Goal: Task Accomplishment & Management: Complete application form

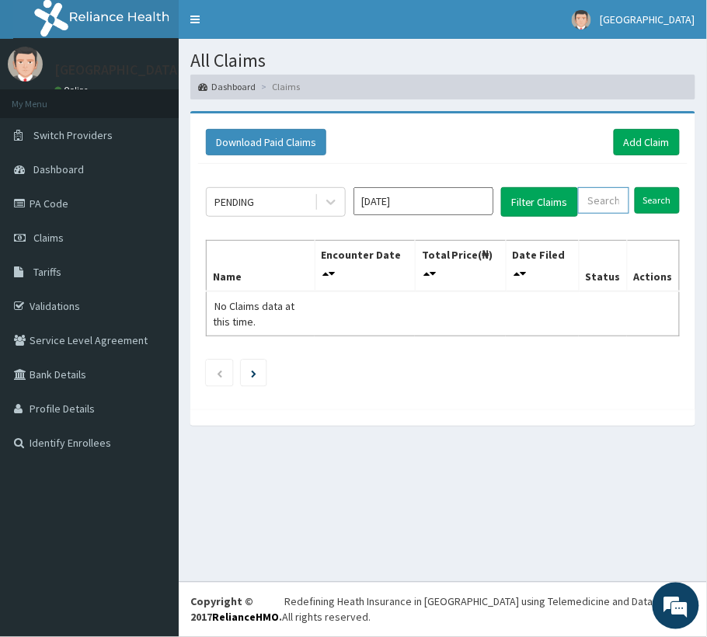
click at [610, 200] on input "text" at bounding box center [603, 200] width 51 height 26
paste input "IFS/10115/A"
type input "IFS/10115/A"
click at [666, 202] on input "Search" at bounding box center [656, 200] width 45 height 26
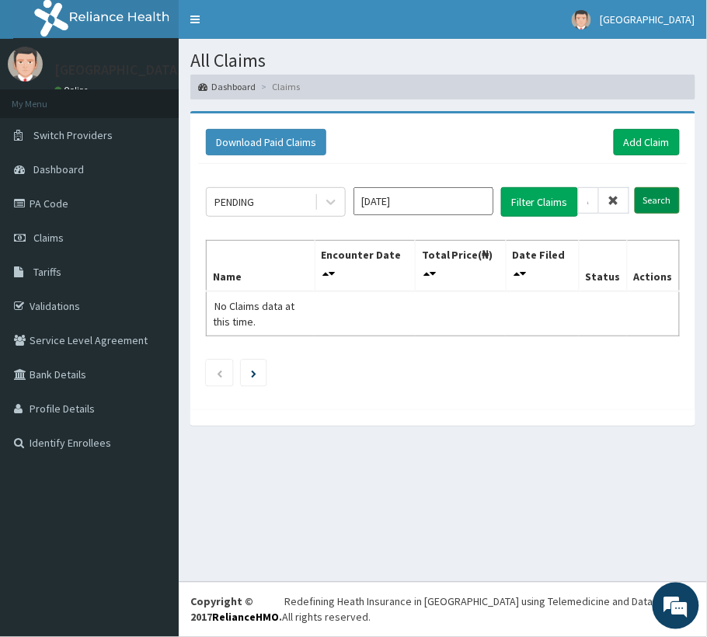
scroll to position [0, 0]
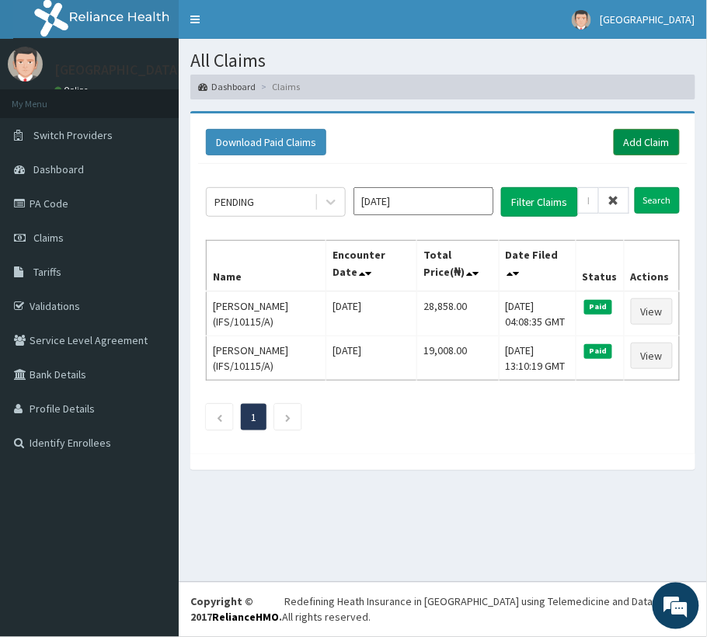
click at [668, 137] on link "Add Claim" at bounding box center [647, 142] width 66 height 26
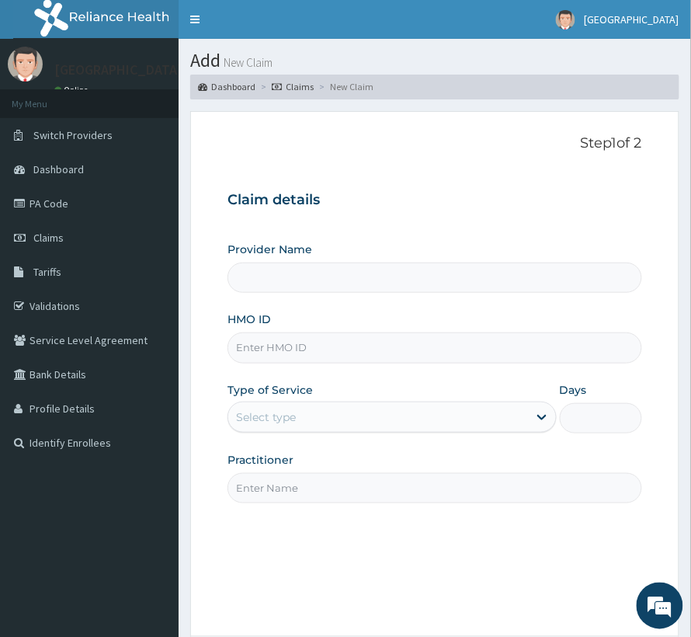
type input "[GEOGRAPHIC_DATA]"
paste input "IFS/10115/A"
type input "IFS/10115/A"
click at [302, 408] on div "Select type" at bounding box center [378, 417] width 300 height 25
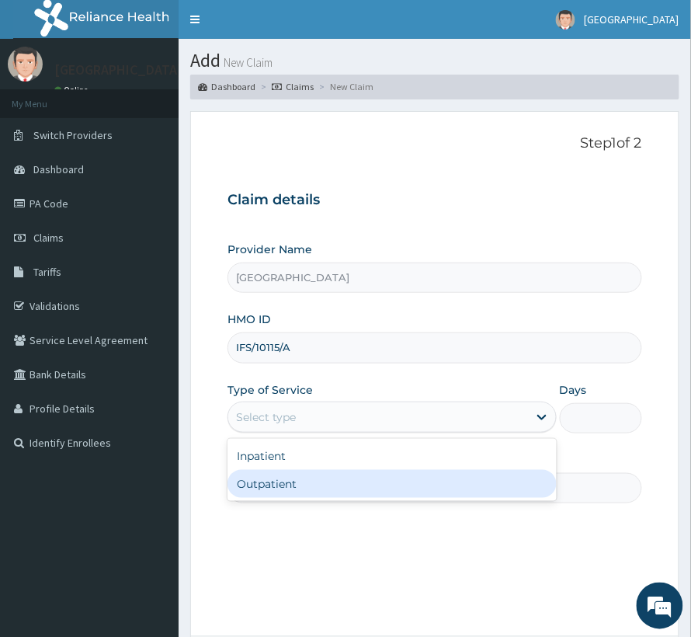
click at [274, 477] on div "Outpatient" at bounding box center [392, 484] width 329 height 28
type input "1"
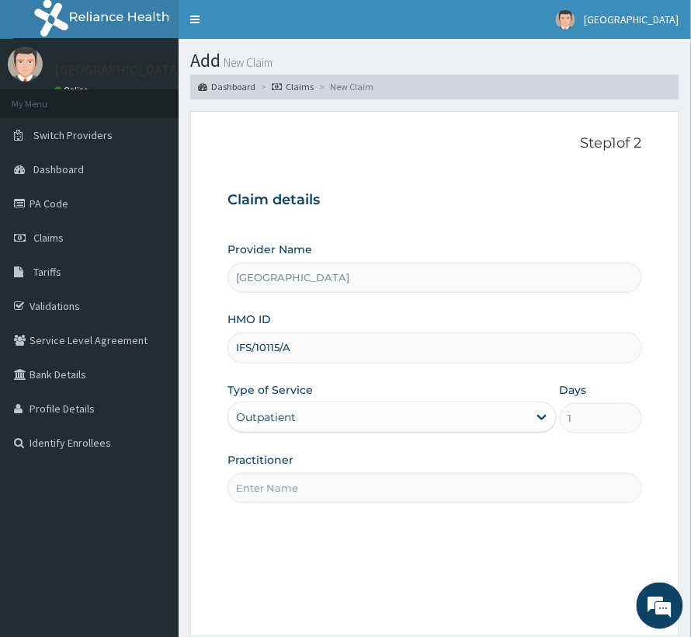
click at [274, 477] on input "Practitioner" at bounding box center [435, 488] width 415 height 30
type input "[PERSON_NAME]"
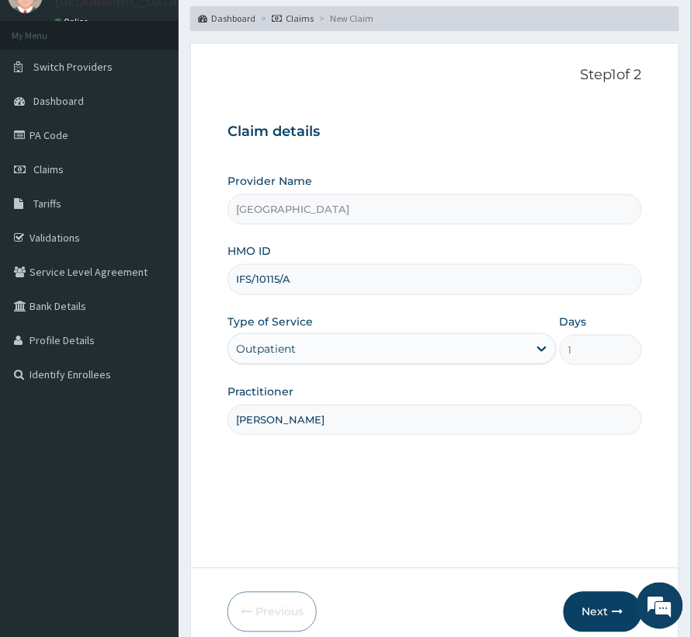
scroll to position [155, 0]
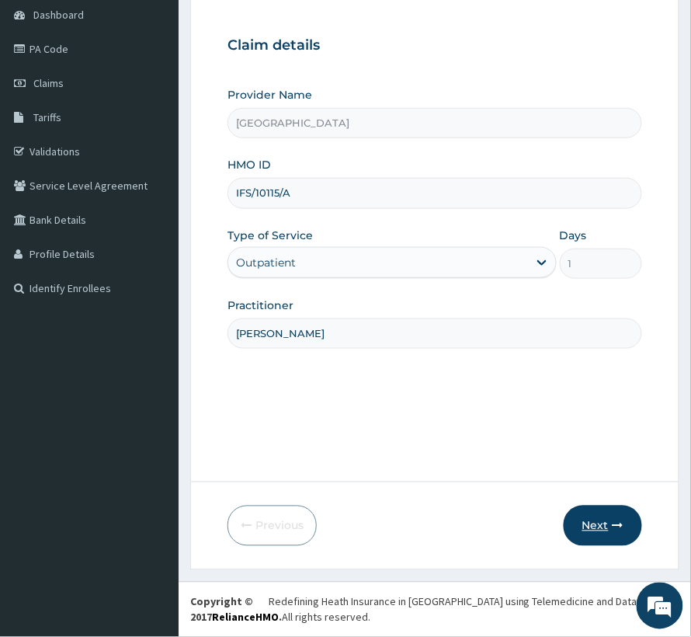
click at [594, 528] on button "Next" at bounding box center [603, 526] width 78 height 40
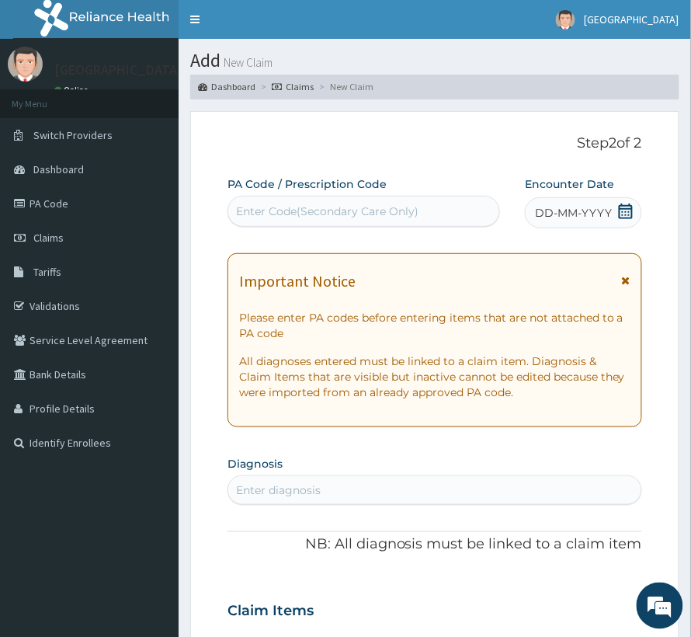
scroll to position [0, 0]
click at [348, 221] on div "Enter Code(Secondary Care Only)" at bounding box center [363, 211] width 271 height 25
paste input "PA/947C3E"
type input "PA/947C3E"
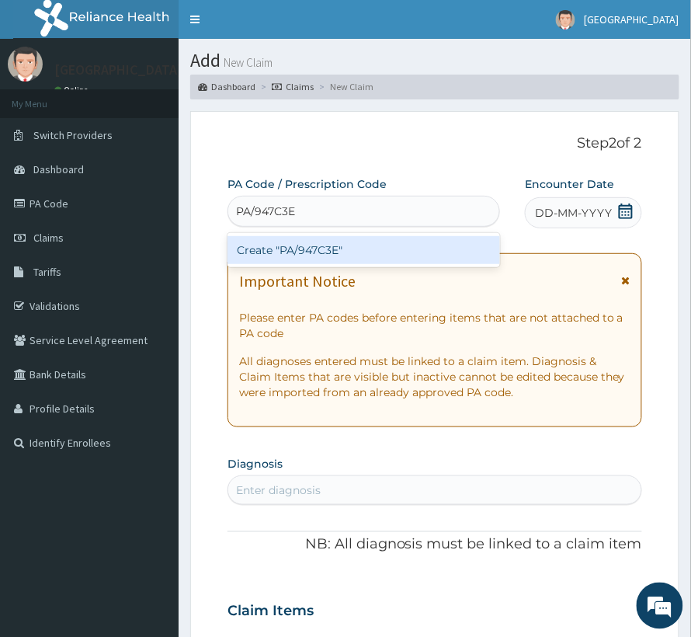
click at [332, 247] on div "Create "PA/947C3E"" at bounding box center [364, 250] width 273 height 28
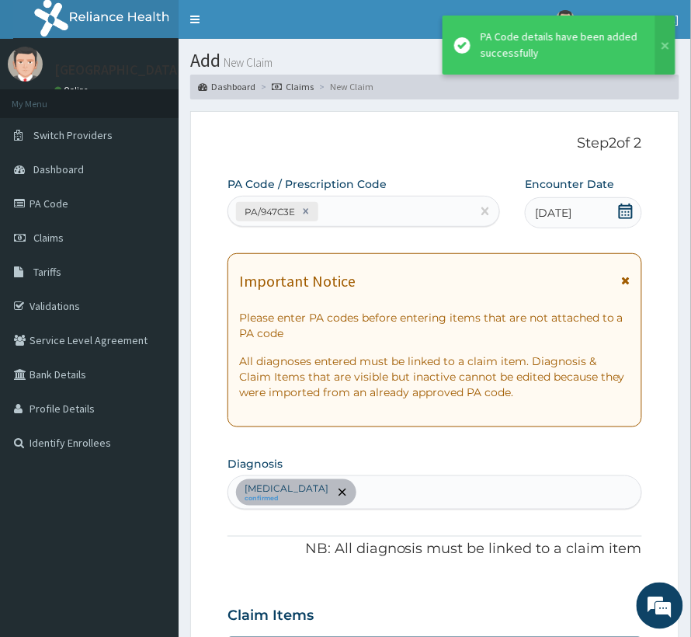
scroll to position [387, 0]
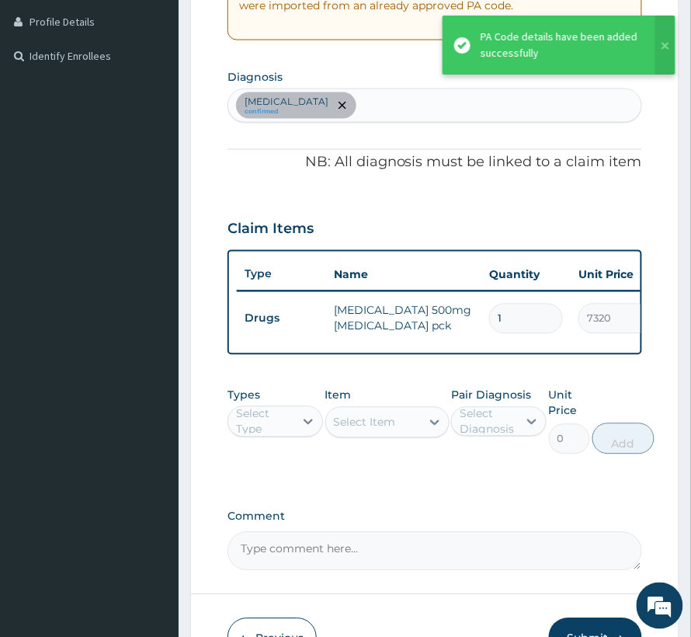
click at [268, 437] on div "Select Type" at bounding box center [264, 421] width 57 height 31
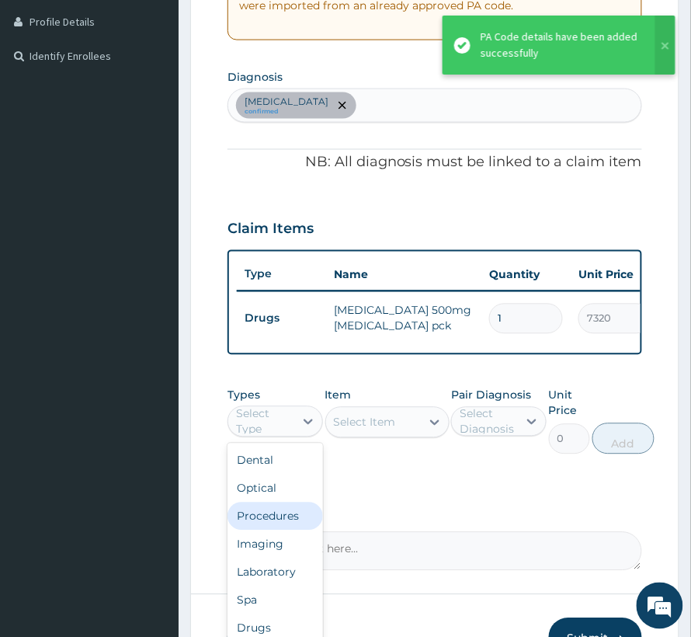
click at [264, 530] on div "Procedures" at bounding box center [276, 516] width 96 height 28
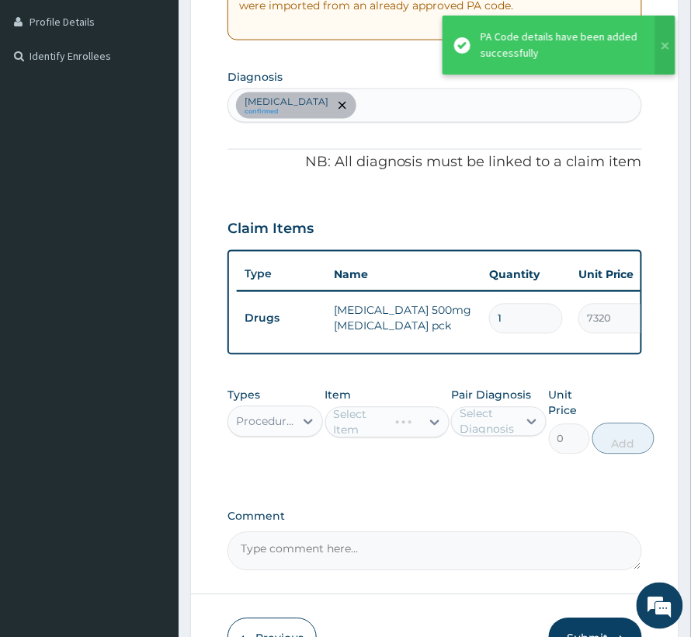
drag, startPoint x: 508, startPoint y: 439, endPoint x: 499, endPoint y: 455, distance: 18.8
click at [508, 437] on div "Select Diagnosis" at bounding box center [488, 421] width 57 height 31
click at [464, 501] on div "PA Code / Prescription Code PA/947C3E Encounter Date 06-08-2025 Important Notic…" at bounding box center [435, 180] width 415 height 781
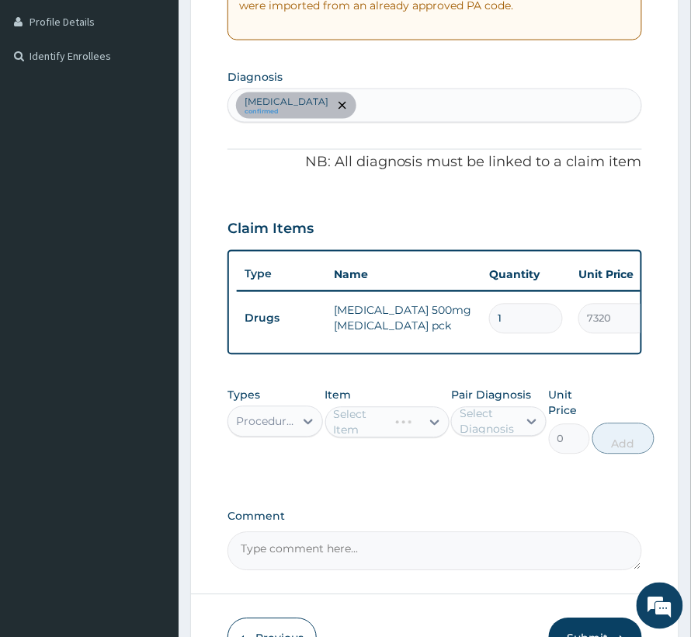
click at [491, 437] on div "Select Diagnosis" at bounding box center [488, 421] width 57 height 31
click at [486, 468] on label "Sepsis" at bounding box center [515, 460] width 77 height 16
checkbox input "true"
click at [359, 438] on div "Select Item" at bounding box center [387, 422] width 124 height 31
click at [359, 429] on div "Select Item" at bounding box center [365, 423] width 62 height 16
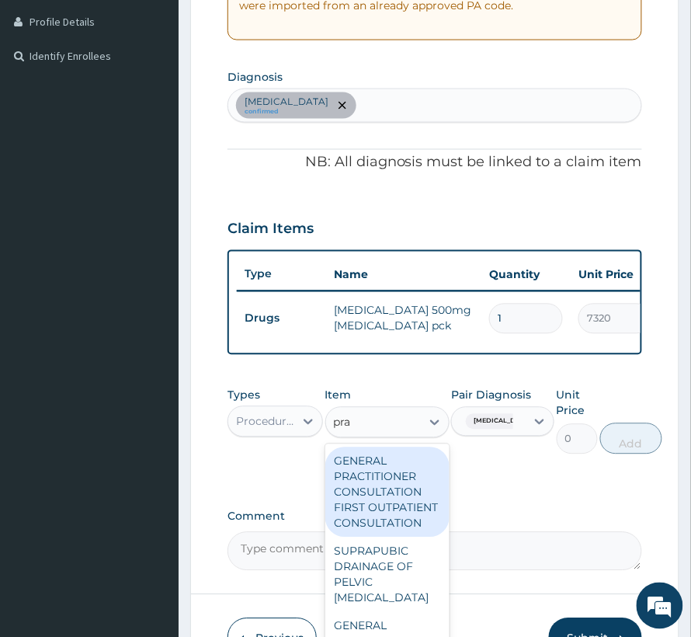
type input "prac"
click at [390, 499] on div "GENERAL PRACTITIONER CONSULTATION FIRST OUTPATIENT CONSULTATION" at bounding box center [387, 492] width 124 height 90
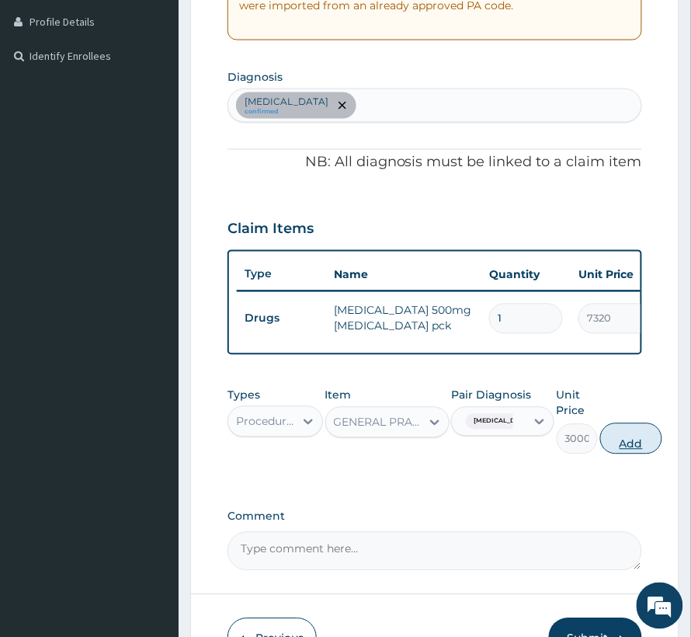
click at [601, 454] on button "Add" at bounding box center [631, 438] width 62 height 31
type input "0"
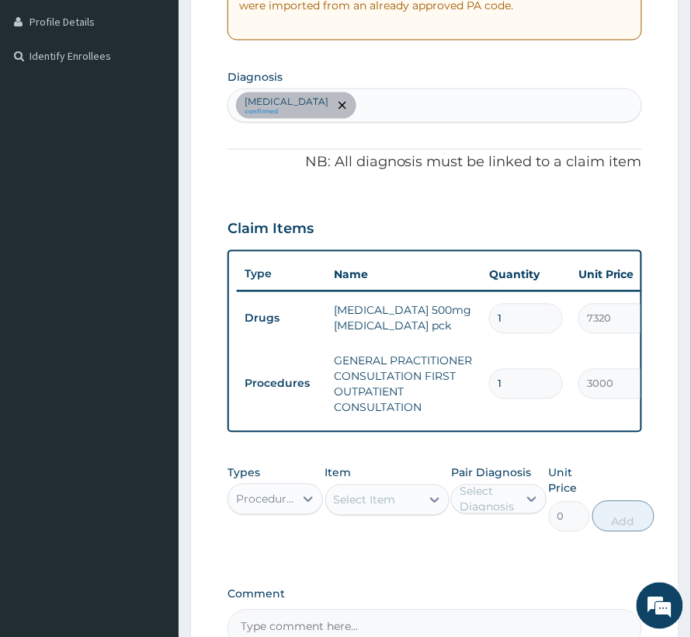
scroll to position [491, 0]
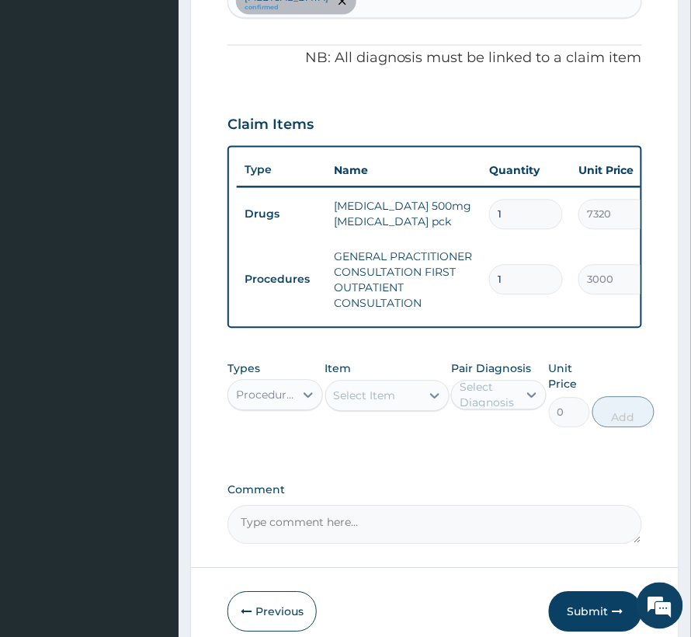
click at [283, 403] on div "Procedures" at bounding box center [266, 396] width 60 height 16
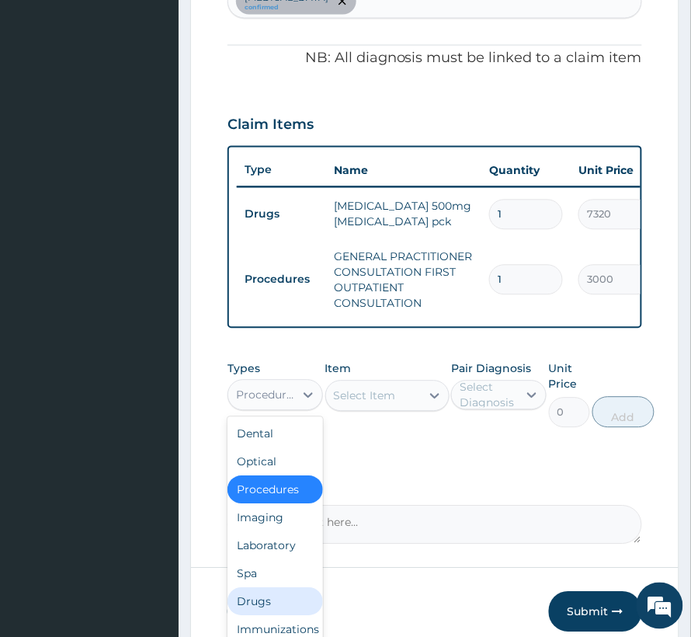
click at [243, 616] on div "Drugs" at bounding box center [276, 602] width 96 height 28
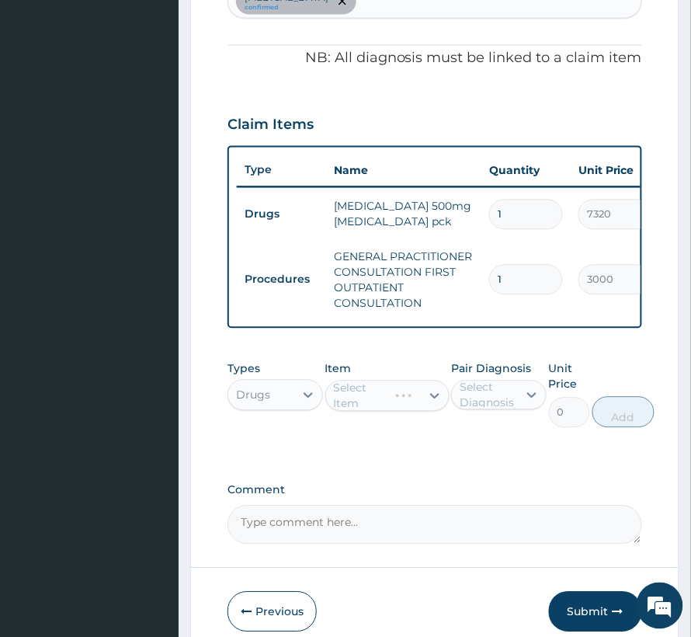
click at [492, 411] on div "Select Diagnosis" at bounding box center [488, 395] width 57 height 31
click at [501, 441] on label "[MEDICAL_DATA]" at bounding box center [515, 434] width 77 height 16
checkbox input "true"
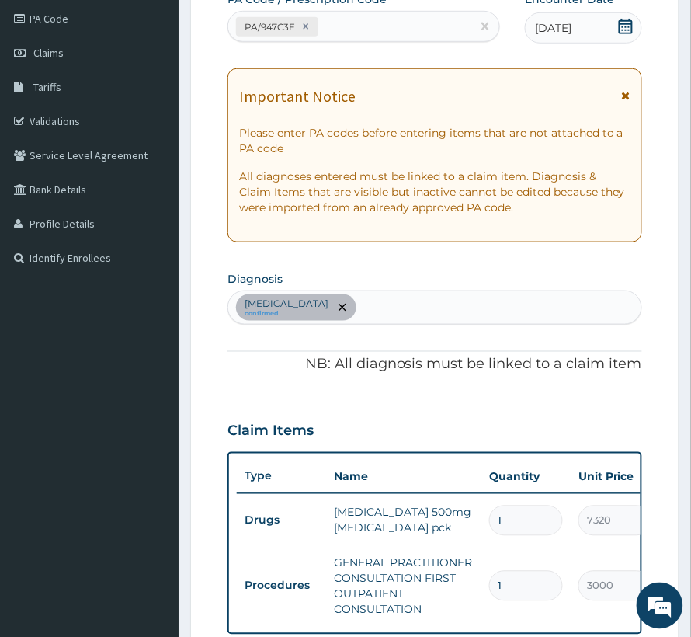
scroll to position [180, 0]
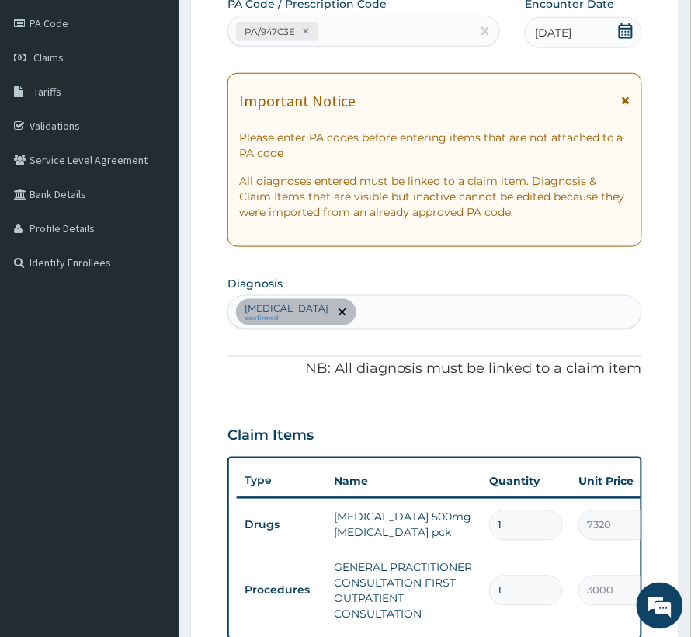
click at [382, 328] on div "Sepsis confirmed" at bounding box center [434, 312] width 413 height 33
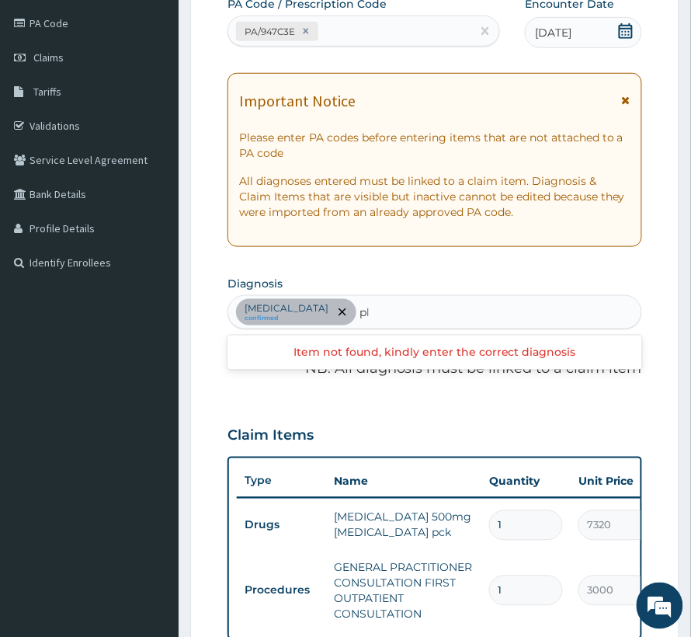
type input "p"
type input "complicate"
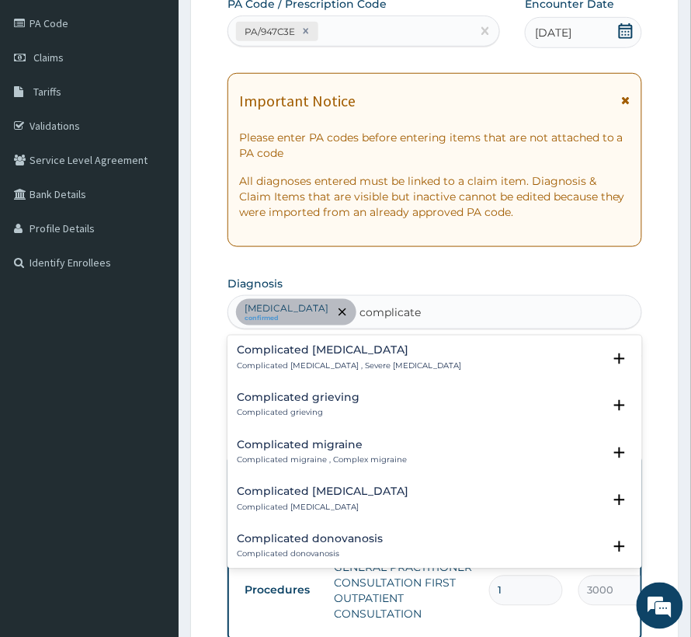
click at [343, 351] on h4 "Complicated [MEDICAL_DATA]" at bounding box center [349, 351] width 224 height 12
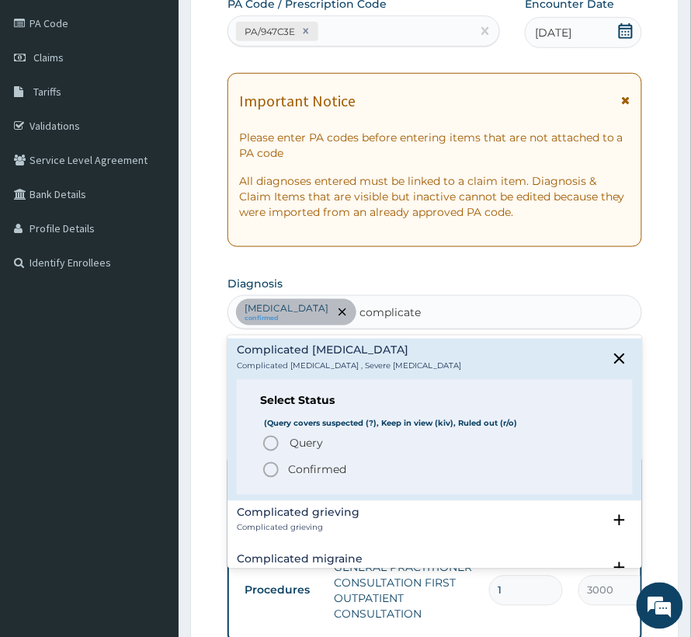
click at [295, 473] on p "Confirmed" at bounding box center [317, 470] width 58 height 16
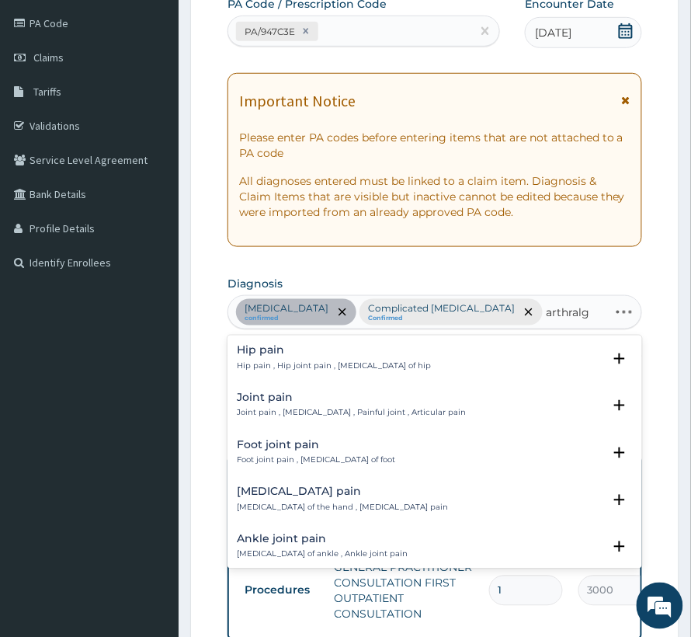
type input "arthralgi"
click at [346, 417] on p "Joint pain , Arthralgia , Painful joint , Articular pain" at bounding box center [351, 413] width 229 height 11
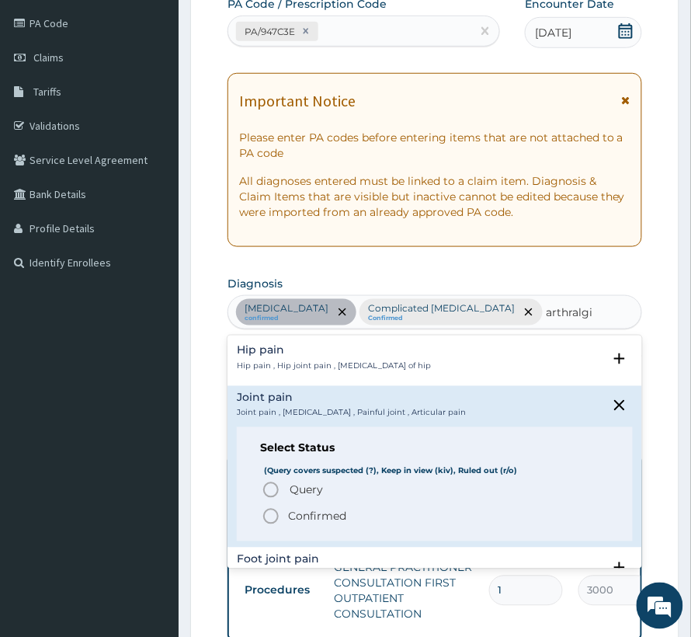
click at [317, 523] on p "Confirmed" at bounding box center [317, 517] width 58 height 16
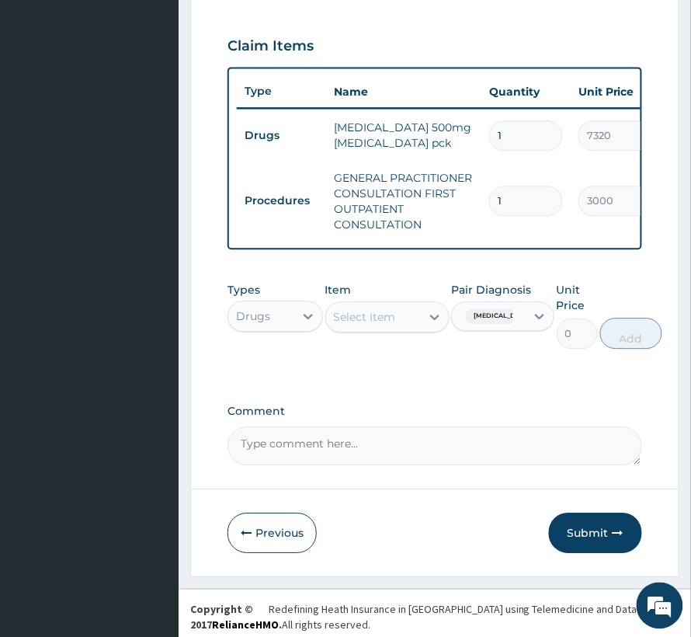
scroll to position [593, 0]
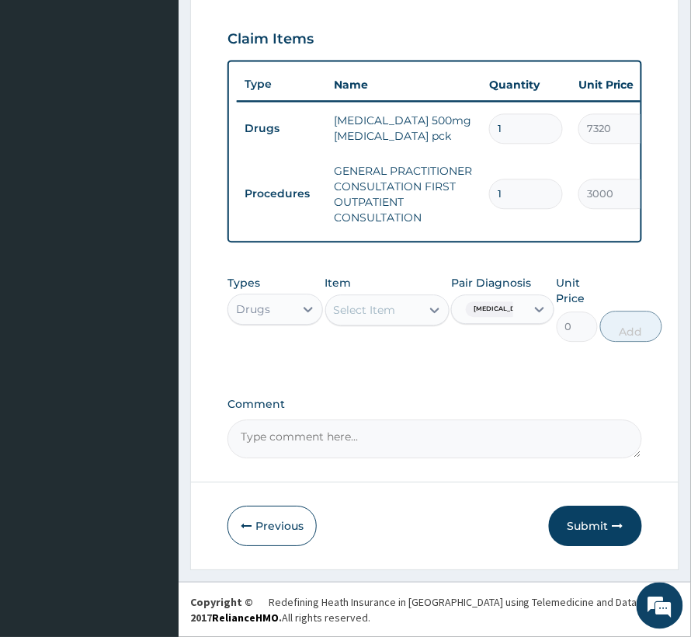
click at [349, 315] on div "Select Item" at bounding box center [365, 310] width 62 height 16
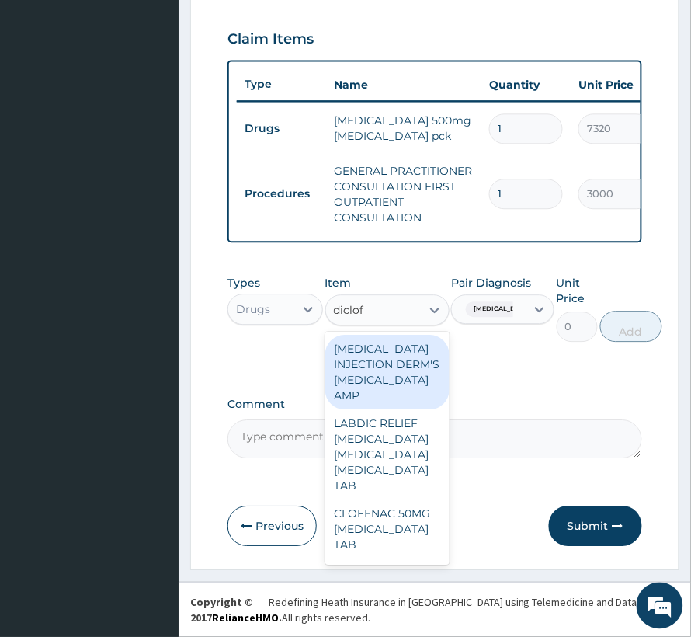
type input "diclofe"
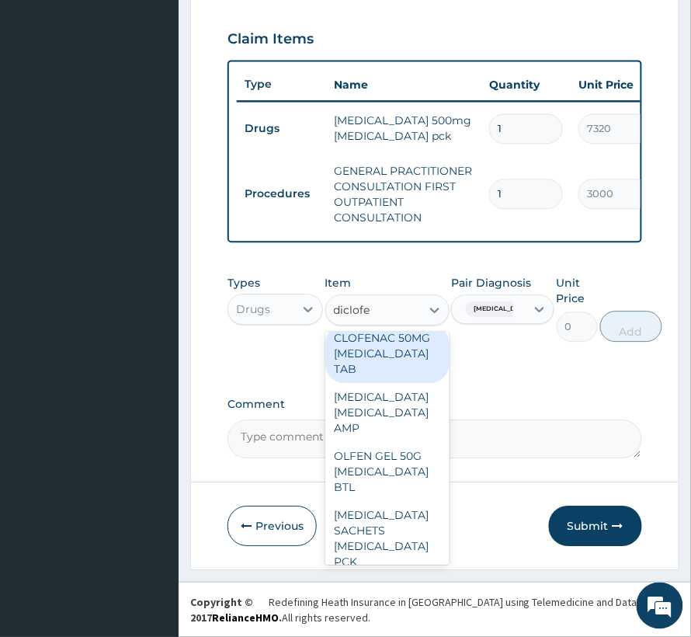
scroll to position [207, 0]
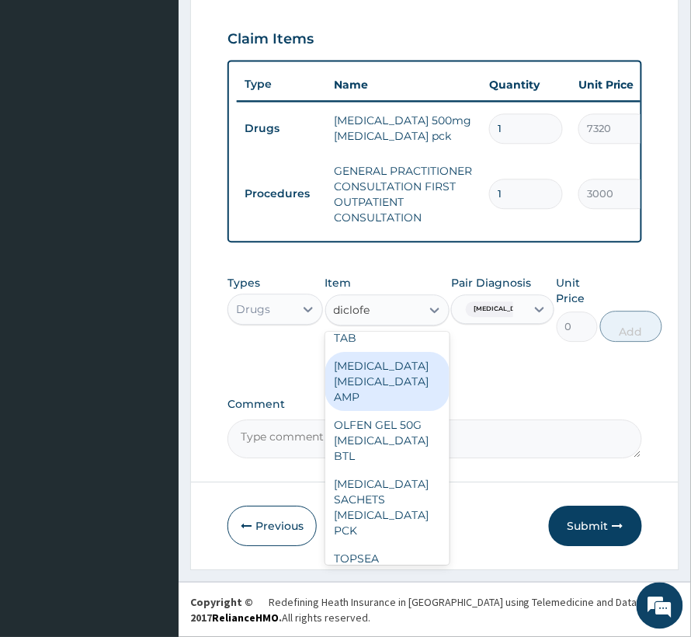
click at [368, 407] on div "DICLOFENAC DICLOFENAC AMP" at bounding box center [387, 381] width 124 height 59
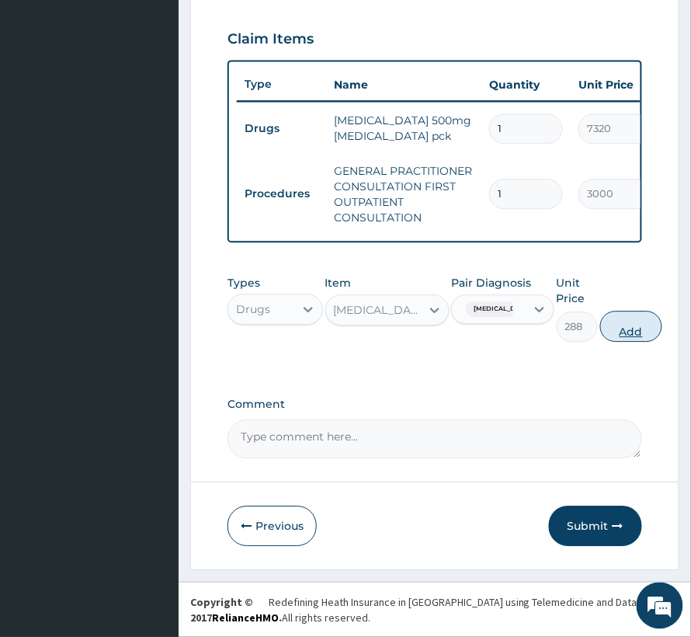
click at [609, 335] on button "Add" at bounding box center [631, 326] width 62 height 31
type input "0"
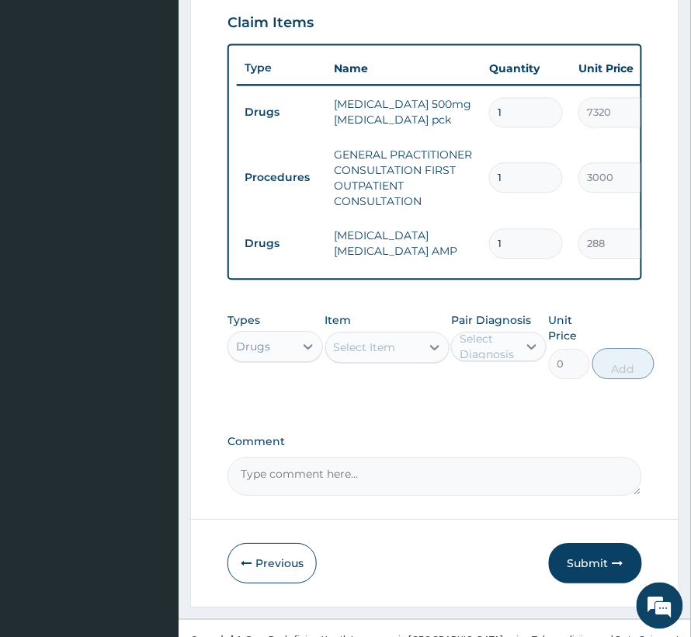
click at [346, 355] on div "Select Item" at bounding box center [365, 347] width 62 height 16
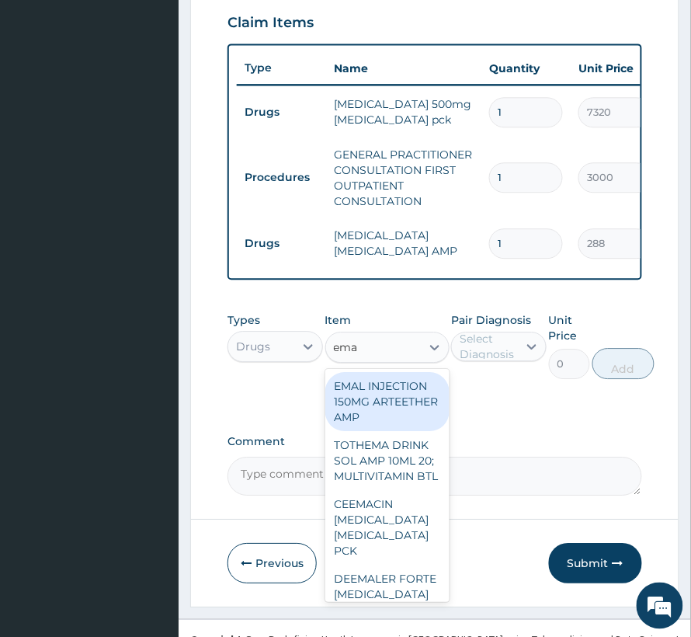
type input "emal"
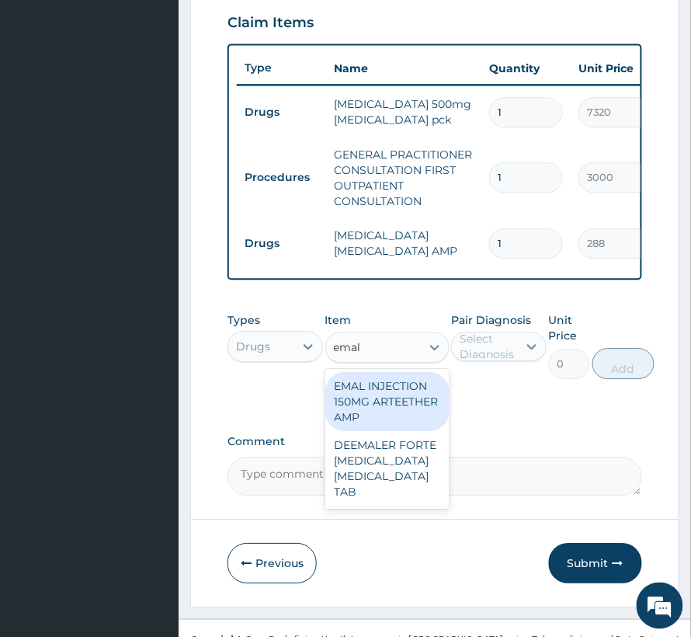
click at [358, 396] on div "EMAL INJECTION 150MG ARTEETHER AMP" at bounding box center [387, 401] width 124 height 59
type input "876"
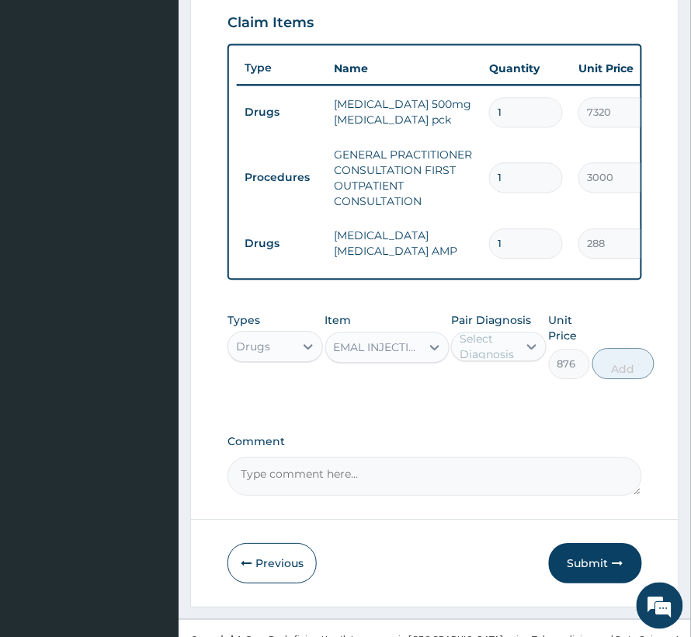
click at [513, 362] on div "Select Diagnosis" at bounding box center [488, 346] width 57 height 31
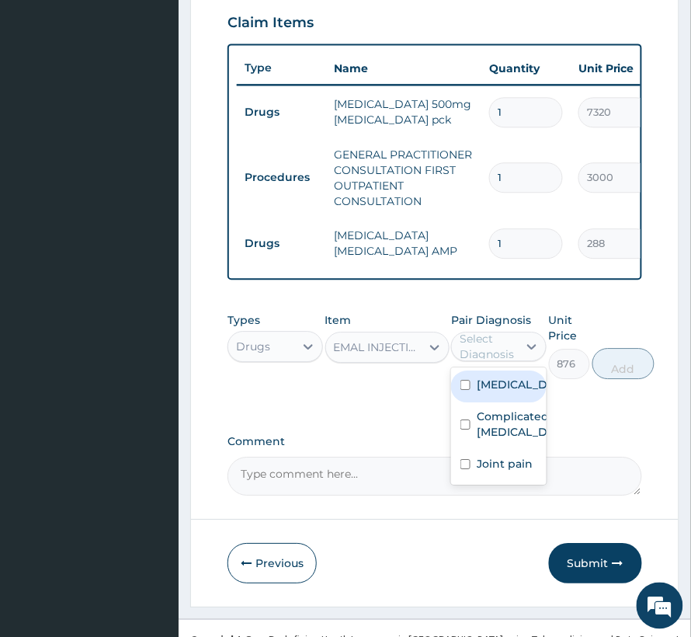
click at [511, 392] on label "Sepsis" at bounding box center [515, 385] width 77 height 16
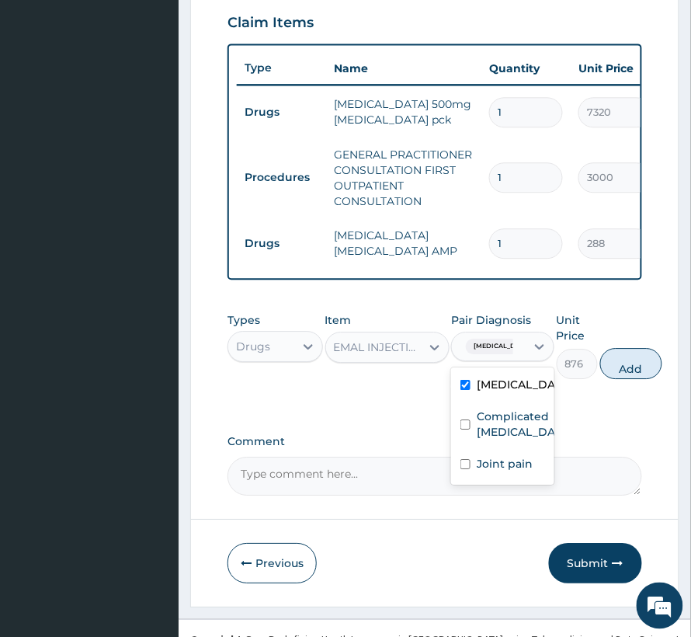
click at [506, 392] on label "Sepsis" at bounding box center [519, 385] width 85 height 16
checkbox input "false"
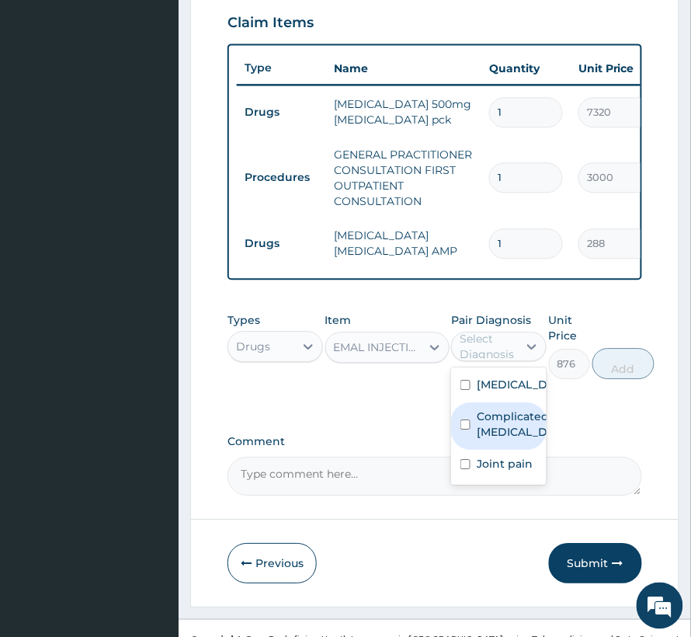
click at [509, 433] on label "Complicated malaria" at bounding box center [515, 423] width 77 height 31
checkbox input "true"
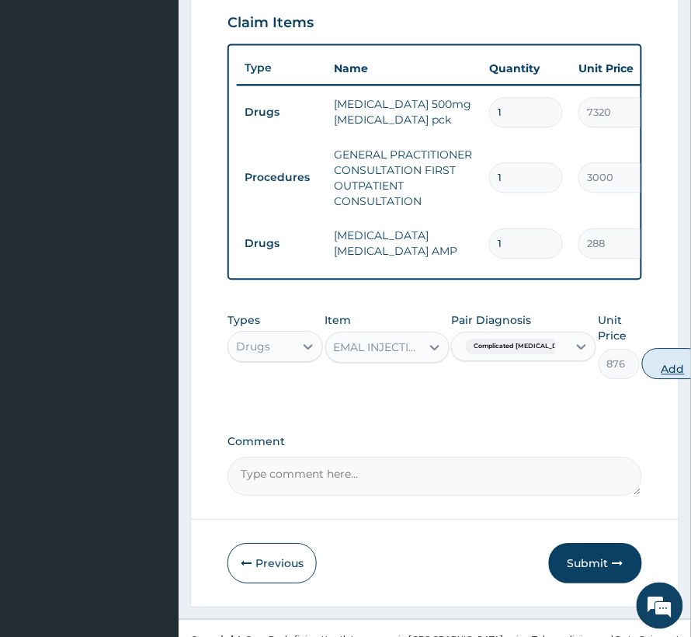
click at [647, 379] on button "Add" at bounding box center [673, 363] width 62 height 31
type input "0"
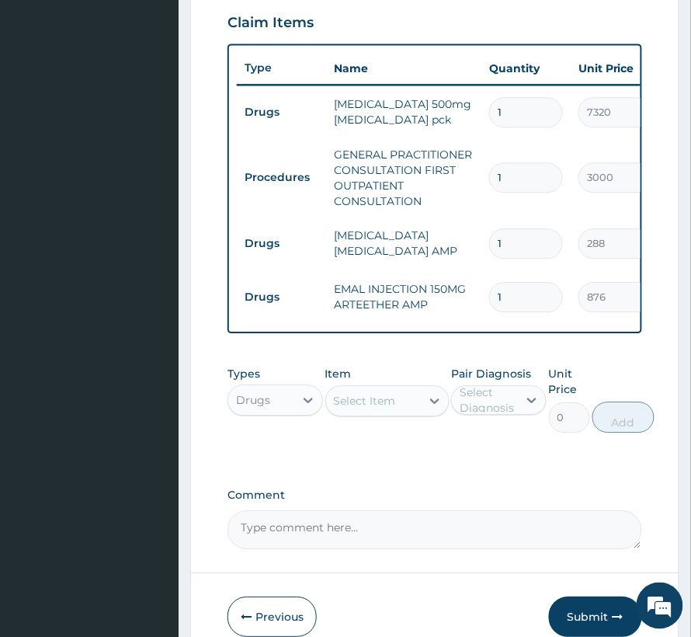
click at [342, 408] on div "Select Item" at bounding box center [365, 401] width 62 height 16
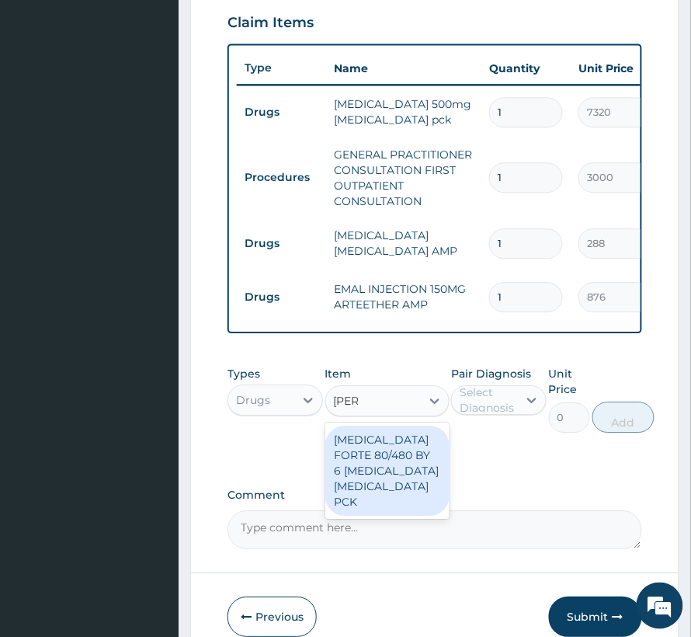
type input "coart"
click at [374, 455] on div "COARTEM FORTE 80/480 BY 6 ARTEMETHER LUMEFANTRINE PCK" at bounding box center [387, 471] width 124 height 90
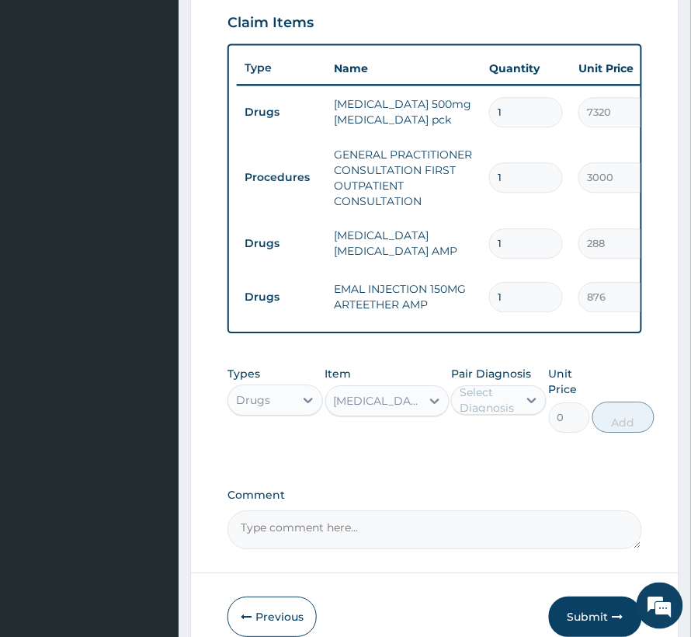
type input "3360"
click at [491, 415] on div "Select Diagnosis" at bounding box center [488, 399] width 57 height 31
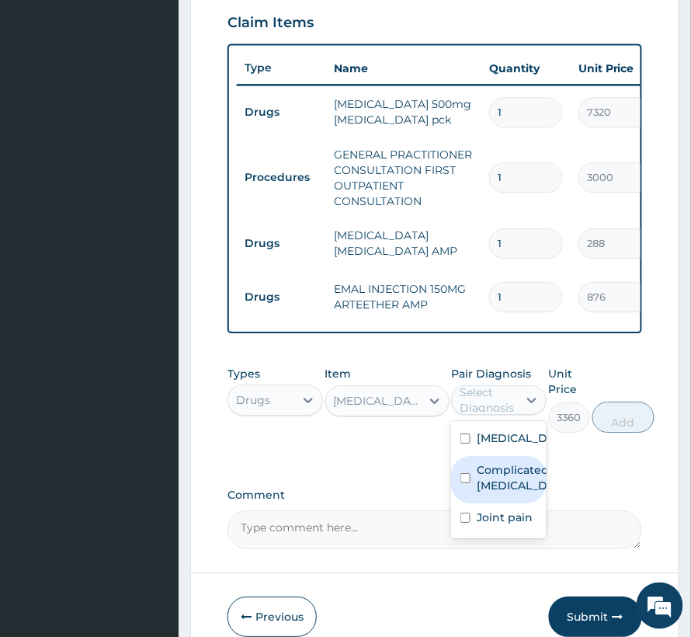
click at [497, 489] on label "Complicated malaria" at bounding box center [515, 477] width 77 height 31
checkbox input "true"
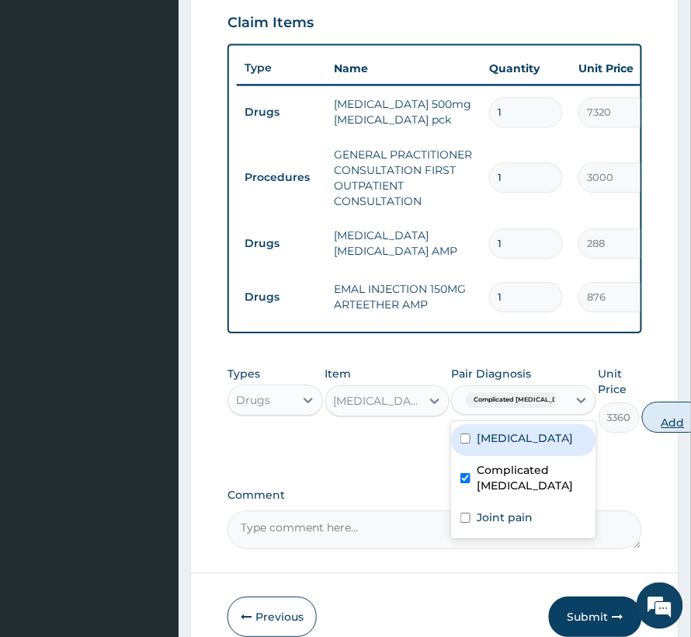
click at [642, 433] on button "Add" at bounding box center [673, 417] width 62 height 31
type input "0"
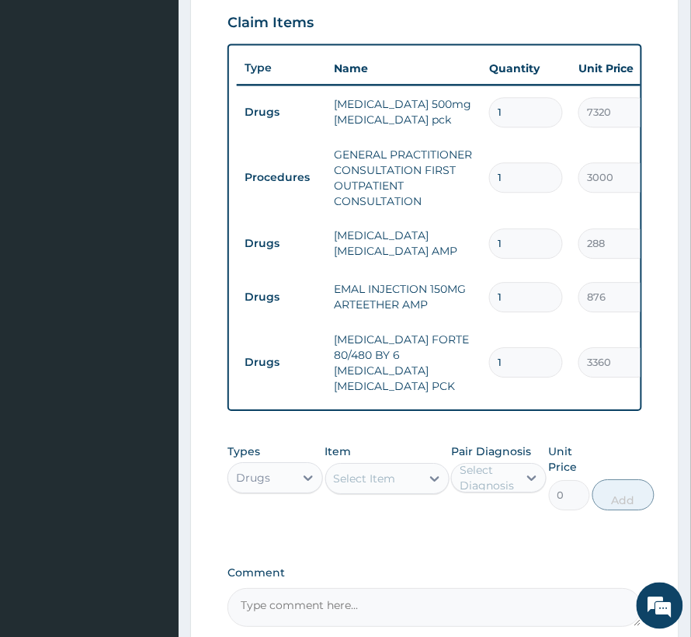
drag, startPoint x: 508, startPoint y: 306, endPoint x: 461, endPoint y: 314, distance: 48.0
click at [461, 314] on tr "Drugs EMAL INJECTION 150MG ARTEETHER AMP 1 876 876.00 Complicated malaria Delete" at bounding box center [617, 297] width 761 height 54
type input "3"
type input "2628.00"
type input "3"
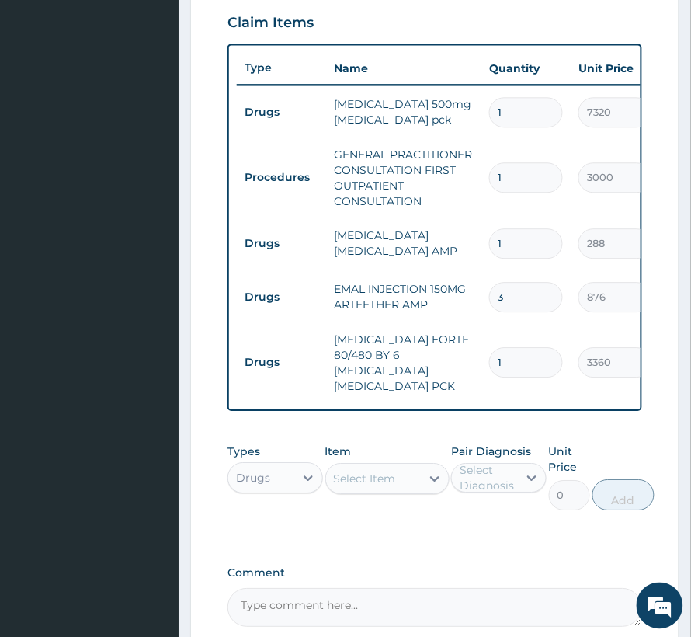
click at [363, 486] on div "Select Item" at bounding box center [373, 478] width 95 height 25
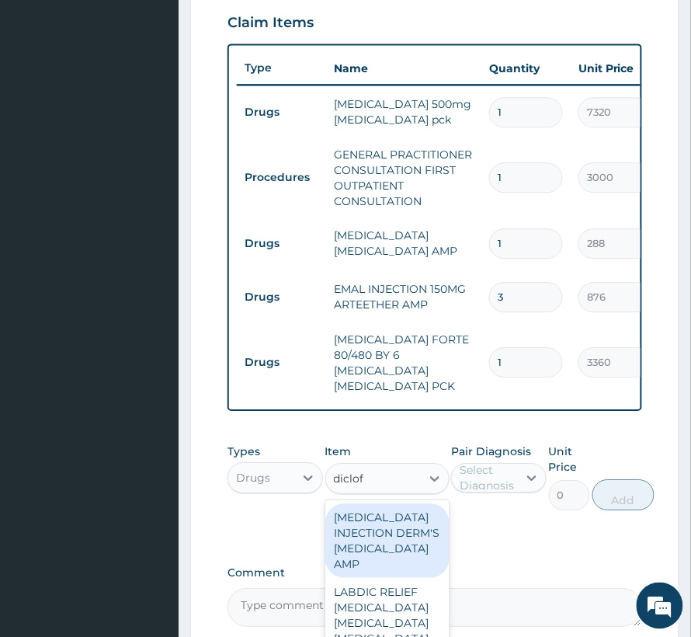
type input "diclofe"
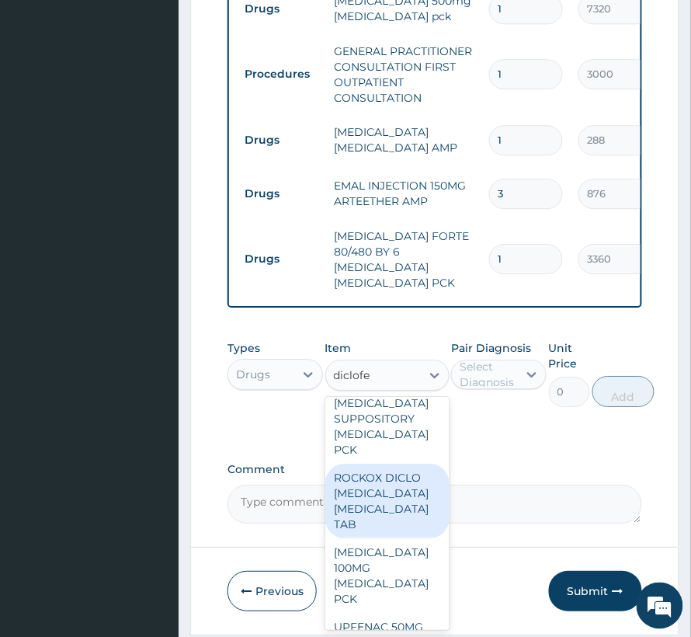
scroll to position [621, 0]
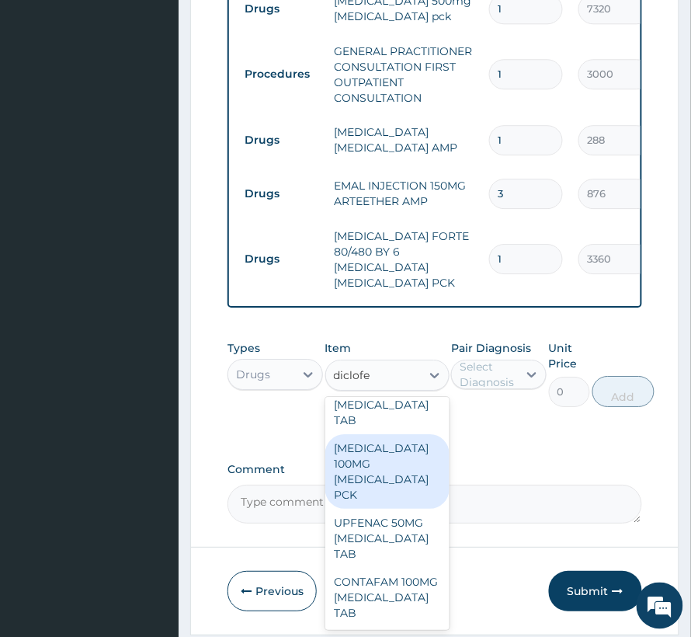
click at [399, 509] on div "DICLOFENAC 100MG DICLOFENAC PCK" at bounding box center [387, 471] width 124 height 75
type input "8400"
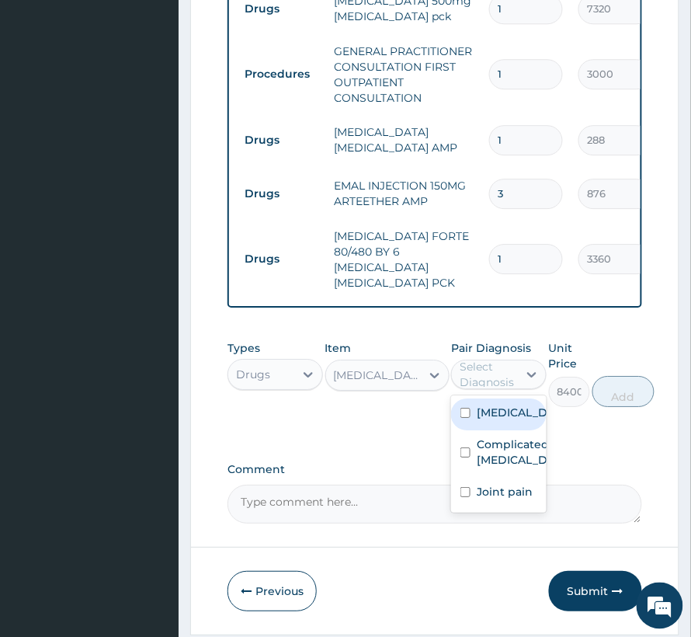
click at [488, 362] on div "Select Diagnosis" at bounding box center [488, 374] width 57 height 31
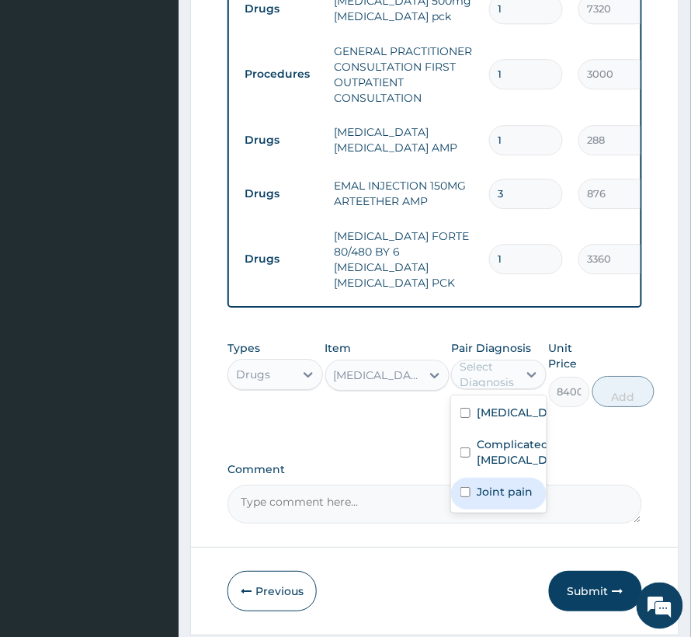
click at [482, 492] on label "Joint pain" at bounding box center [505, 492] width 56 height 16
checkbox input "true"
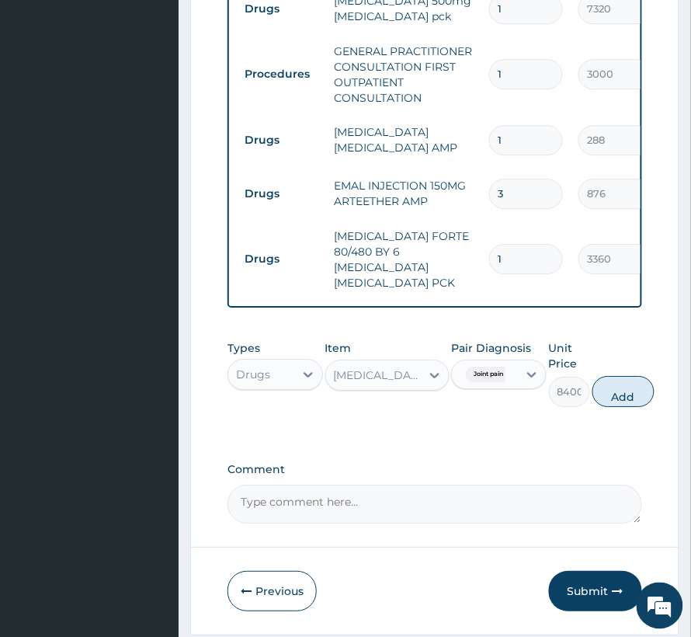
click at [655, 390] on form "Step 2 of 2 PA Code / Prescription Code PA/947C3E Encounter Date 06-08-2025 Imp…" at bounding box center [434, 24] width 489 height 1221
click at [631, 402] on button "Add" at bounding box center [624, 391] width 62 height 31
type input "0"
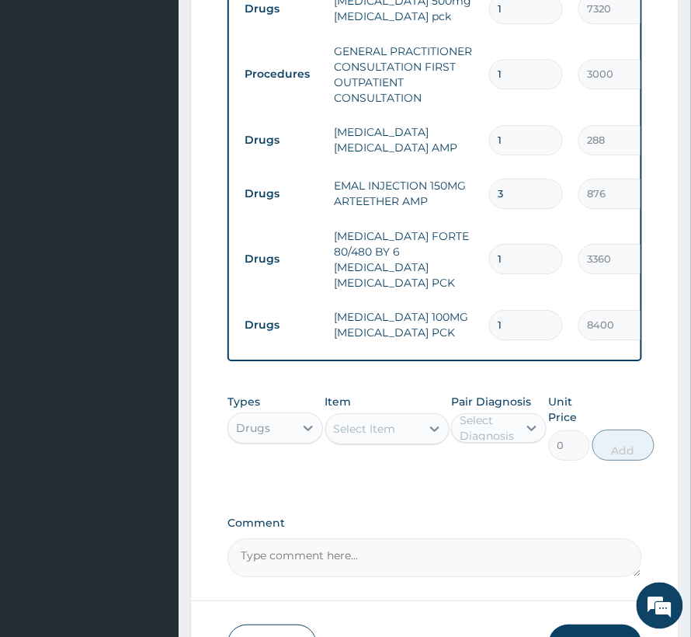
click at [346, 433] on div "Select Item" at bounding box center [365, 429] width 62 height 16
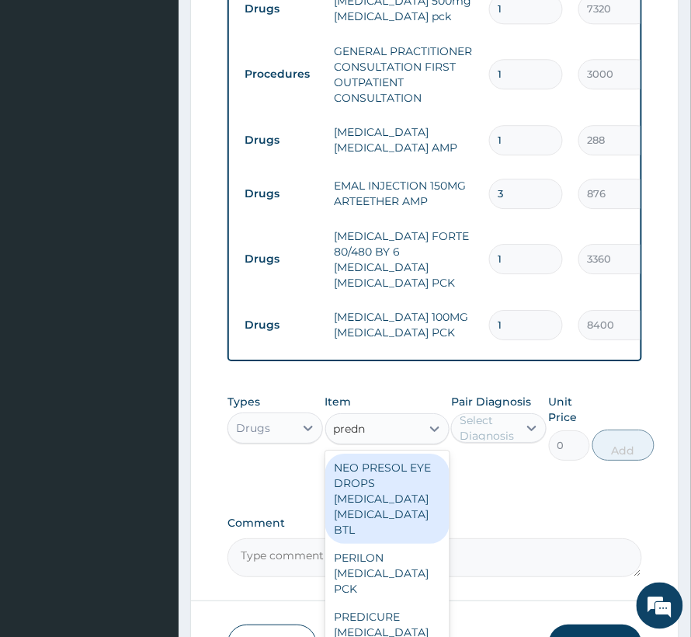
type input "predni"
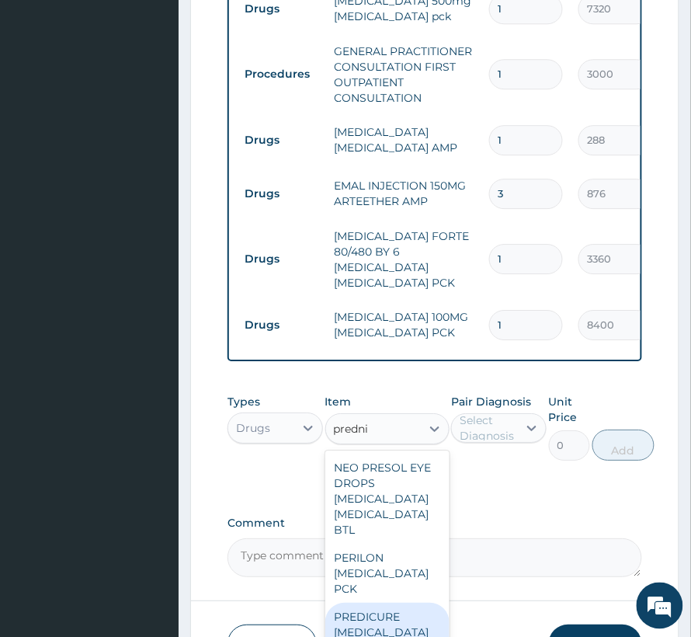
click at [390, 603] on div "PREDICURE PREDNISOLONE TAB" at bounding box center [387, 632] width 124 height 59
type input "408"
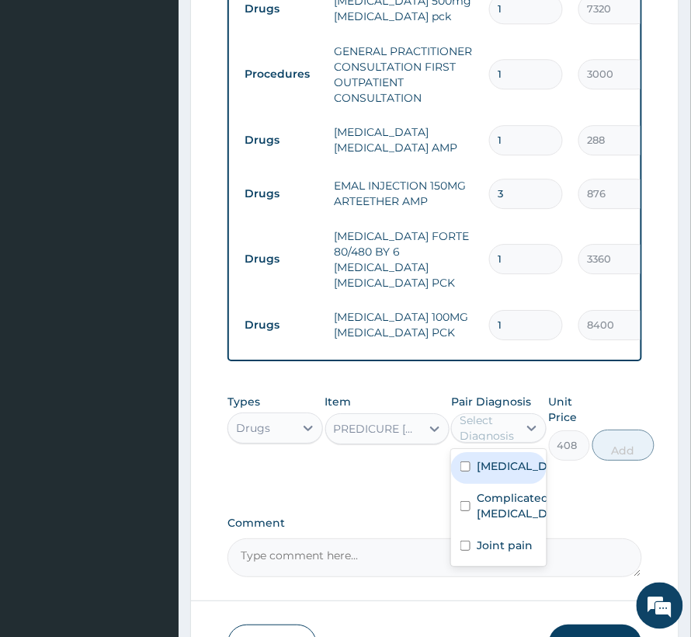
click at [504, 438] on div "Select Diagnosis" at bounding box center [488, 427] width 57 height 31
click at [497, 548] on label "Joint pain" at bounding box center [505, 545] width 56 height 16
checkbox input "true"
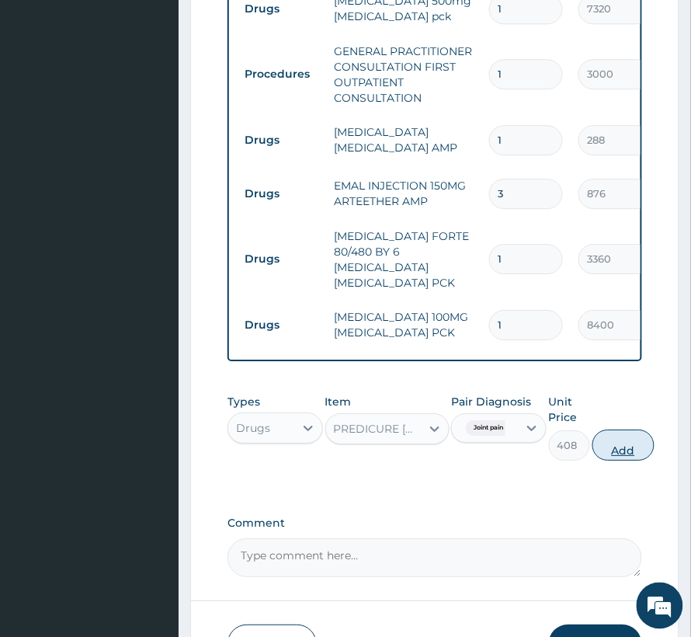
click at [614, 443] on button "Add" at bounding box center [624, 444] width 62 height 31
type input "0"
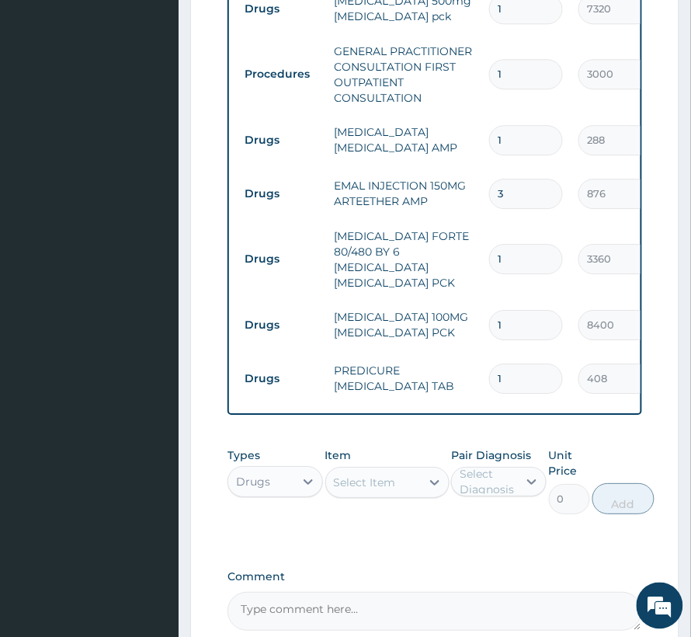
type input "10"
type input "4080.00"
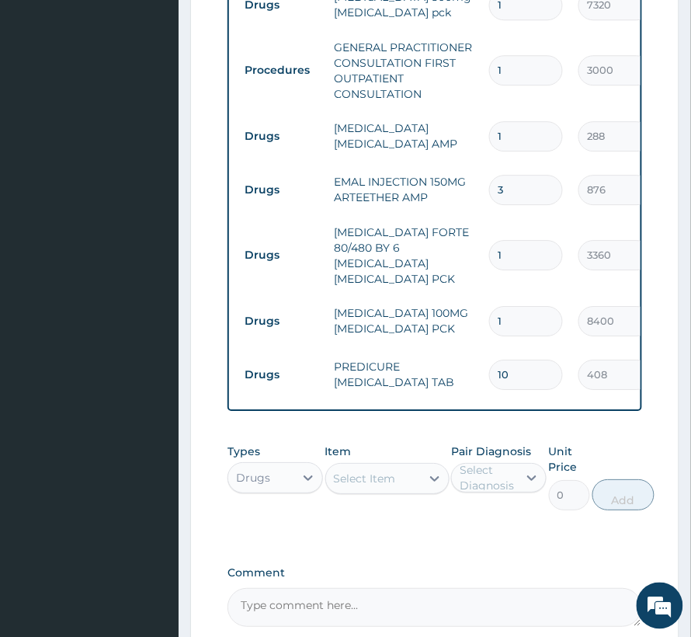
scroll to position [800, 0]
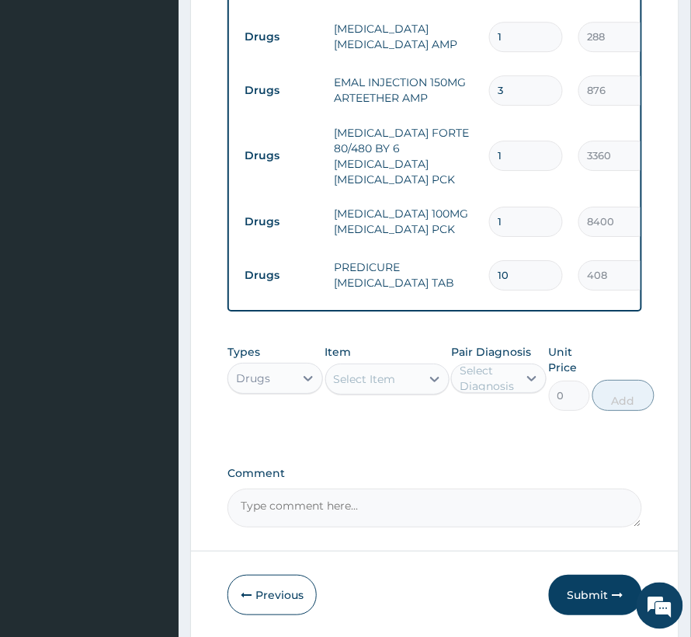
type input "10"
click at [365, 374] on div "Select Item" at bounding box center [365, 379] width 62 height 16
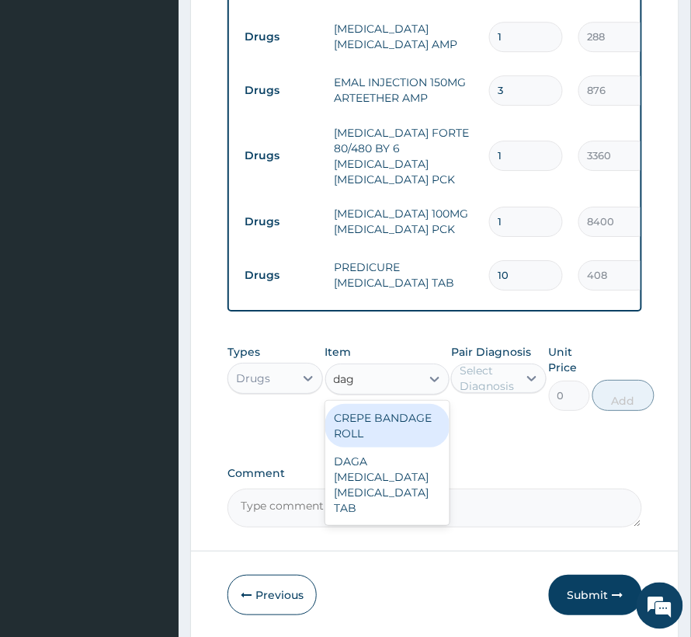
type input "daga"
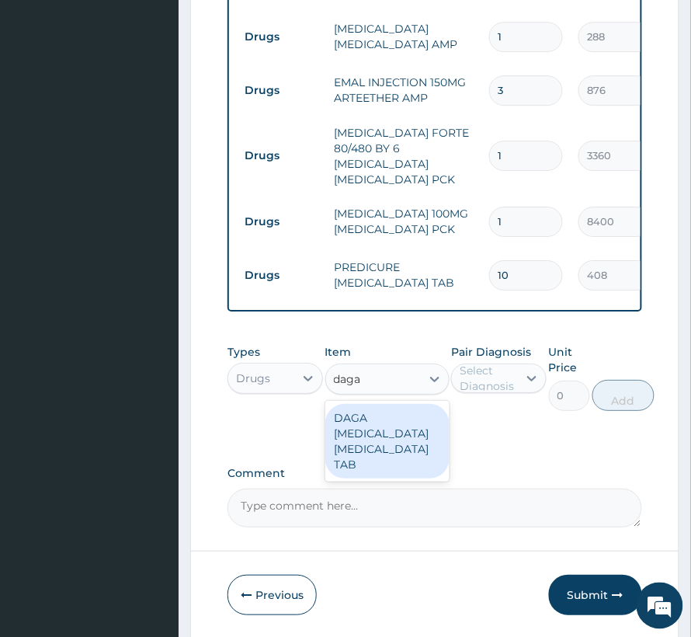
click at [367, 464] on div "DAGA PARACETAMOL ACETAMINOPHEN TAB" at bounding box center [387, 441] width 124 height 75
type input "24"
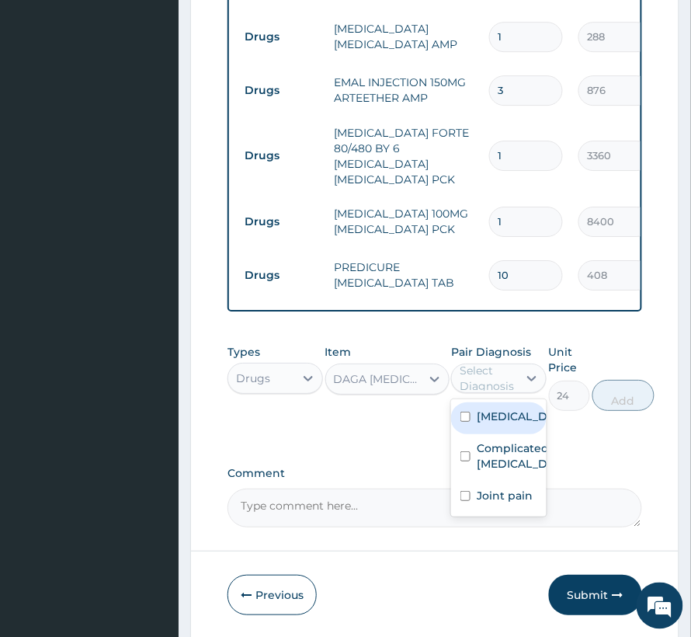
click at [481, 367] on div "Select Diagnosis" at bounding box center [488, 378] width 57 height 31
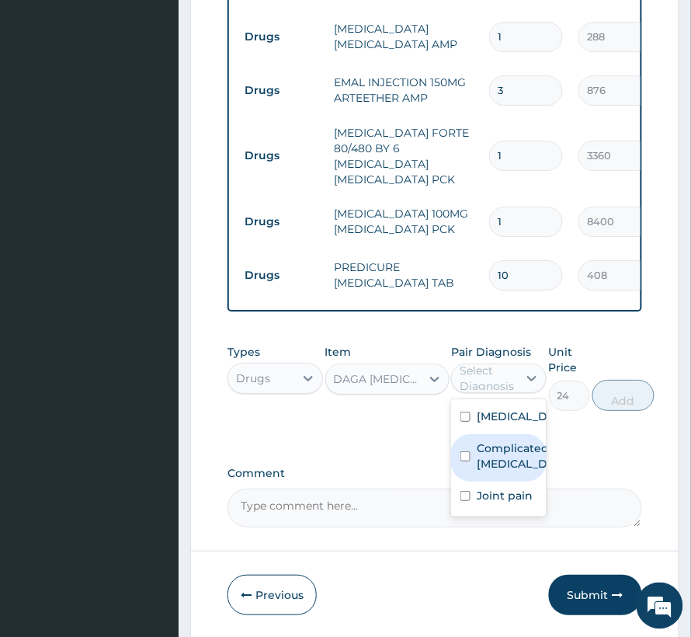
click at [498, 461] on label "Complicated malaria" at bounding box center [515, 455] width 77 height 31
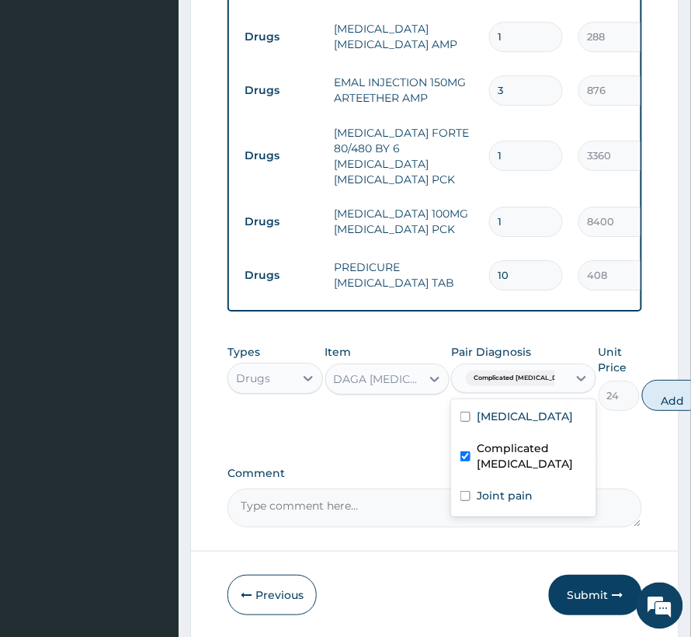
checkbox input "true"
click at [501, 488] on label "Joint pain" at bounding box center [505, 496] width 56 height 16
checkbox input "true"
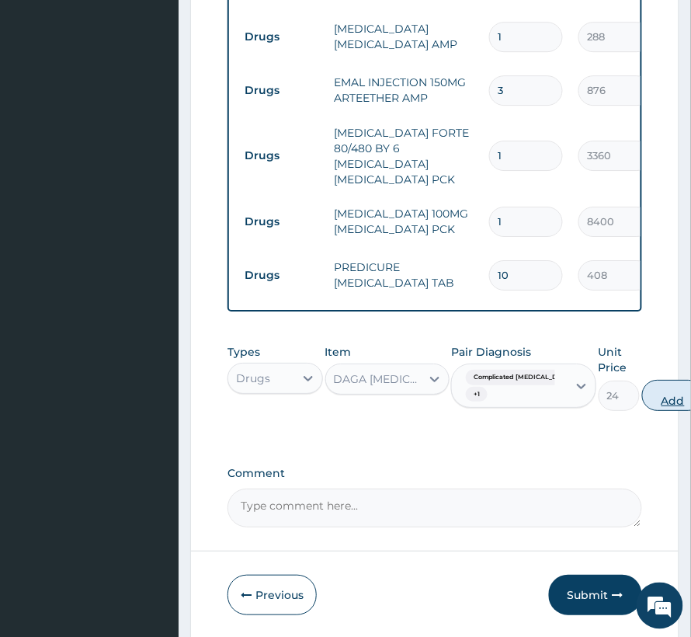
click at [642, 398] on button "Add" at bounding box center [673, 395] width 62 height 31
type input "0"
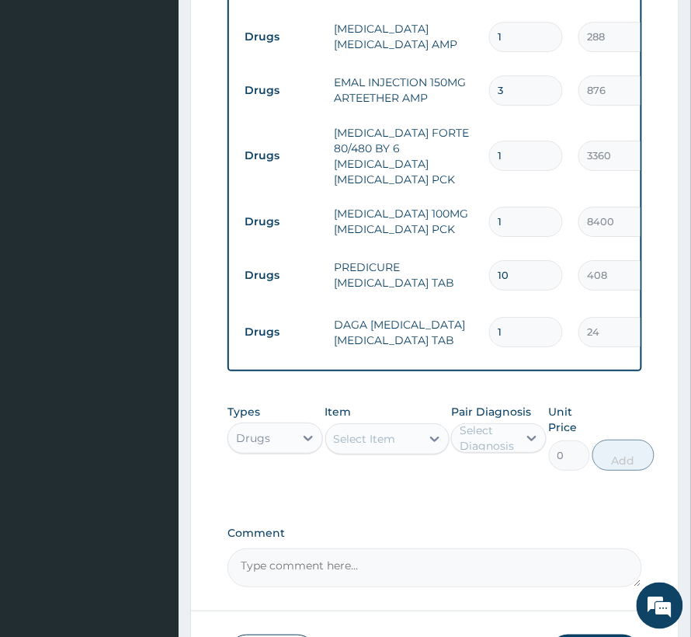
drag, startPoint x: 513, startPoint y: 327, endPoint x: 491, endPoint y: 335, distance: 23.4
click at [491, 335] on td "1" at bounding box center [525, 332] width 89 height 46
type input "2"
type input "48.00"
type input "20"
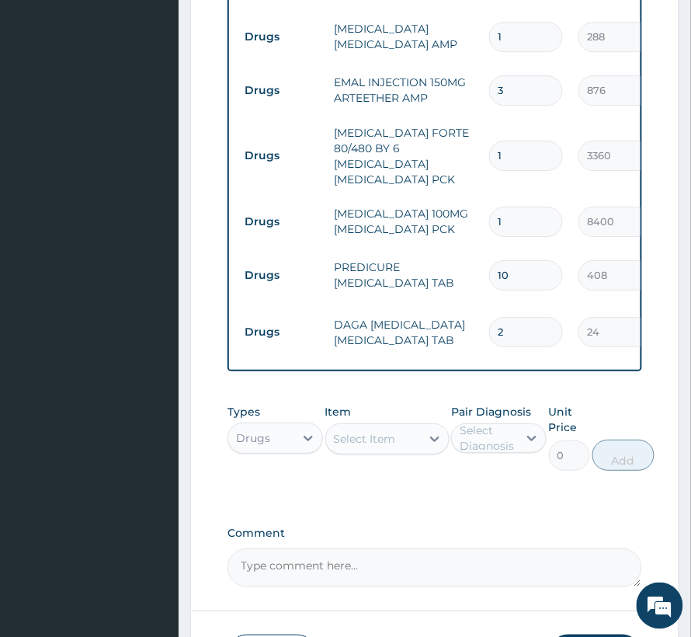
type input "480.00"
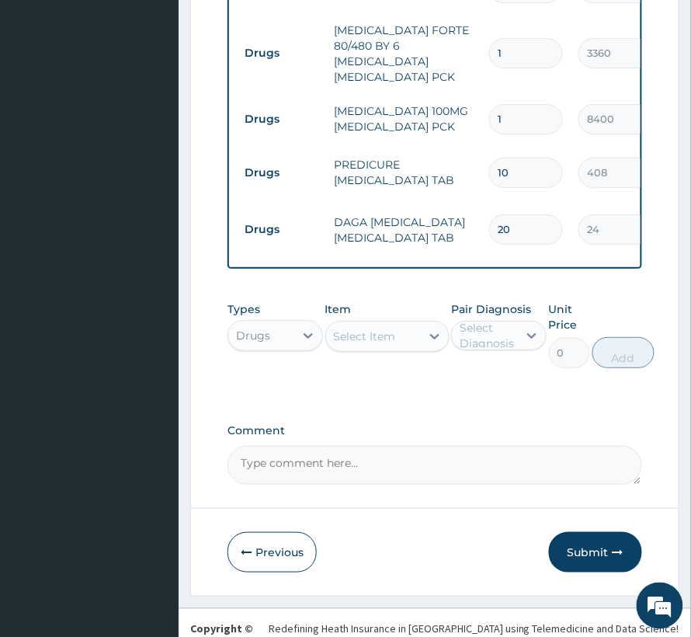
scroll to position [932, 0]
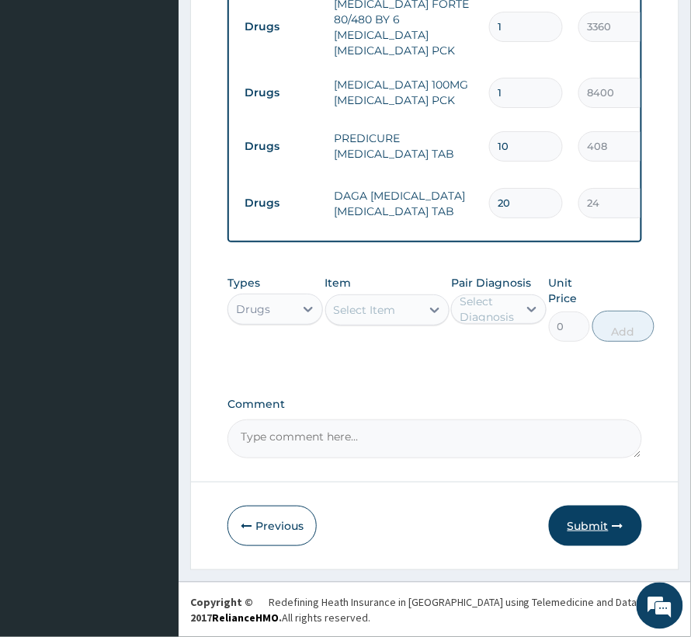
type input "20"
click at [600, 528] on button "Submit" at bounding box center [595, 526] width 93 height 40
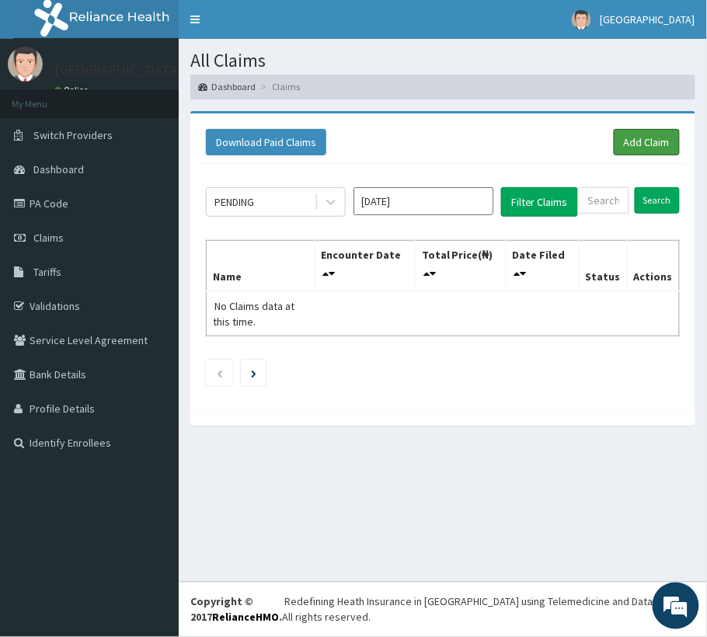
click at [655, 147] on link "Add Claim" at bounding box center [647, 142] width 66 height 26
type input "ASS/10027/A"
click at [647, 188] on input "Search" at bounding box center [656, 200] width 45 height 26
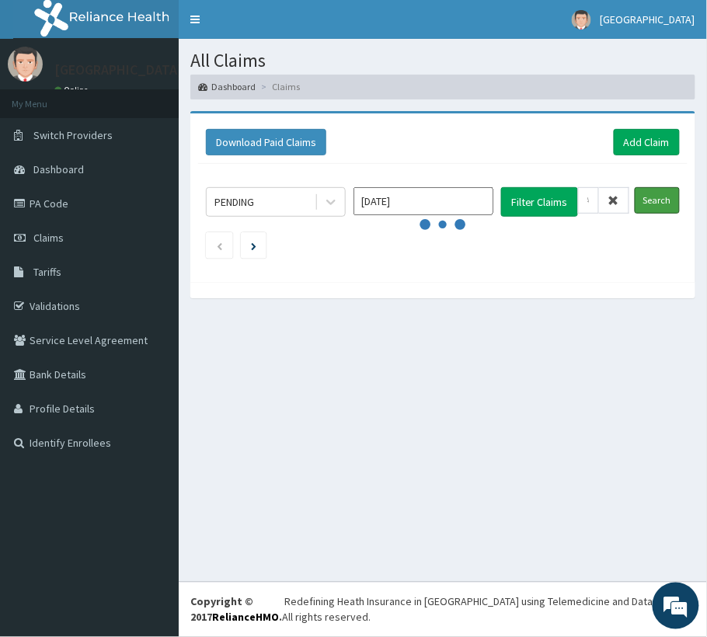
scroll to position [0, 0]
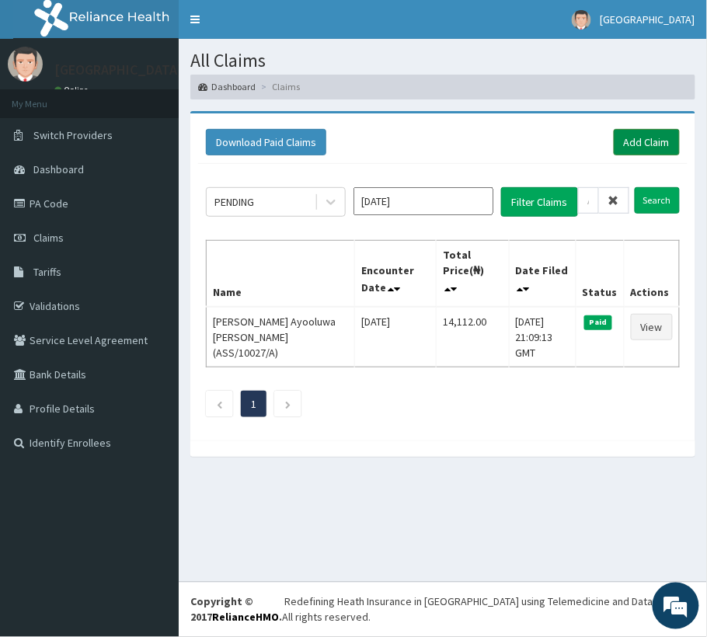
click at [641, 140] on link "Add Claim" at bounding box center [647, 142] width 66 height 26
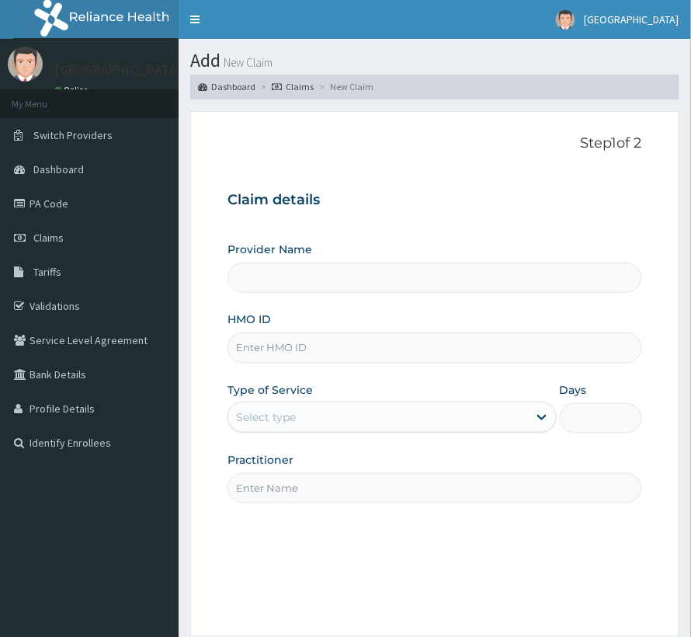
type input "[GEOGRAPHIC_DATA]"
drag, startPoint x: 0, startPoint y: 0, endPoint x: 240, endPoint y: 345, distance: 420.1
click at [240, 345] on input "HMO ID" at bounding box center [435, 347] width 415 height 30
paste input "ASS/10027/A"
type input "ASS/10027/A"
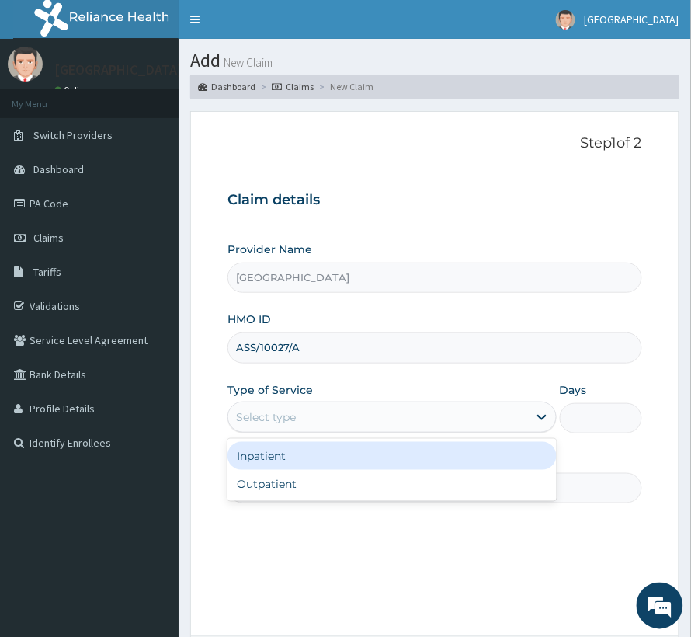
click at [287, 408] on div "Select type" at bounding box center [378, 417] width 300 height 25
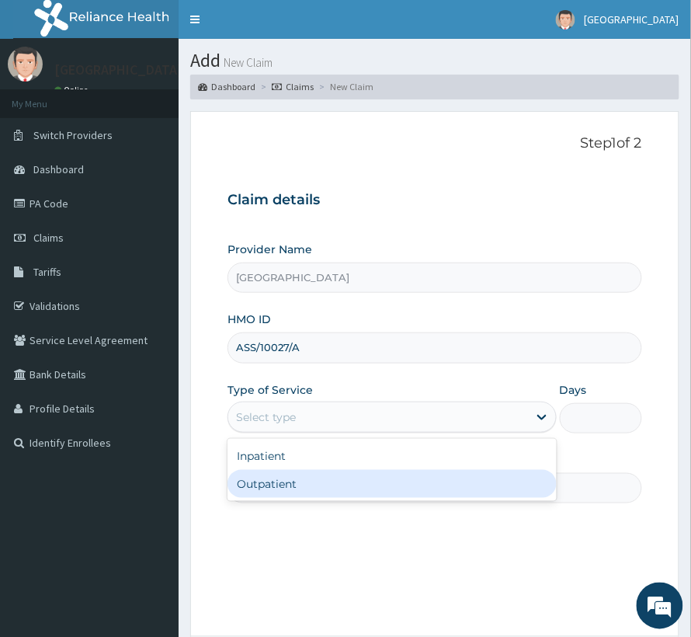
click at [277, 475] on div "Outpatient" at bounding box center [392, 484] width 329 height 28
type input "1"
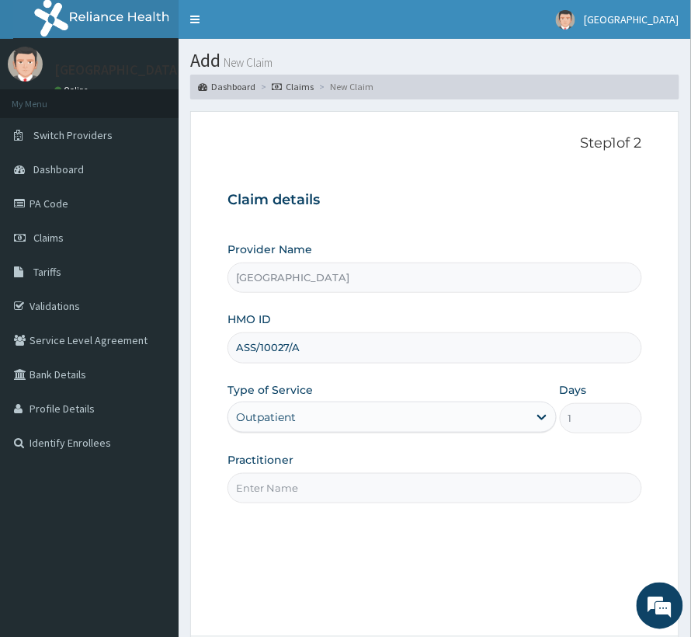
click at [277, 475] on input "Practitioner" at bounding box center [435, 488] width 415 height 30
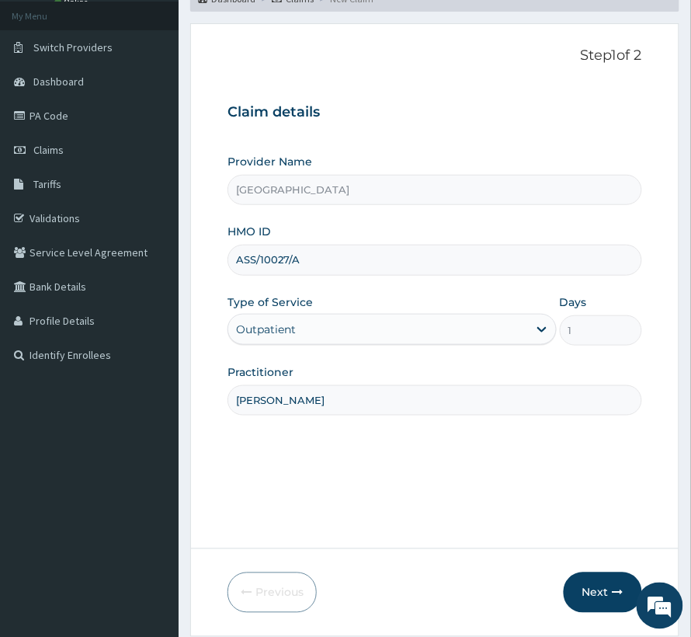
scroll to position [155, 0]
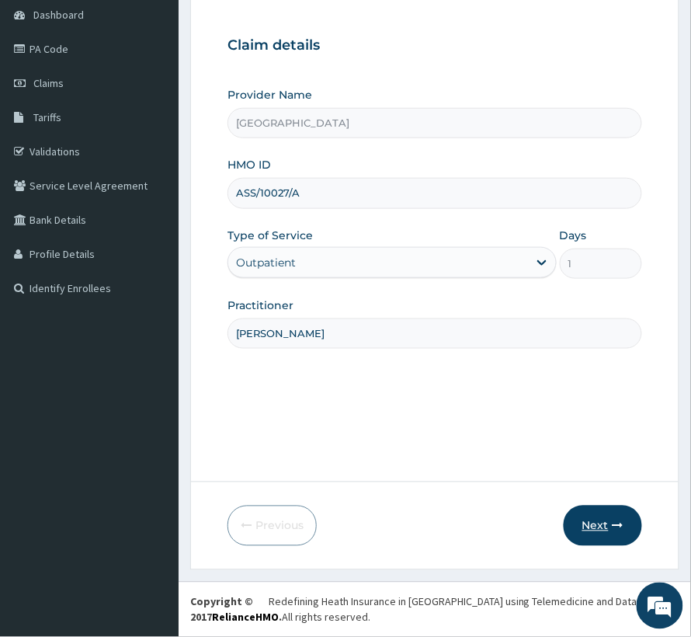
type input "DR PROSPER"
click at [596, 526] on button "Next" at bounding box center [603, 526] width 78 height 40
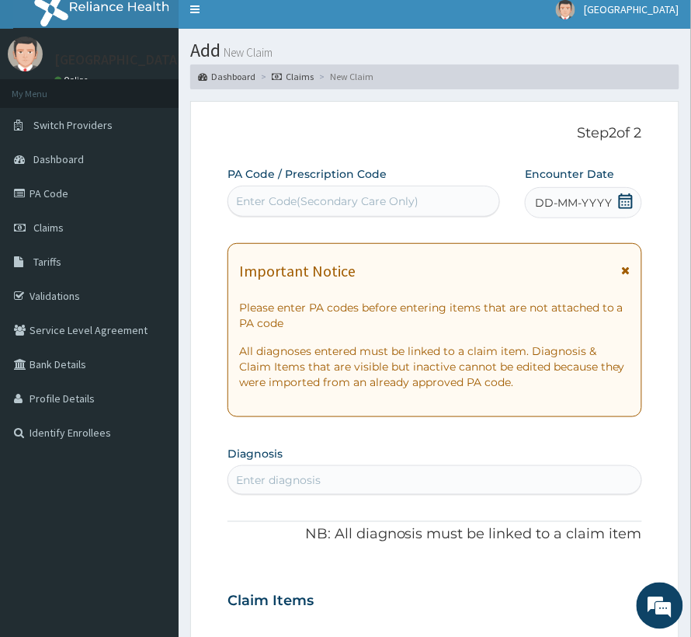
scroll to position [0, 0]
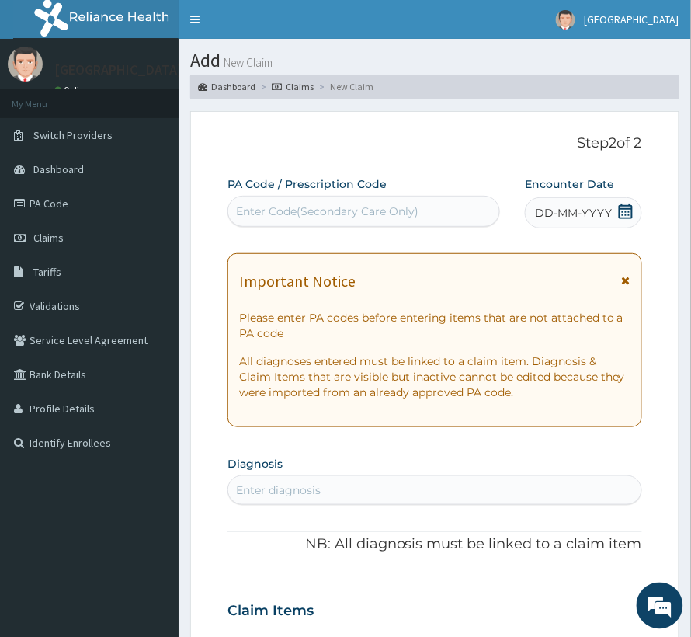
click at [349, 212] on div "Enter Code(Secondary Care Only)" at bounding box center [327, 211] width 183 height 16
paste input "PA/67603C"
type input "PA/67603C"
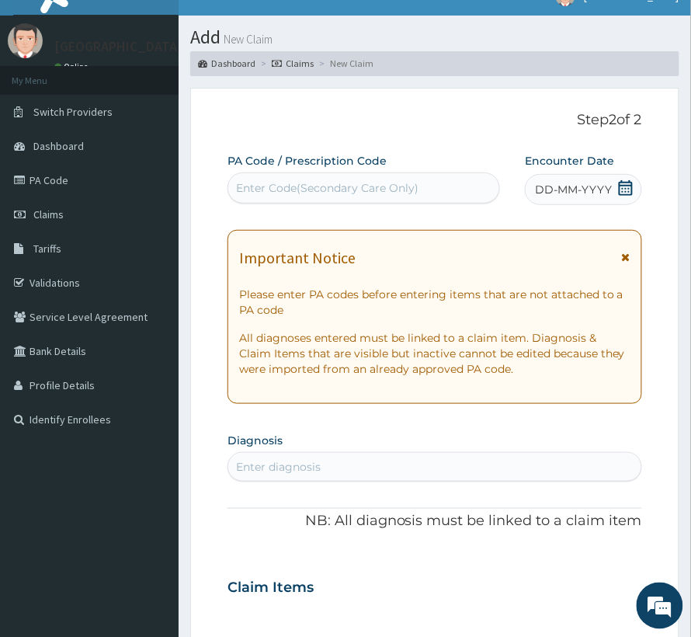
drag, startPoint x: 349, startPoint y: 212, endPoint x: 332, endPoint y: 215, distance: 16.6
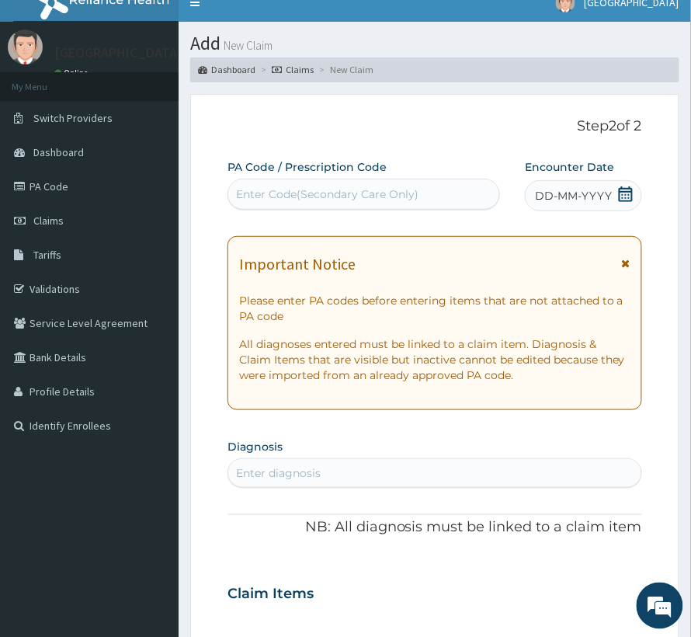
scroll to position [11, 0]
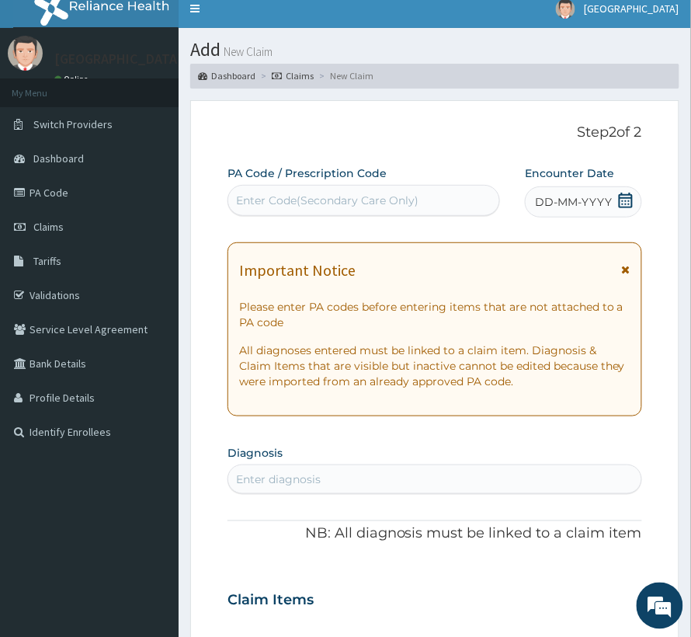
paste input "PA/67603C"
type input "PA/67603C"
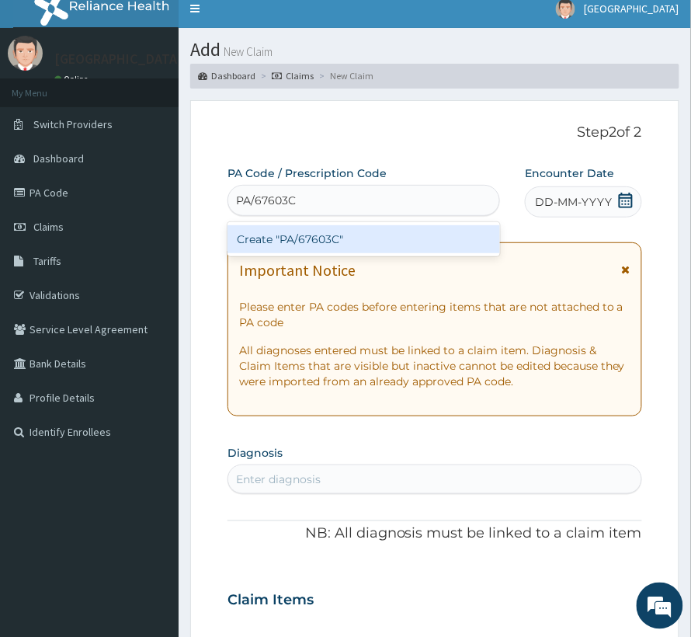
click at [300, 243] on div "Create "PA/67603C"" at bounding box center [364, 239] width 273 height 28
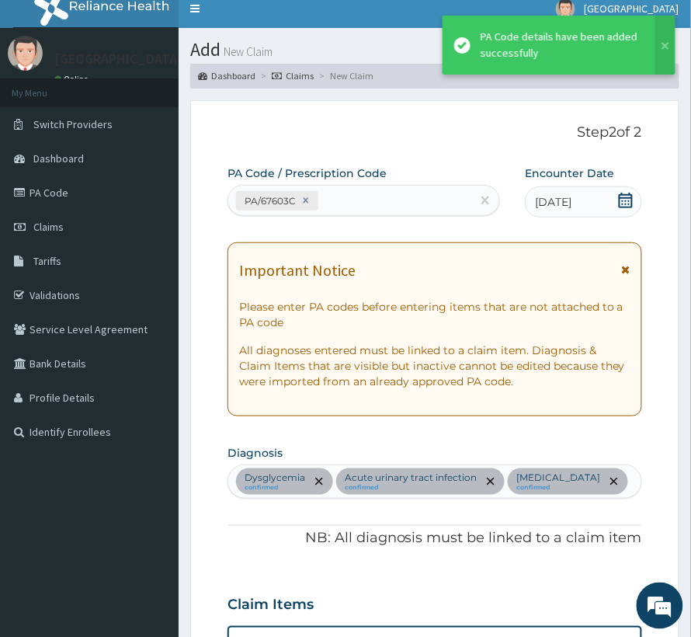
scroll to position [502, 0]
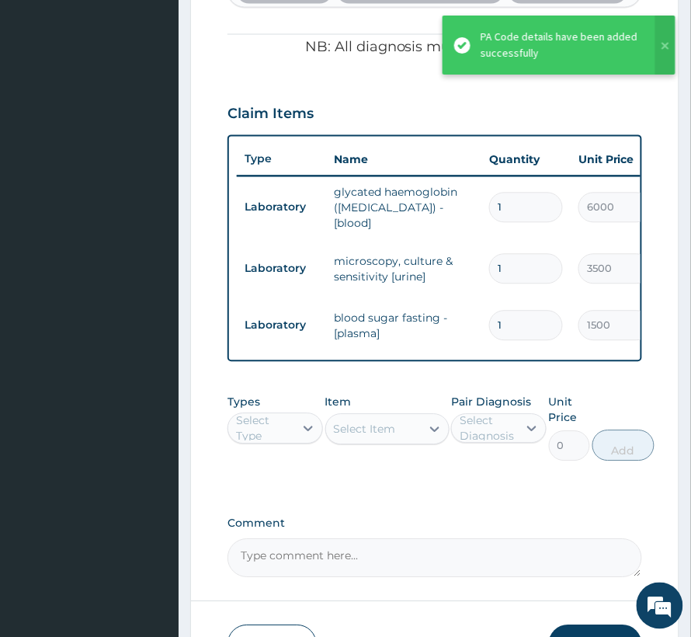
click at [235, 441] on div "Select Type" at bounding box center [261, 428] width 66 height 25
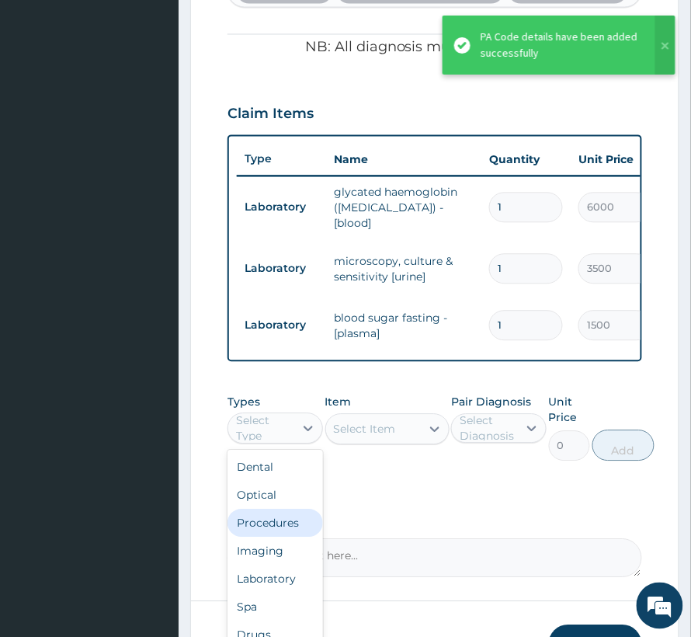
click at [256, 537] on div "Procedures" at bounding box center [276, 523] width 96 height 28
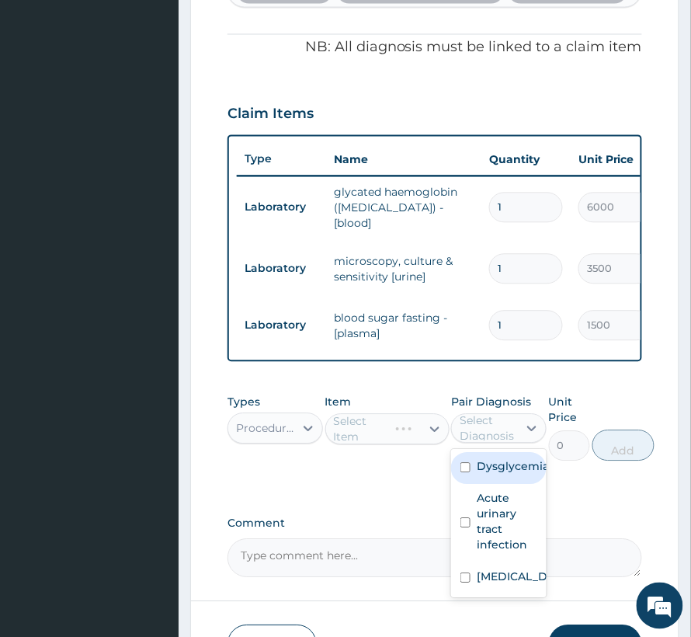
click at [495, 438] on div "Select Diagnosis" at bounding box center [488, 428] width 57 height 31
click at [494, 475] on label "Dysglycemia" at bounding box center [513, 467] width 72 height 16
checkbox input "true"
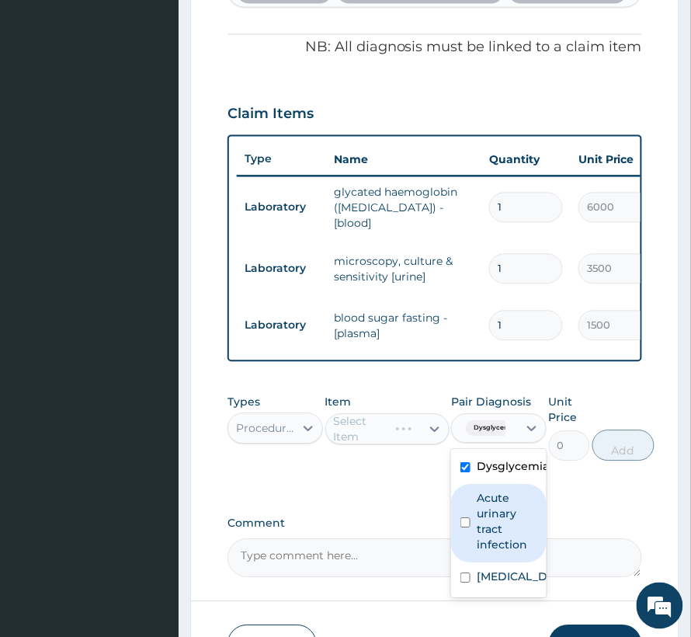
click at [485, 514] on label "Acute urinary tract infection" at bounding box center [507, 522] width 61 height 62
checkbox input "true"
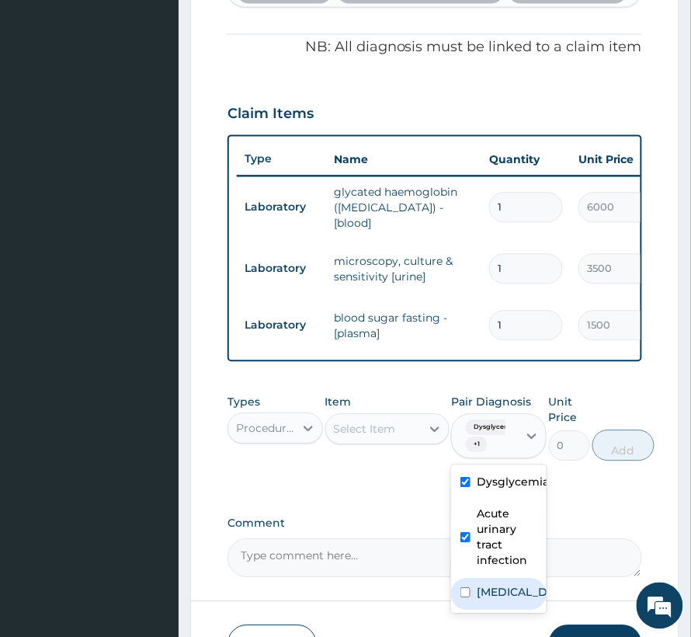
click at [495, 609] on div "Sepsis" at bounding box center [499, 595] width 96 height 32
checkbox input "true"
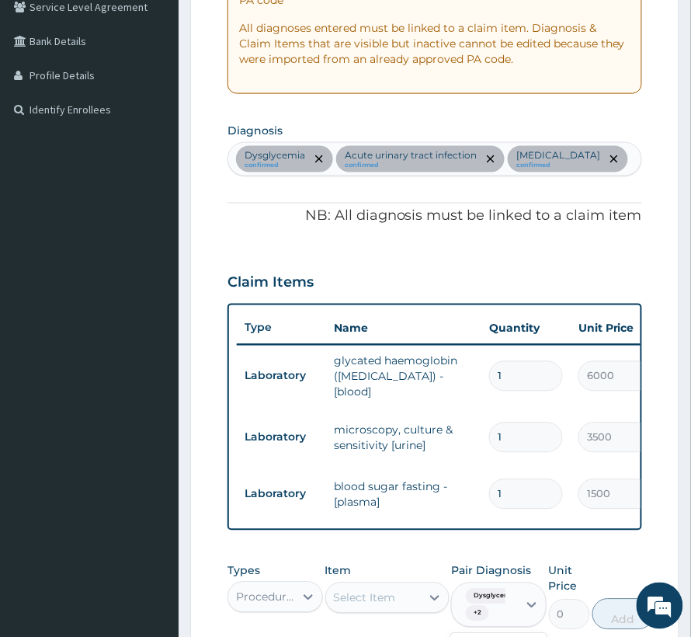
scroll to position [295, 0]
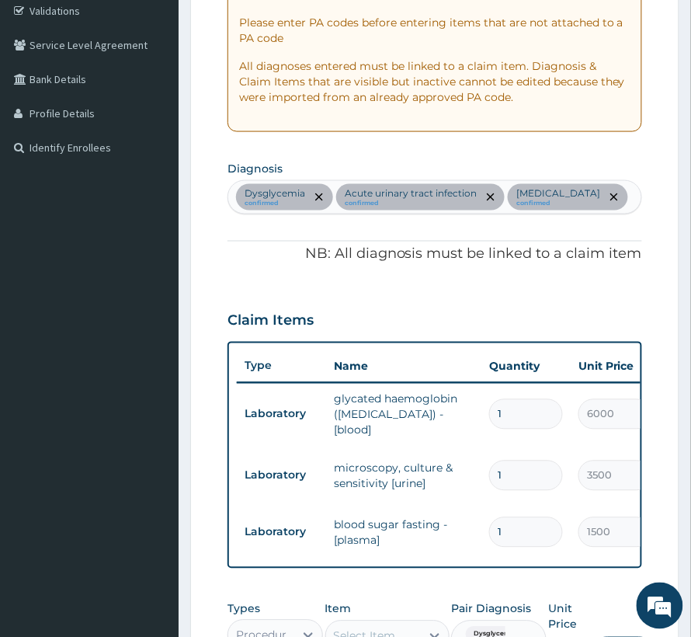
click at [595, 200] on div "Dysglycemia confirmed Acute urinary tract infection confirmed Sepsis confirmed" at bounding box center [434, 197] width 413 height 33
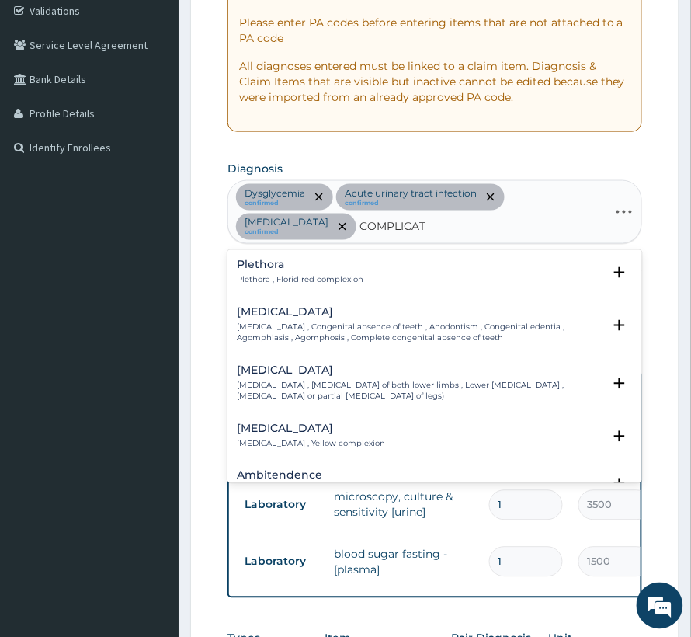
type input "COMPLICATED"
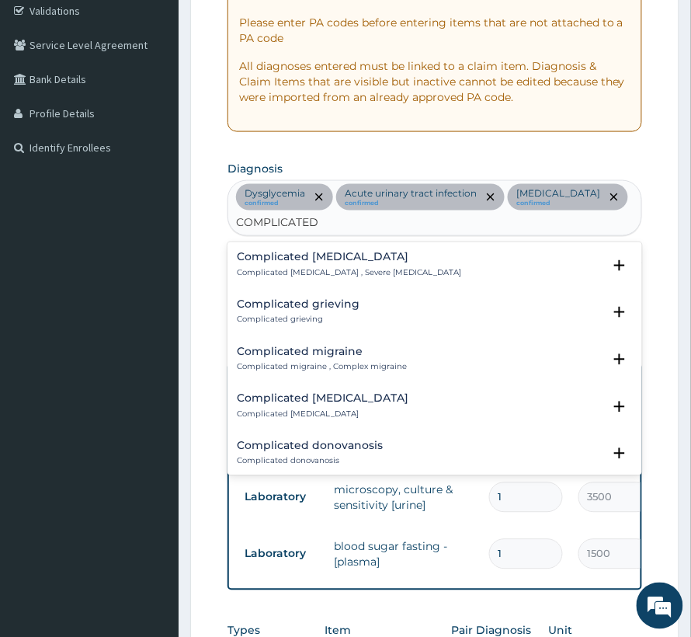
click at [326, 261] on h4 "Complicated malaria" at bounding box center [349, 258] width 224 height 12
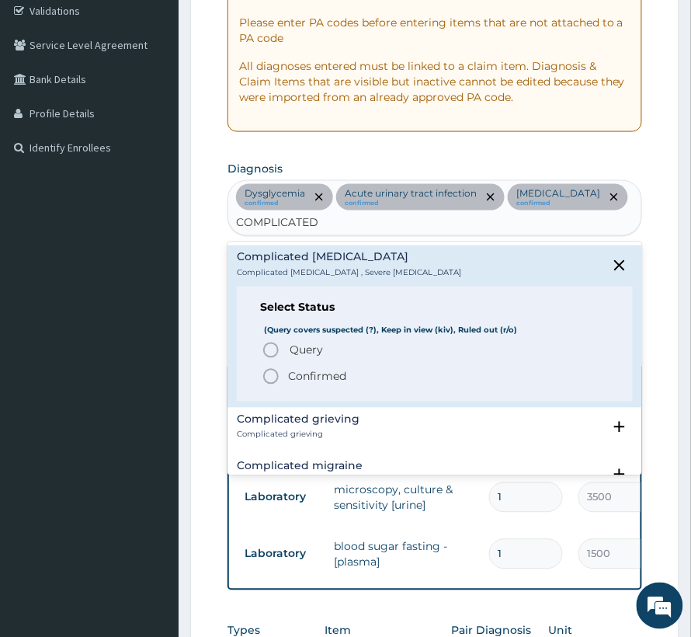
click at [328, 373] on p "Confirmed" at bounding box center [317, 377] width 58 height 16
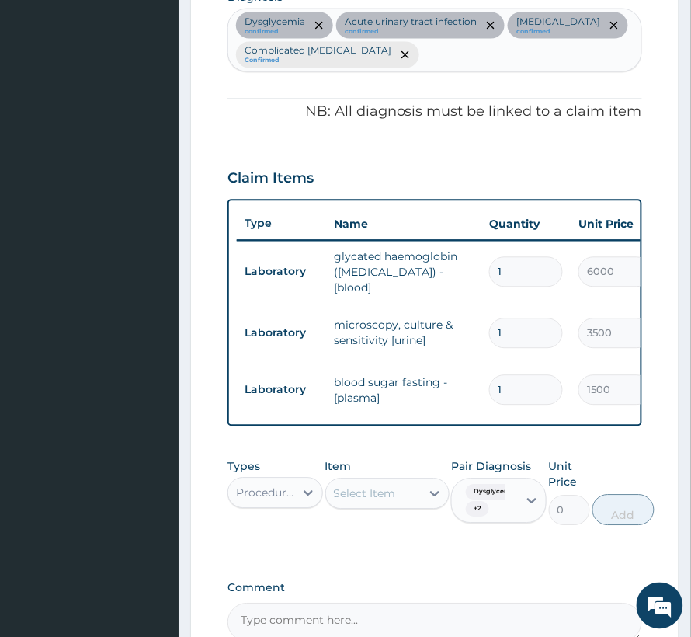
scroll to position [502, 0]
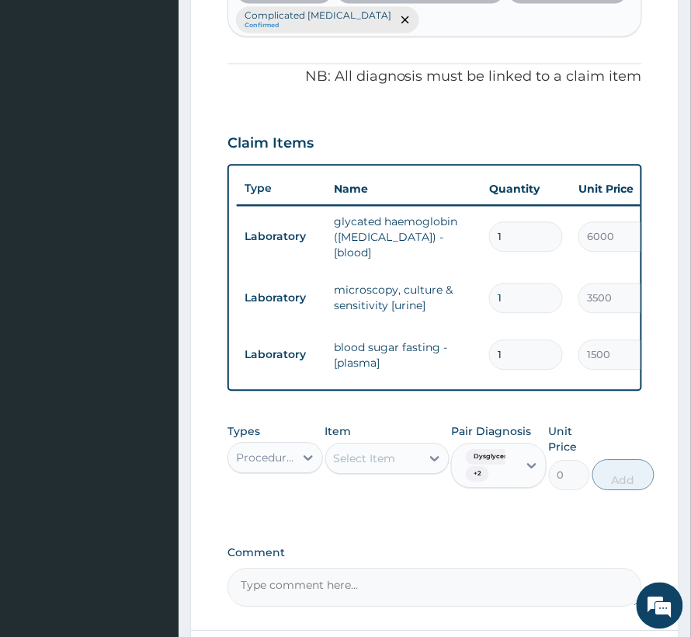
click at [357, 475] on div "Select Item" at bounding box center [387, 458] width 124 height 31
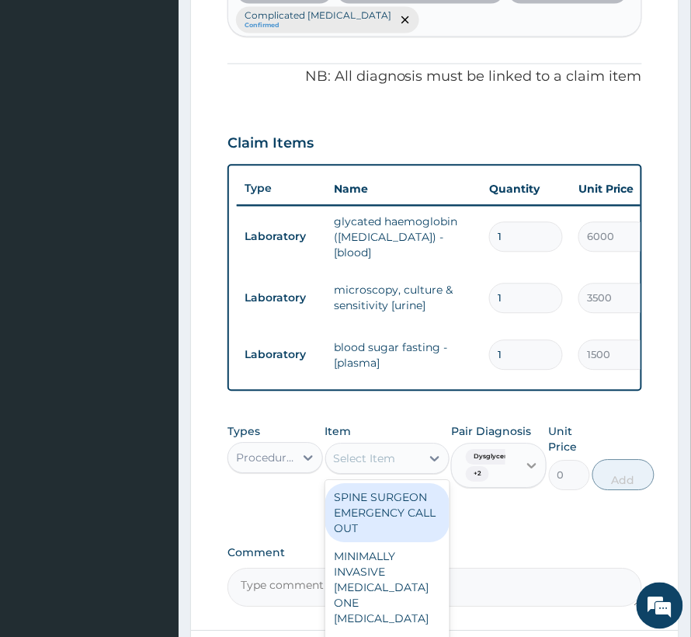
click at [520, 471] on div at bounding box center [532, 466] width 28 height 28
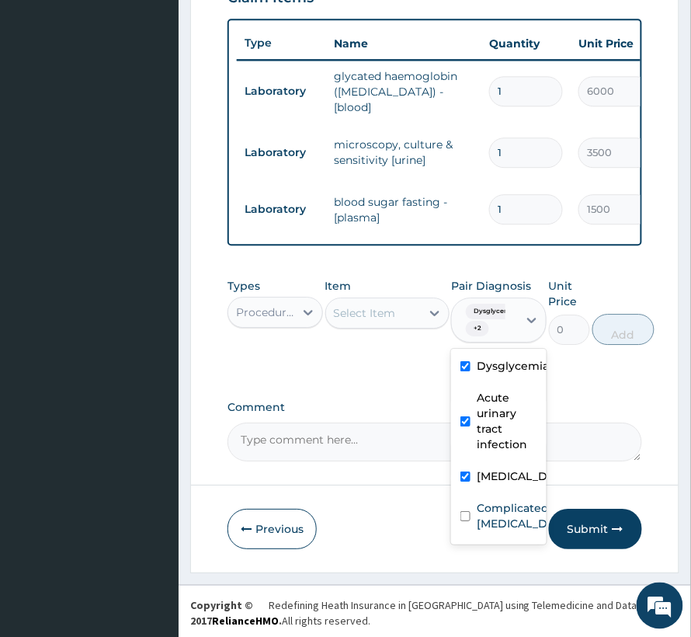
scroll to position [659, 0]
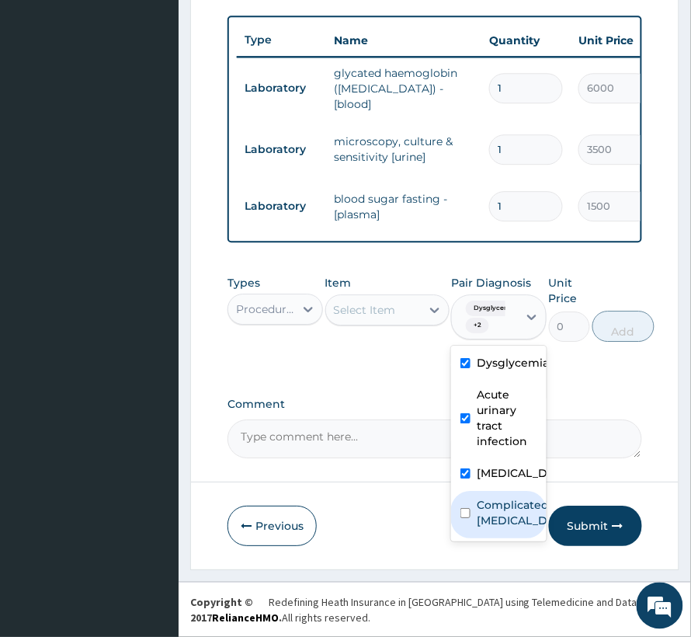
click at [501, 504] on label "Complicated malaria" at bounding box center [515, 512] width 77 height 31
checkbox input "true"
click at [381, 312] on div "Select Item" at bounding box center [365, 310] width 62 height 16
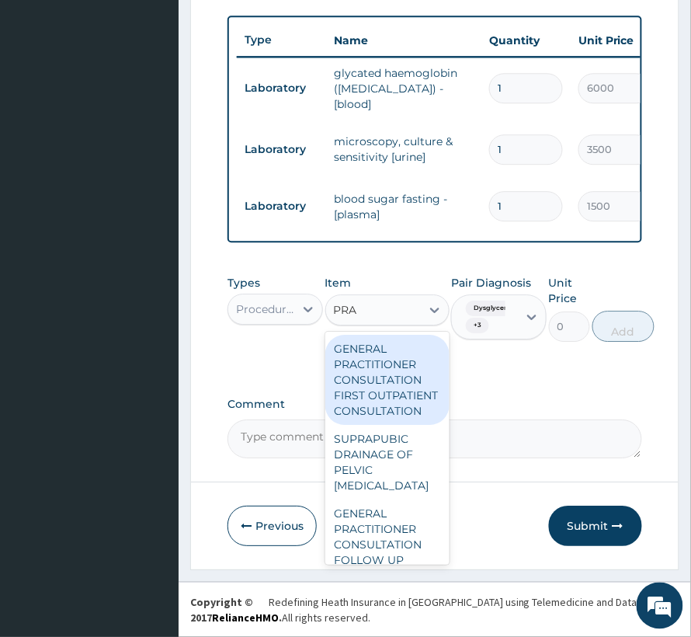
type input "PRAC"
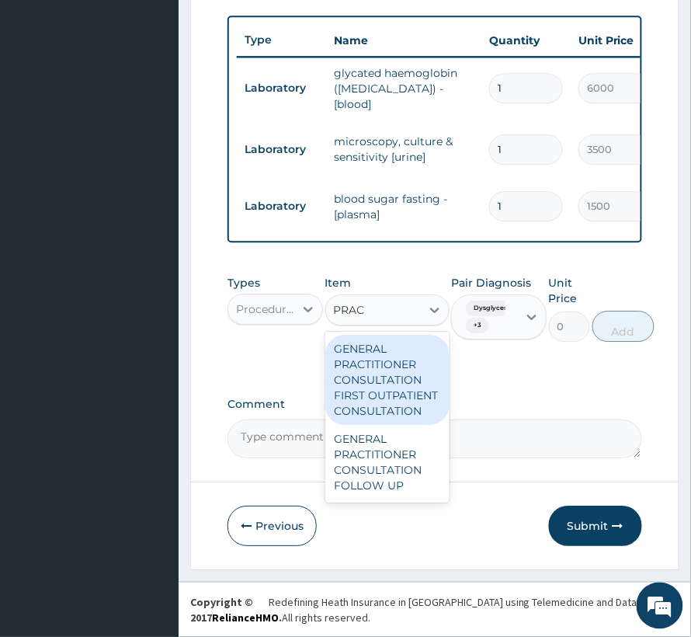
click at [382, 398] on div "GENERAL PRACTITIONER CONSULTATION FIRST OUTPATIENT CONSULTATION" at bounding box center [387, 380] width 124 height 90
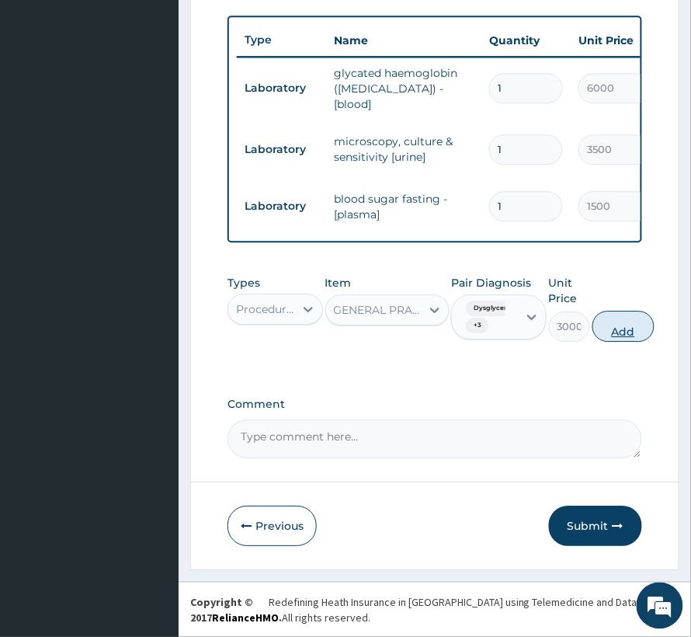
click at [619, 315] on button "Add" at bounding box center [624, 326] width 62 height 31
type input "0"
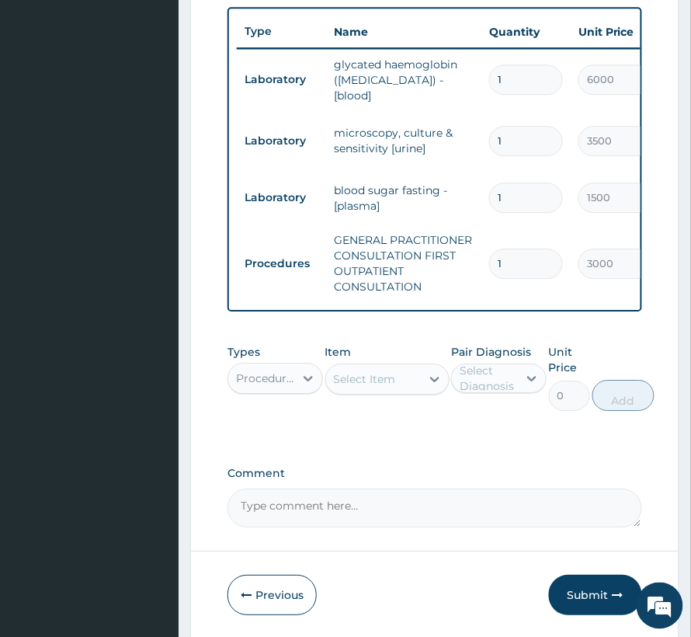
click at [274, 383] on div "Procedures" at bounding box center [266, 378] width 60 height 16
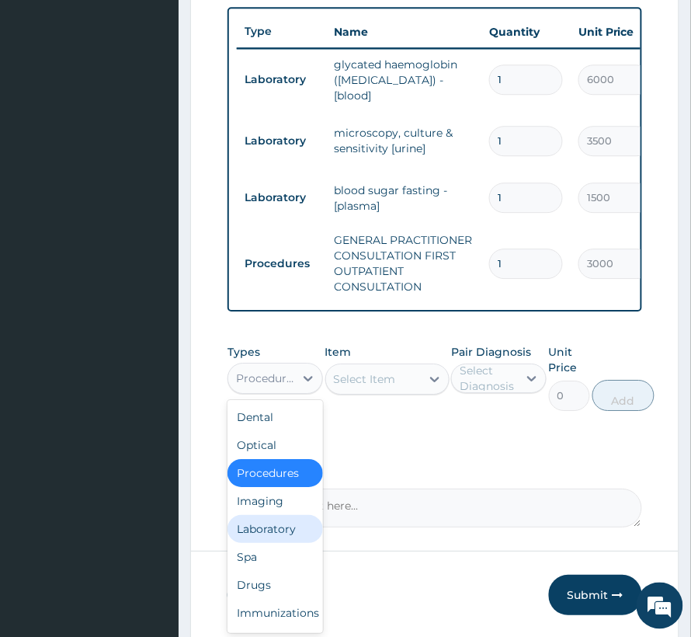
drag, startPoint x: 265, startPoint y: 541, endPoint x: 326, endPoint y: 436, distance: 121.5
click at [265, 539] on div "Laboratory" at bounding box center [276, 529] width 96 height 28
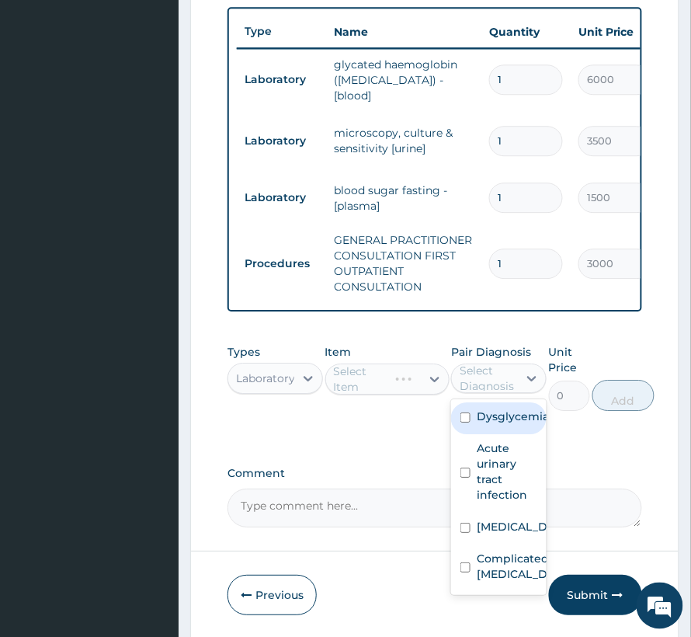
click at [461, 384] on div "Select Diagnosis" at bounding box center [488, 378] width 57 height 31
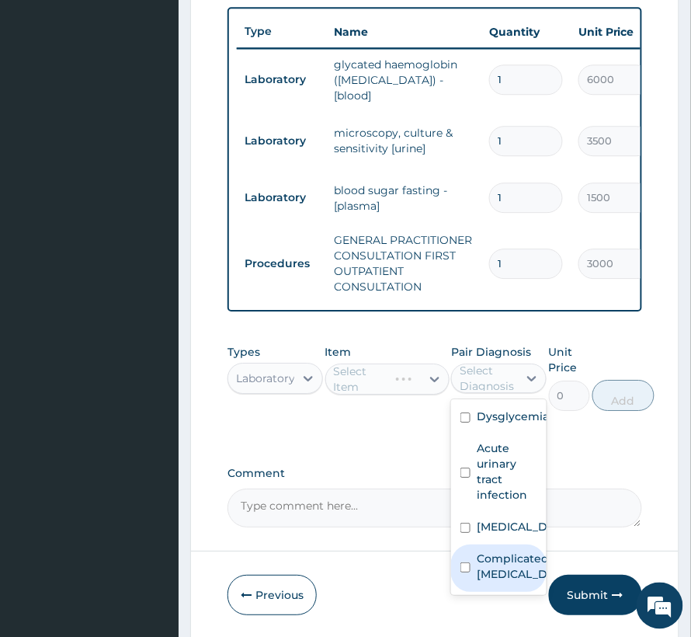
click at [499, 567] on label "Complicated malaria" at bounding box center [515, 566] width 77 height 31
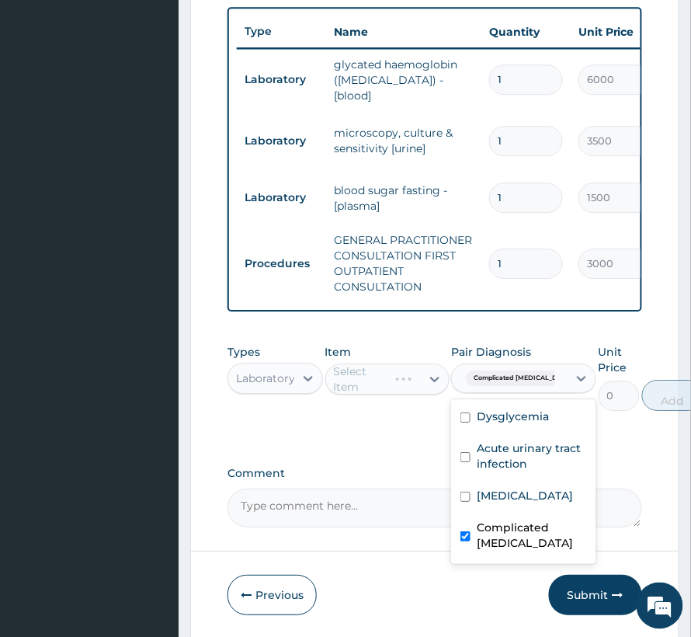
checkbox input "true"
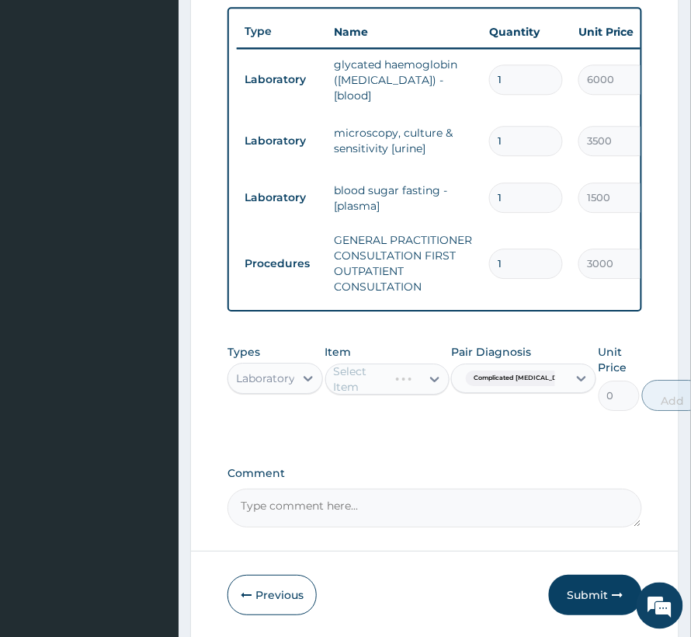
click at [389, 390] on div "Select Item" at bounding box center [387, 378] width 124 height 31
click at [388, 387] on div "Select Item" at bounding box center [365, 379] width 62 height 16
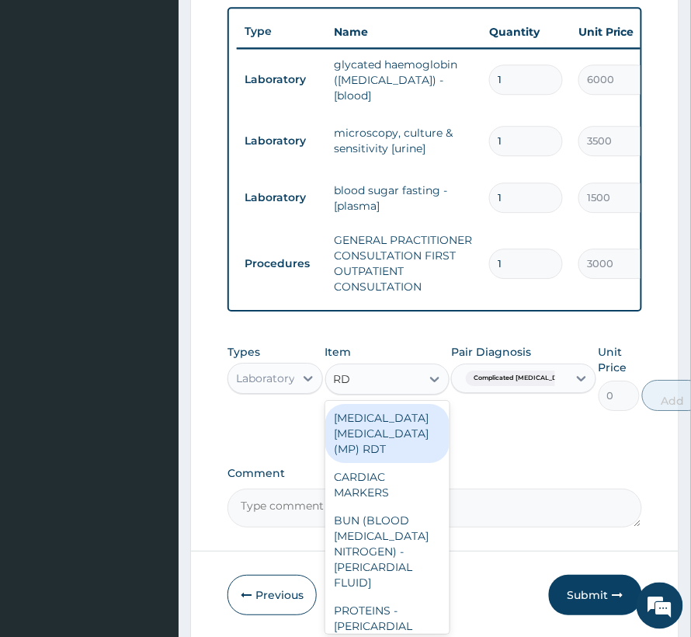
type input "RDT"
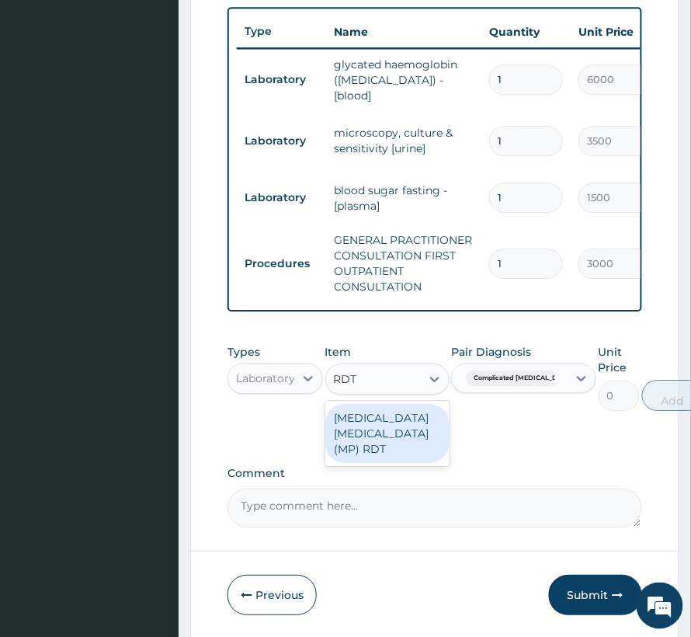
click at [414, 433] on div "MALARIA PARASITE (MP) RDT" at bounding box center [387, 433] width 124 height 59
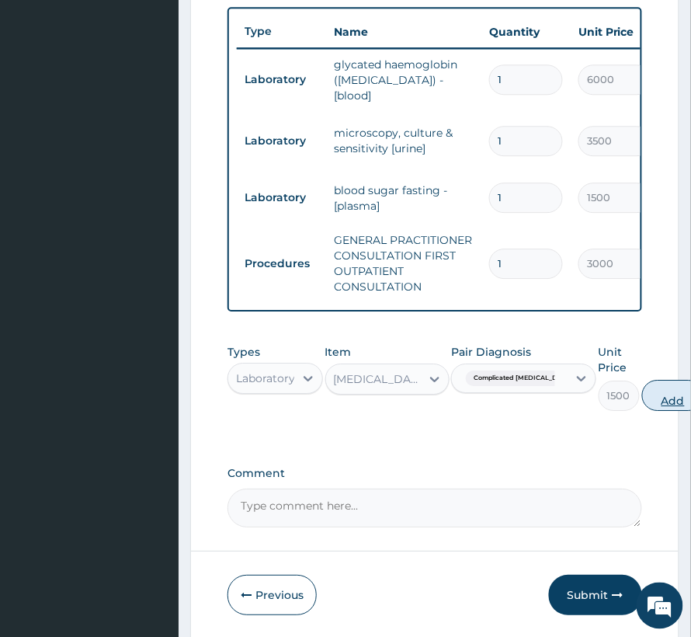
click at [642, 407] on button "Add" at bounding box center [673, 395] width 62 height 31
type input "0"
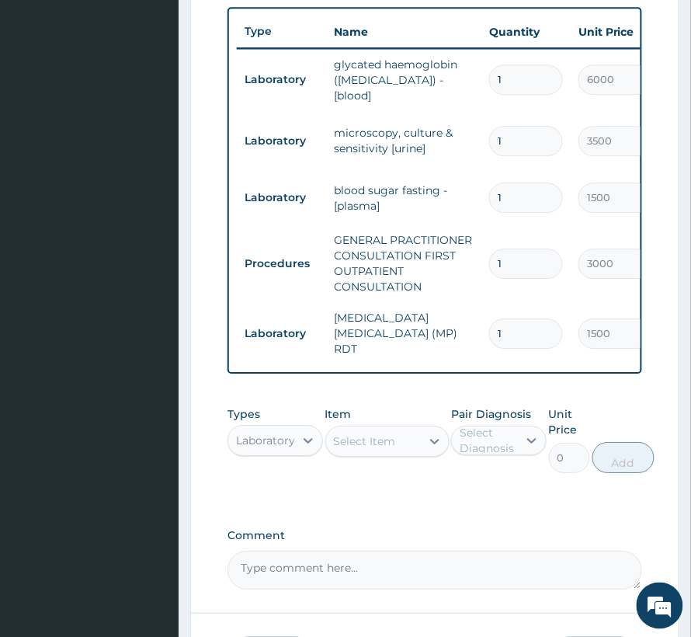
click at [377, 441] on div "Select Item" at bounding box center [365, 441] width 62 height 16
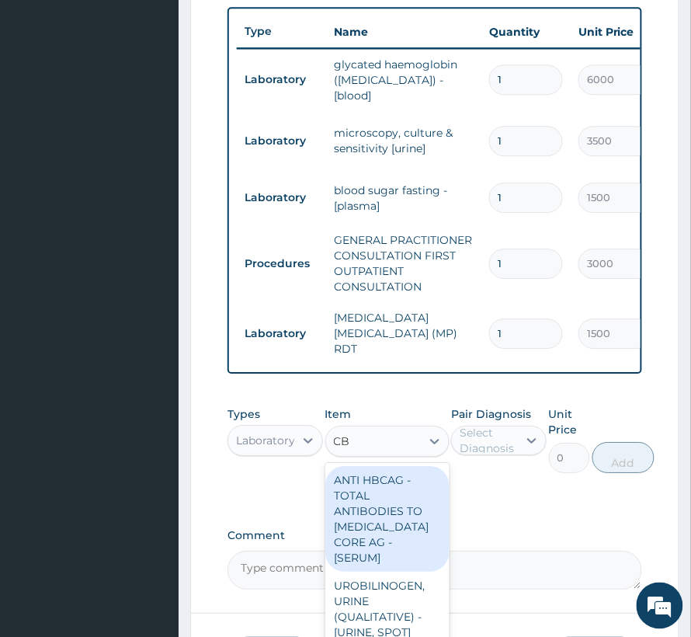
type input "CBC"
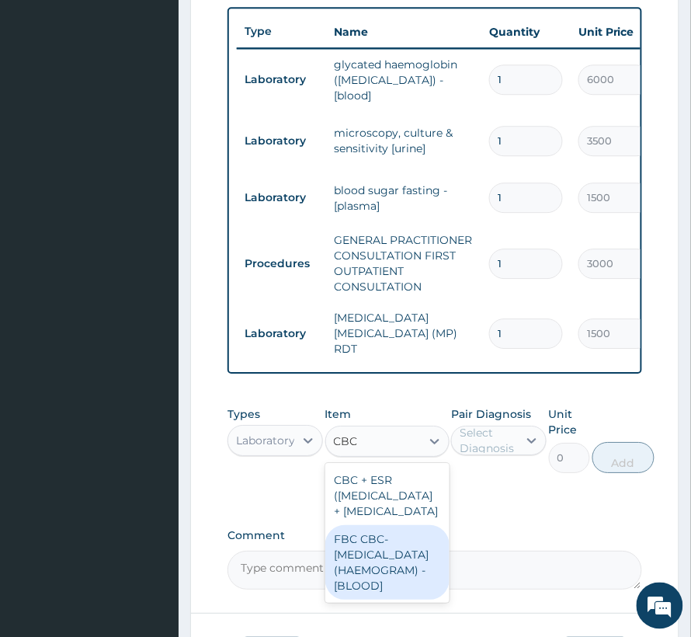
click at [377, 593] on div "FBC CBC-COMPLETE BLOOD COUNT (HAEMOGRAM) - [BLOOD]" at bounding box center [387, 562] width 124 height 75
type input "3000"
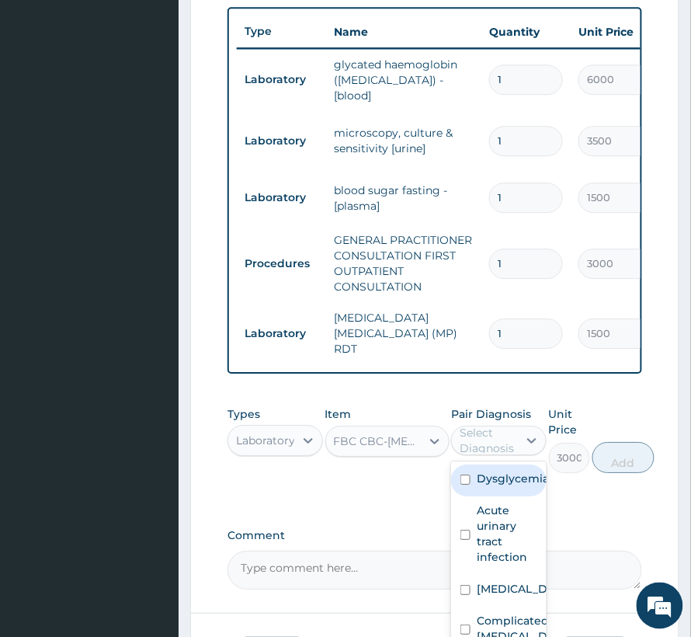
click at [492, 426] on div "Select Diagnosis" at bounding box center [488, 440] width 57 height 31
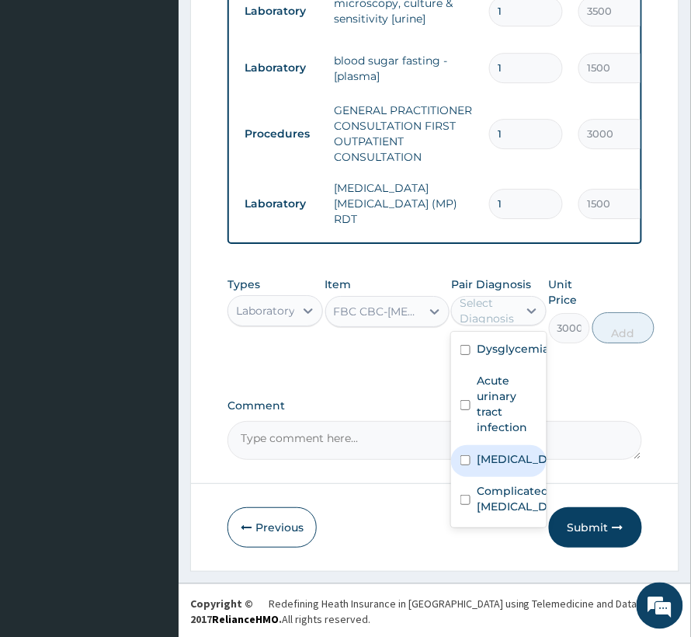
scroll to position [791, 0]
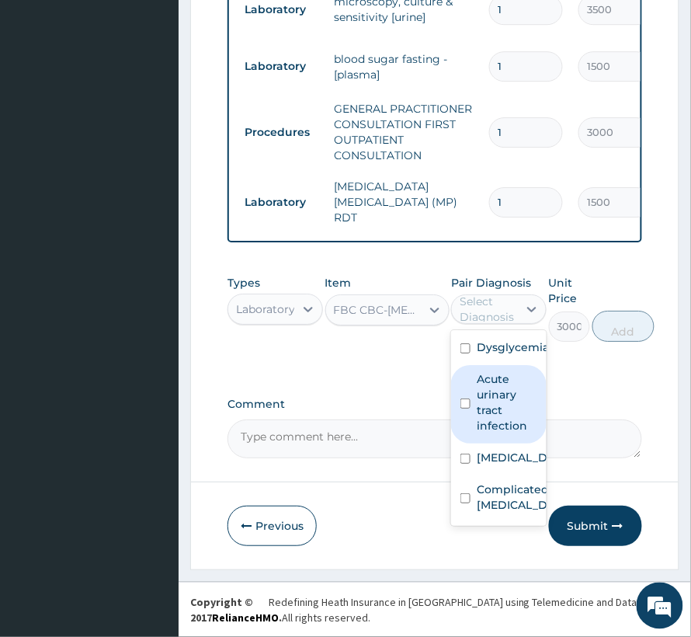
click at [485, 402] on label "Acute urinary tract infection" at bounding box center [507, 402] width 61 height 62
checkbox input "true"
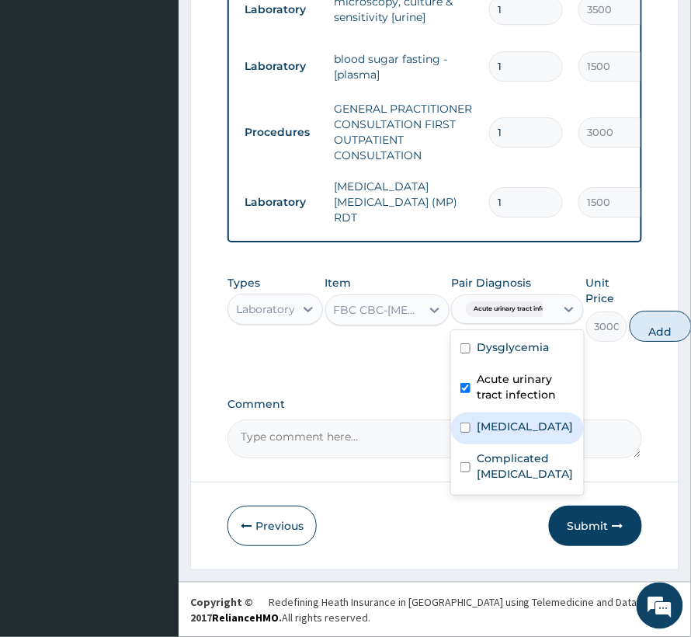
click at [494, 432] on label "Sepsis" at bounding box center [525, 427] width 96 height 16
checkbox input "true"
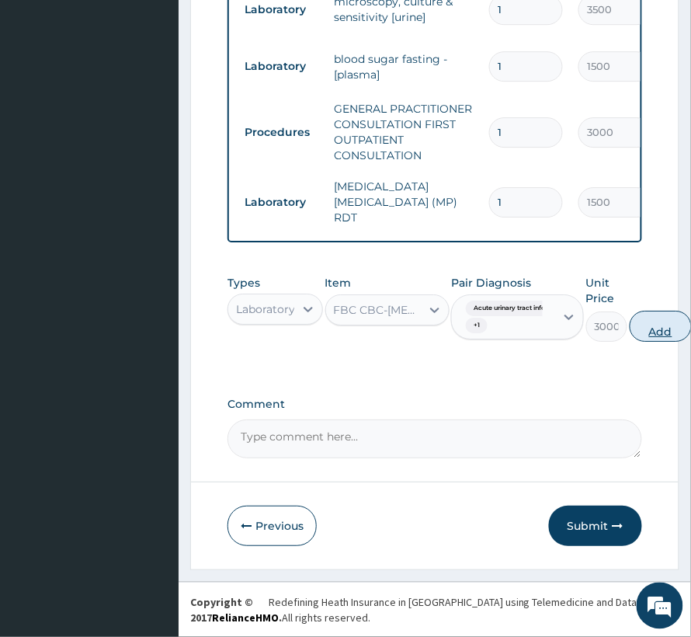
click at [635, 329] on button "Add" at bounding box center [661, 326] width 62 height 31
type input "0"
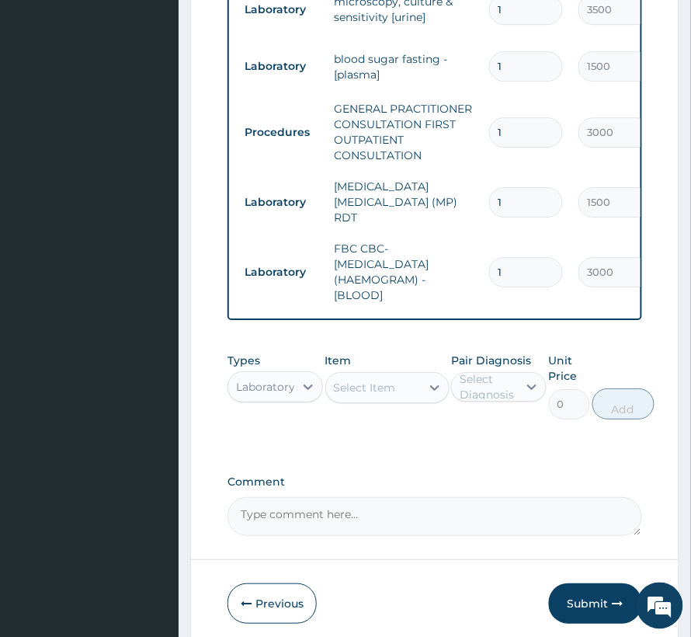
click at [360, 396] on div "Select Item" at bounding box center [373, 387] width 95 height 25
type input "URINALY"
click at [371, 429] on div "URINALYSIS" at bounding box center [387, 426] width 124 height 28
type input "2000"
click at [481, 362] on label "Pair Diagnosis" at bounding box center [491, 361] width 80 height 16
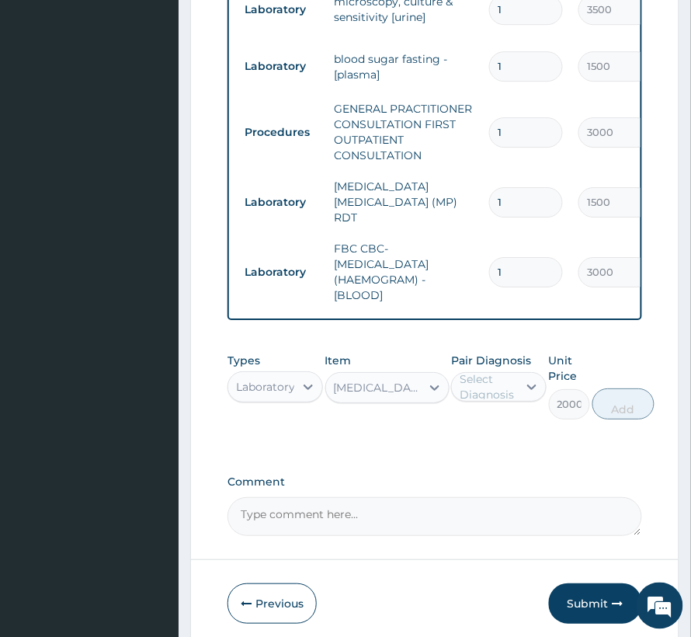
click at [488, 393] on div "Select Diagnosis" at bounding box center [488, 386] width 57 height 31
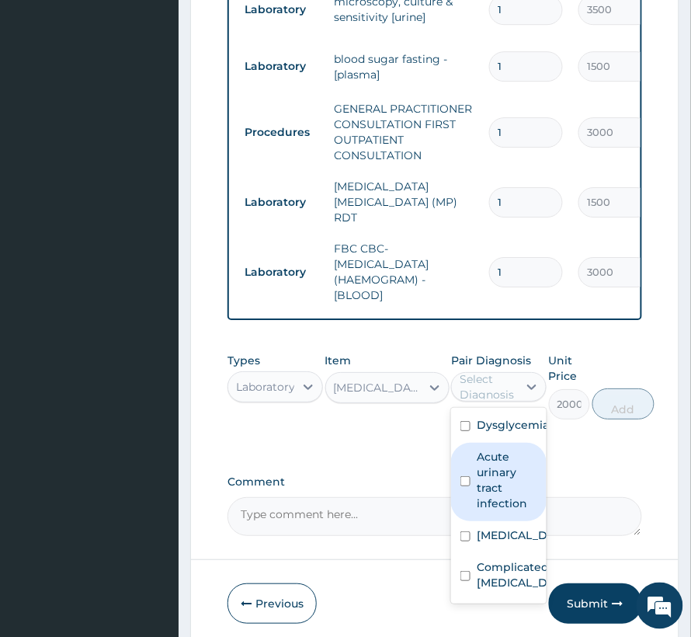
click at [509, 492] on label "Acute urinary tract infection" at bounding box center [507, 480] width 61 height 62
checkbox input "true"
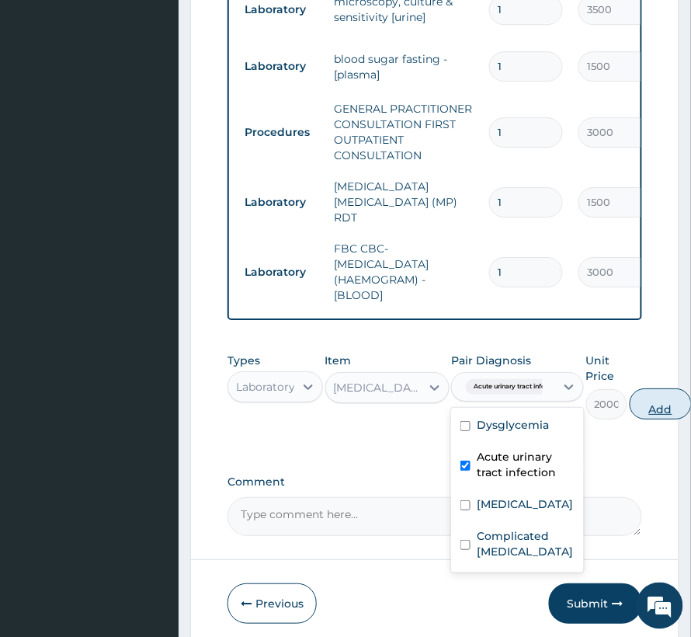
click at [656, 408] on button "Add" at bounding box center [661, 403] width 62 height 31
type input "0"
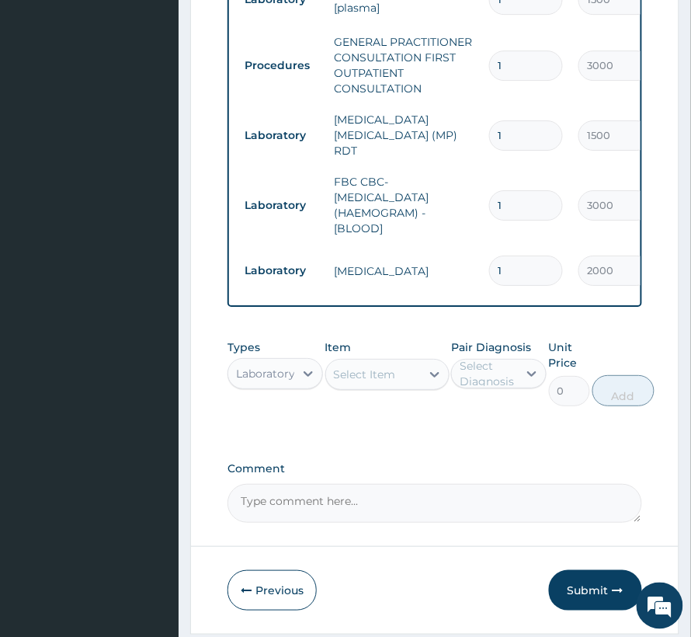
scroll to position [895, 0]
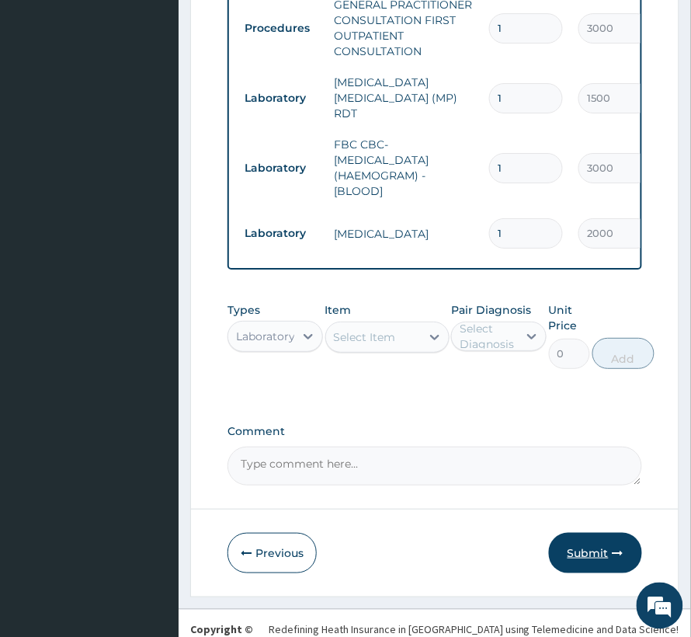
click at [597, 548] on button "Submit" at bounding box center [595, 553] width 93 height 40
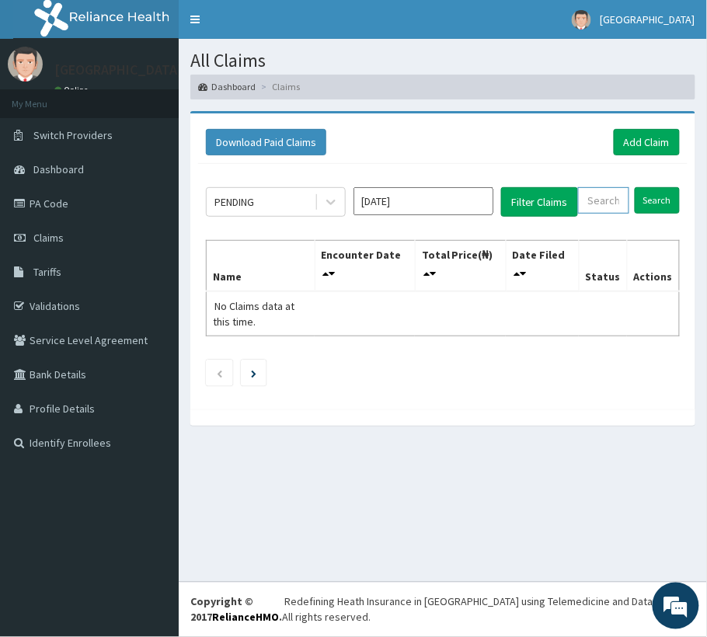
click at [610, 200] on input "text" at bounding box center [603, 200] width 51 height 26
paste input "SLB/10572/A"
type input "SLB/10572/A"
click at [650, 137] on link "Add Claim" at bounding box center [647, 142] width 66 height 26
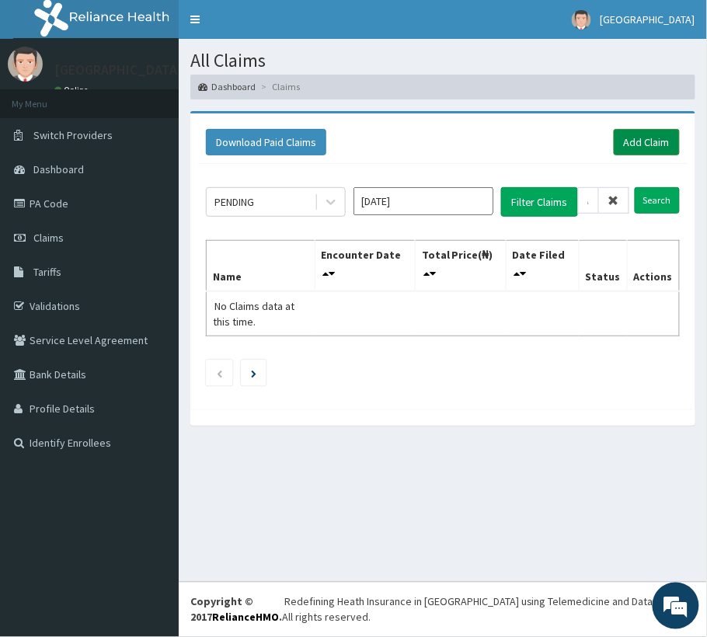
scroll to position [0, 0]
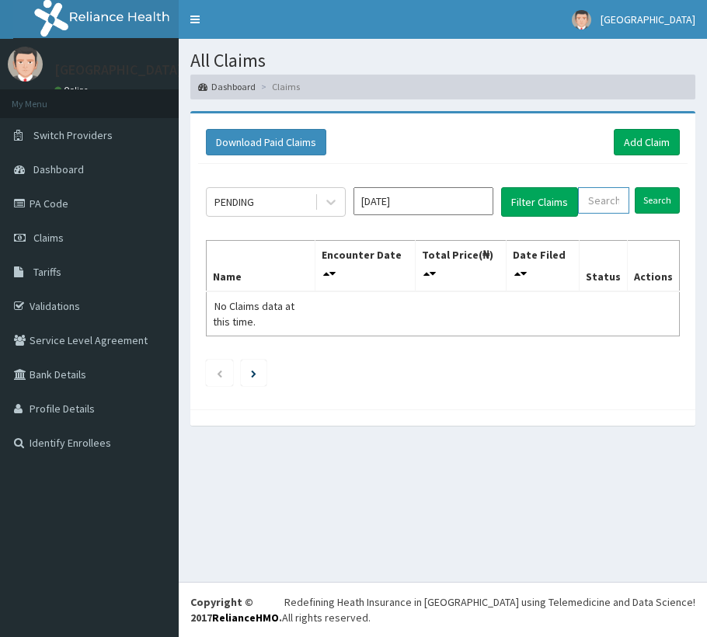
click at [581, 196] on input "text" at bounding box center [603, 200] width 51 height 26
paste input "SLB/10572/A"
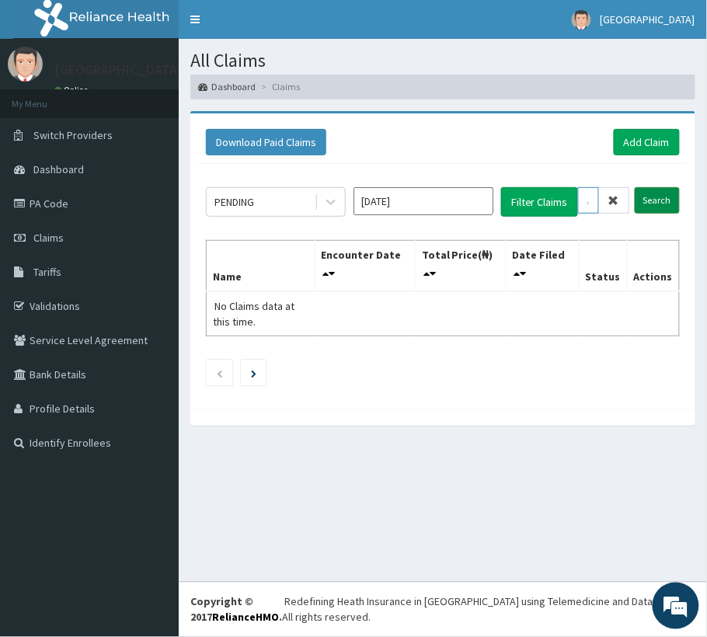
type input "SLB/10572/A"
click at [647, 205] on input "Search" at bounding box center [656, 200] width 45 height 26
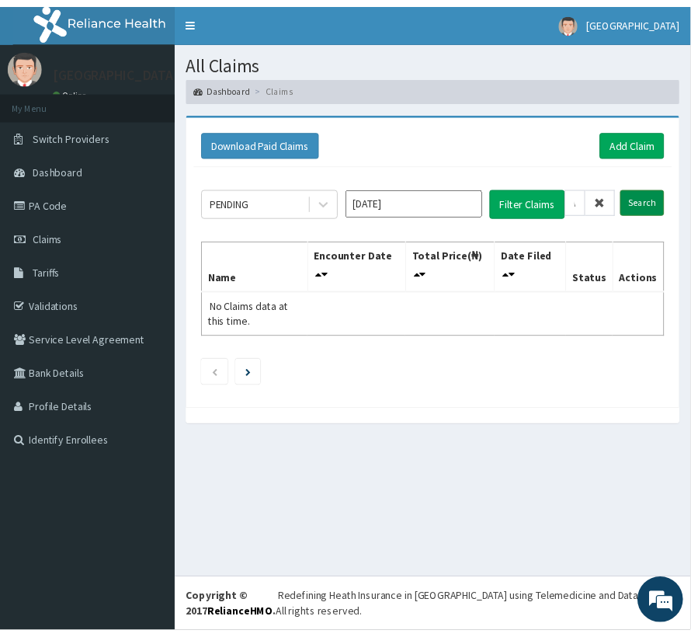
scroll to position [0, 0]
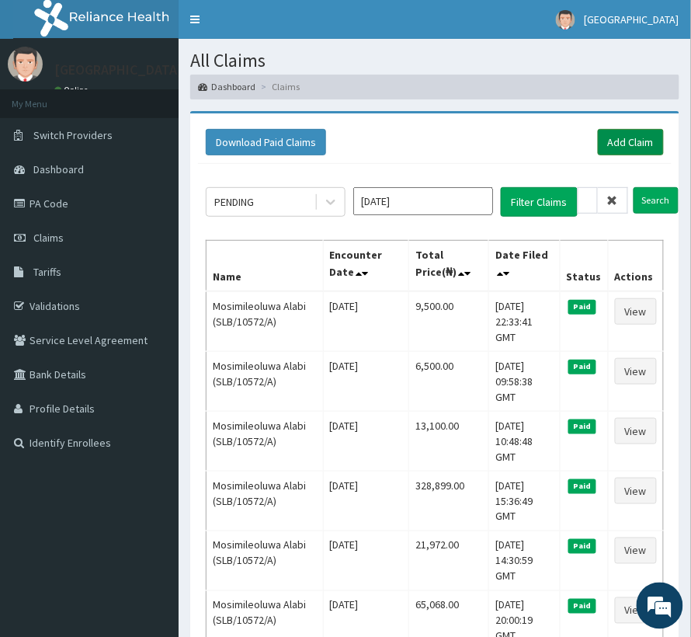
click at [607, 151] on link "Add Claim" at bounding box center [631, 142] width 66 height 26
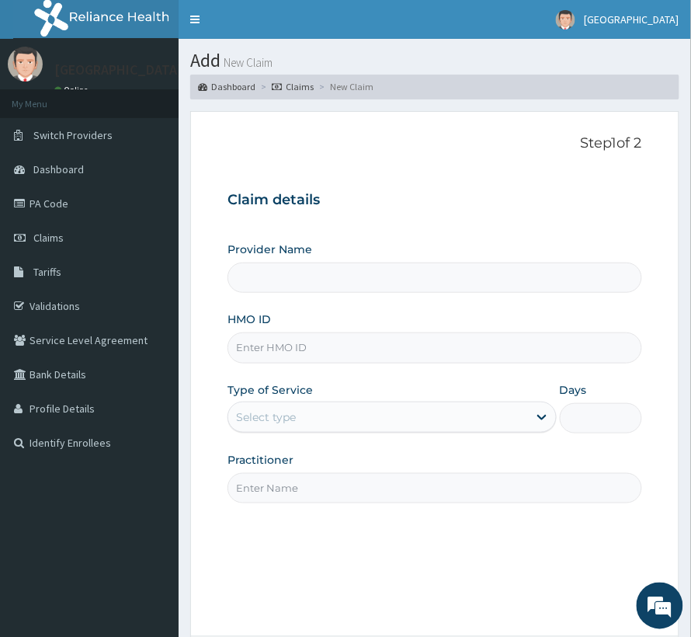
type input "[GEOGRAPHIC_DATA]"
paste input "SLB/10572/A"
type input "SLB/10572/A"
click at [284, 436] on div "Provider Name Vima Hospital HMO ID SLB/10572/A Type of Service Select type Days…" at bounding box center [435, 372] width 415 height 261
click at [294, 425] on div "Select type" at bounding box center [266, 417] width 60 height 16
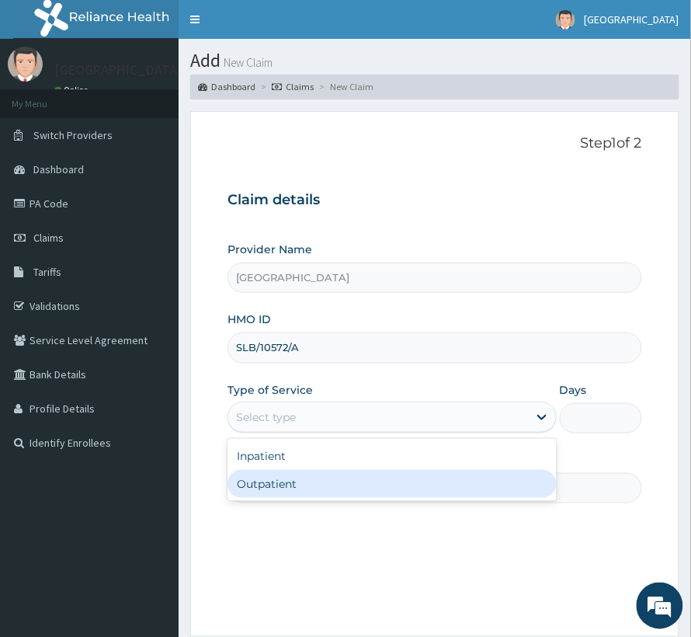
click at [294, 485] on div "Outpatient" at bounding box center [392, 484] width 329 height 28
type input "1"
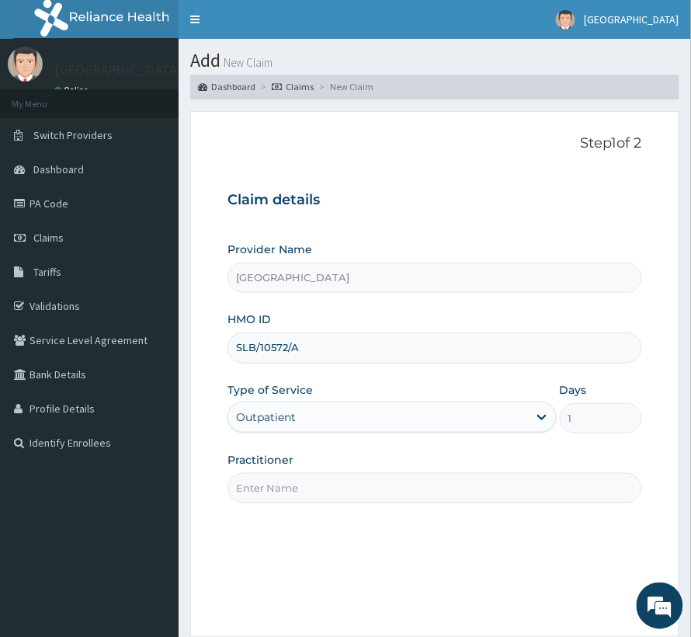
click at [294, 485] on input "Practitioner" at bounding box center [435, 488] width 415 height 30
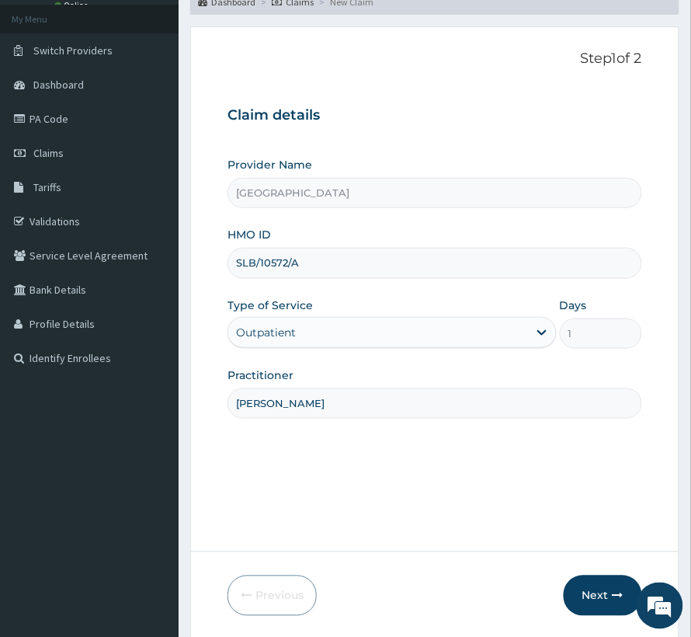
scroll to position [155, 0]
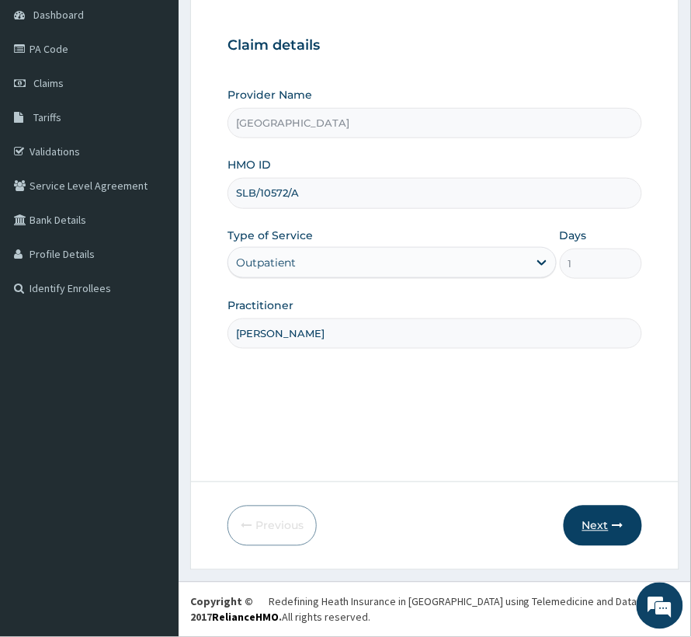
type input "DR PROSPER"
click at [588, 508] on button "Next" at bounding box center [603, 526] width 78 height 40
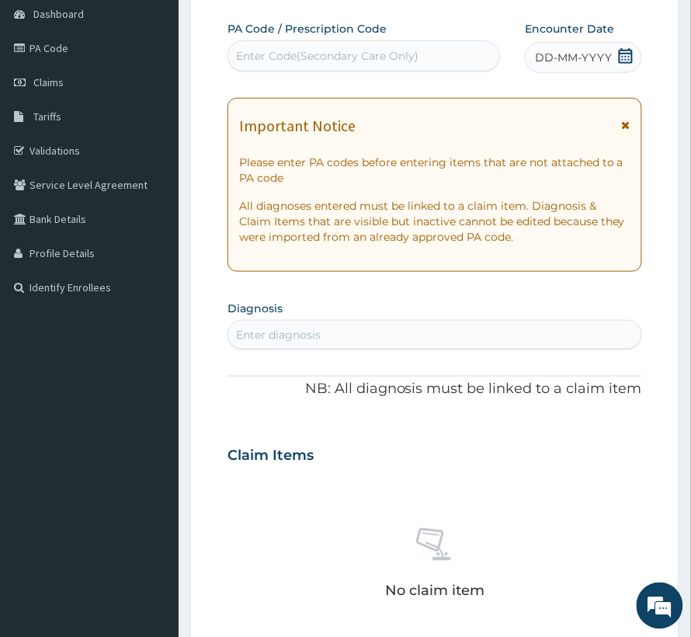
click at [607, 64] on span "DD-MM-YYYY" at bounding box center [573, 58] width 77 height 16
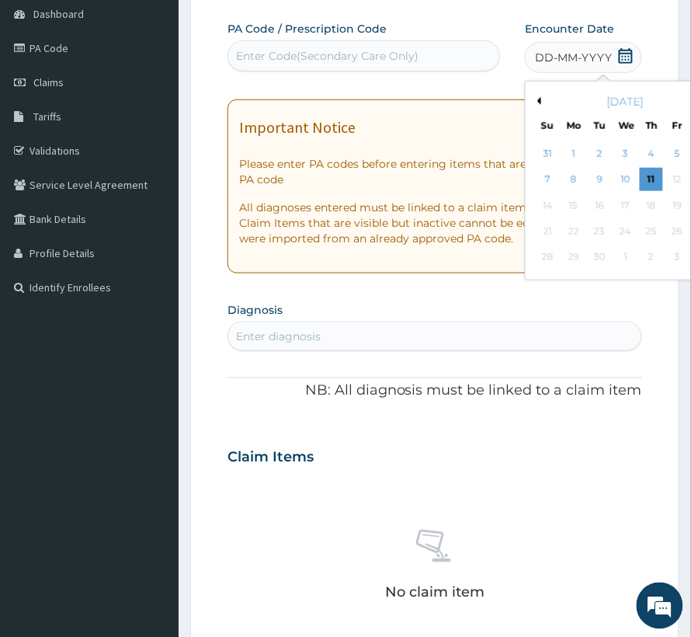
click at [534, 103] on button "Previous Month" at bounding box center [538, 101] width 8 height 8
click at [614, 185] on div "6" at bounding box center [625, 180] width 23 height 23
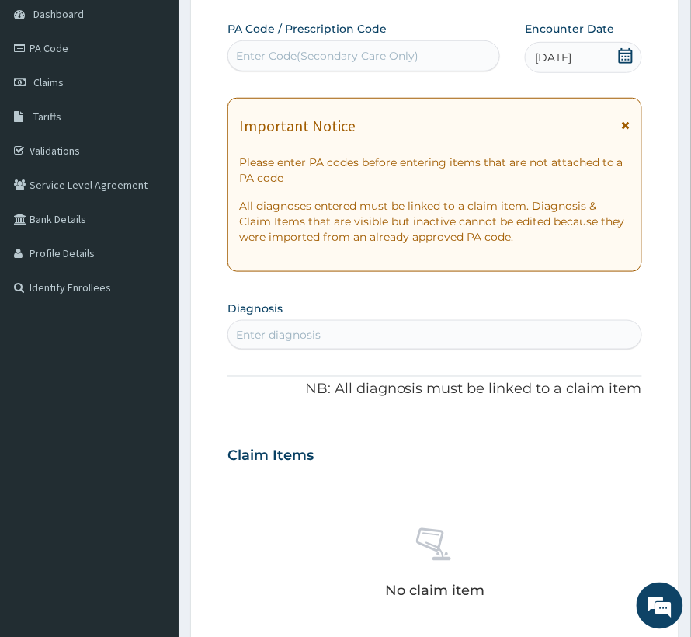
click at [292, 53] on div "Enter Code(Secondary Care Only)" at bounding box center [327, 56] width 183 height 16
click at [258, 335] on div "Enter diagnosis" at bounding box center [278, 335] width 85 height 16
type input "SEPSIS"
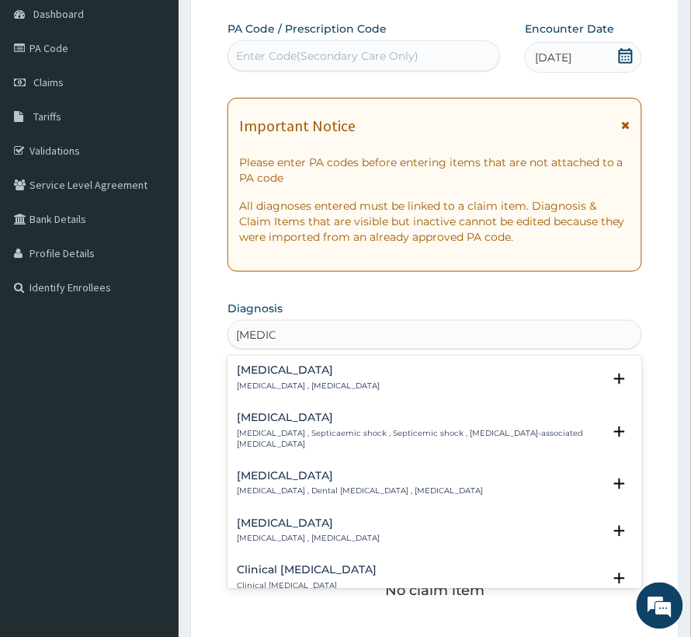
click at [259, 374] on h4 "Sepsis" at bounding box center [308, 371] width 143 height 12
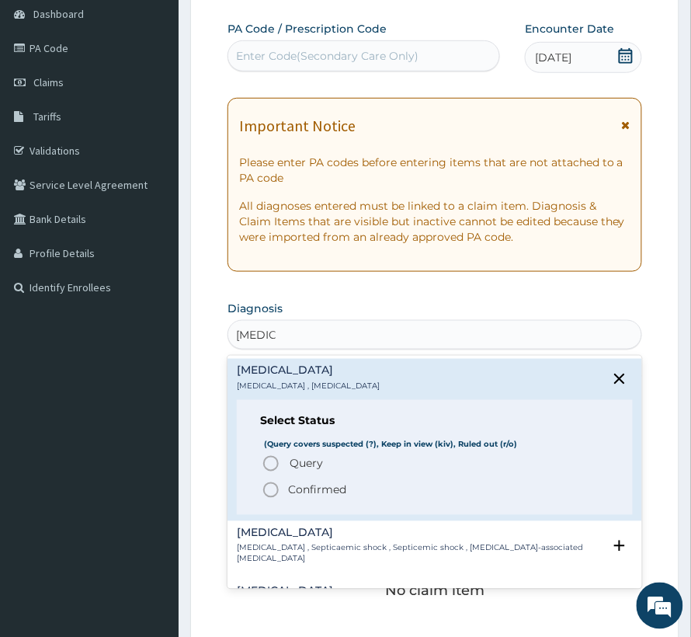
click at [297, 468] on span "Query" at bounding box center [306, 464] width 33 height 16
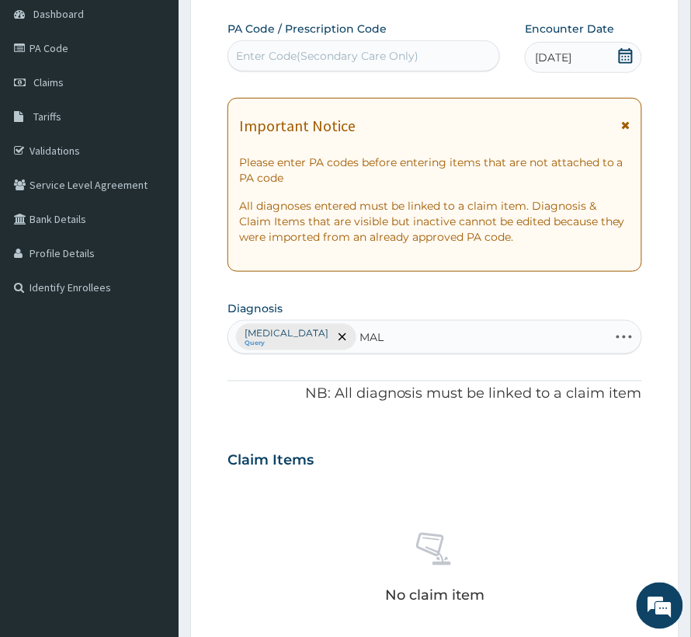
type input "MALA"
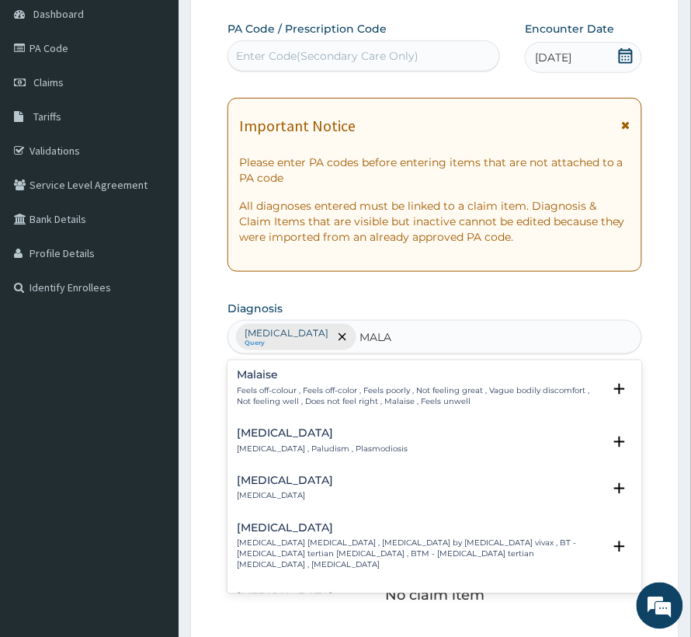
click at [323, 440] on h4 "Malaria" at bounding box center [322, 434] width 171 height 12
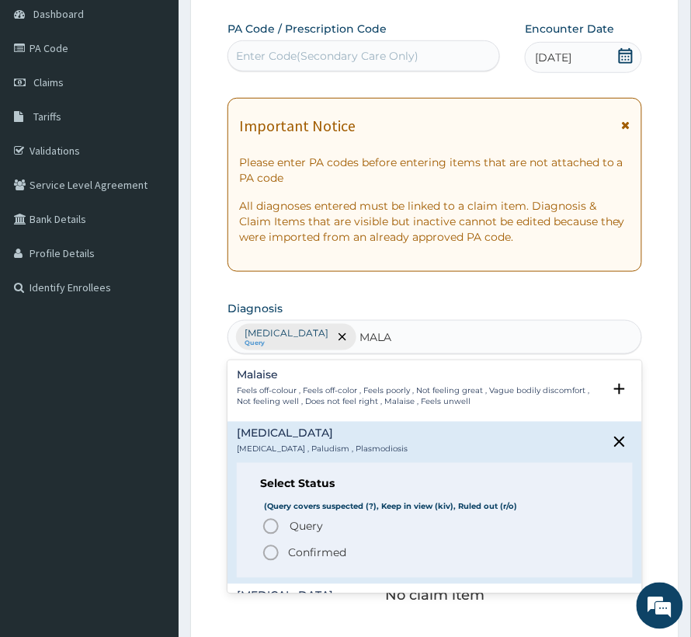
click at [308, 529] on span "Query" at bounding box center [306, 527] width 33 height 16
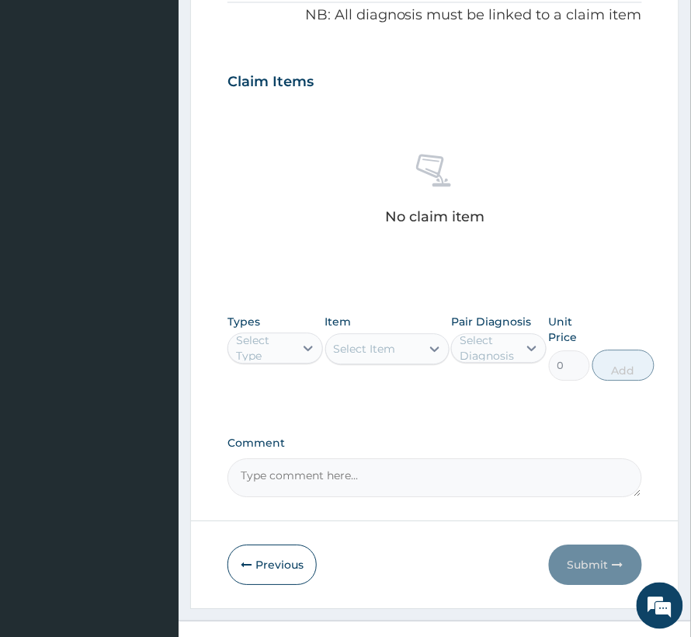
scroll to position [569, 0]
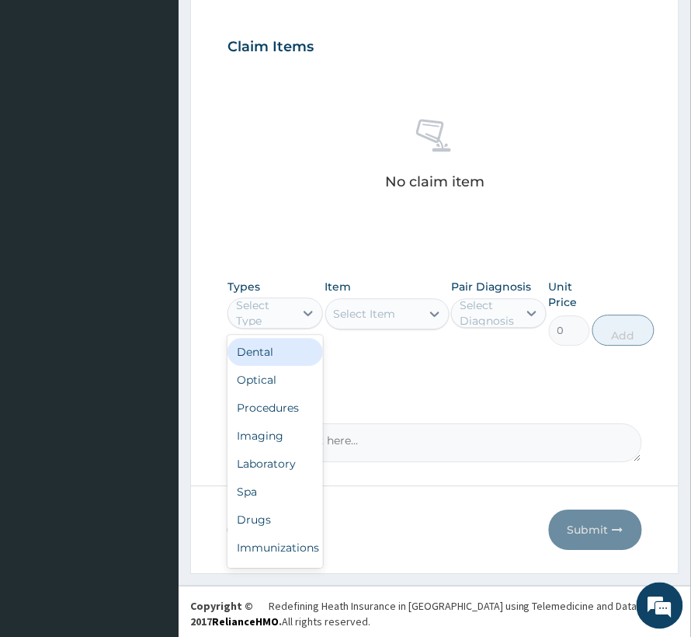
click at [294, 314] on div "Select Type" at bounding box center [261, 313] width 66 height 25
click at [249, 408] on div "Procedures" at bounding box center [276, 408] width 96 height 28
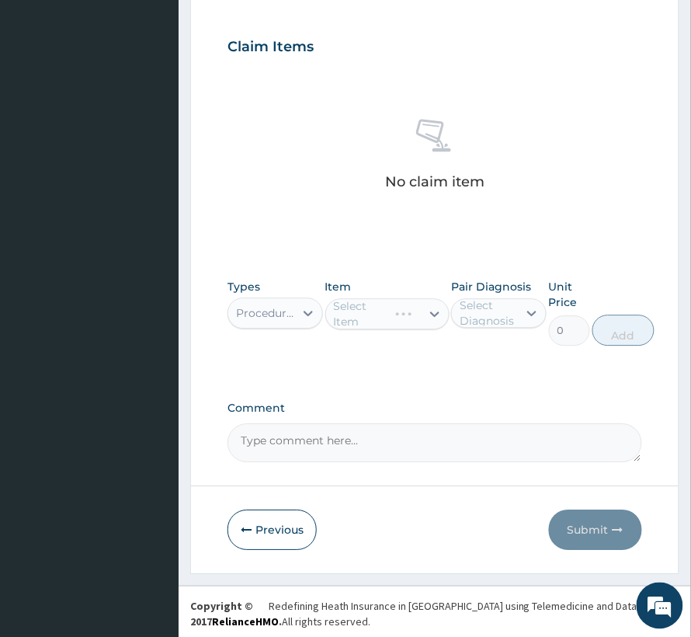
drag, startPoint x: 498, startPoint y: 287, endPoint x: 488, endPoint y: 314, distance: 28.7
click at [489, 294] on label "Pair Diagnosis" at bounding box center [491, 287] width 80 height 16
click at [488, 308] on div "Select Diagnosis" at bounding box center [488, 312] width 57 height 31
drag, startPoint x: 523, startPoint y: 368, endPoint x: 509, endPoint y: 359, distance: 16.2
click at [520, 368] on div "Sepsis" at bounding box center [499, 353] width 96 height 32
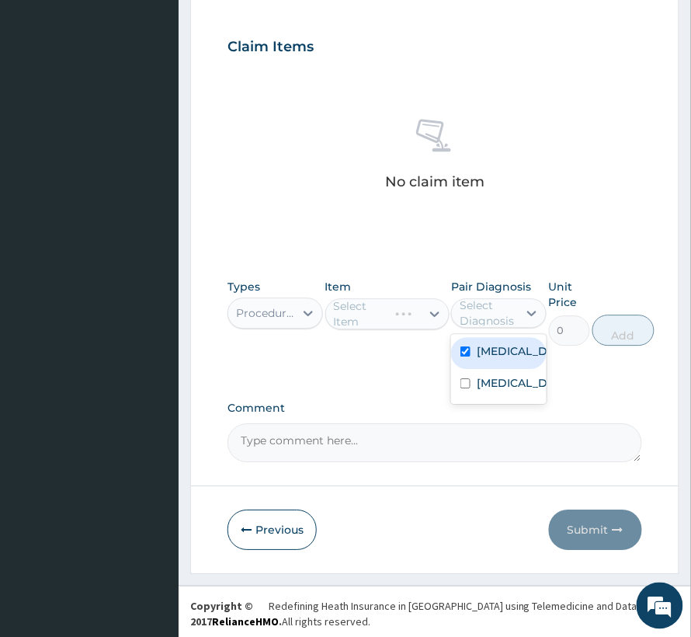
checkbox input "true"
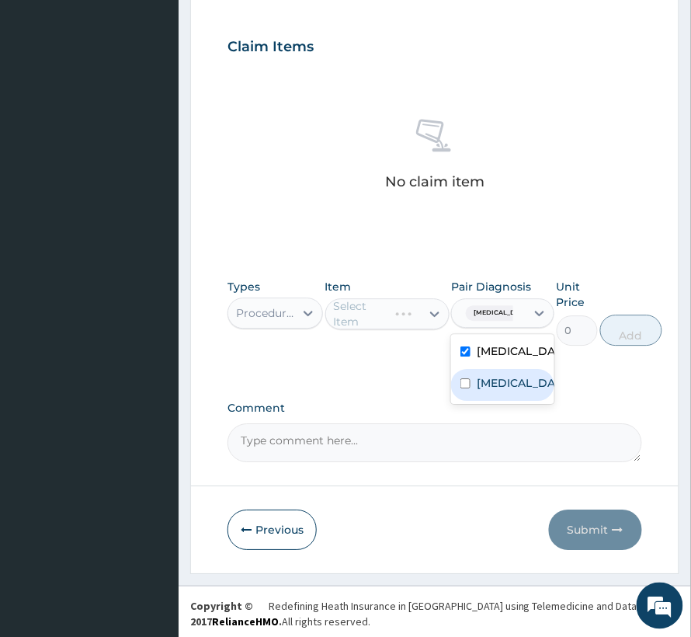
drag, startPoint x: 505, startPoint y: 391, endPoint x: 492, endPoint y: 371, distance: 24.1
click at [505, 390] on label "Malaria" at bounding box center [519, 383] width 85 height 16
checkbox input "true"
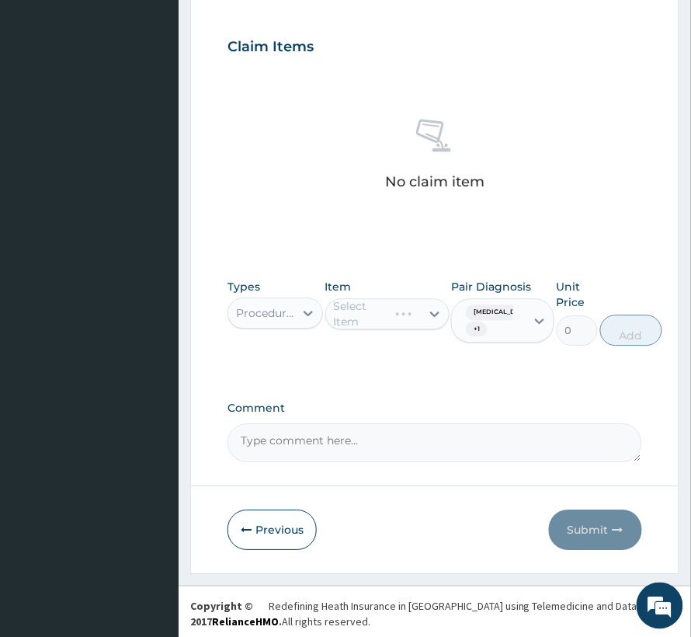
click at [337, 317] on div "Select Item" at bounding box center [387, 313] width 124 height 31
click at [360, 306] on div "Select Item" at bounding box center [387, 313] width 124 height 31
click at [354, 317] on div "Select Item" at bounding box center [365, 314] width 62 height 16
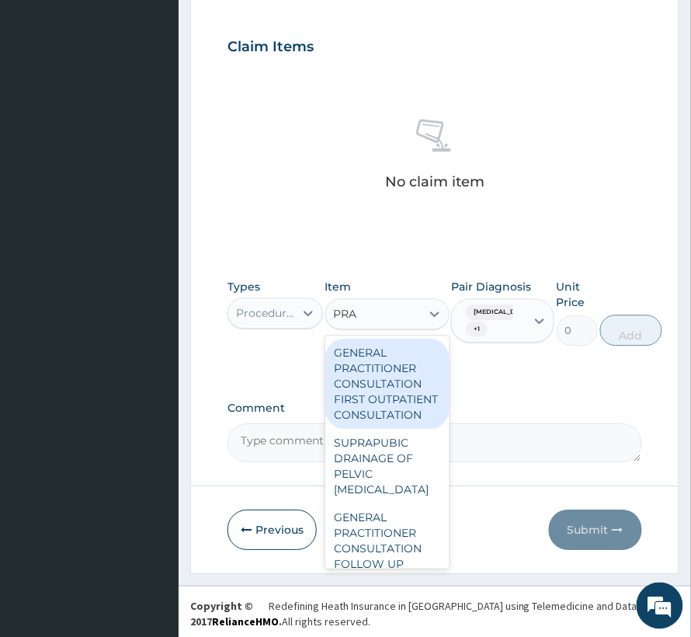
type input "PRAC"
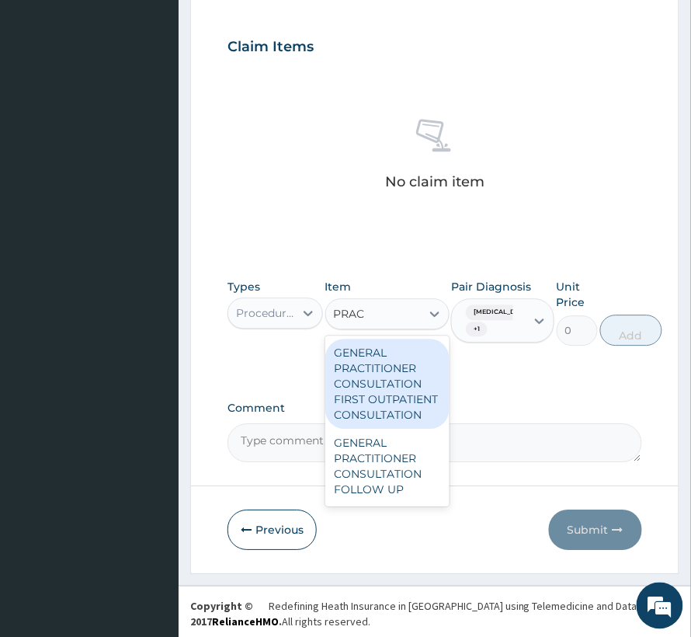
click at [385, 365] on div "GENERAL PRACTITIONER CONSULTATION FIRST OUTPATIENT CONSULTATION" at bounding box center [387, 384] width 124 height 90
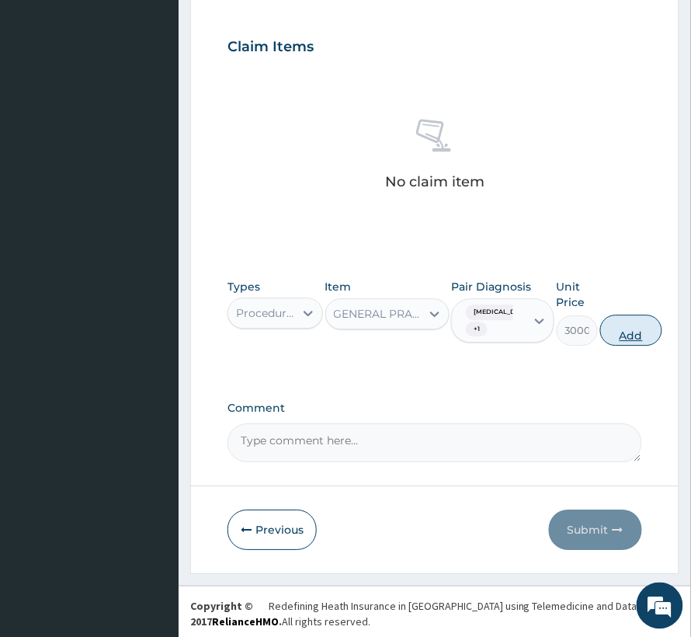
click at [637, 318] on button "Add" at bounding box center [631, 330] width 62 height 31
type input "0"
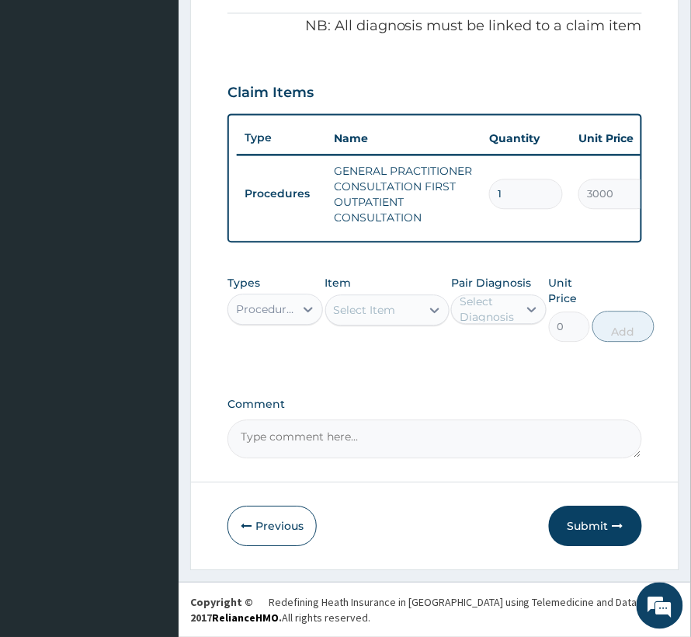
scroll to position [539, 0]
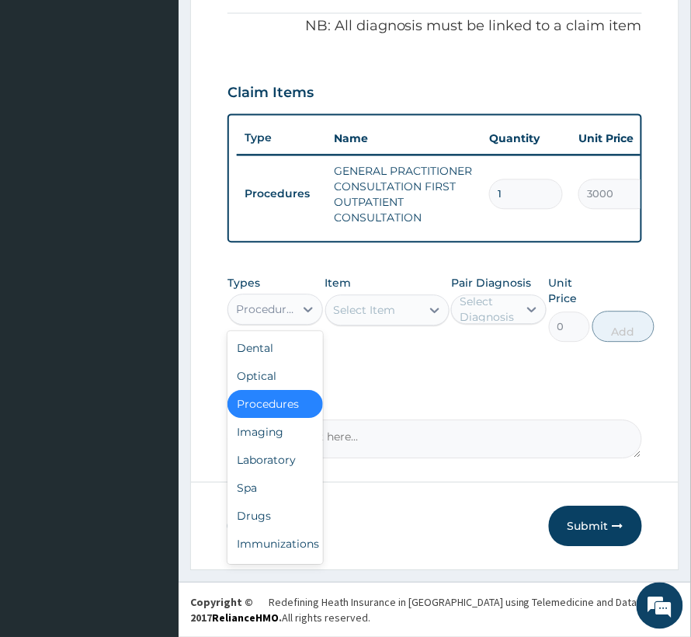
drag, startPoint x: 283, startPoint y: 304, endPoint x: 283, endPoint y: 326, distance: 21.8
click at [284, 306] on div "Procedures" at bounding box center [266, 309] width 60 height 16
click at [268, 467] on div "Laboratory" at bounding box center [276, 460] width 96 height 28
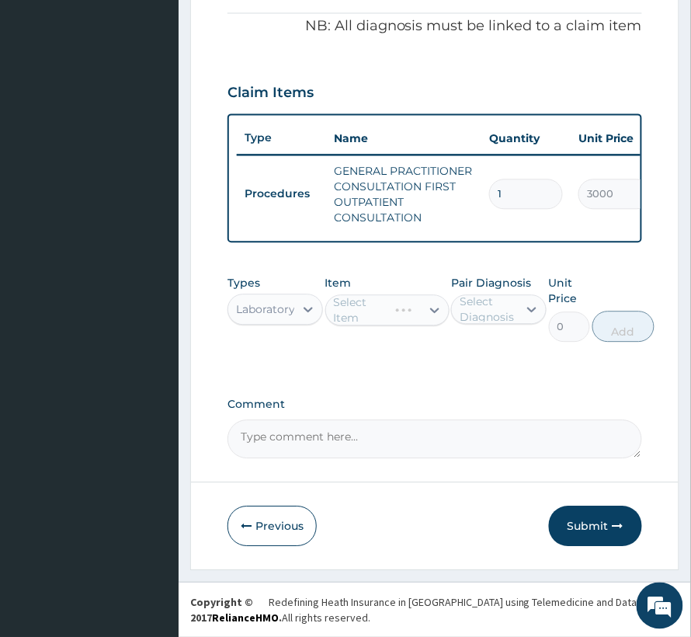
click at [464, 320] on div "Select Diagnosis" at bounding box center [488, 309] width 57 height 31
click at [475, 345] on div "Sepsis" at bounding box center [499, 349] width 96 height 32
checkbox input "true"
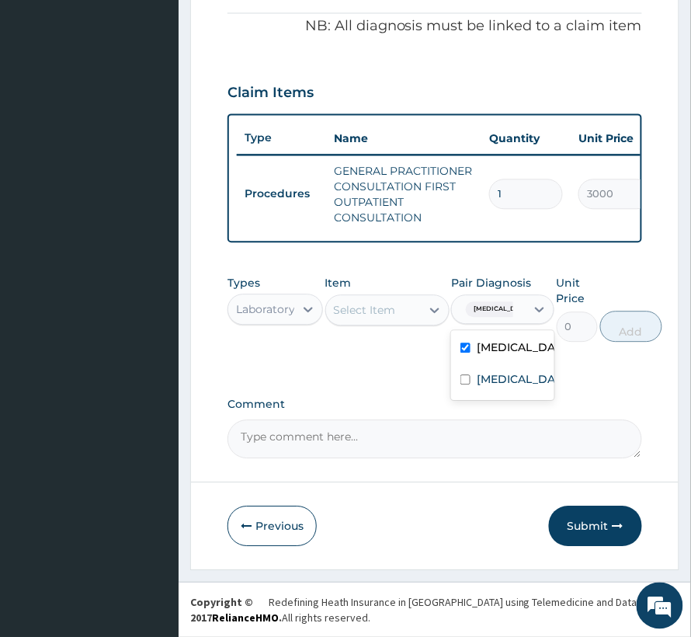
click at [346, 312] on div "Select Item" at bounding box center [365, 310] width 62 height 16
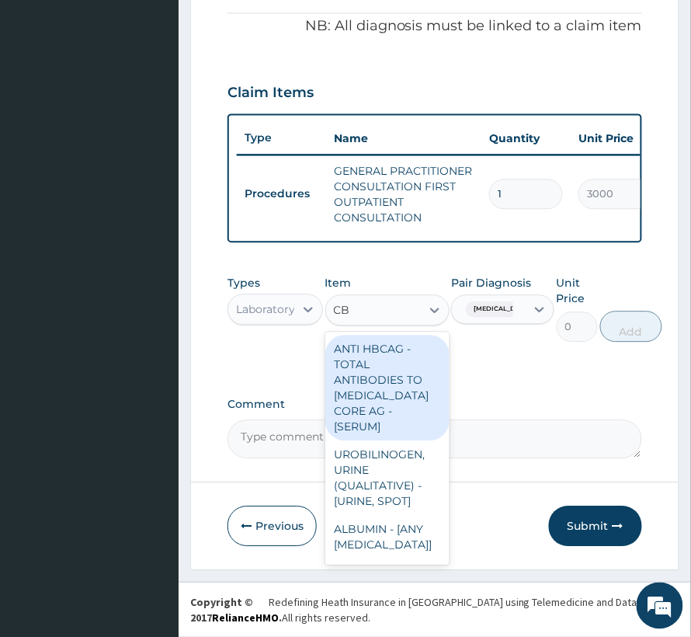
type input "CBC"
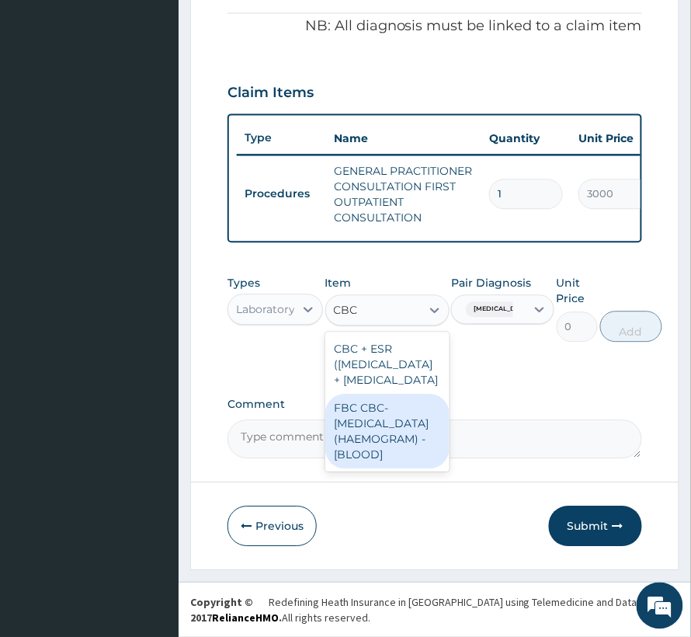
click at [383, 468] on div "FBC CBC-COMPLETE BLOOD COUNT (HAEMOGRAM) - [BLOOD]" at bounding box center [387, 431] width 124 height 75
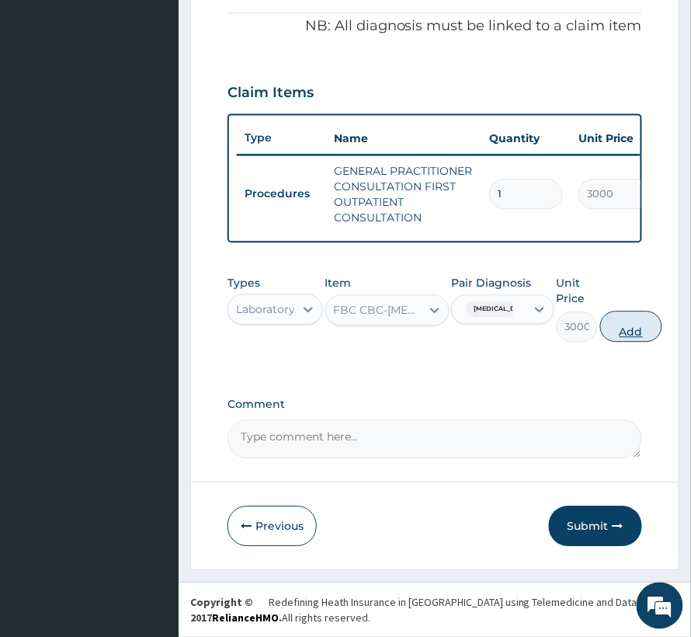
click at [620, 321] on button "Add" at bounding box center [631, 326] width 62 height 31
type input "0"
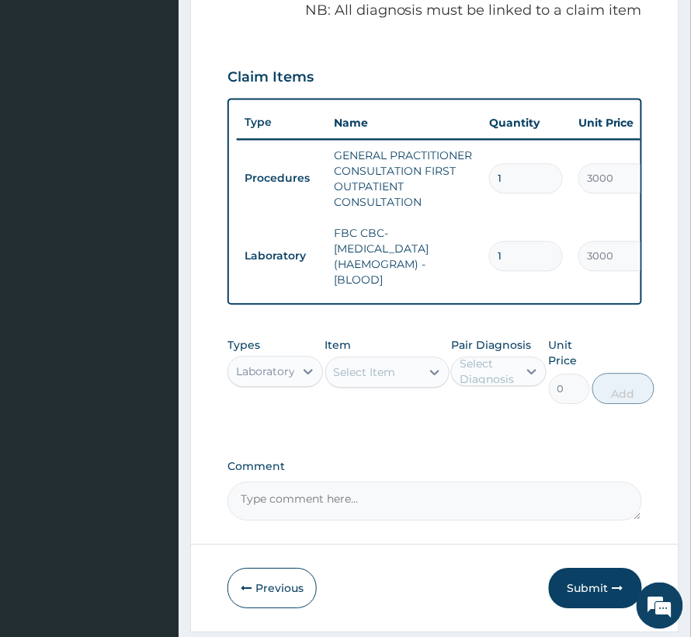
click at [390, 380] on div "Select Item" at bounding box center [365, 372] width 62 height 16
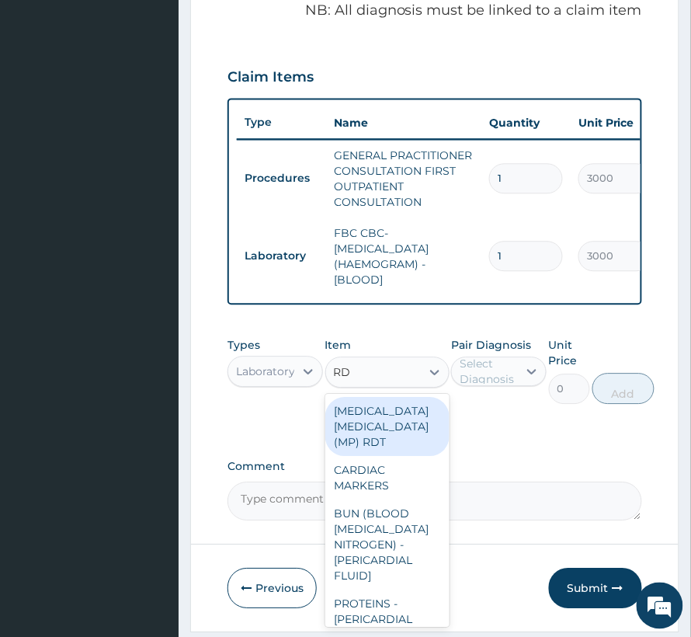
type input "RDT"
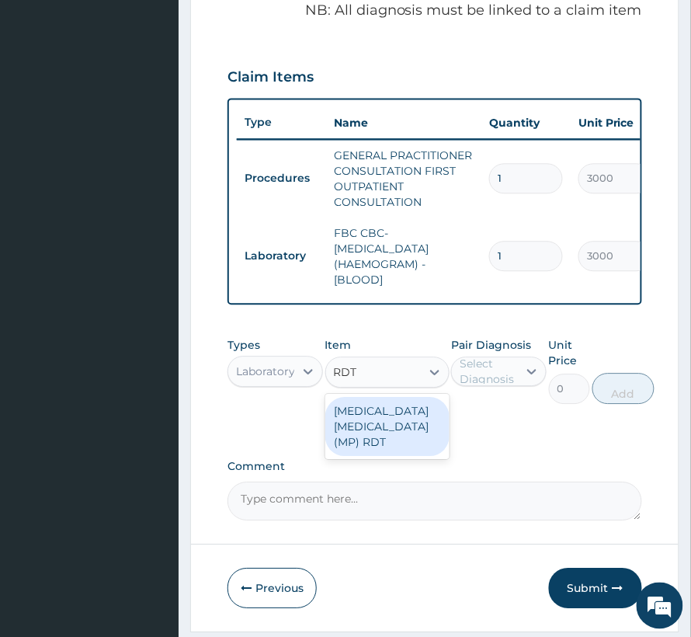
click at [339, 436] on div "MALARIA PARASITE (MP) RDT" at bounding box center [387, 426] width 124 height 59
type input "1500"
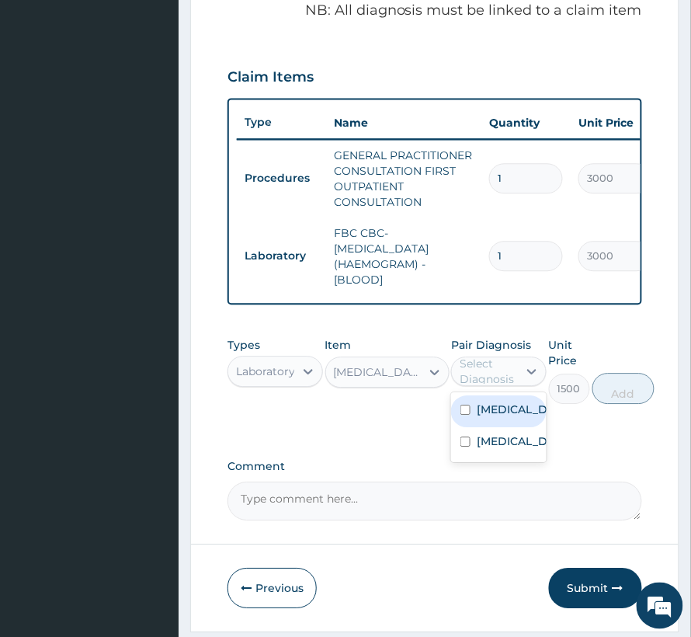
click at [482, 377] on div "Select Diagnosis" at bounding box center [488, 371] width 57 height 31
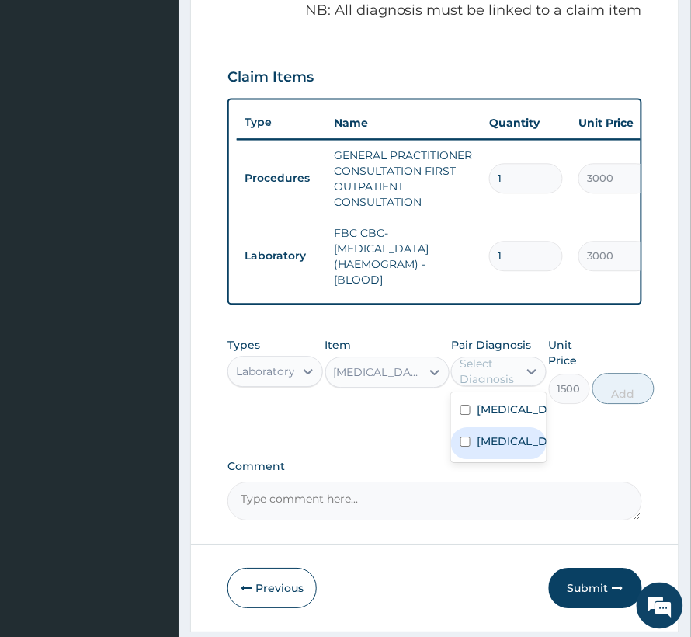
click at [500, 445] on div "Malaria" at bounding box center [499, 443] width 96 height 32
checkbox input "true"
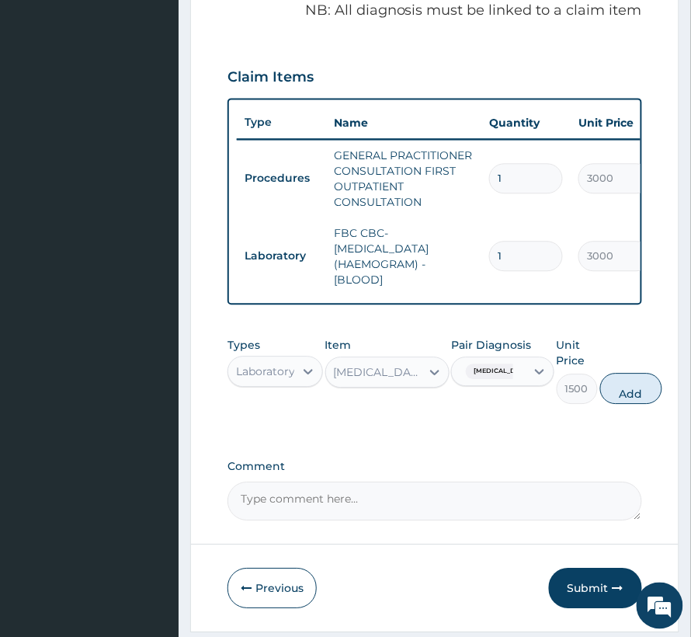
drag, startPoint x: 613, startPoint y: 408, endPoint x: 592, endPoint y: 407, distance: 21.0
click at [612, 404] on button "Add" at bounding box center [631, 388] width 62 height 31
type input "0"
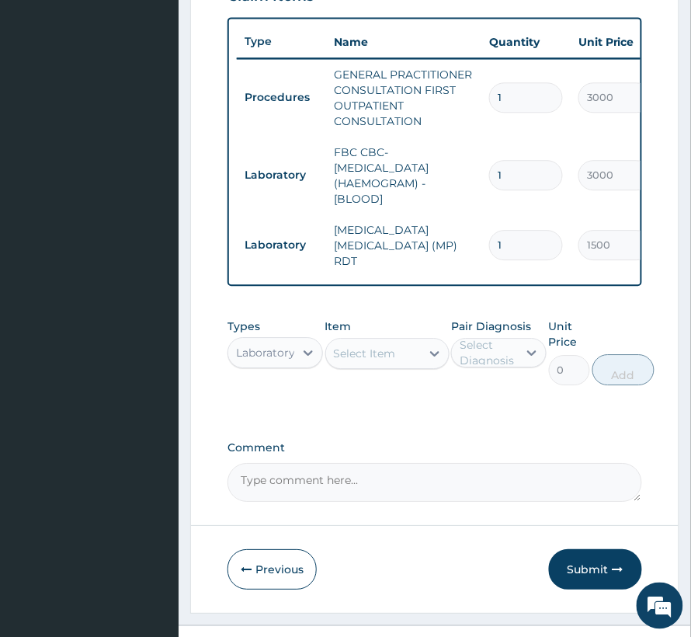
scroll to position [643, 0]
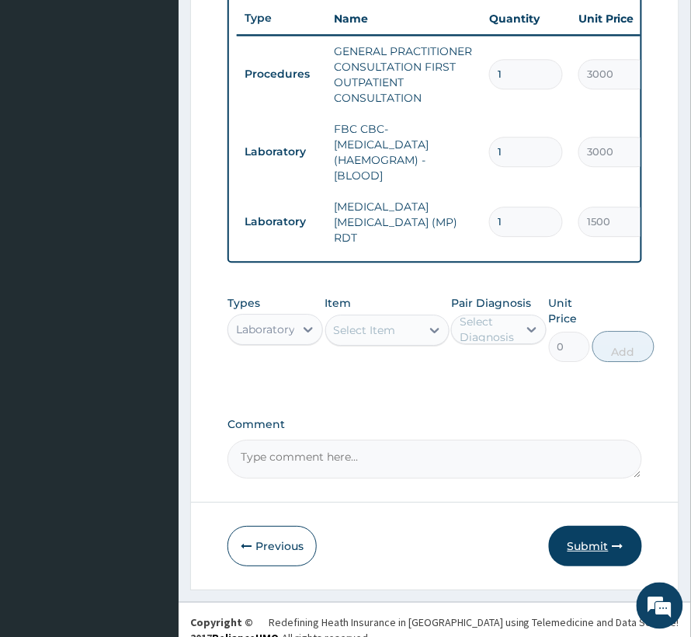
click at [579, 542] on button "Submit" at bounding box center [595, 546] width 93 height 40
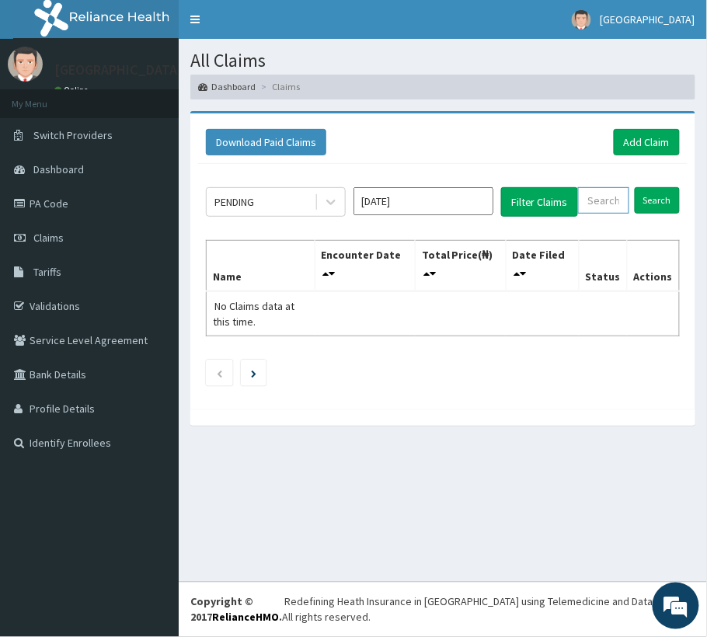
click at [619, 193] on input "text" at bounding box center [603, 200] width 51 height 26
paste input "RRI/10024/A"
type input "RRI/10024/A"
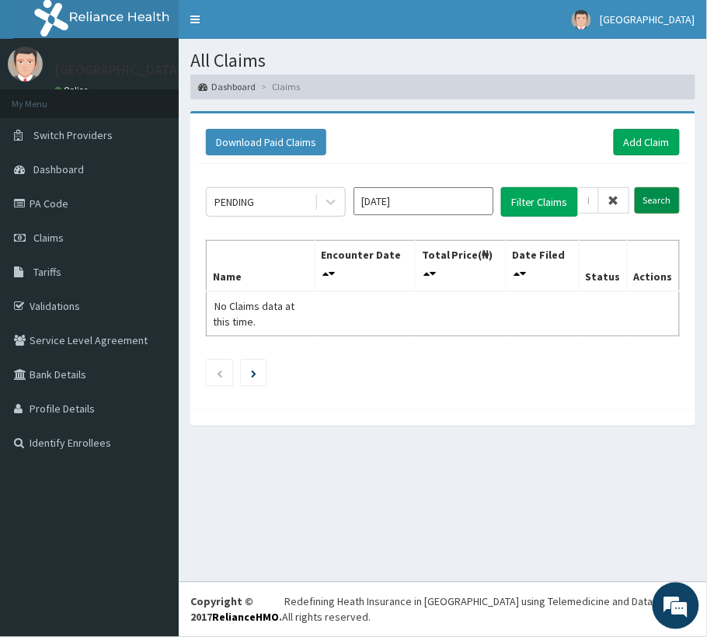
click at [659, 206] on input "Search" at bounding box center [656, 200] width 45 height 26
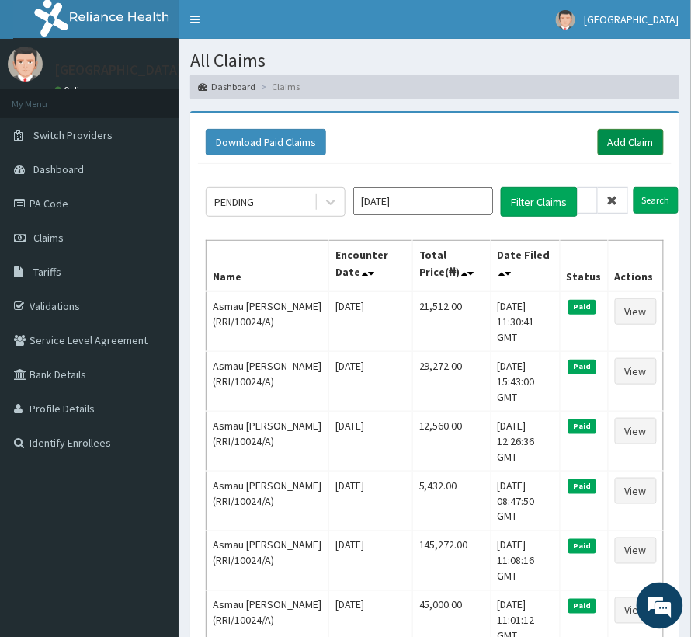
click at [629, 137] on link "Add Claim" at bounding box center [631, 142] width 66 height 26
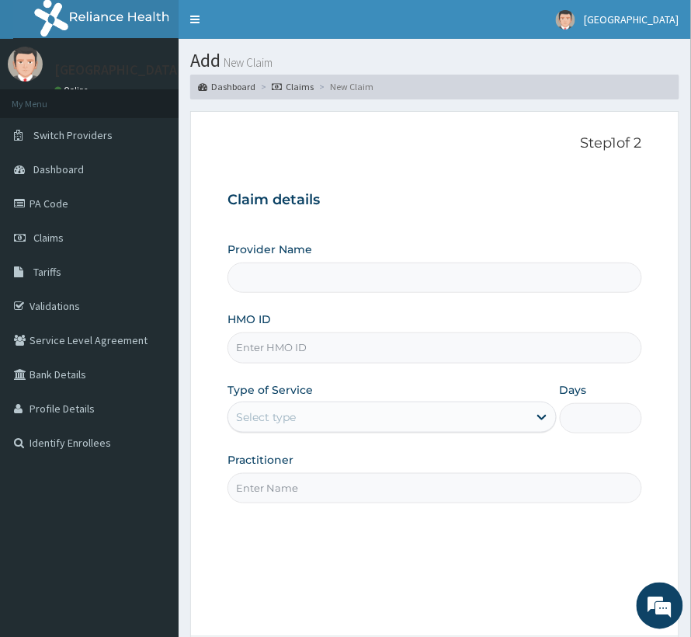
type input "RRI/10024/A"
type input "[GEOGRAPHIC_DATA]"
type input "RRI/10024/A"
click at [298, 423] on div "Select type" at bounding box center [378, 417] width 300 height 25
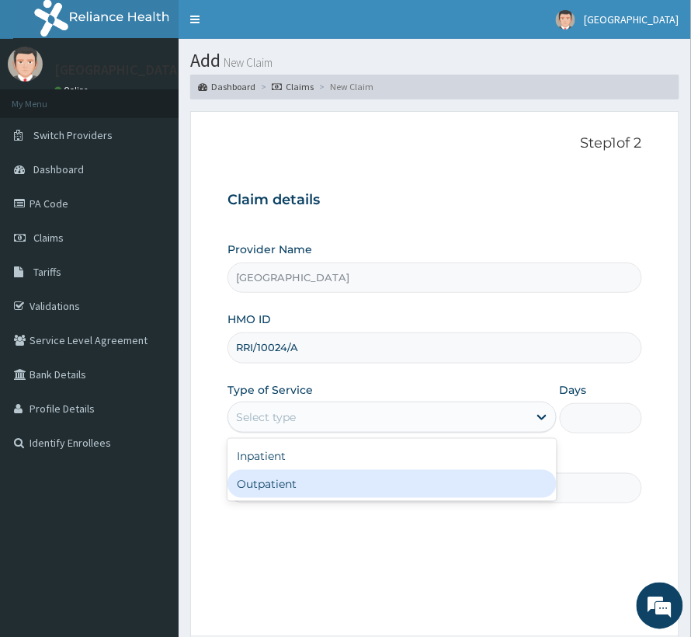
click at [283, 479] on div "Outpatient" at bounding box center [392, 484] width 329 height 28
type input "1"
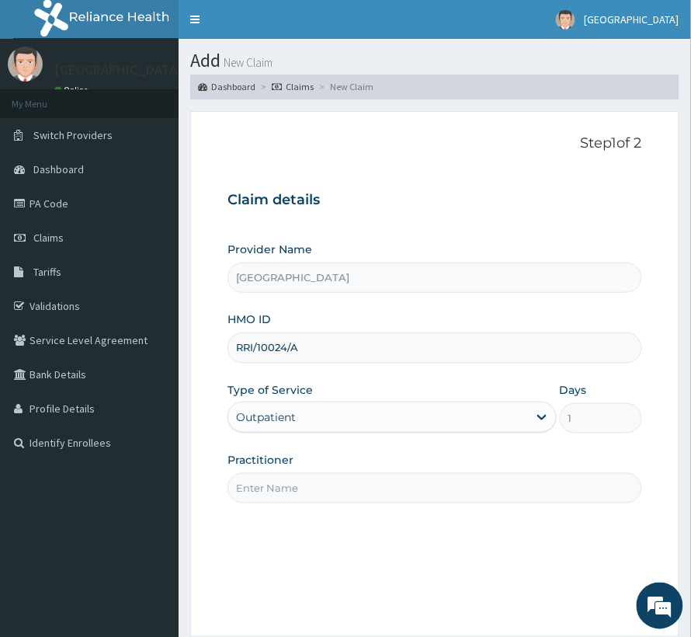
click at [283, 479] on input "Practitioner" at bounding box center [435, 488] width 415 height 30
type input "[PERSON_NAME]"
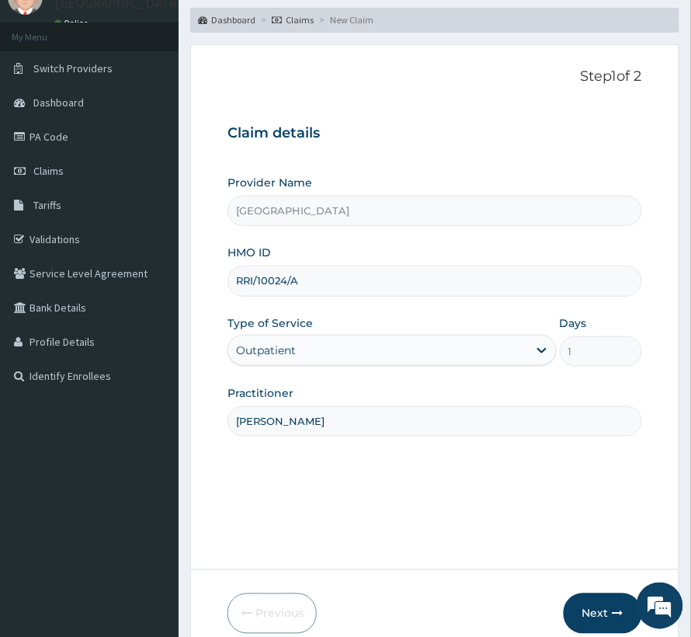
scroll to position [155, 0]
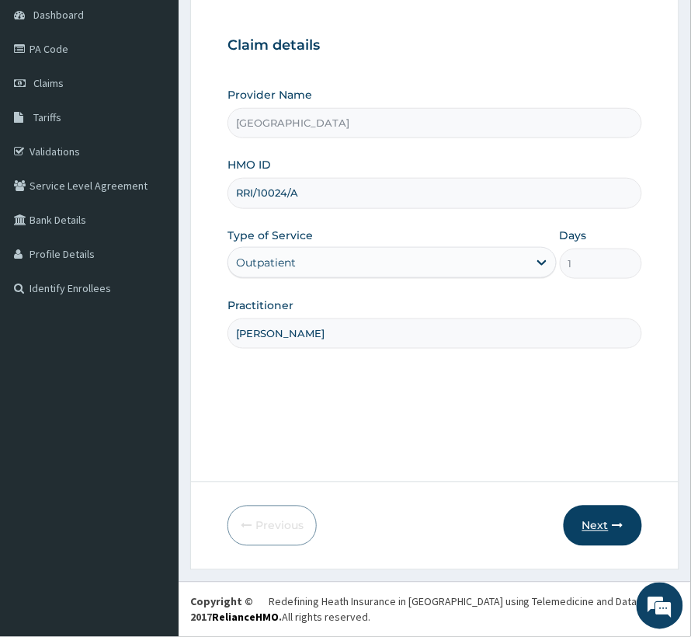
click at [600, 529] on button "Next" at bounding box center [603, 526] width 78 height 40
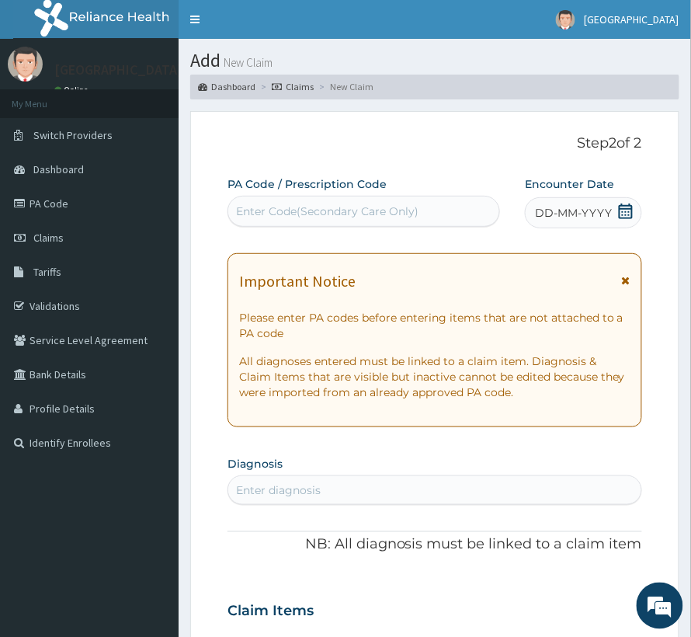
scroll to position [0, 0]
click at [626, 208] on icon at bounding box center [626, 211] width 16 height 16
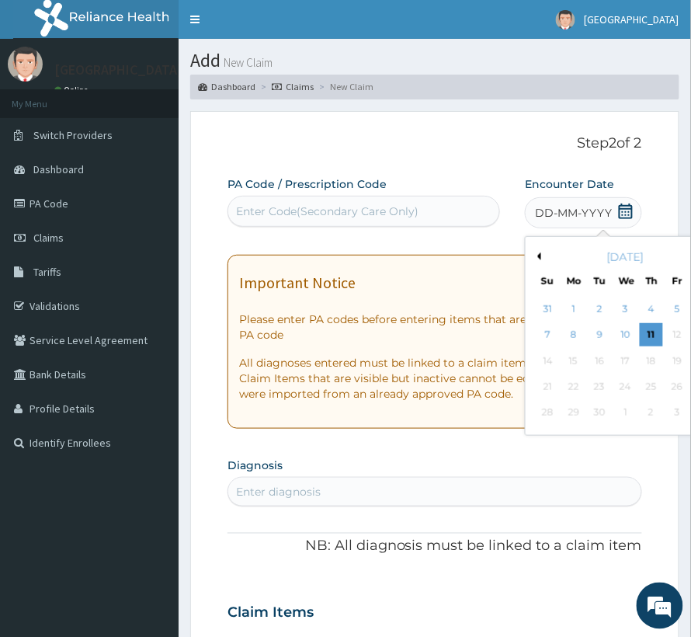
click at [534, 259] on button "Previous Month" at bounding box center [538, 256] width 8 height 8
click at [614, 334] on div "6" at bounding box center [625, 335] width 23 height 23
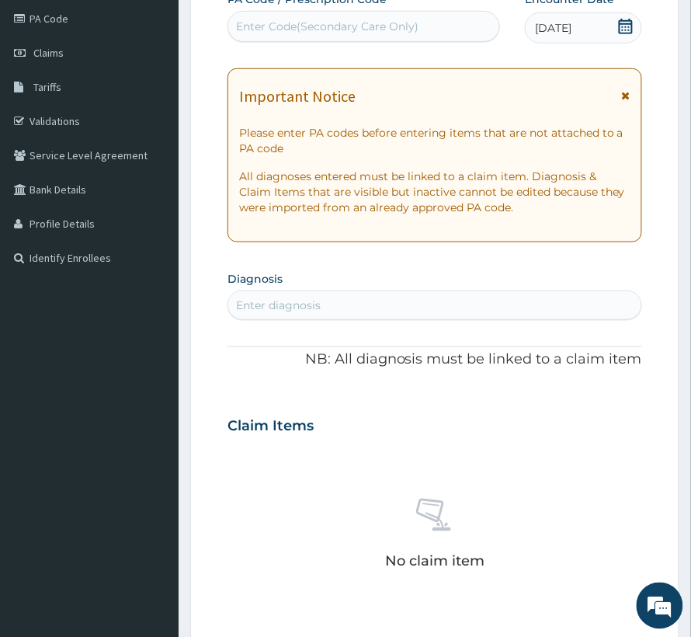
scroll to position [207, 0]
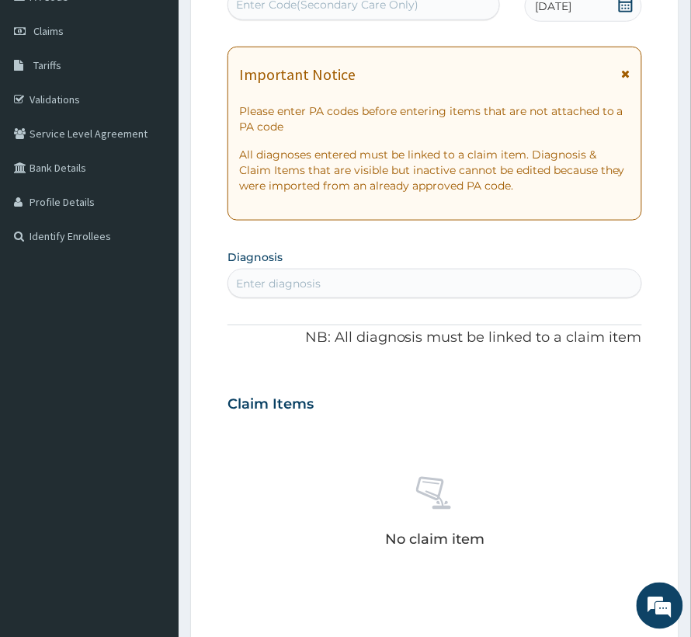
click at [311, 281] on div "Enter diagnosis" at bounding box center [278, 284] width 85 height 16
type input "PRAC"
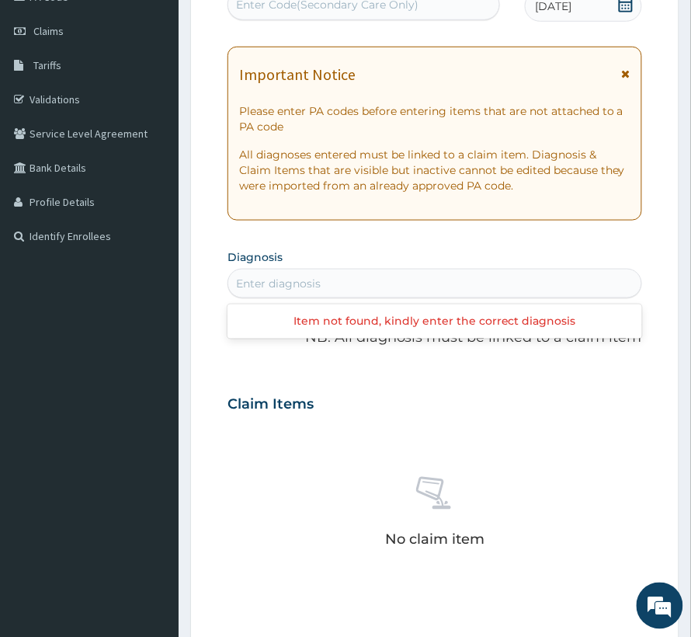
click at [271, 281] on div "Enter diagnosis" at bounding box center [434, 283] width 413 height 25
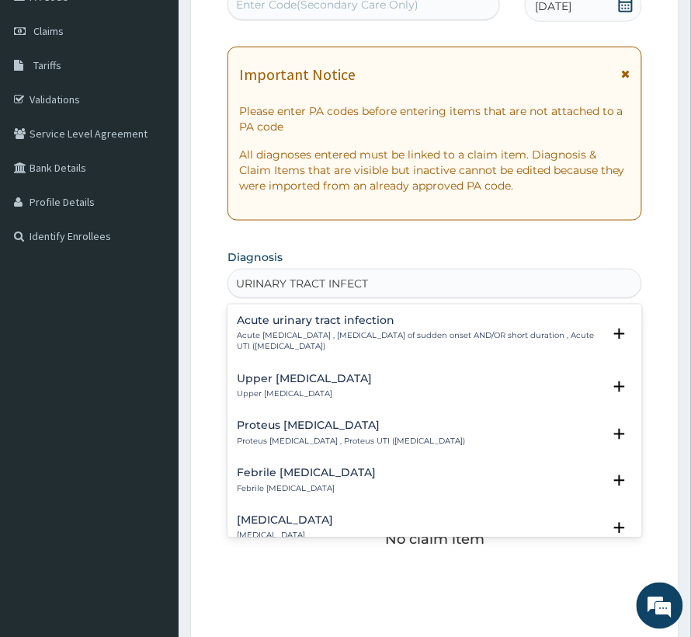
scroll to position [0, 0]
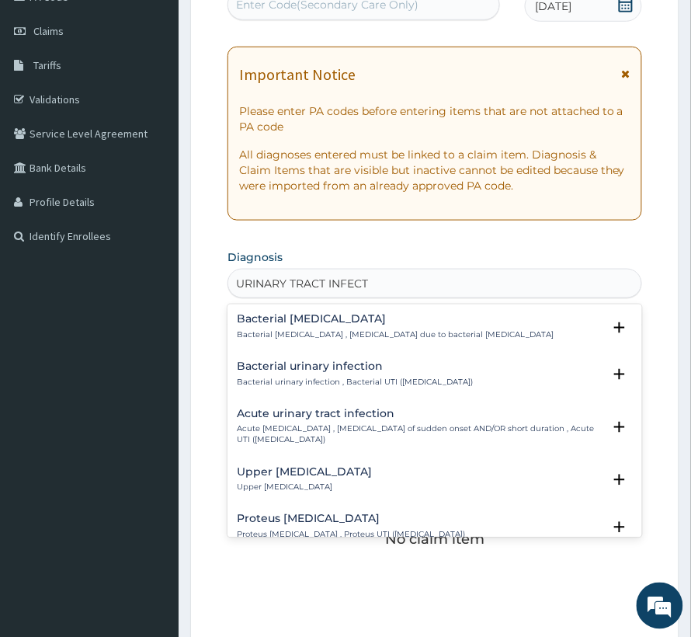
drag, startPoint x: 324, startPoint y: 277, endPoint x: 395, endPoint y: 292, distance: 72.2
click at [395, 292] on div "URINARY TRACT INFECT URINARY TRACT INFECT" at bounding box center [434, 283] width 413 height 25
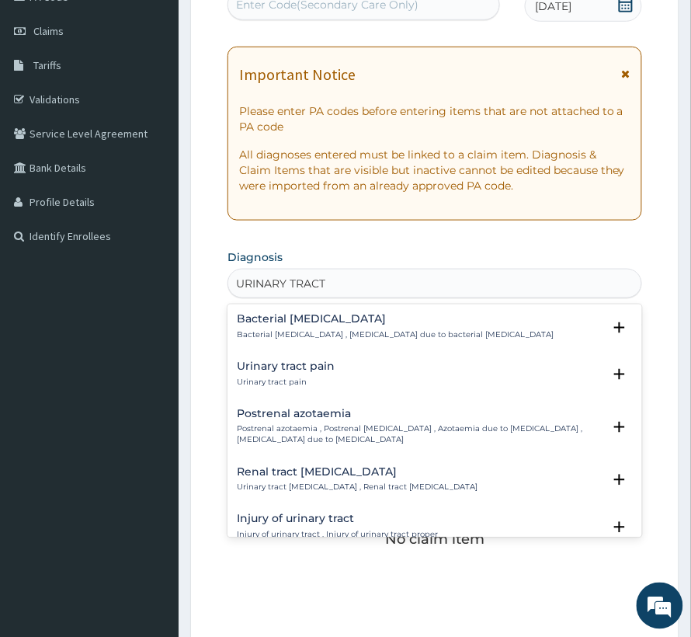
type input "URINARY TRACT"
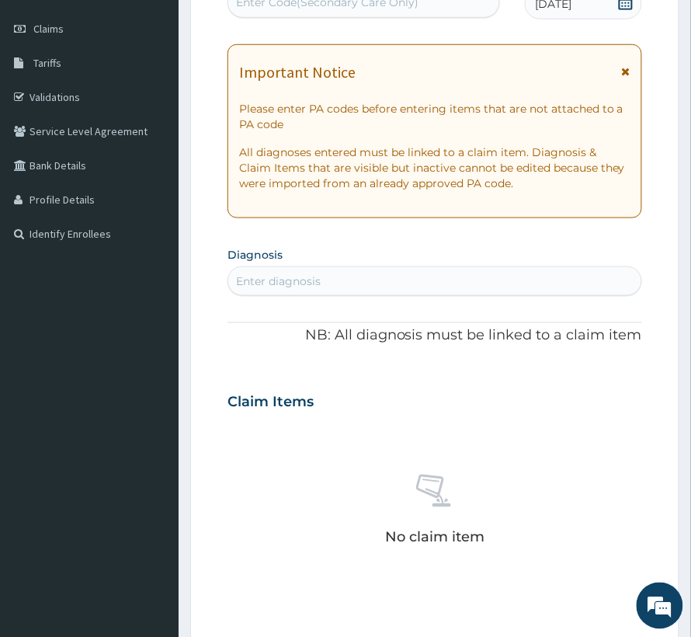
scroll to position [207, 0]
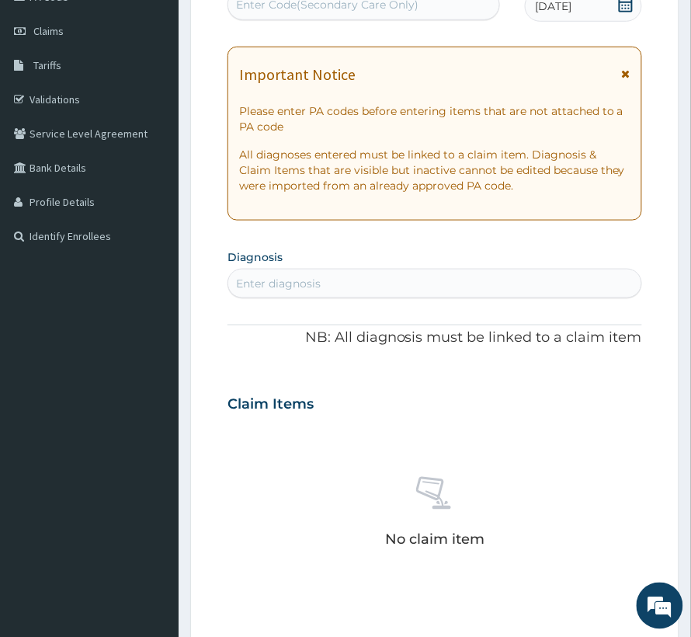
click at [272, 293] on div "Enter diagnosis" at bounding box center [434, 283] width 413 height 25
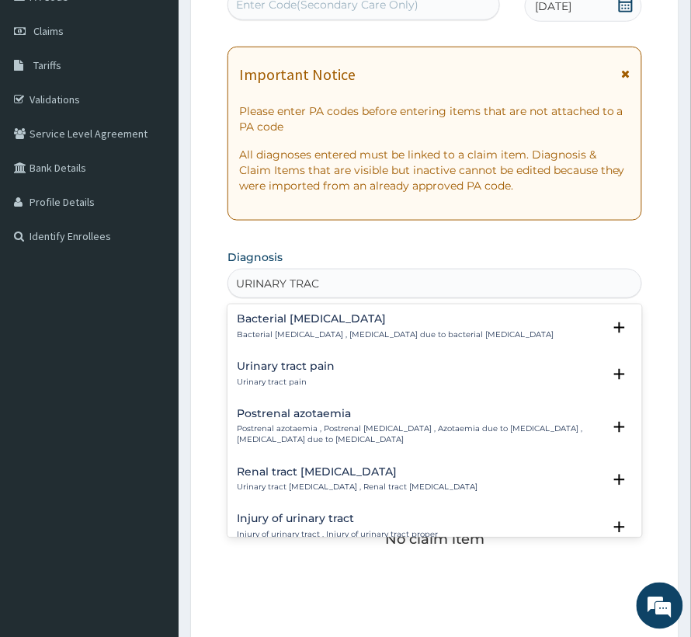
type input "URINARY TRACT"
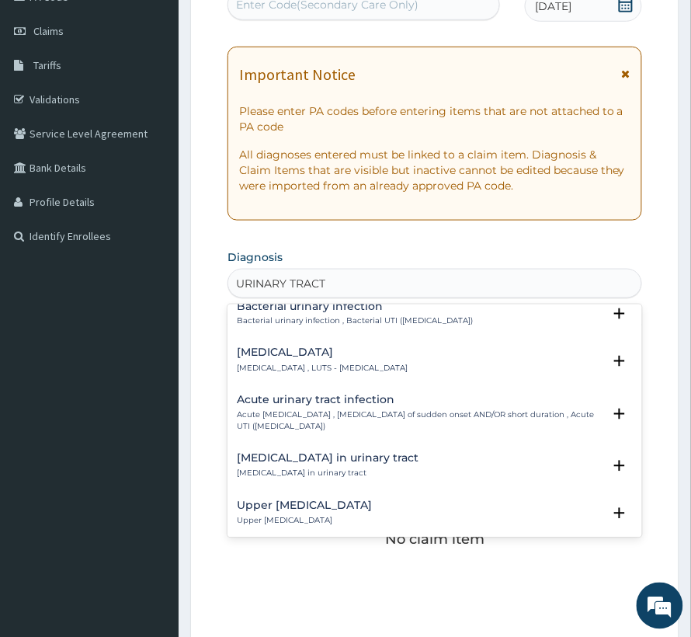
scroll to position [517, 0]
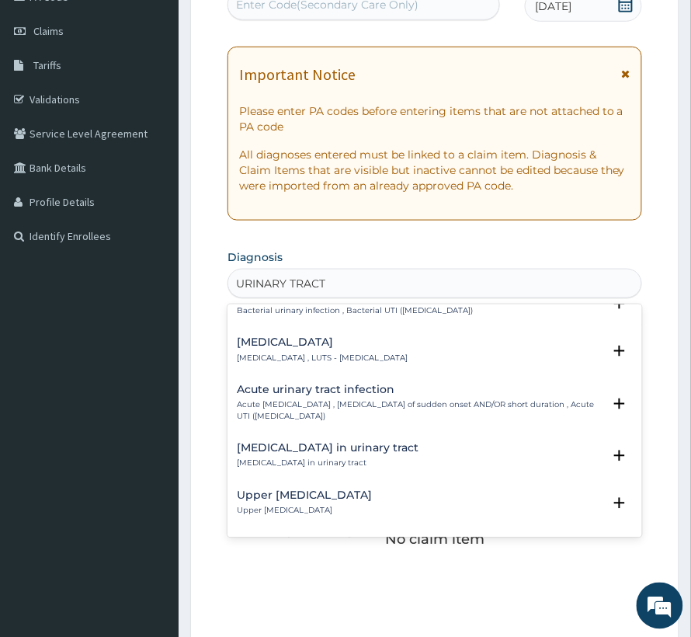
click at [323, 390] on h4 "Acute urinary tract infection" at bounding box center [420, 390] width 366 height 12
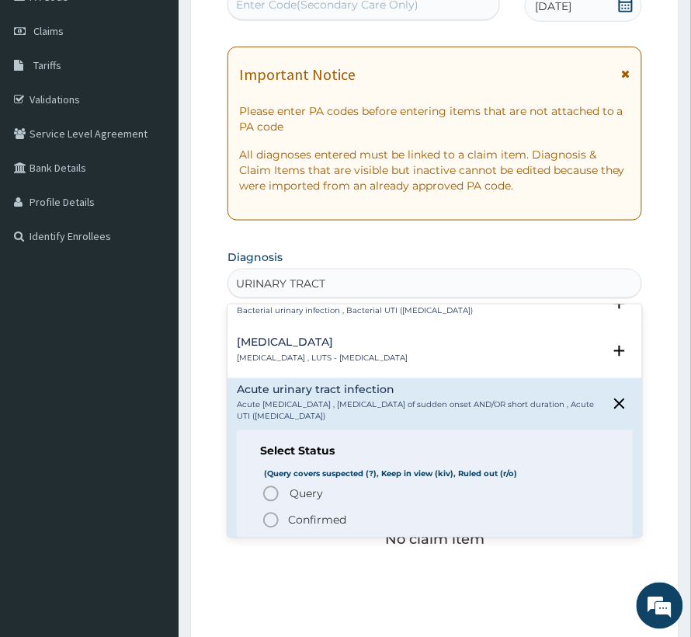
click at [281, 520] on span "Confirmed" at bounding box center [436, 520] width 348 height 19
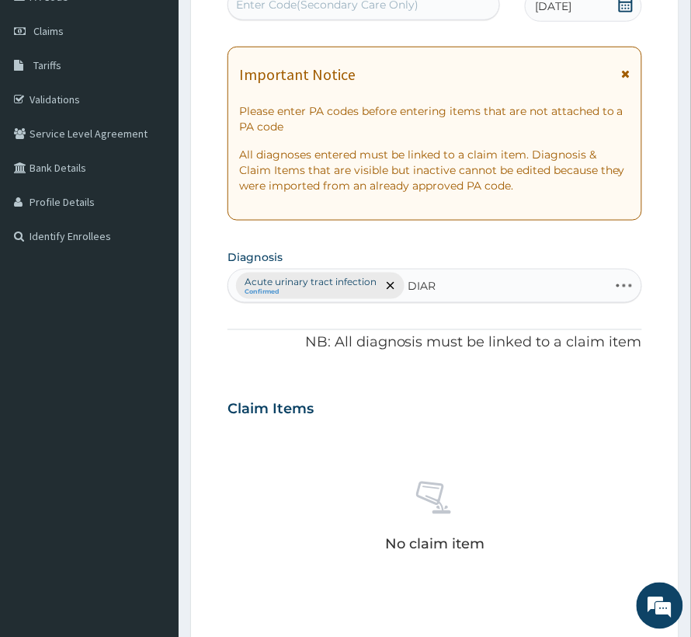
type input "DIARR"
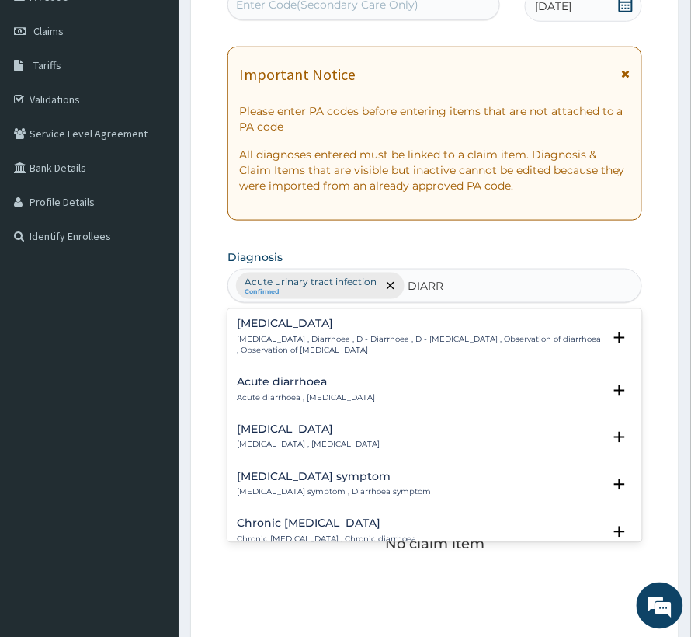
click at [289, 332] on div "[MEDICAL_DATA] [MEDICAL_DATA] , Diarrhoea , D - Diarrhoea , D - [MEDICAL_DATA] …" at bounding box center [420, 337] width 366 height 38
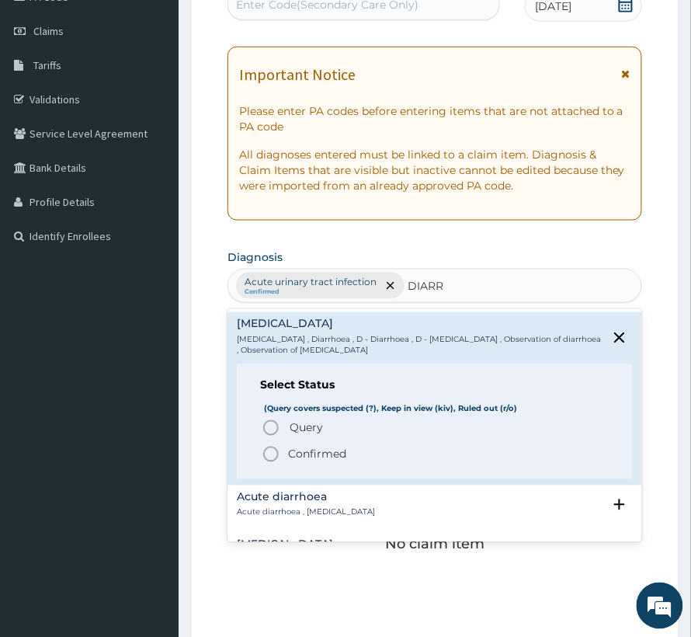
click at [290, 449] on p "Confirmed" at bounding box center [317, 455] width 58 height 16
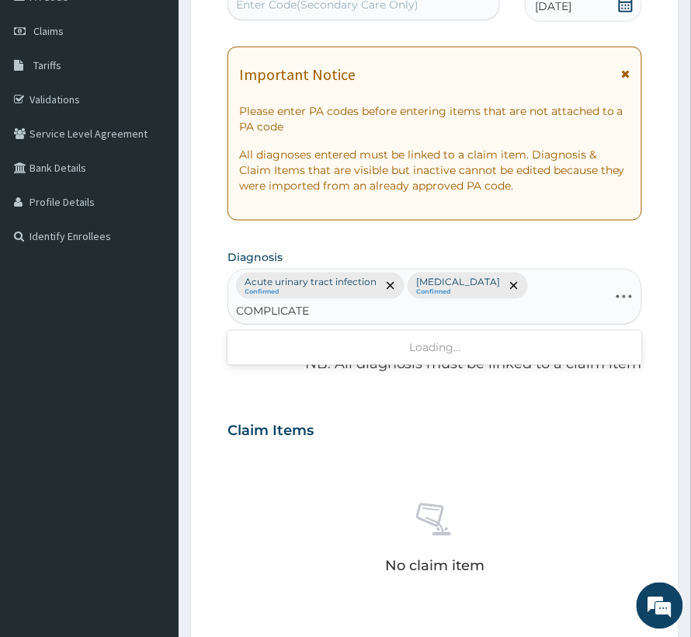
type input "COMPLICATED"
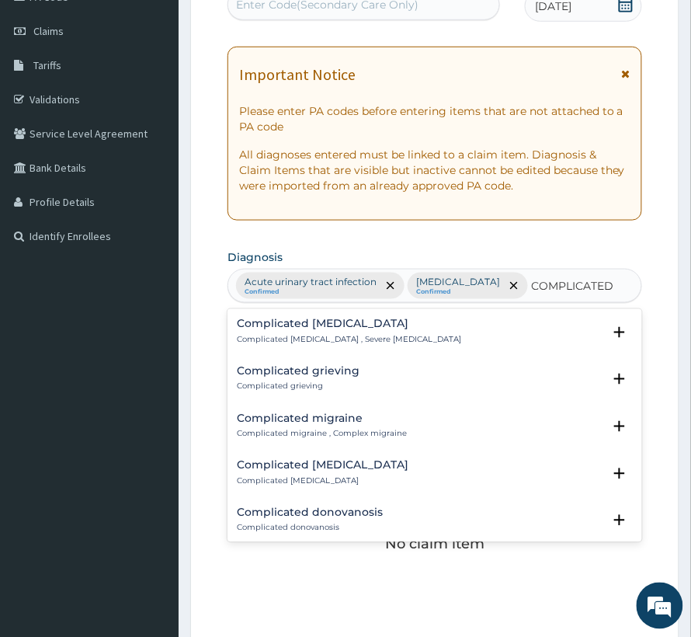
click at [308, 322] on h4 "Complicated [MEDICAL_DATA]" at bounding box center [349, 324] width 224 height 12
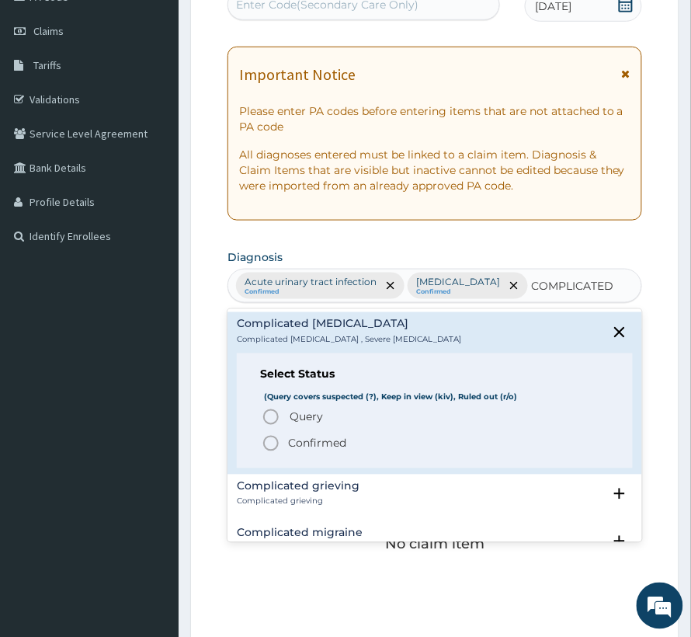
click at [326, 444] on p "Confirmed" at bounding box center [317, 444] width 58 height 16
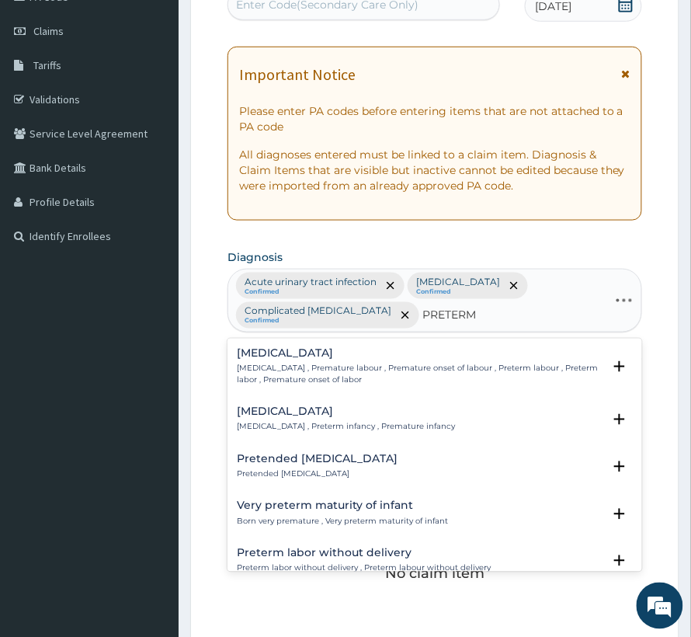
type input "PRETERM"
click at [311, 348] on h4 "[MEDICAL_DATA]" at bounding box center [420, 354] width 366 height 12
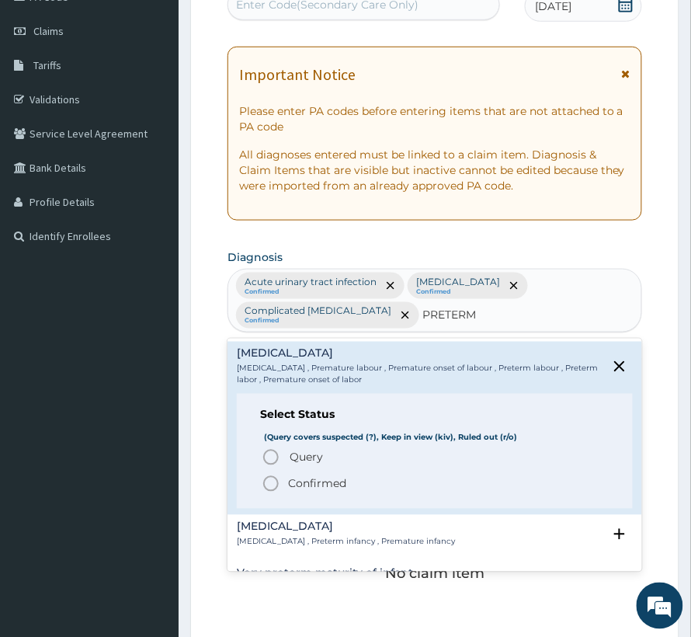
click at [306, 450] on span "Query" at bounding box center [306, 458] width 33 height 16
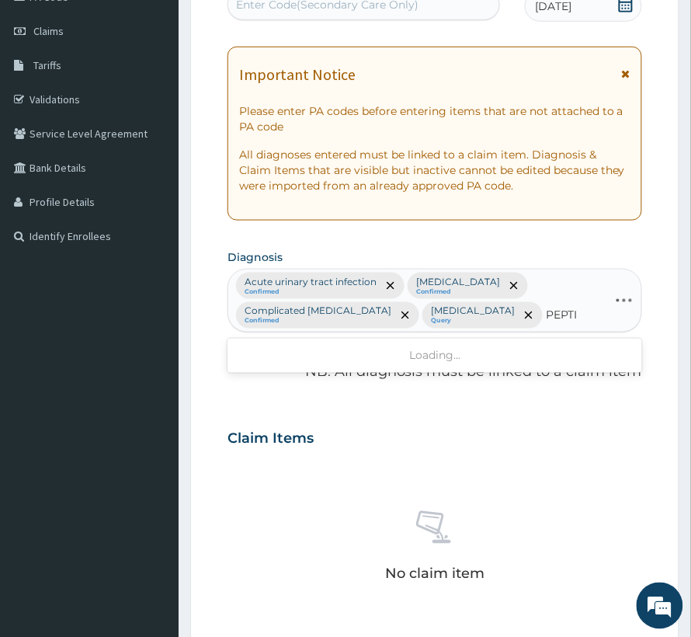
type input "PEPTIC"
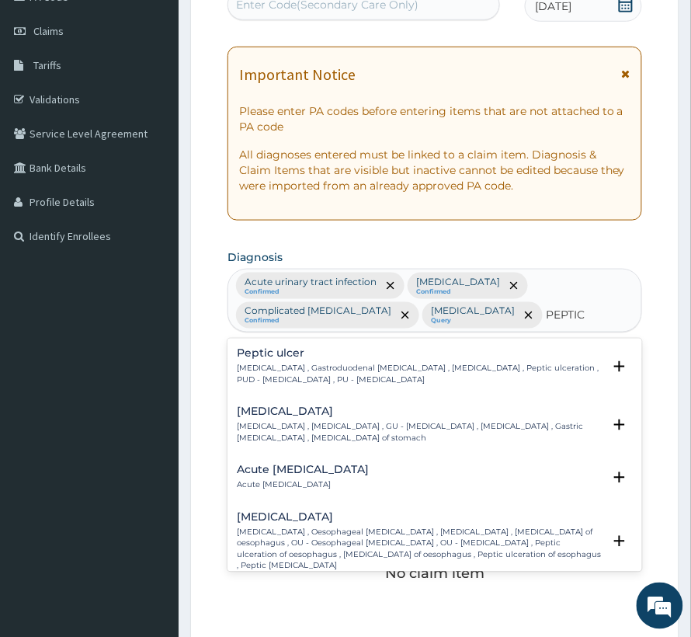
click at [377, 363] on div "[MEDICAL_DATA] [MEDICAL_DATA] , Gastroduodenal [MEDICAL_DATA] , [MEDICAL_DATA] …" at bounding box center [420, 367] width 366 height 38
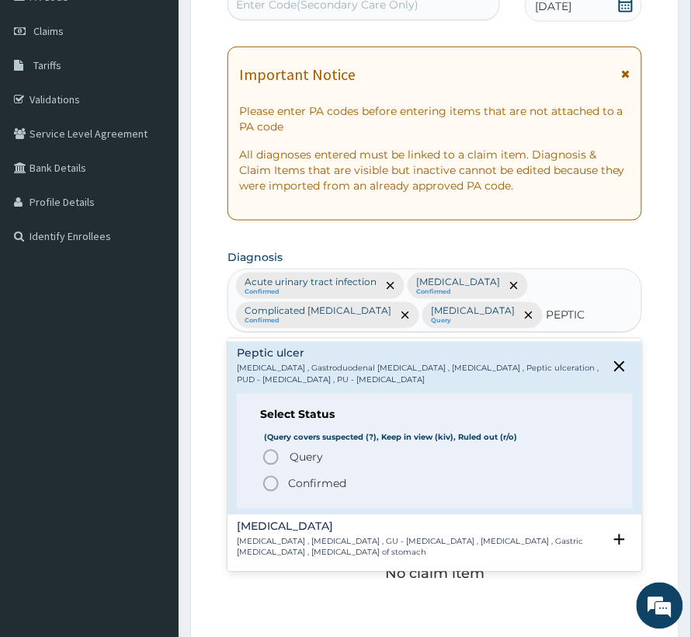
click at [317, 480] on p "Confirmed" at bounding box center [317, 484] width 58 height 16
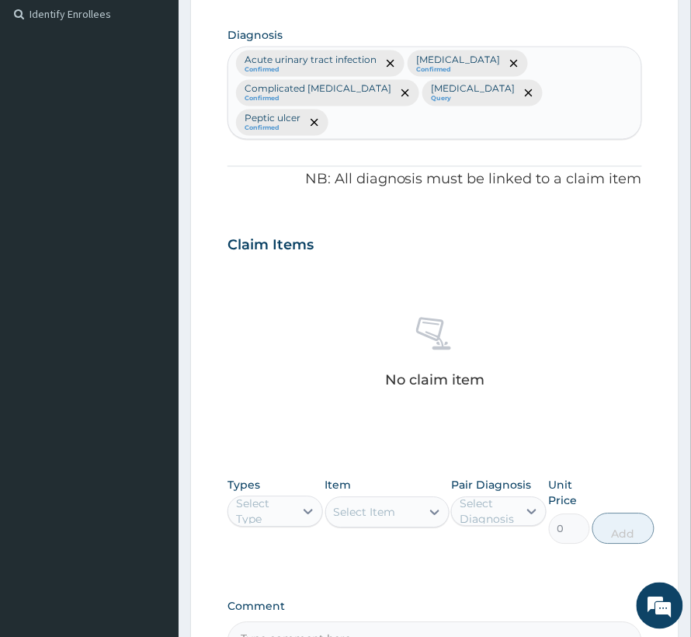
scroll to position [604, 0]
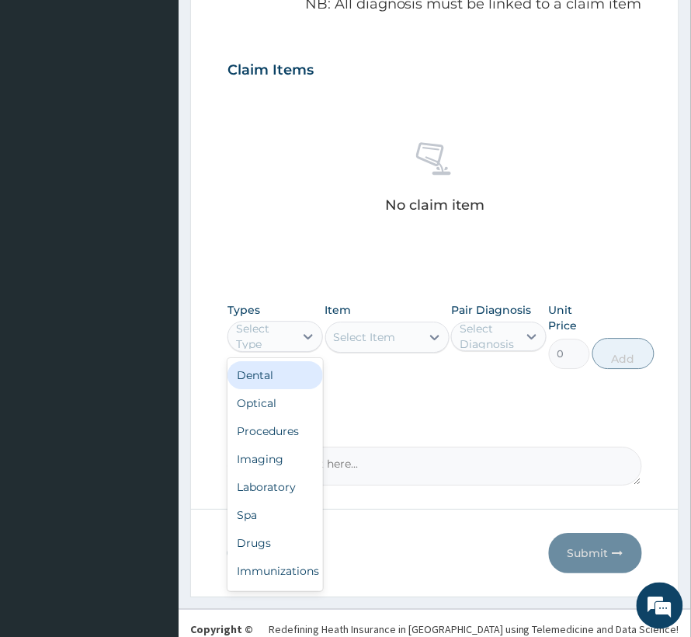
click at [268, 321] on div "Select Type" at bounding box center [264, 336] width 57 height 31
click at [269, 417] on div "Procedures" at bounding box center [276, 431] width 96 height 28
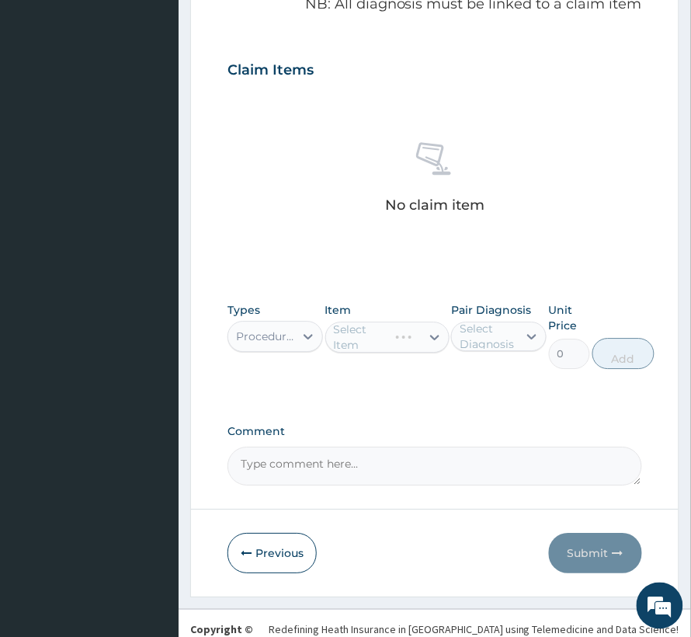
click at [418, 328] on div "Item Select Item" at bounding box center [387, 335] width 124 height 67
click at [471, 321] on div "Select Diagnosis" at bounding box center [488, 336] width 57 height 31
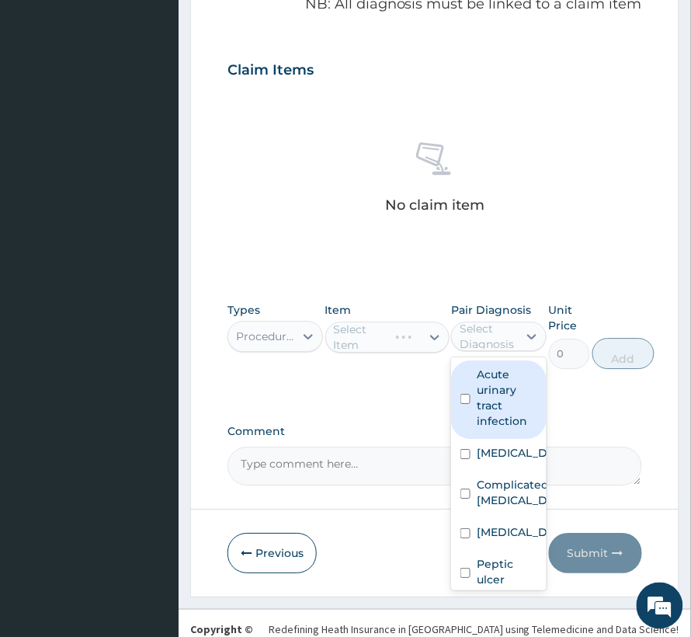
click at [488, 367] on label "Acute urinary tract infection" at bounding box center [507, 398] width 61 height 62
checkbox input "true"
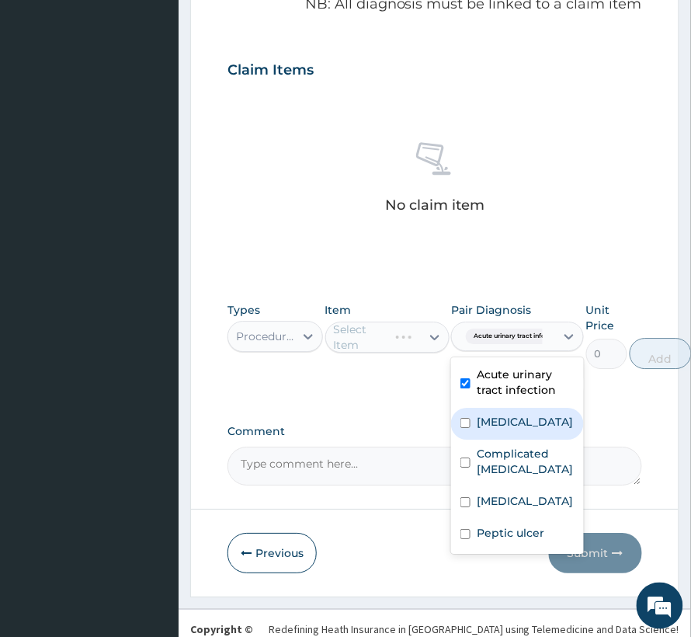
click at [480, 408] on div "[MEDICAL_DATA]" at bounding box center [517, 424] width 133 height 32
checkbox input "true"
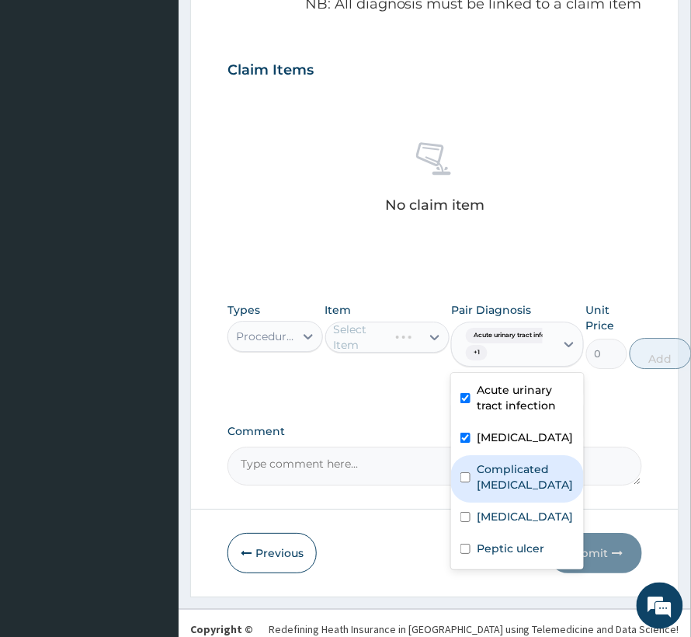
click at [485, 461] on label "Complicated [MEDICAL_DATA]" at bounding box center [526, 476] width 98 height 31
checkbox input "true"
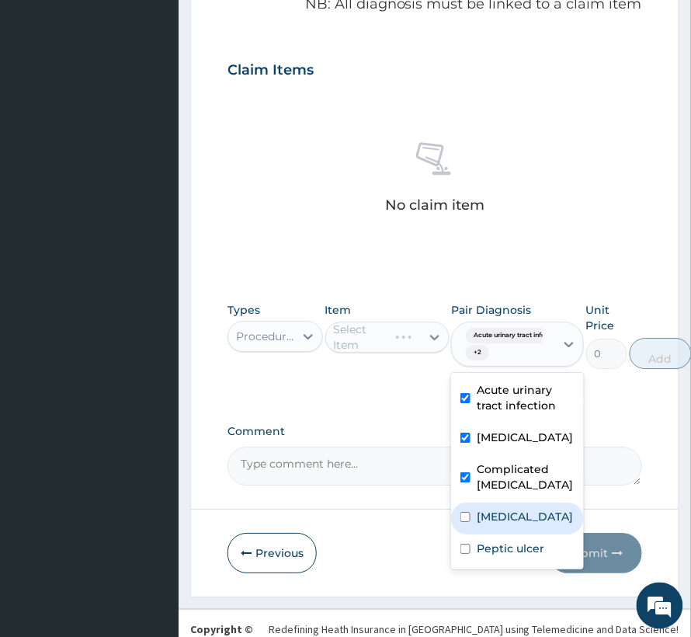
click at [485, 502] on div "[MEDICAL_DATA]" at bounding box center [517, 518] width 133 height 32
checkbox input "true"
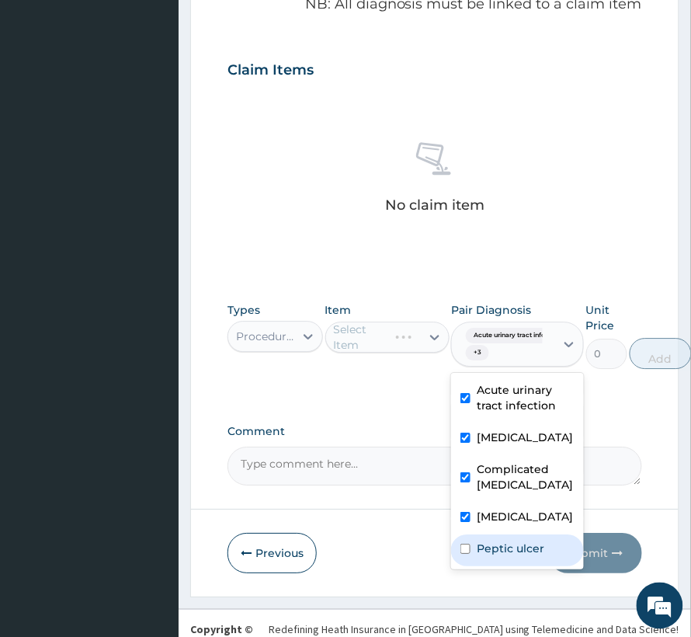
click at [480, 534] on div "Peptic ulcer" at bounding box center [517, 550] width 133 height 32
checkbox input "true"
click at [377, 329] on div "Select Item" at bounding box center [365, 337] width 62 height 16
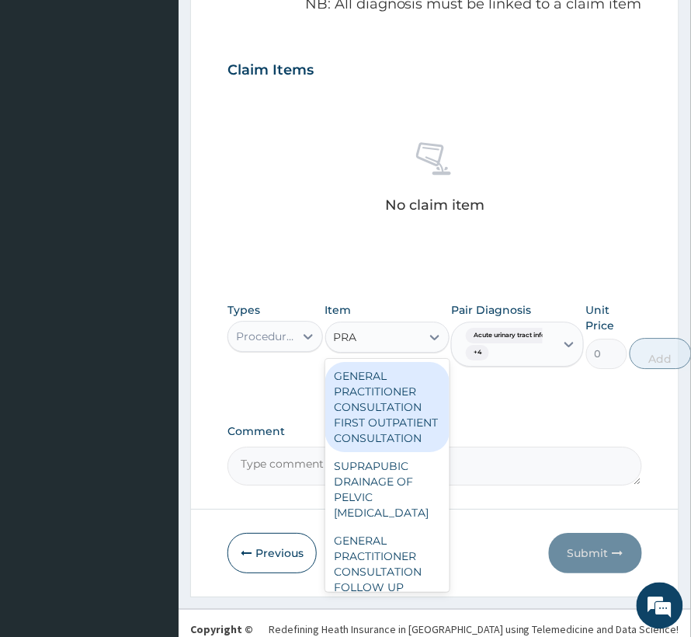
type input "PRAC"
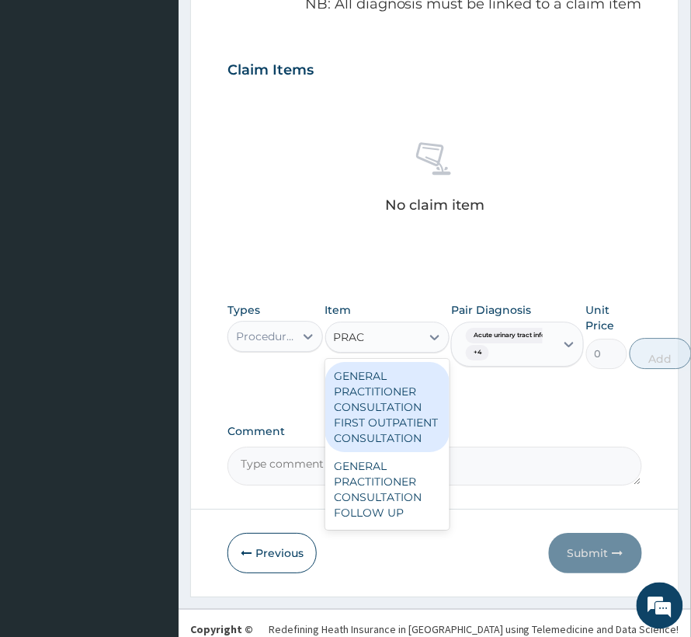
click at [377, 379] on div "GENERAL PRACTITIONER CONSULTATION FIRST OUTPATIENT CONSULTATION" at bounding box center [387, 407] width 124 height 90
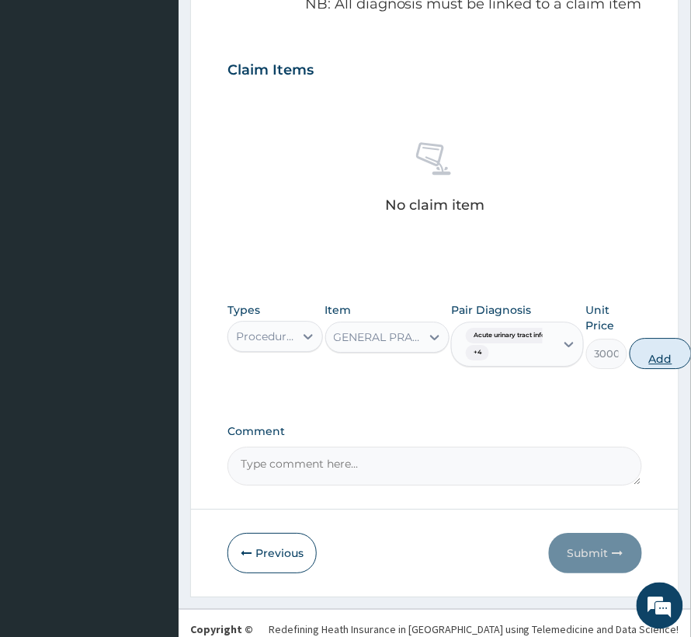
click at [666, 338] on button "Add" at bounding box center [661, 353] width 62 height 31
type input "0"
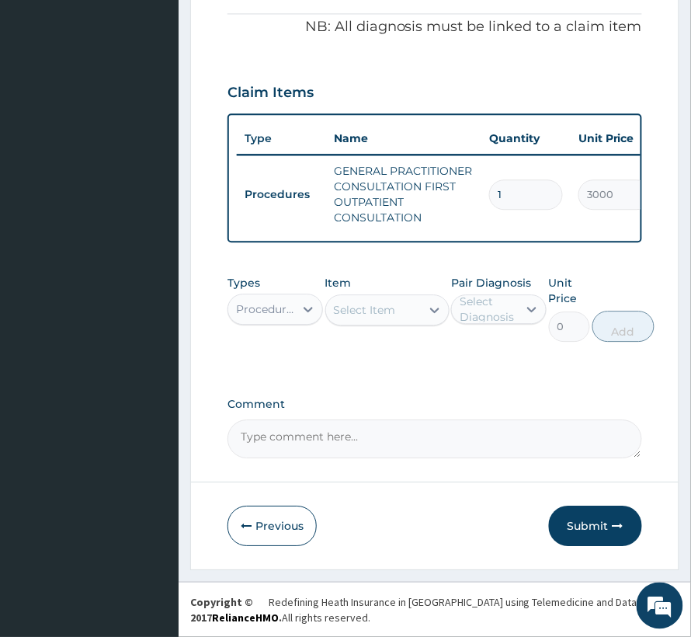
scroll to position [569, 0]
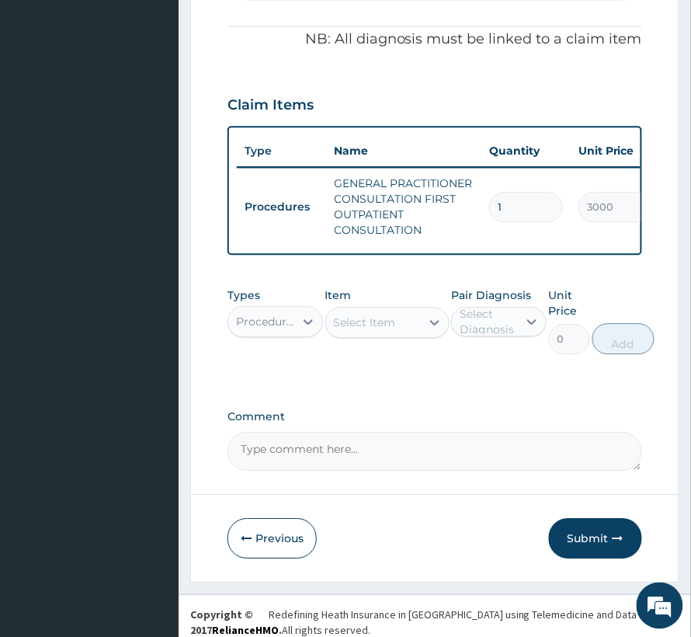
click at [290, 314] on div "Procedures" at bounding box center [266, 322] width 60 height 16
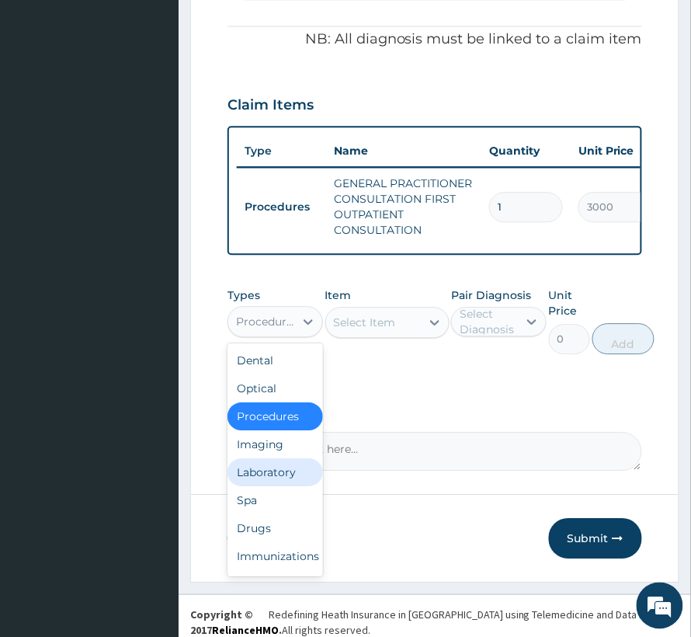
click at [262, 458] on div "Laboratory" at bounding box center [276, 472] width 96 height 28
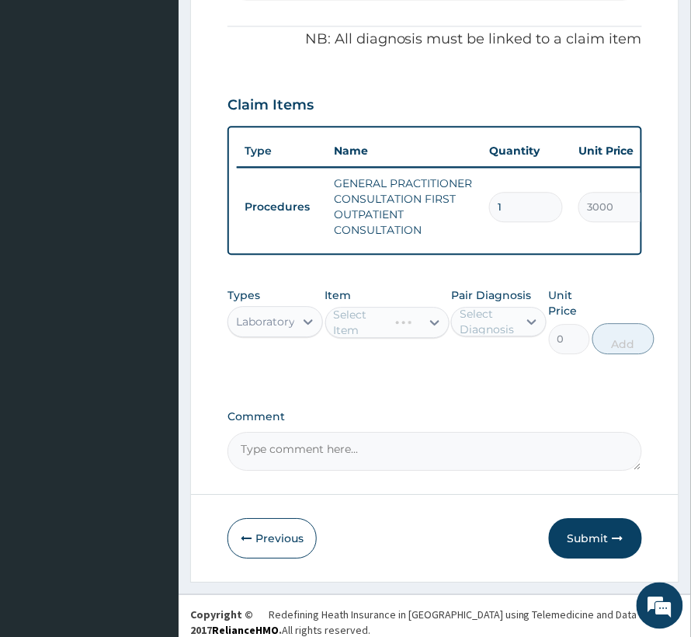
click at [498, 306] on div "Select Diagnosis" at bounding box center [488, 321] width 57 height 31
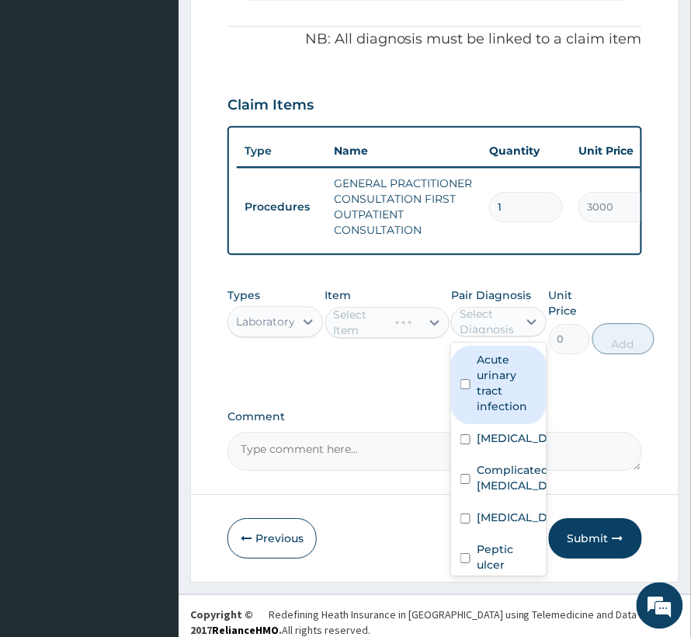
click at [511, 382] on label "Acute urinary tract infection" at bounding box center [507, 383] width 61 height 62
checkbox input "true"
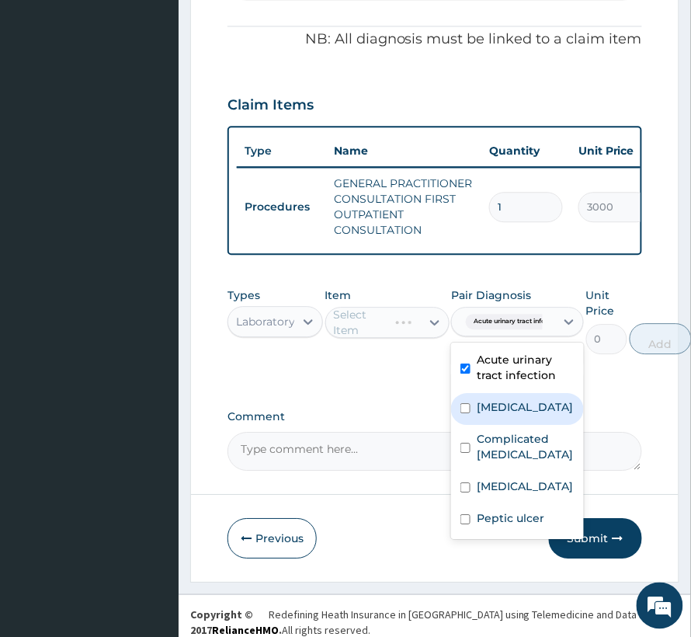
click at [482, 399] on label "[MEDICAL_DATA]" at bounding box center [525, 407] width 96 height 16
checkbox input "true"
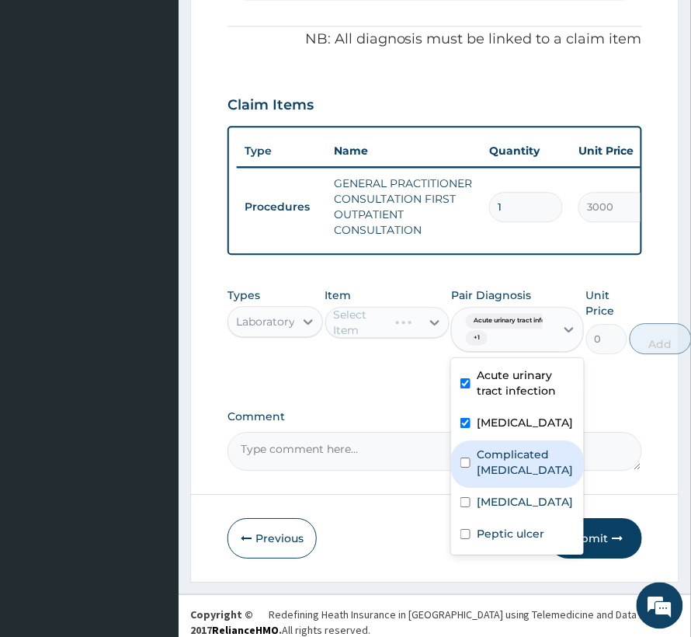
click at [486, 440] on div "Complicated [MEDICAL_DATA]" at bounding box center [517, 463] width 133 height 47
checkbox input "true"
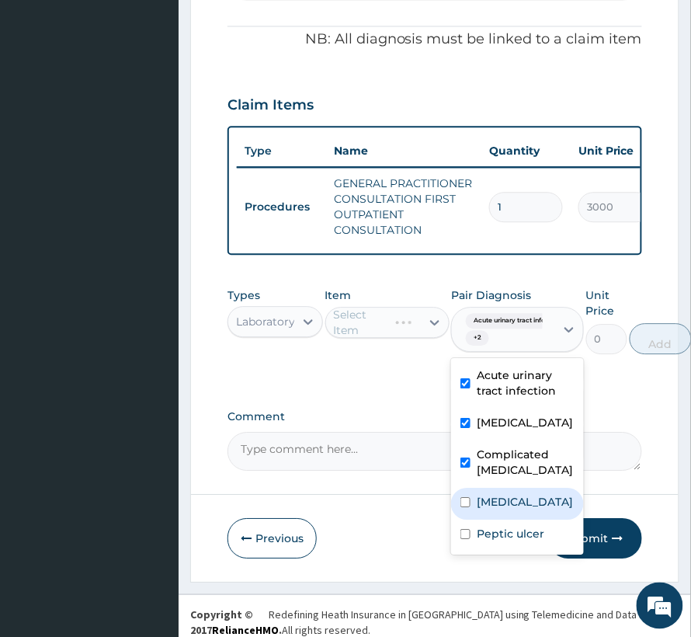
drag, startPoint x: 481, startPoint y: 494, endPoint x: 475, endPoint y: 508, distance: 15.3
click at [480, 495] on label "[MEDICAL_DATA]" at bounding box center [525, 502] width 96 height 16
checkbox input "true"
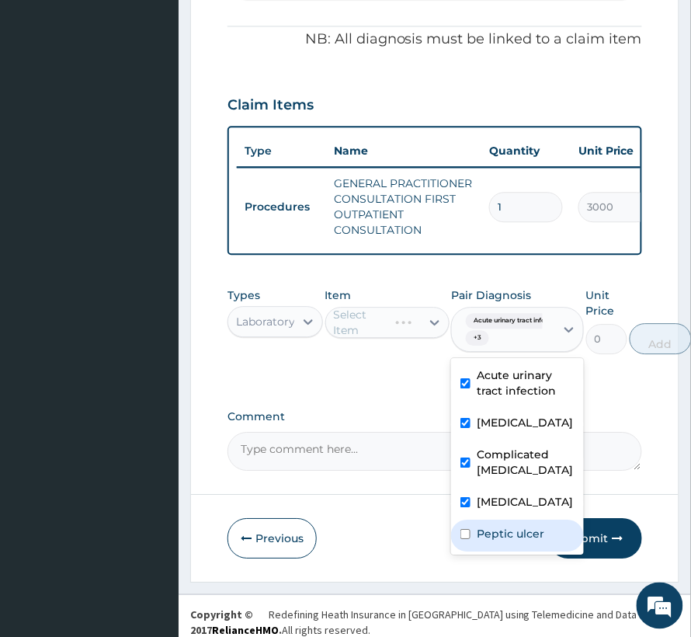
click at [474, 520] on div "Peptic ulcer" at bounding box center [517, 536] width 133 height 32
checkbox input "true"
click at [363, 315] on div "Select Item" at bounding box center [365, 323] width 62 height 16
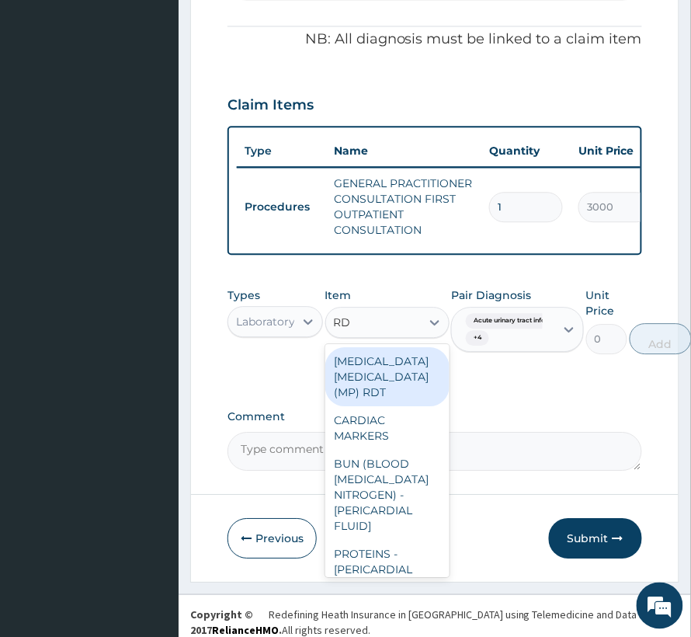
type input "RDT"
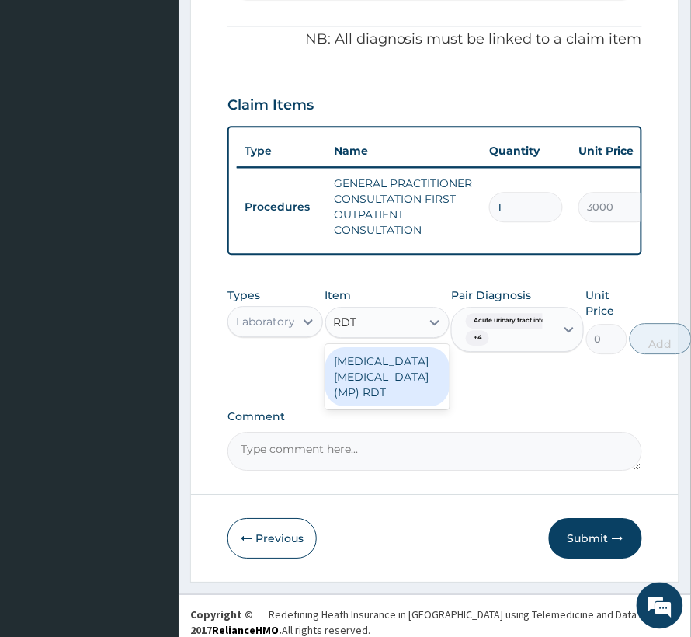
click at [373, 374] on div "[MEDICAL_DATA] [MEDICAL_DATA] (MP) RDT" at bounding box center [387, 376] width 124 height 59
type input "1500"
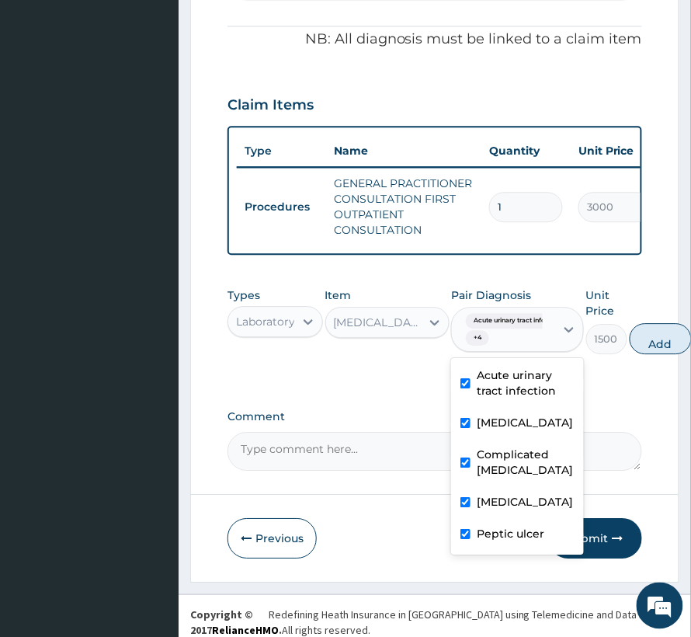
click at [523, 329] on div "Acute [MEDICAL_DATA] + 4" at bounding box center [501, 329] width 83 height 37
click at [530, 526] on label "Peptic ulcer" at bounding box center [511, 534] width 68 height 16
checkbox input "false"
click at [519, 494] on label "[MEDICAL_DATA]" at bounding box center [525, 502] width 96 height 16
checkbox input "false"
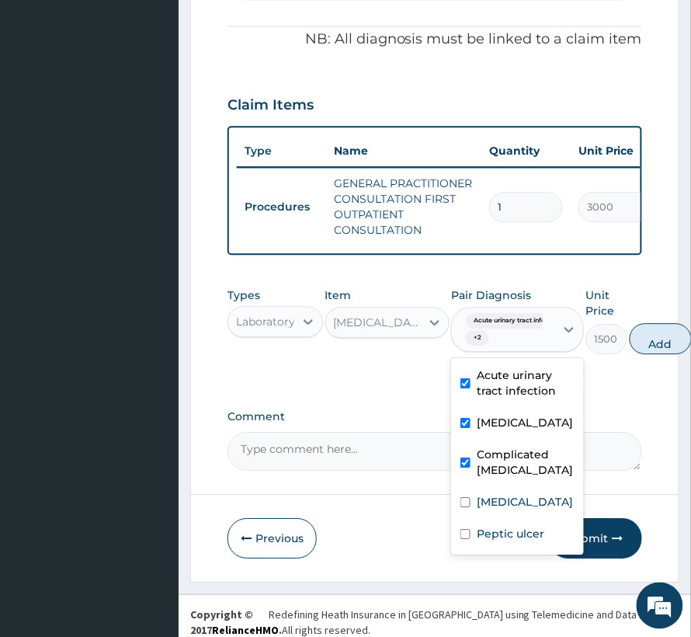
click at [497, 415] on label "[MEDICAL_DATA]" at bounding box center [525, 423] width 96 height 16
checkbox input "false"
click at [508, 367] on label "Acute urinary tract infection" at bounding box center [526, 382] width 98 height 31
checkbox input "false"
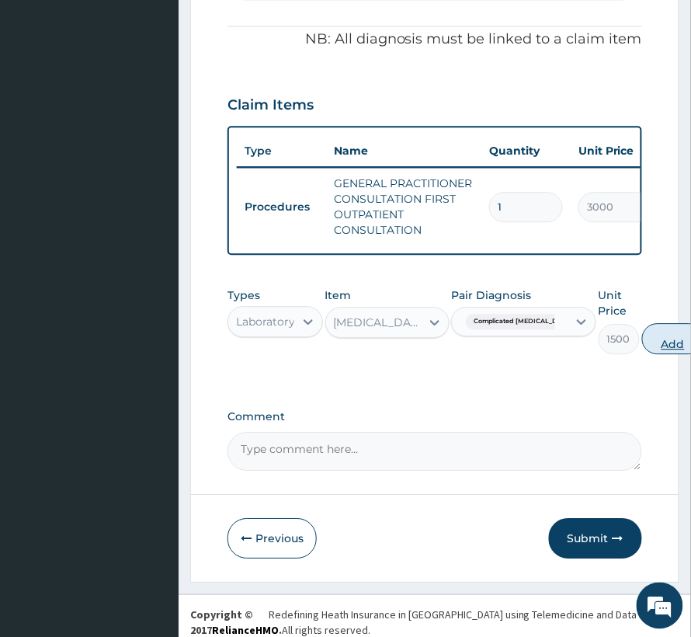
click at [652, 323] on button "Add" at bounding box center [673, 338] width 62 height 31
type input "0"
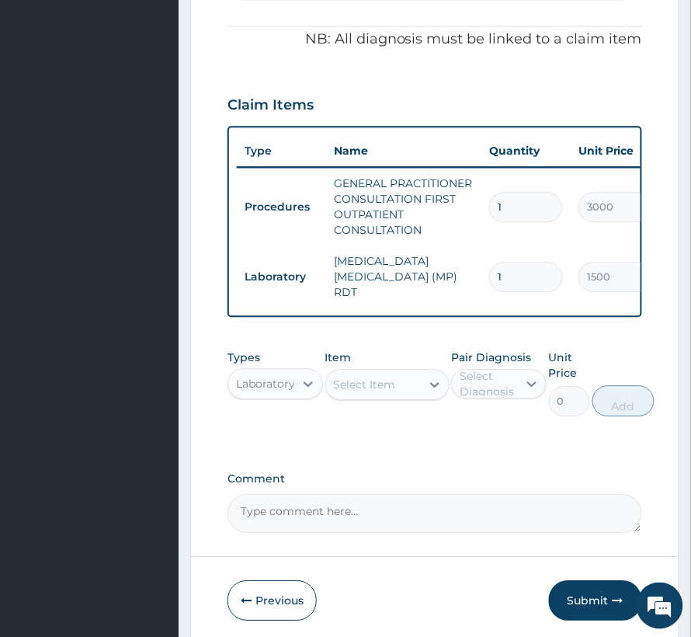
click at [374, 377] on div "Select Item" at bounding box center [365, 385] width 62 height 16
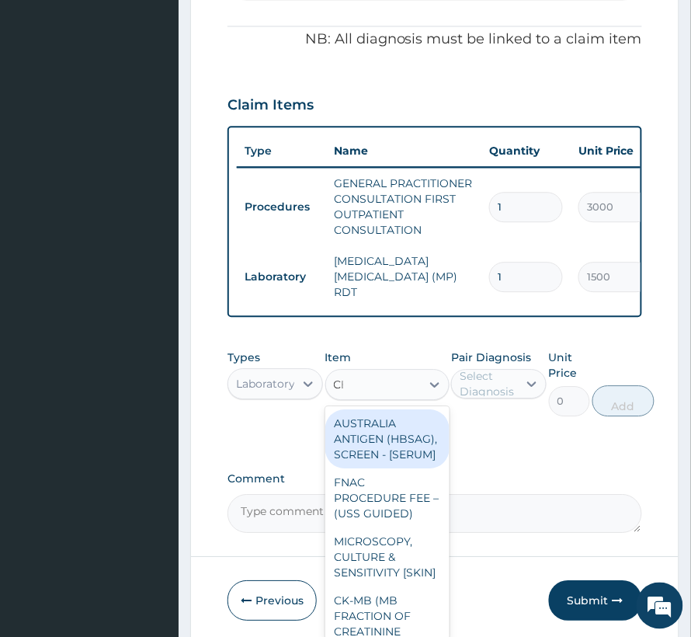
type input "CBC"
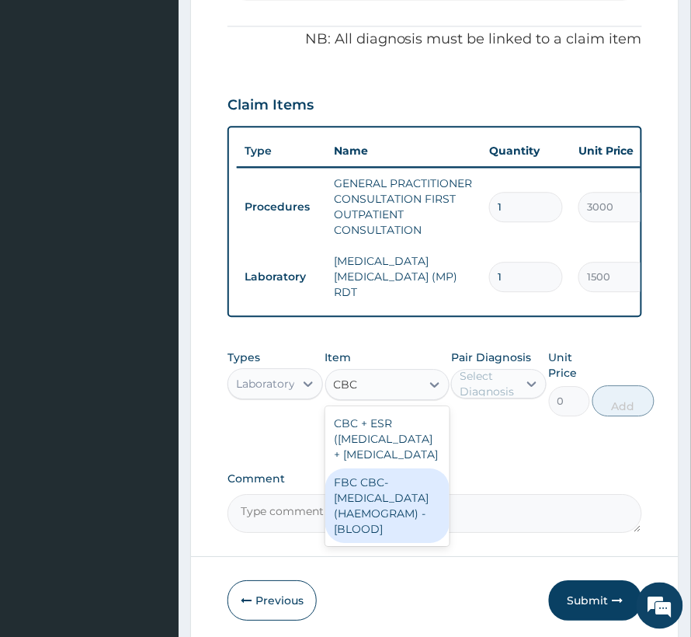
click at [346, 543] on div "FBC CBC-[MEDICAL_DATA] (HAEMOGRAM) - [BLOOD]" at bounding box center [387, 505] width 124 height 75
type input "3000"
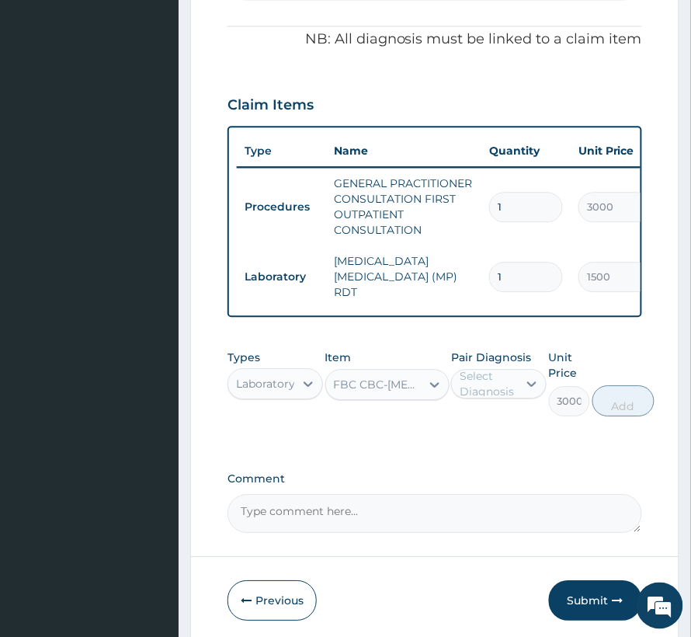
click at [497, 368] on div "Select Diagnosis" at bounding box center [488, 383] width 57 height 31
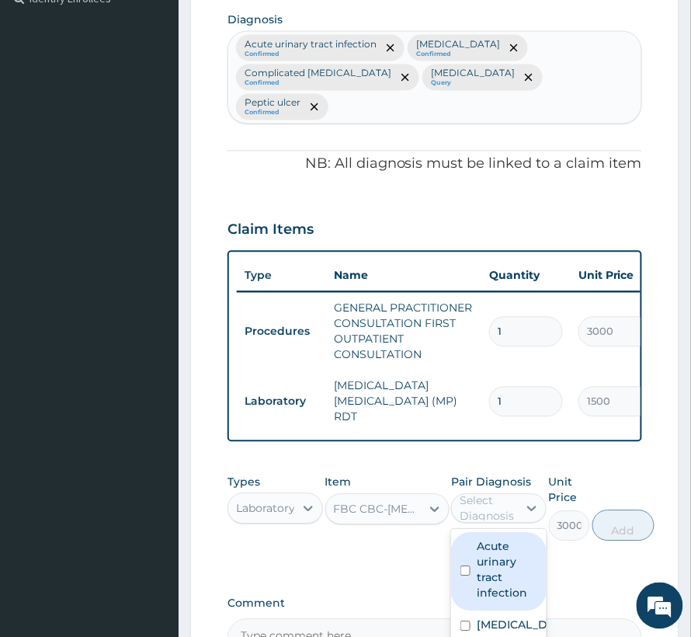
scroll to position [362, 0]
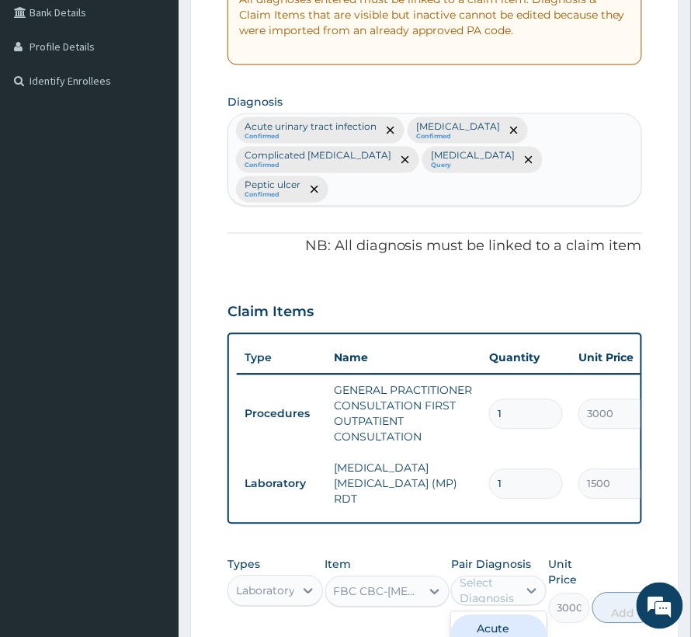
click at [476, 169] on div "Acute [MEDICAL_DATA] Confirmed [MEDICAL_DATA] Confirmed Complicated [MEDICAL_DA…" at bounding box center [434, 159] width 413 height 91
type input "[MEDICAL_DATA]"
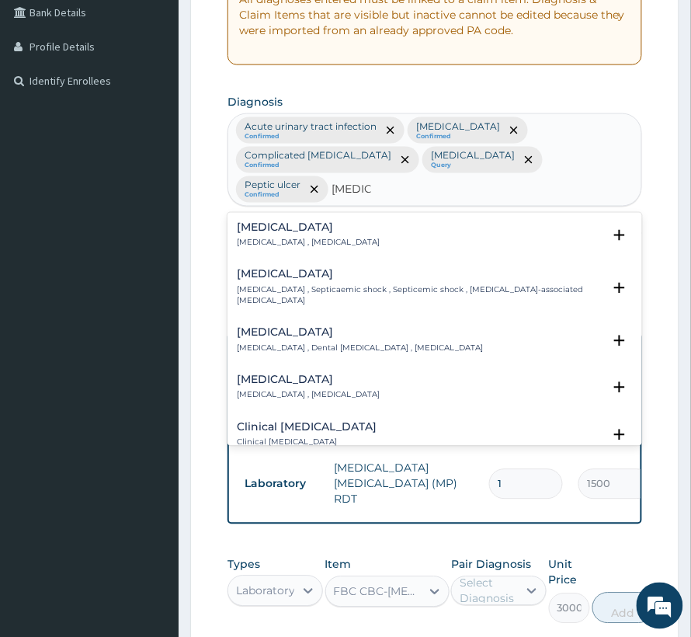
click at [299, 222] on h4 "[MEDICAL_DATA]" at bounding box center [308, 228] width 143 height 12
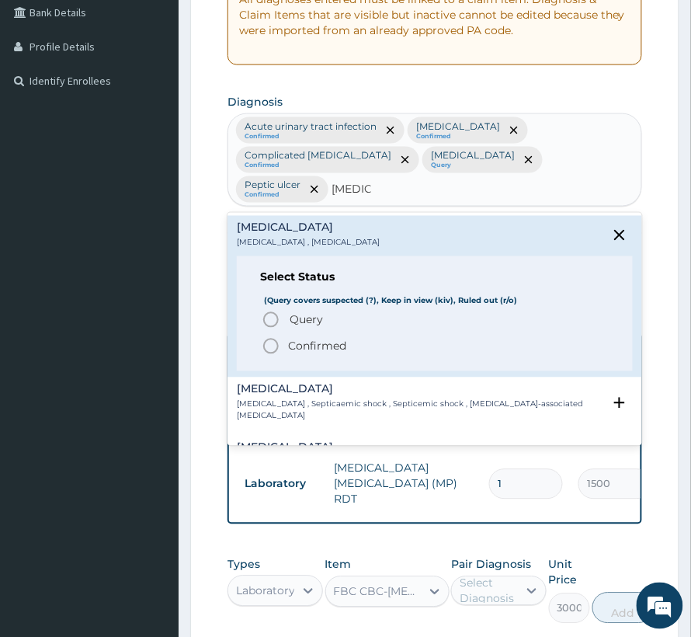
click at [299, 339] on p "Confirmed" at bounding box center [317, 347] width 58 height 16
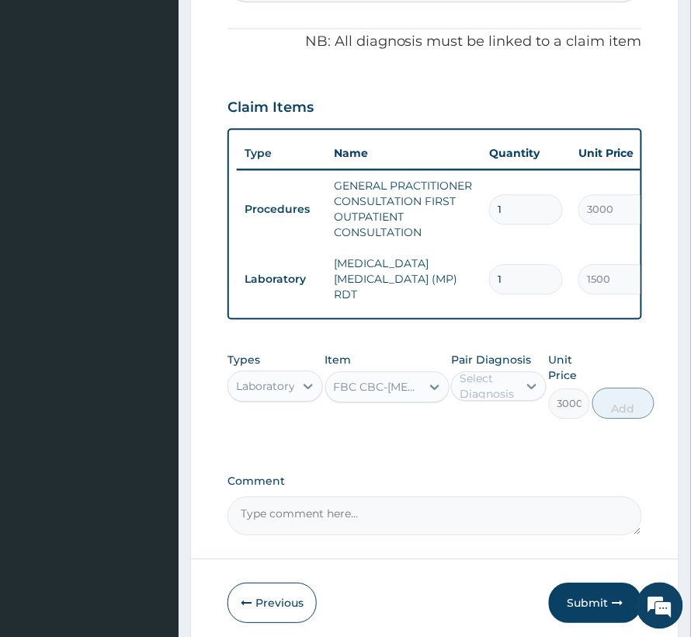
scroll to position [569, 0]
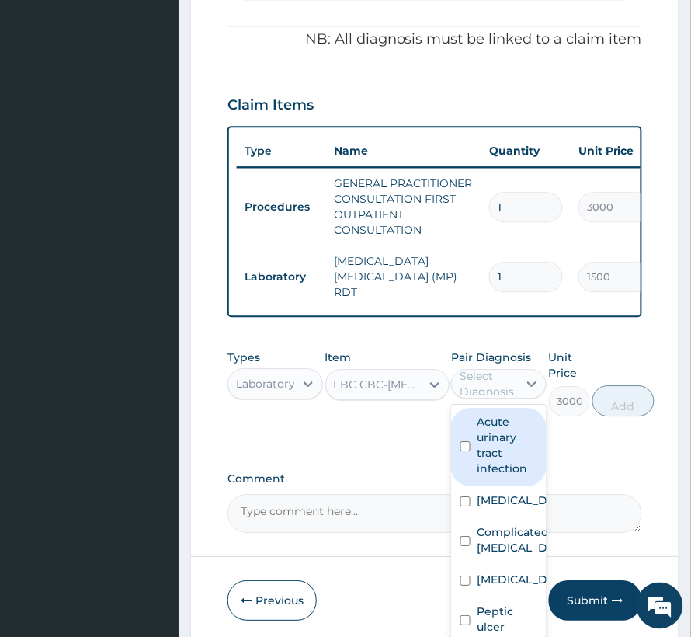
click at [480, 368] on div "Select Diagnosis" at bounding box center [488, 383] width 57 height 31
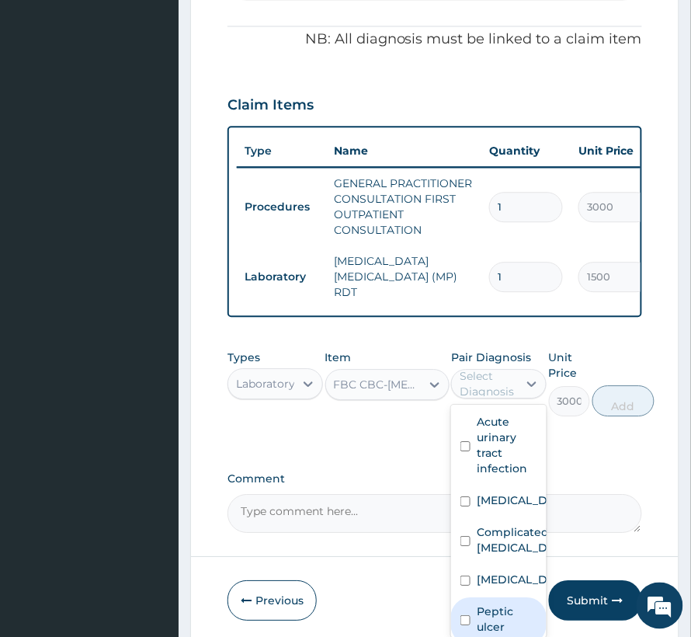
scroll to position [73, 0]
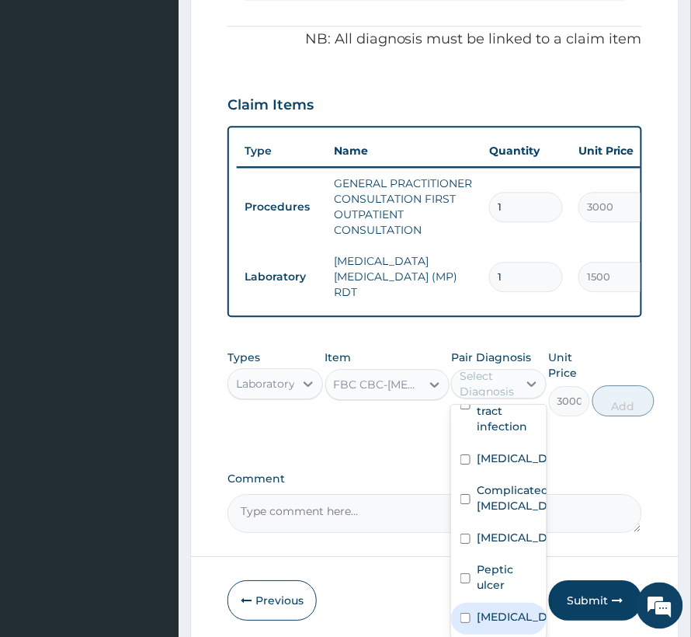
click at [495, 603] on div "[MEDICAL_DATA]" at bounding box center [499, 619] width 96 height 32
checkbox input "true"
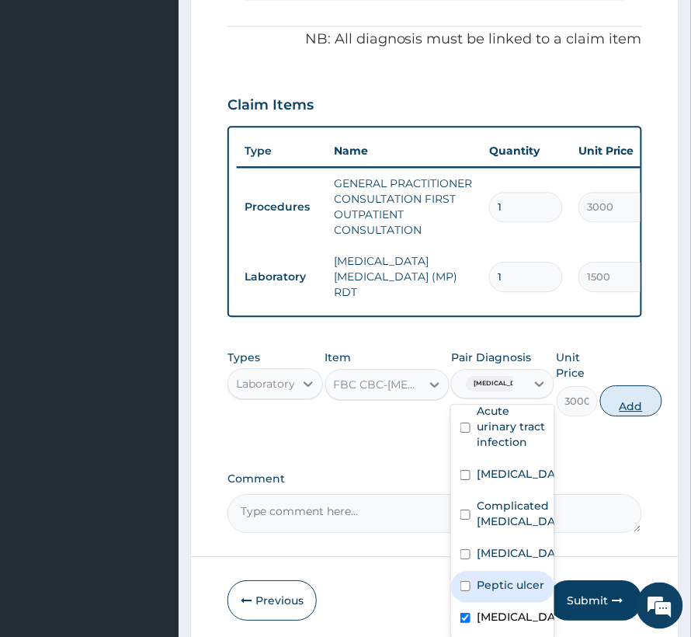
click at [609, 385] on button "Add" at bounding box center [631, 400] width 62 height 31
type input "0"
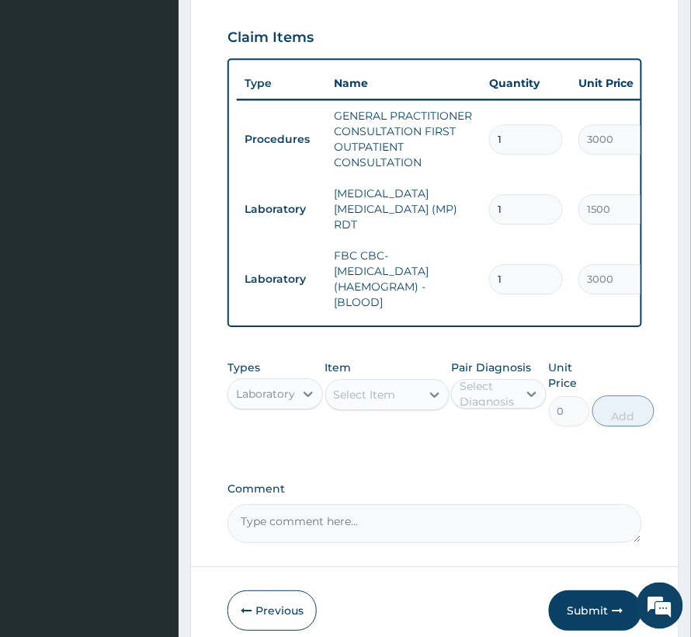
scroll to position [673, 0]
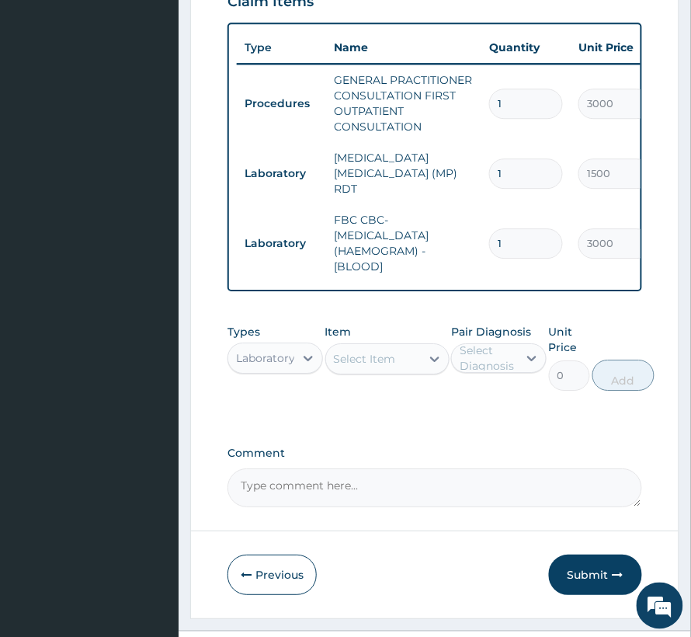
click at [352, 351] on div "Select Item" at bounding box center [365, 359] width 62 height 16
type input "URINAL"
click at [393, 384] on div "[MEDICAL_DATA]" at bounding box center [387, 398] width 124 height 28
type input "2000"
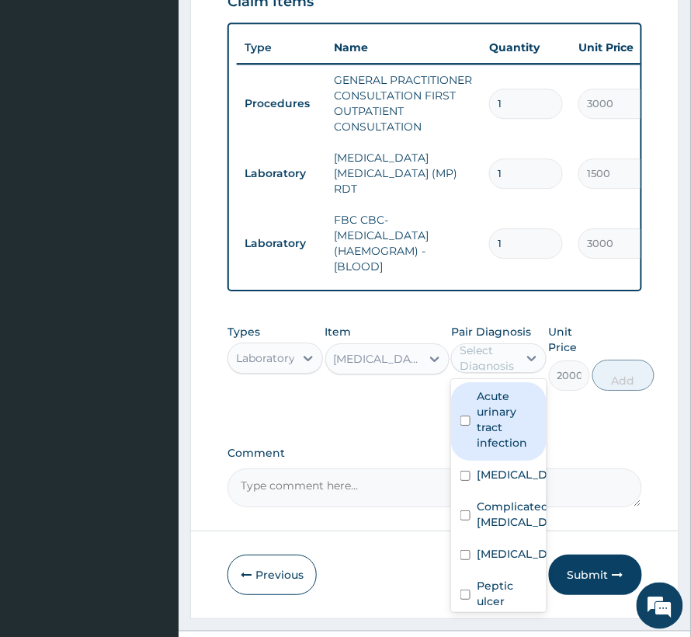
click at [488, 342] on div "Select Diagnosis" at bounding box center [488, 357] width 57 height 31
click at [495, 405] on label "Acute urinary tract infection" at bounding box center [507, 419] width 61 height 62
checkbox input "true"
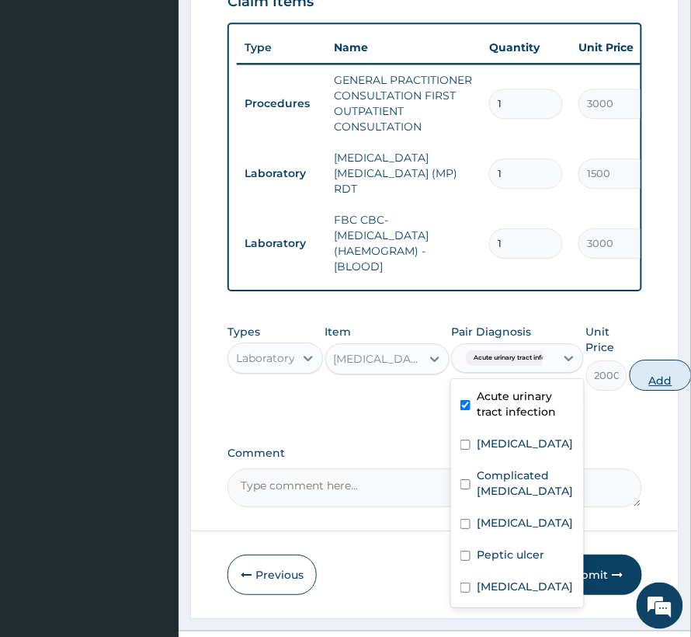
click at [643, 360] on button "Add" at bounding box center [661, 375] width 62 height 31
type input "0"
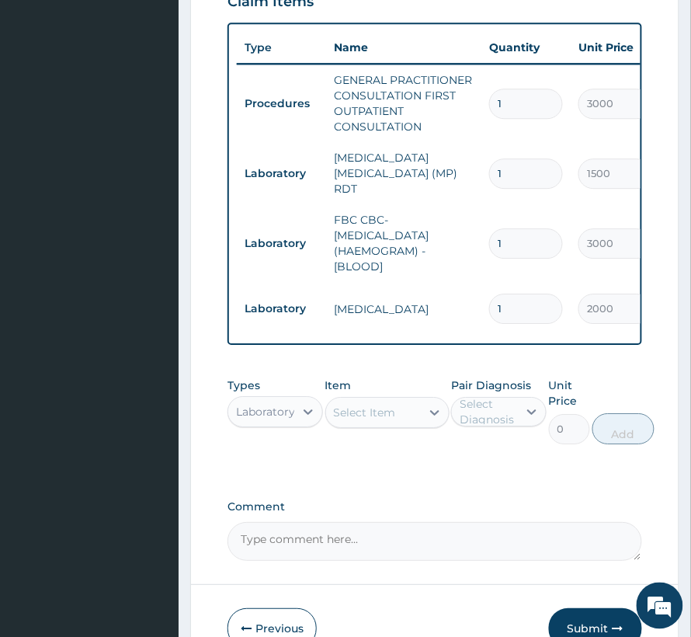
click at [343, 400] on div "Select Item" at bounding box center [373, 412] width 95 height 25
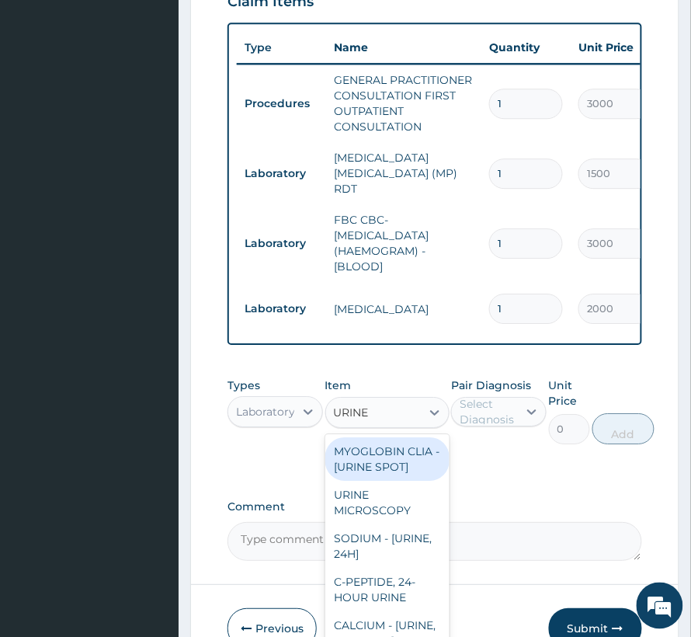
type input "URINE"
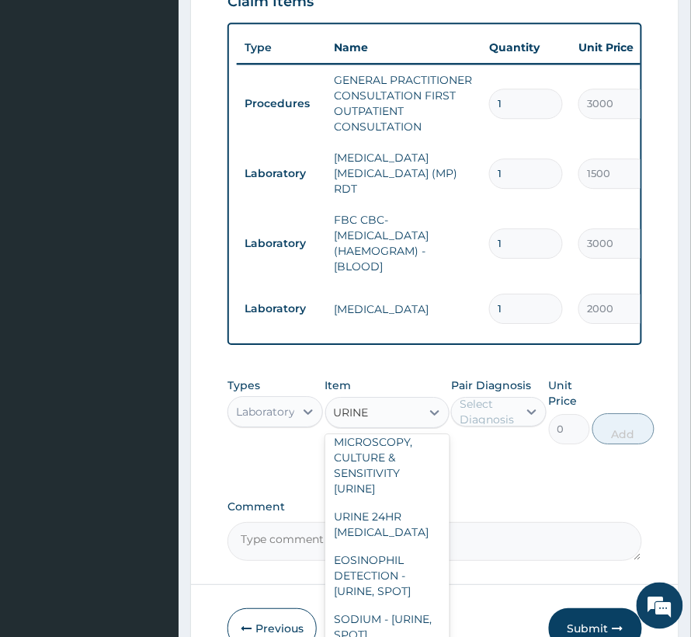
scroll to position [1139, 0]
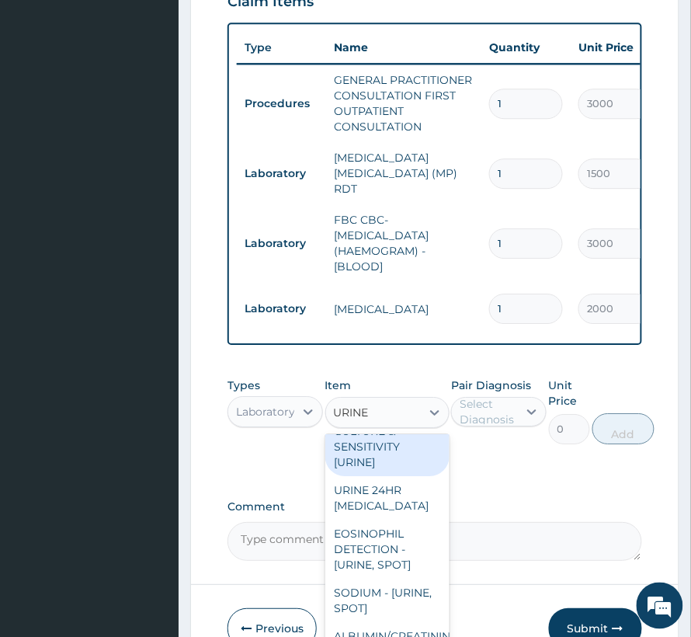
click at [383, 476] on div "MICROSCOPY, CULTURE & SENSITIVITY [URINE]" at bounding box center [387, 439] width 124 height 75
type input "3500"
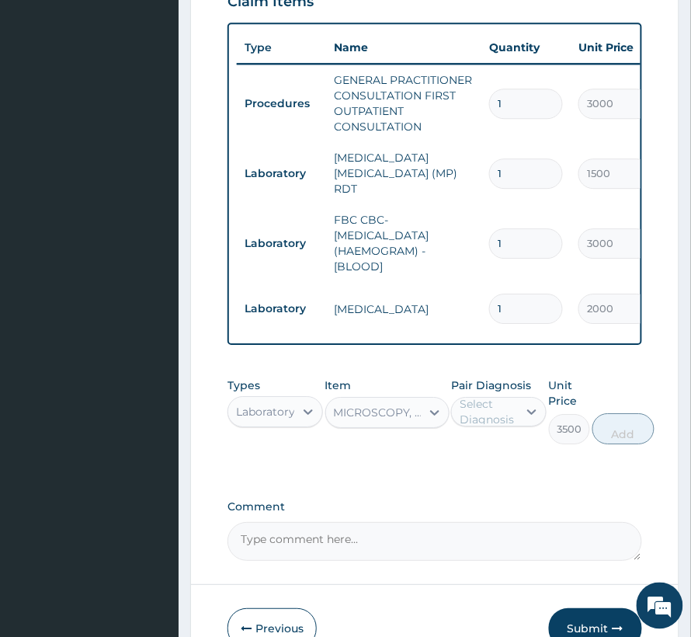
click at [495, 396] on div "Select Diagnosis" at bounding box center [488, 411] width 57 height 31
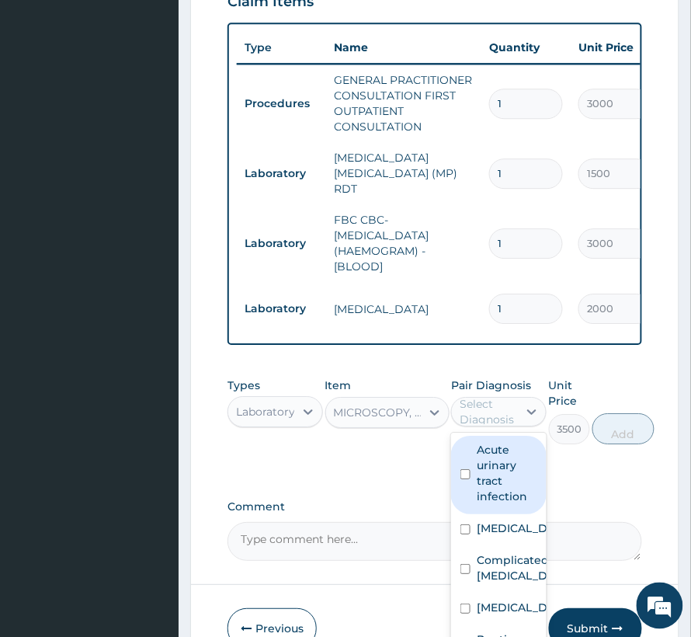
click at [492, 452] on label "Acute urinary tract infection" at bounding box center [507, 473] width 61 height 62
checkbox input "true"
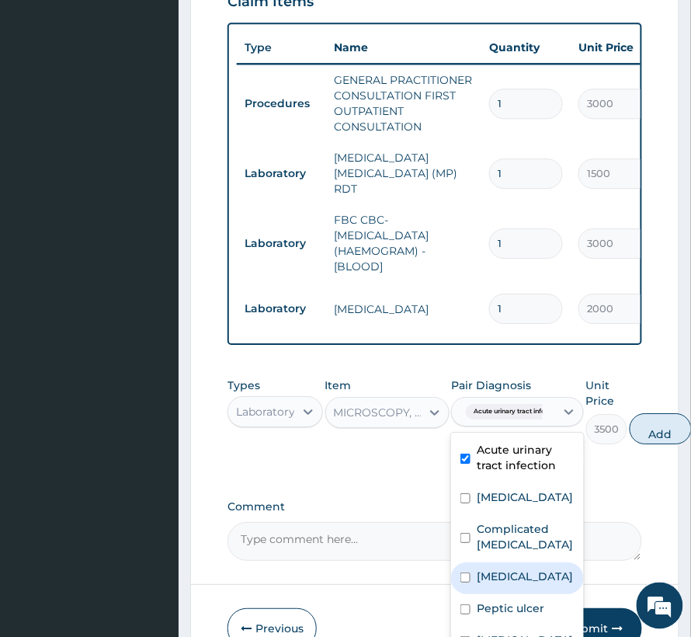
scroll to position [11, 0]
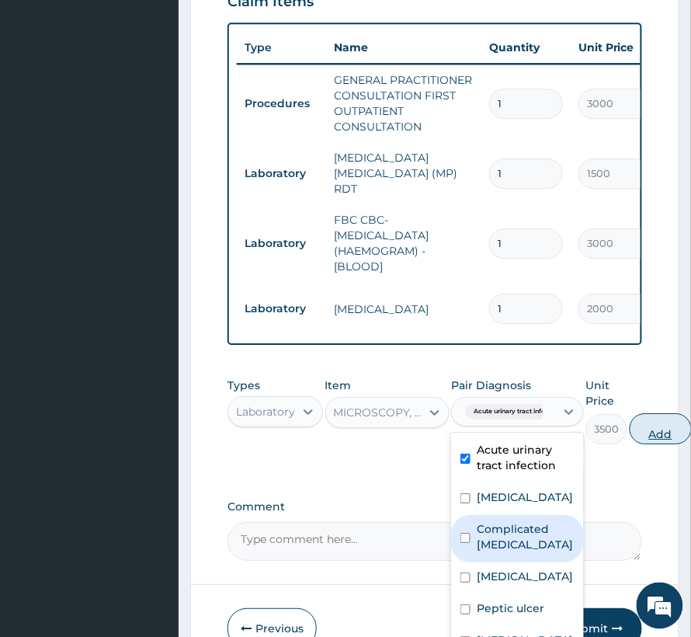
click at [656, 413] on button "Add" at bounding box center [661, 428] width 62 height 31
type input "0"
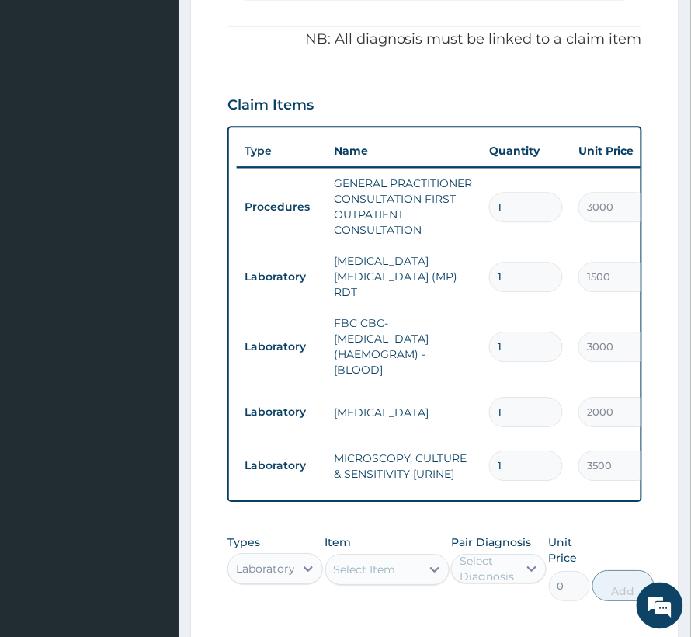
scroll to position [673, 0]
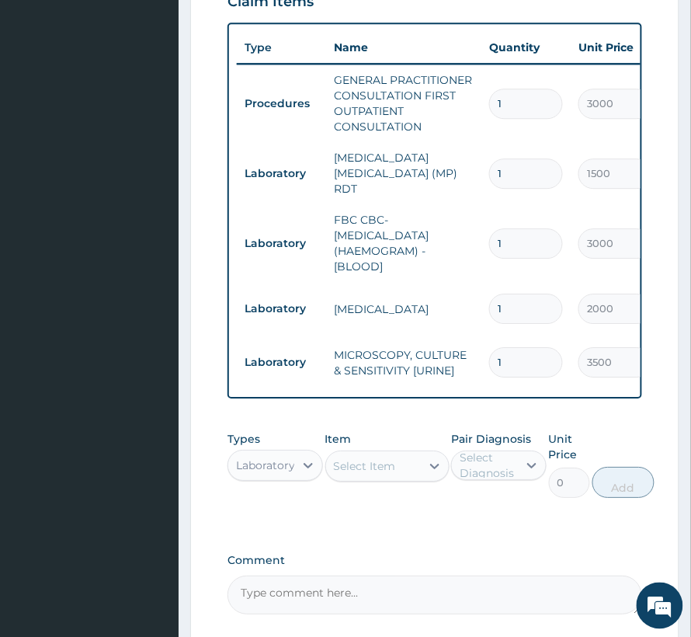
click at [355, 458] on div "Select Item" at bounding box center [365, 466] width 62 height 16
type input "CHLOROQU"
click at [287, 457] on div "Laboratory" at bounding box center [265, 465] width 59 height 16
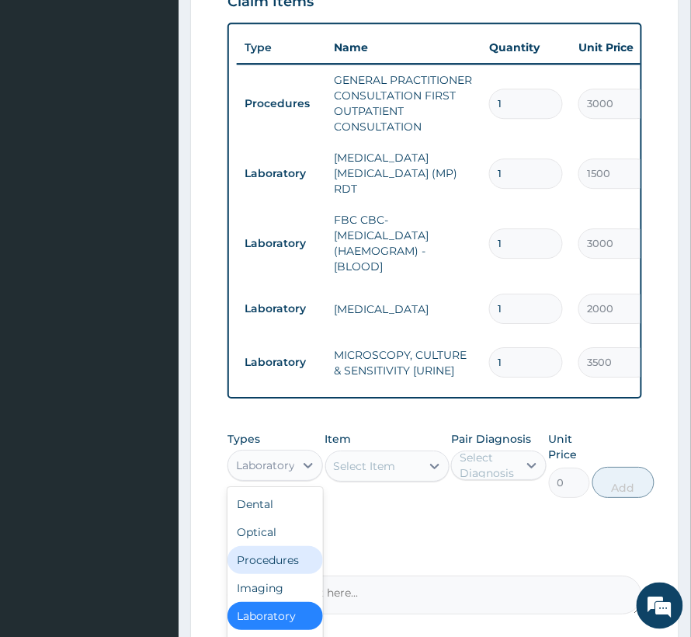
scroll to position [68, 0]
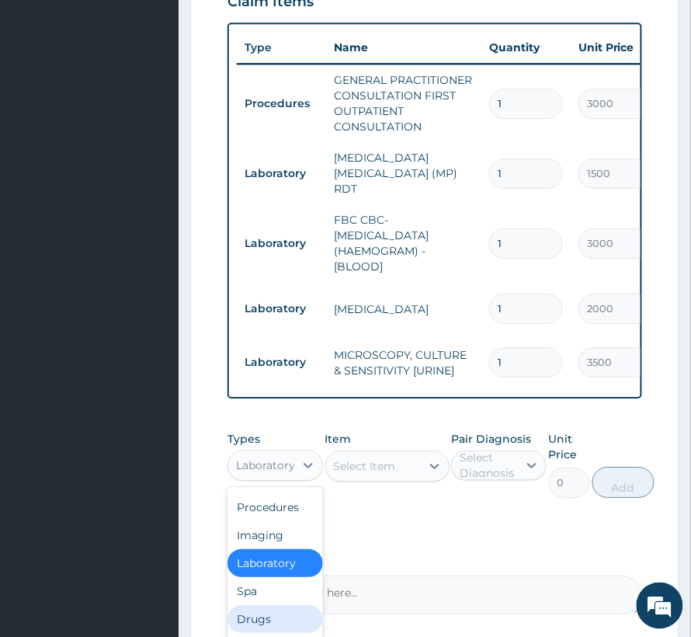
click at [262, 605] on div "Drugs" at bounding box center [276, 619] width 96 height 28
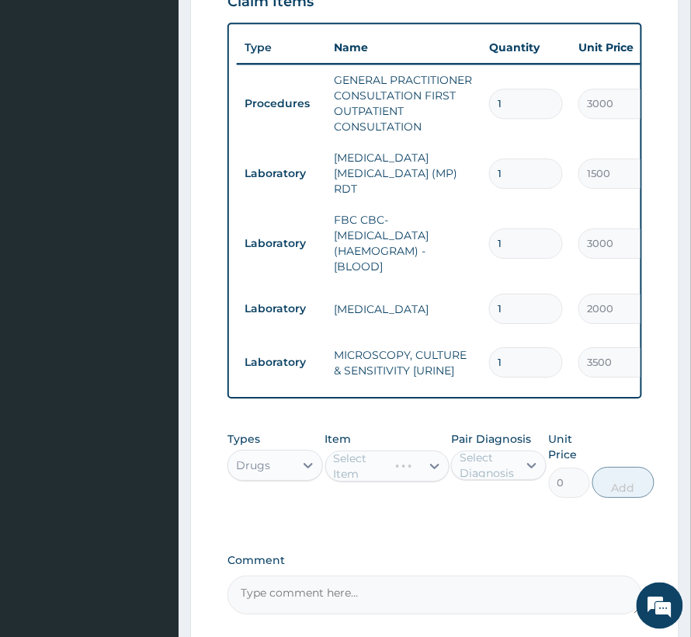
click at [389, 450] on div "Select Item" at bounding box center [387, 465] width 124 height 31
click at [402, 454] on div "Select Item" at bounding box center [373, 466] width 95 height 25
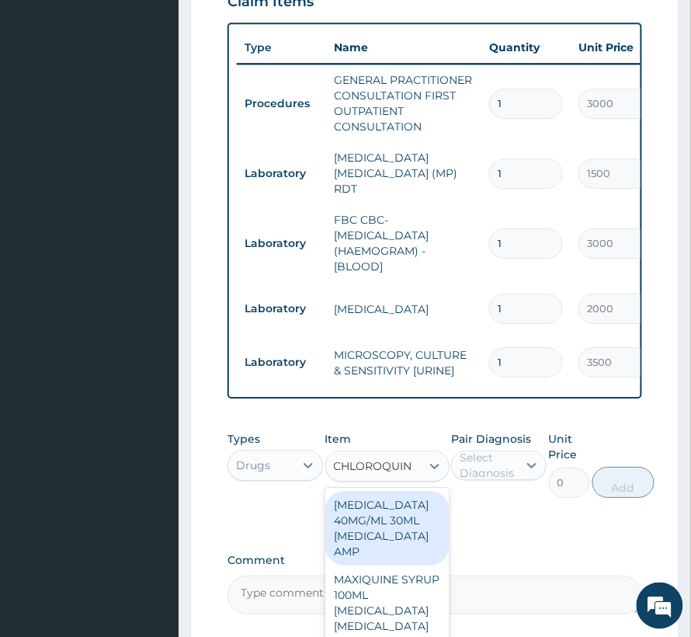
type input "CHLOROQUINE"
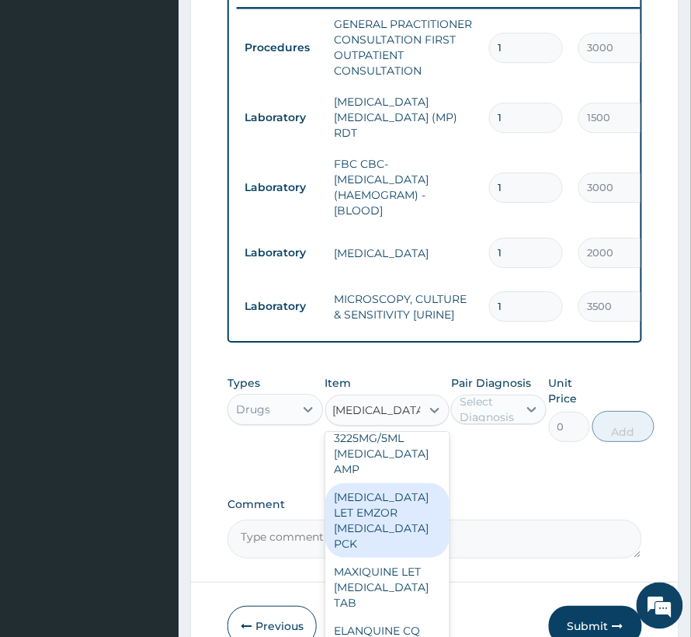
scroll to position [777, 0]
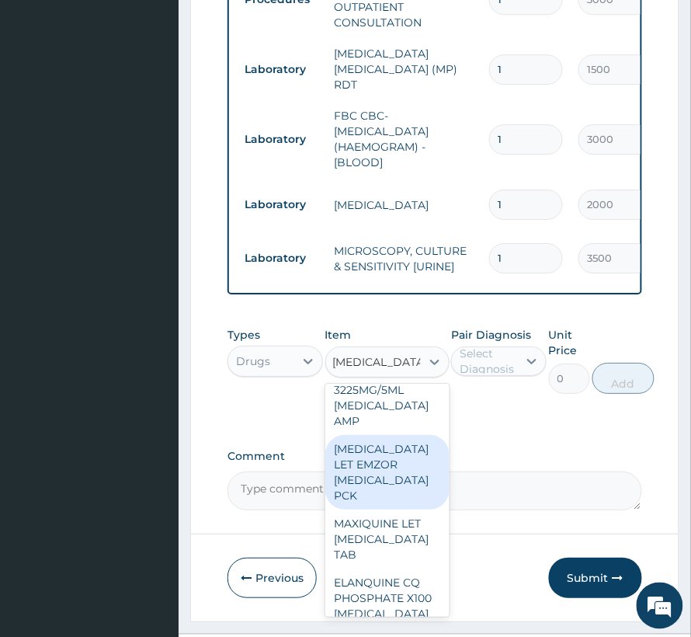
click at [402, 492] on div "CHLOROQUINE LET EMZOR CHLOROQUINE PCK" at bounding box center [387, 472] width 124 height 75
type input "2160"
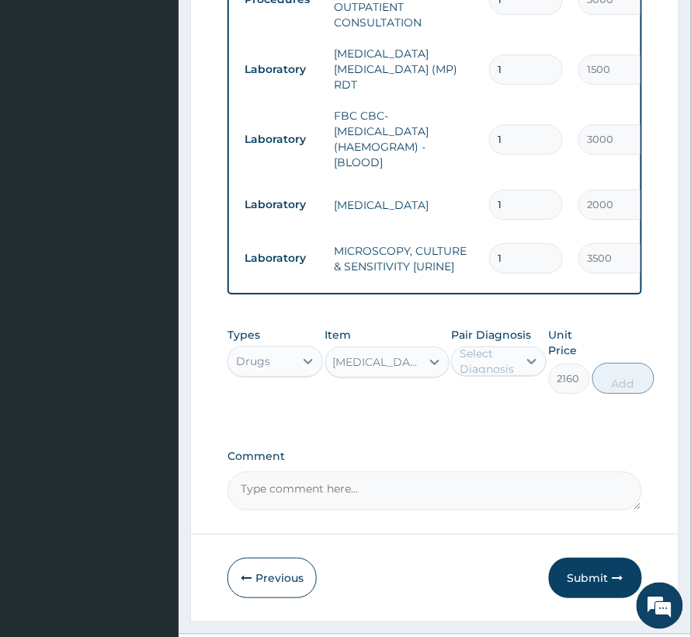
click at [486, 346] on div "Select Diagnosis" at bounding box center [488, 361] width 57 height 31
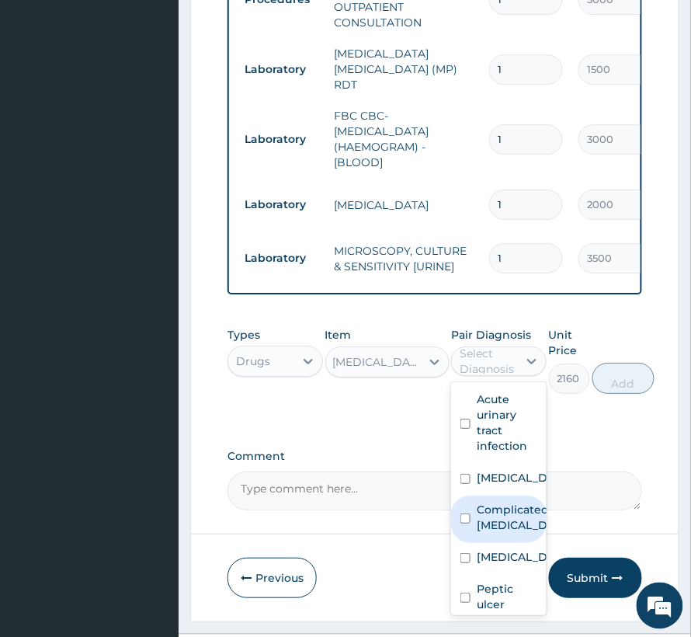
click at [503, 504] on label "Complicated malaria" at bounding box center [515, 517] width 77 height 31
checkbox input "true"
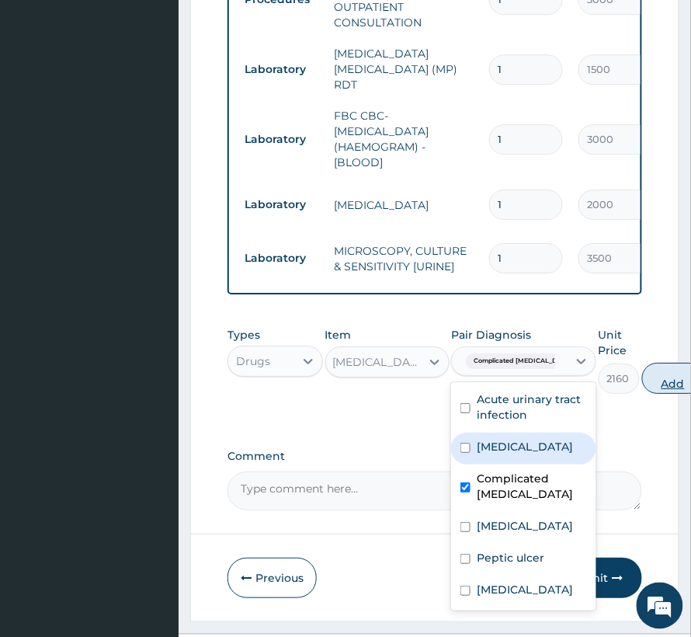
click at [642, 363] on button "Add" at bounding box center [673, 378] width 62 height 31
type input "0"
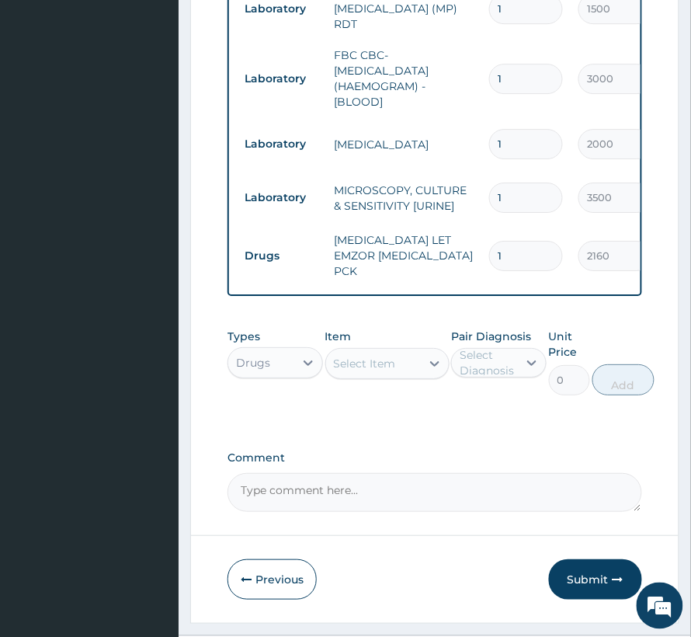
scroll to position [871, 0]
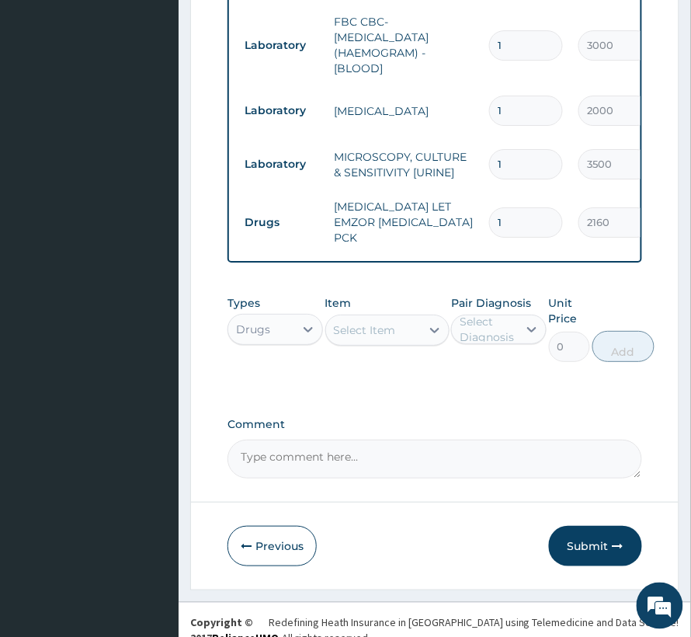
click at [359, 322] on div "Select Item" at bounding box center [365, 330] width 62 height 16
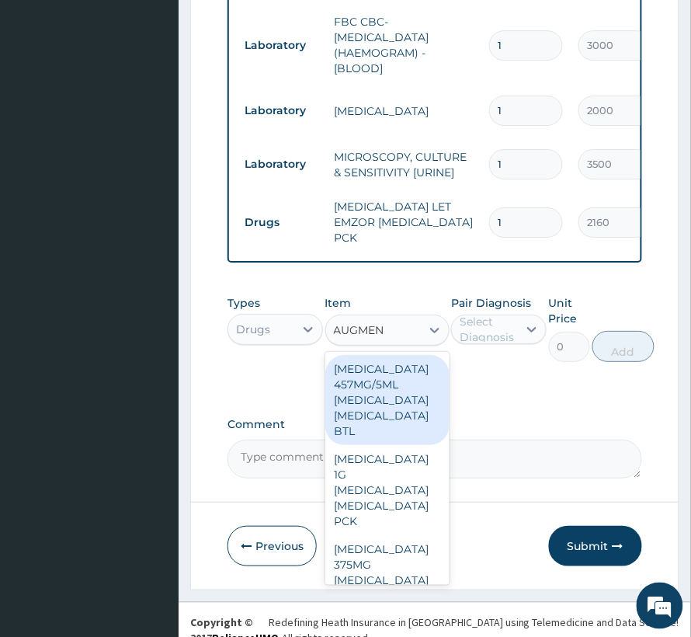
type input "AUGMENT"
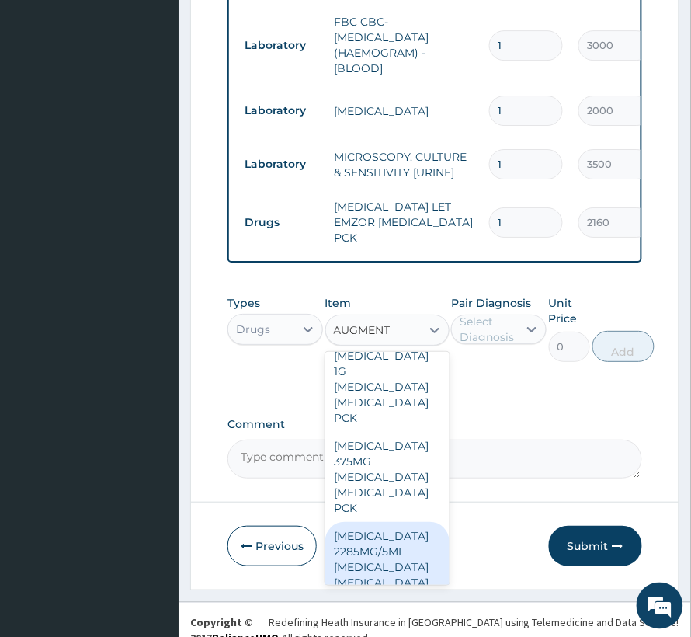
scroll to position [207, 0]
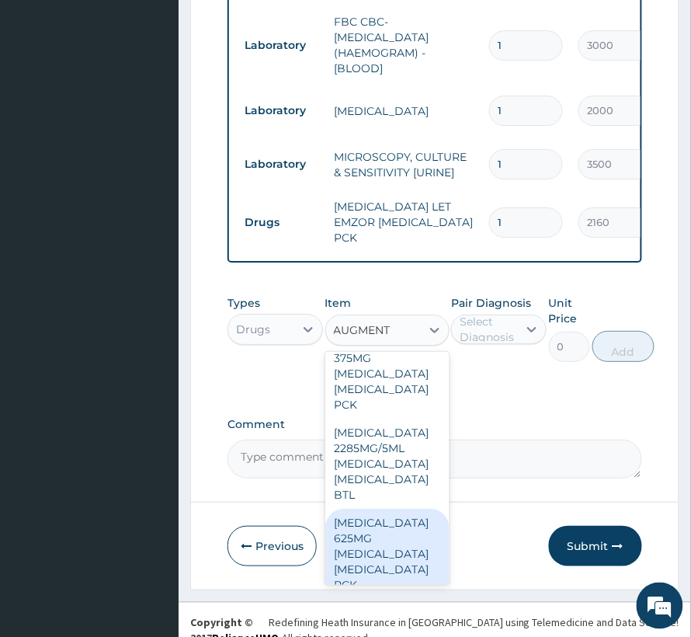
click at [379, 522] on div "AUGMENTIN 625MG AMOXICILLIN CLAVULANIC ACID PCK" at bounding box center [387, 554] width 124 height 90
type input "7200"
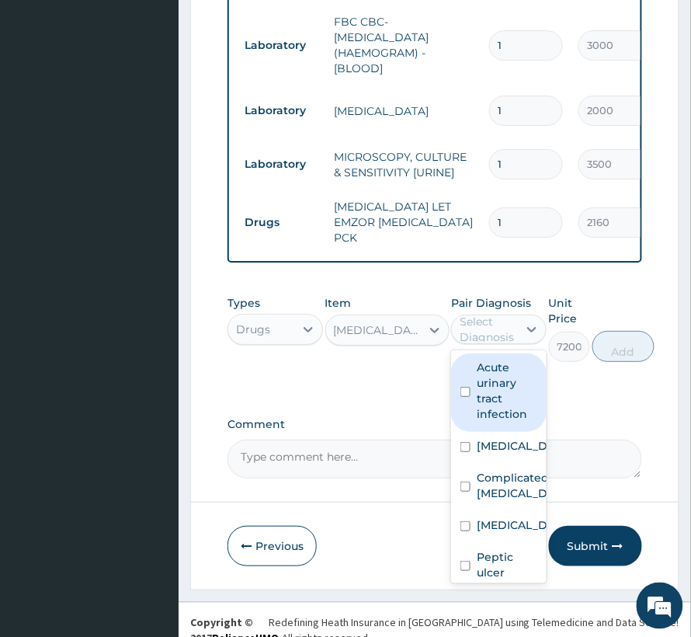
click at [502, 318] on div "Select Diagnosis" at bounding box center [488, 329] width 57 height 31
click at [503, 360] on label "Acute urinary tract infection" at bounding box center [507, 391] width 61 height 62
checkbox input "true"
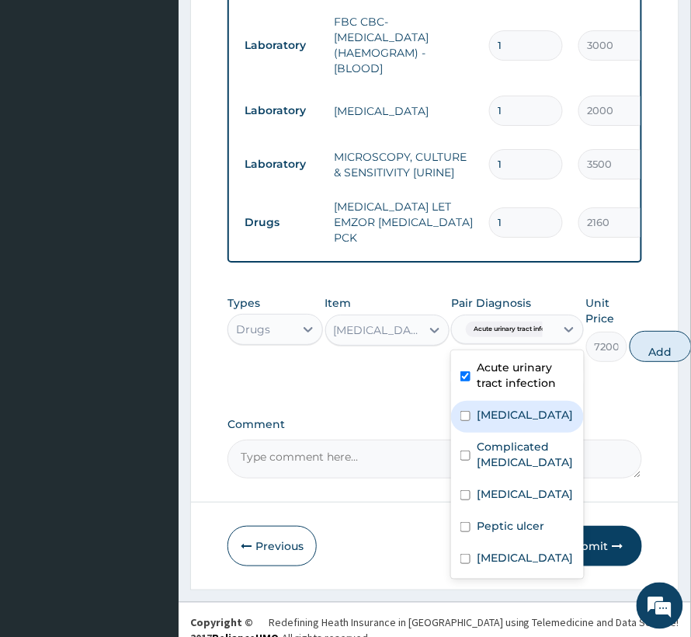
click at [502, 401] on div "Diarrhea" at bounding box center [517, 417] width 133 height 32
checkbox input "true"
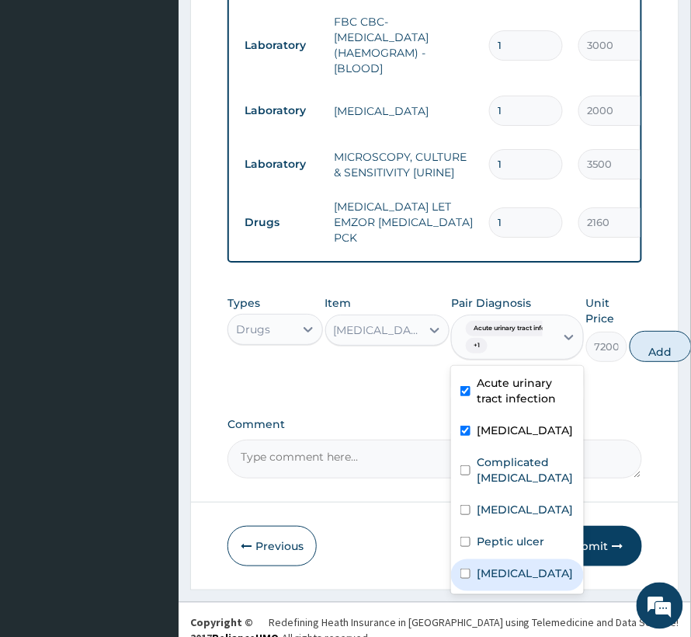
click at [513, 563] on div "Sepsis" at bounding box center [517, 575] width 133 height 32
checkbox input "true"
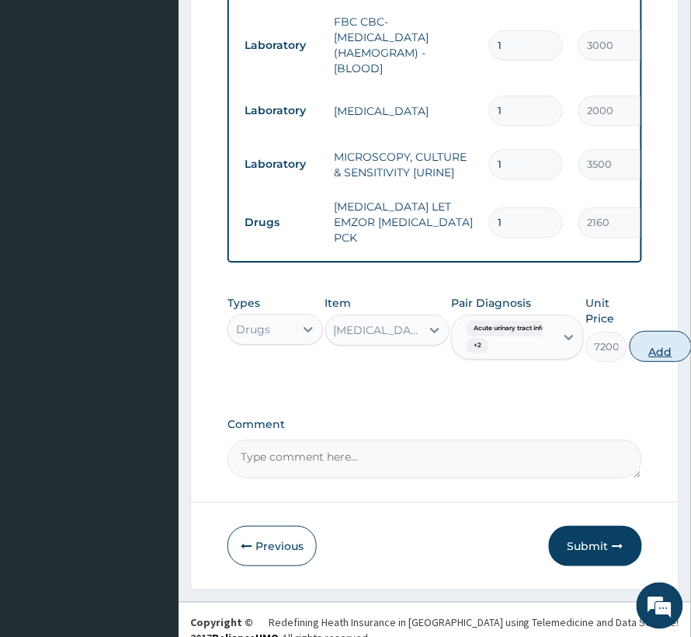
click at [660, 333] on button "Add" at bounding box center [661, 346] width 62 height 31
type input "0"
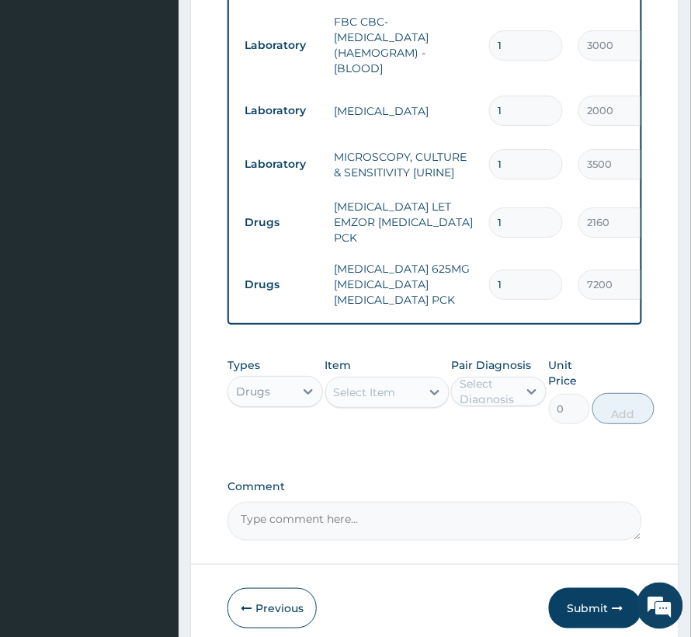
click at [361, 384] on div "Select Item" at bounding box center [365, 392] width 62 height 16
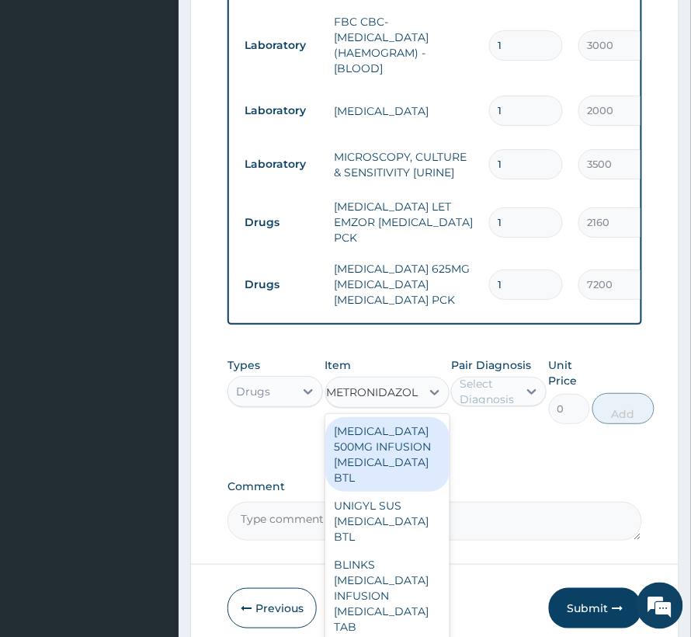
type input "METRONIDAZOLE"
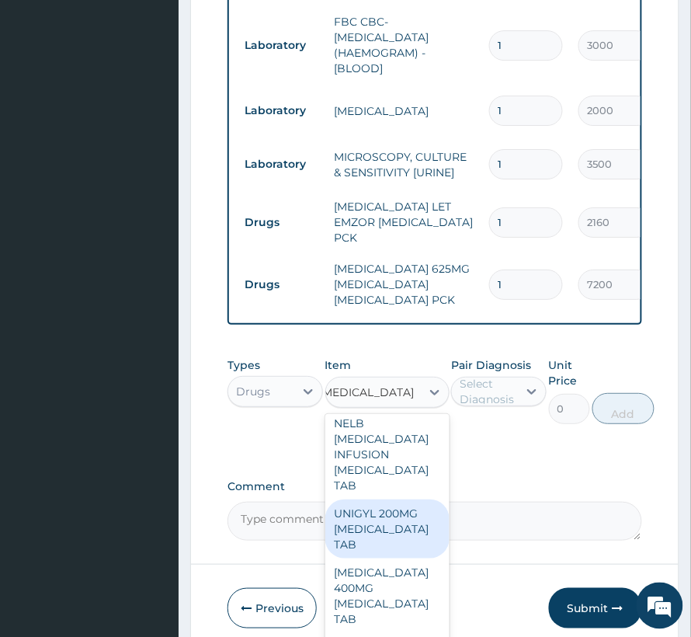
scroll to position [932, 0]
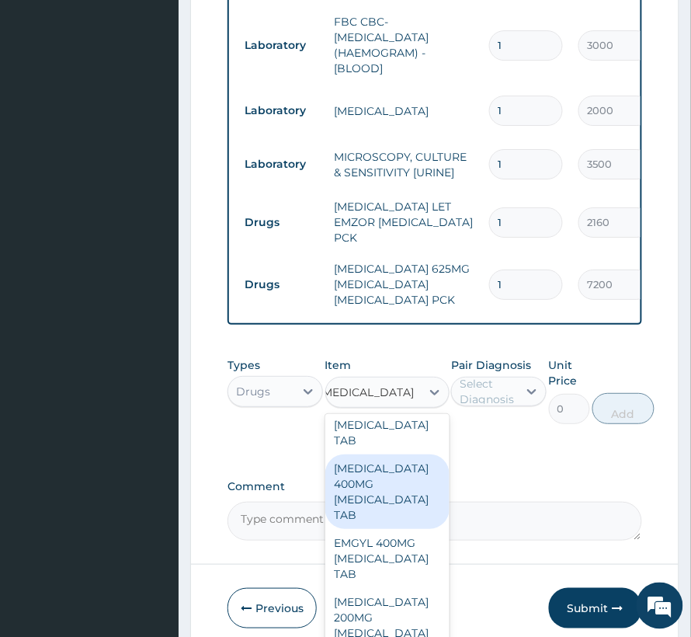
click at [379, 519] on div "METRONIDAZOLE 400MG METRONIDAZOLE TAB" at bounding box center [387, 491] width 124 height 75
type input "60"
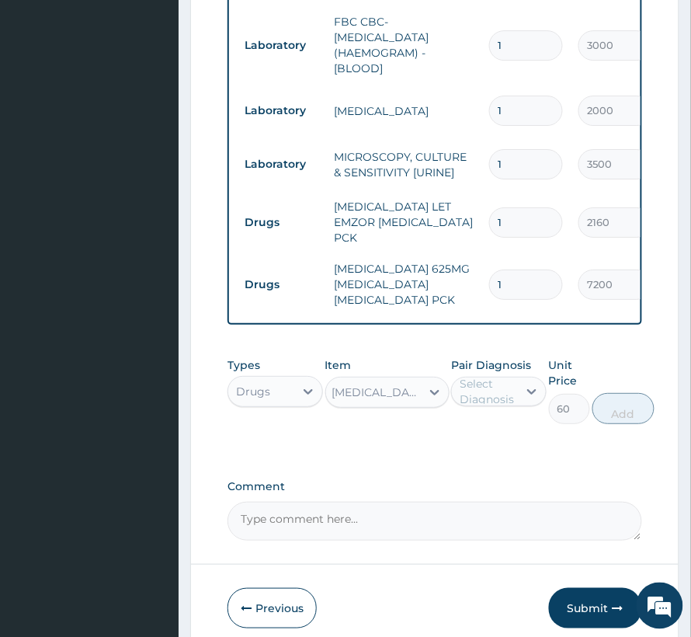
scroll to position [0, 2]
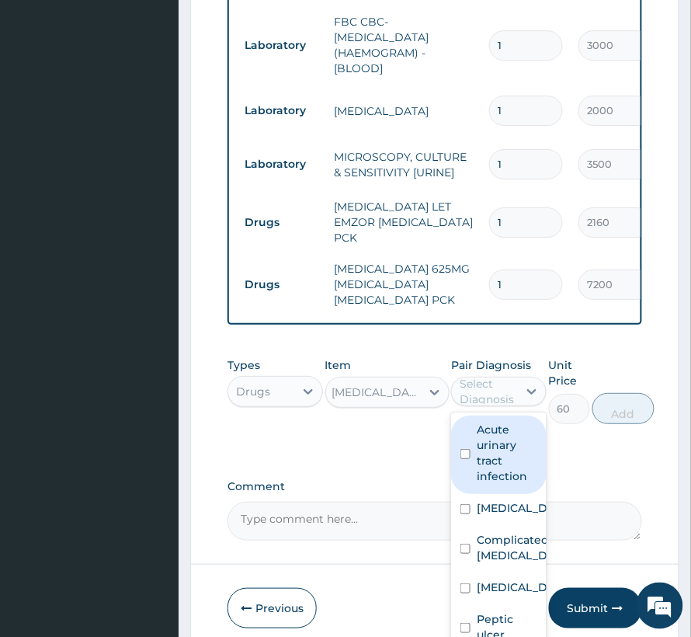
click at [479, 381] on div "Select Diagnosis" at bounding box center [488, 391] width 57 height 31
click at [501, 458] on label "Acute urinary tract infection" at bounding box center [507, 453] width 61 height 62
checkbox input "true"
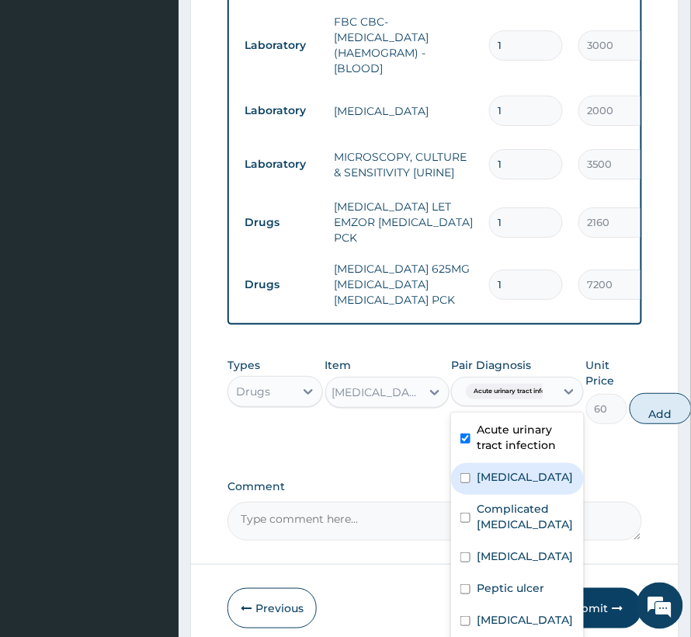
click at [498, 463] on div "Diarrhea" at bounding box center [517, 479] width 133 height 32
checkbox input "true"
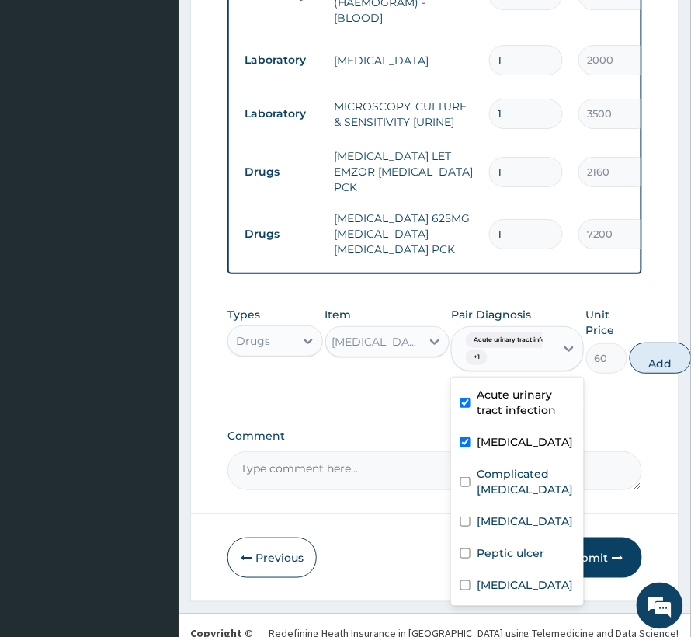
scroll to position [933, 0]
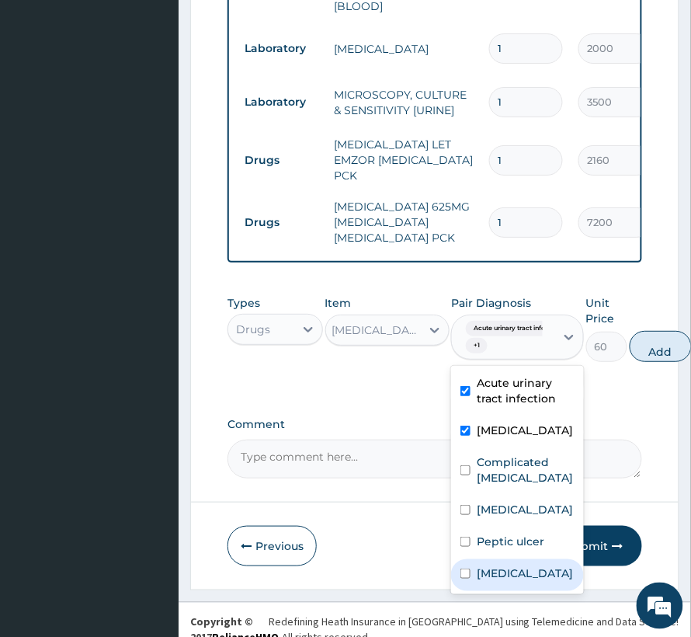
click at [495, 565] on label "Sepsis" at bounding box center [525, 573] width 96 height 16
checkbox input "true"
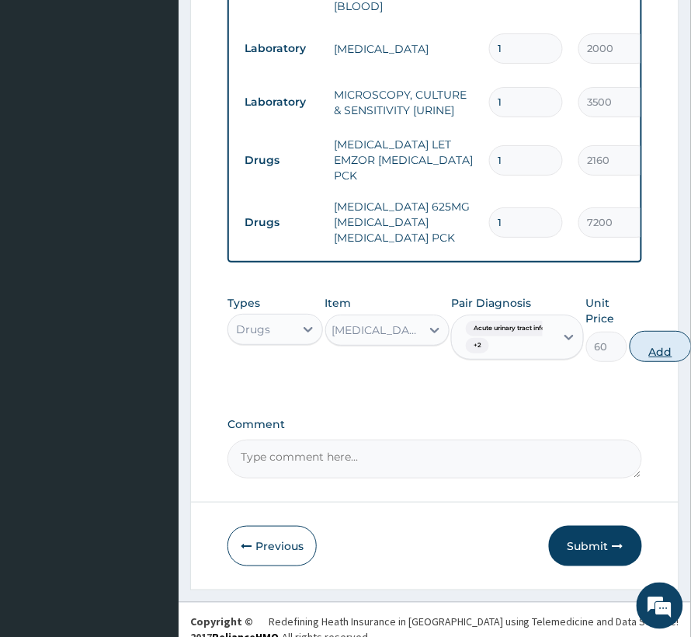
click at [648, 331] on button "Add" at bounding box center [661, 346] width 62 height 31
type input "0"
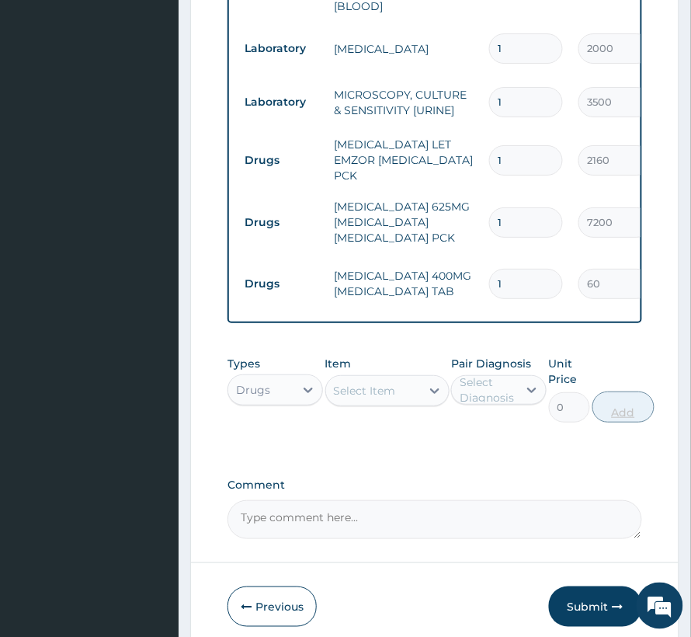
scroll to position [0, 0]
click at [495, 269] on input "1" at bounding box center [526, 284] width 74 height 30
type input "21"
type input "1260.00"
type input "21"
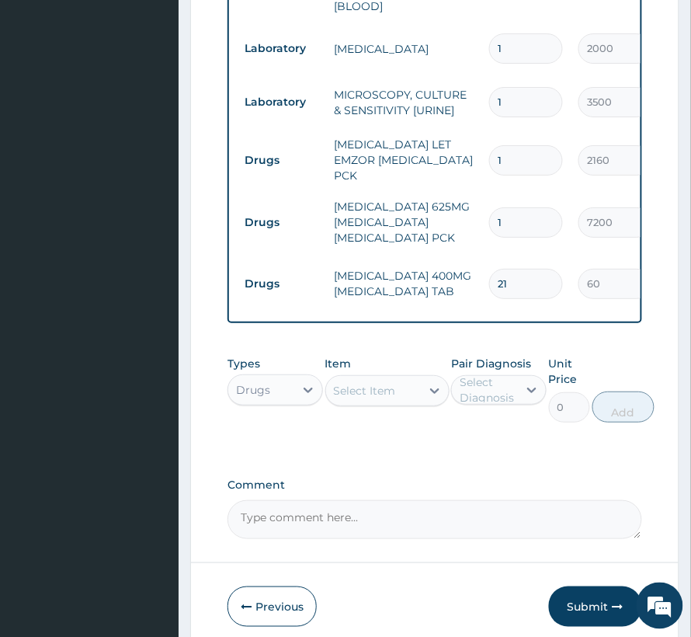
click at [384, 383] on div "Select Item" at bounding box center [365, 391] width 62 height 16
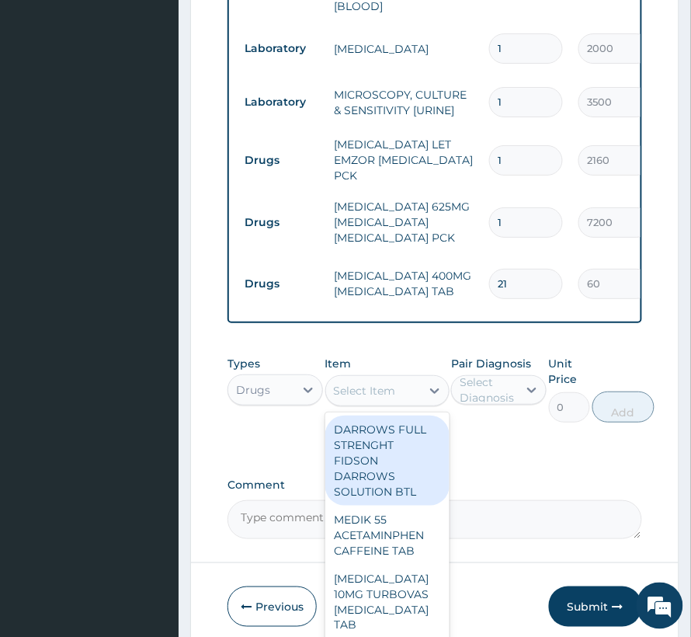
drag, startPoint x: 384, startPoint y: 367, endPoint x: 363, endPoint y: 374, distance: 21.6
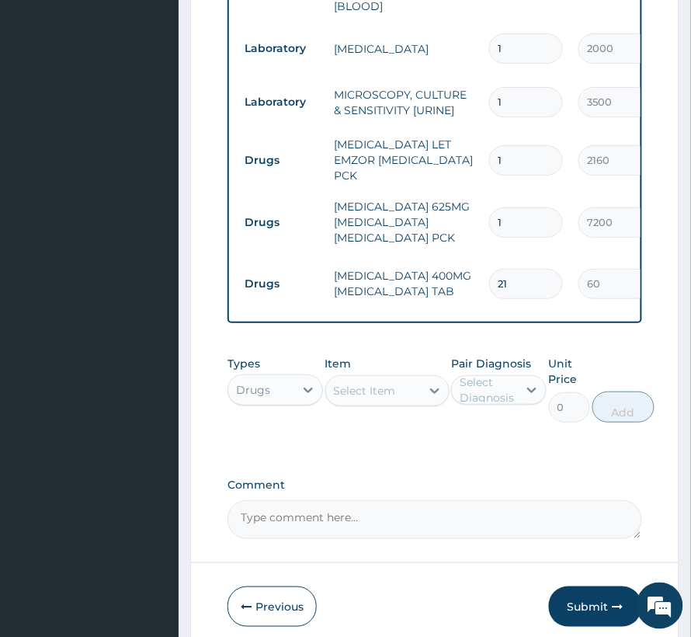
drag, startPoint x: 360, startPoint y: 376, endPoint x: 342, endPoint y: 412, distance: 39.9
drag, startPoint x: 342, startPoint y: 412, endPoint x: 295, endPoint y: 246, distance: 172.1
click at [295, 269] on td "Drugs" at bounding box center [281, 283] width 89 height 29
click at [368, 383] on div "Select Item" at bounding box center [365, 391] width 62 height 16
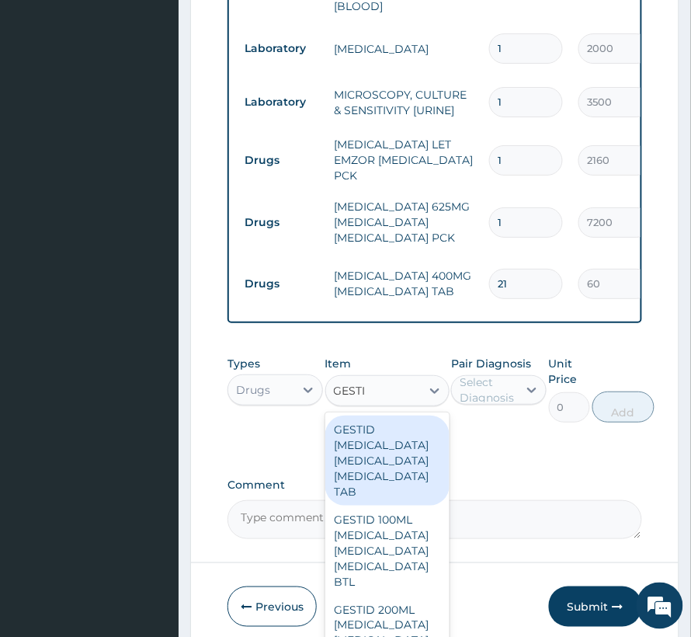
type input "GESTID"
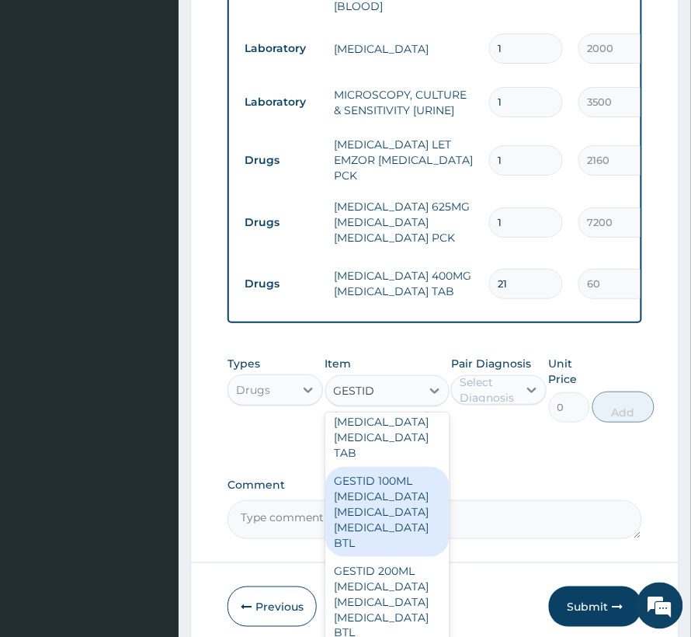
scroll to position [137, 0]
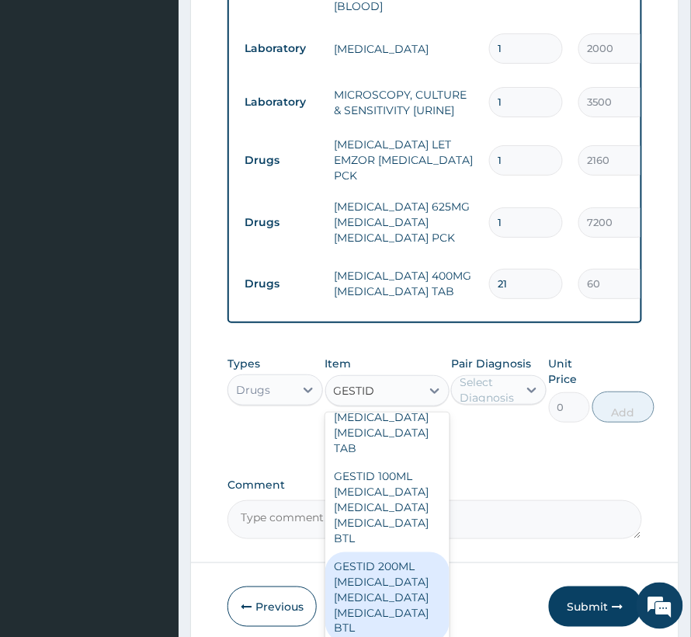
click at [393, 582] on div "GESTID 200ML ALUMINUM HYDROXIDE MAGNESIUM HYDROXIDE SIMETHICONE BTL" at bounding box center [387, 597] width 124 height 90
type input "960"
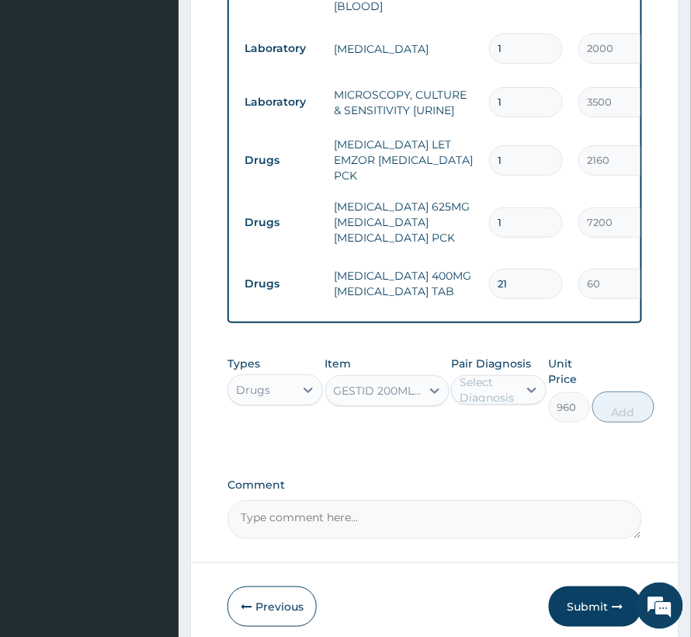
drag, startPoint x: 488, startPoint y: 370, endPoint x: 492, endPoint y: 388, distance: 18.5
click at [488, 374] on div "Select Diagnosis" at bounding box center [488, 389] width 57 height 31
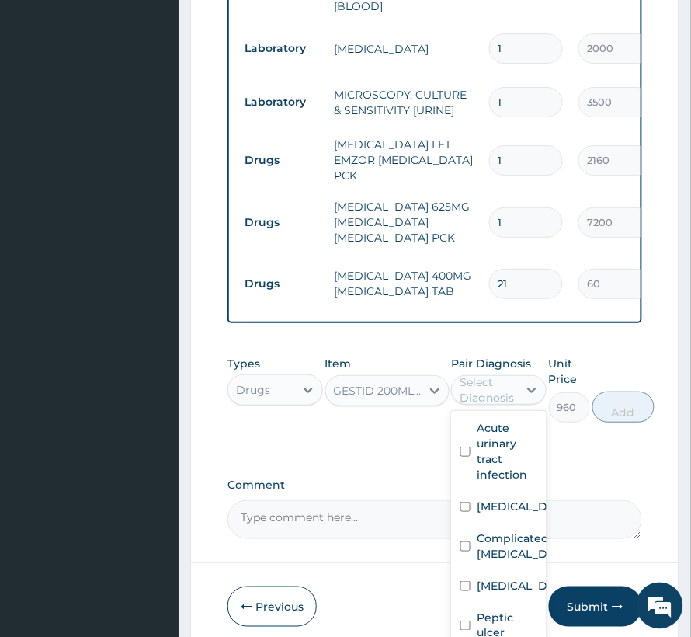
scroll to position [73, 0]
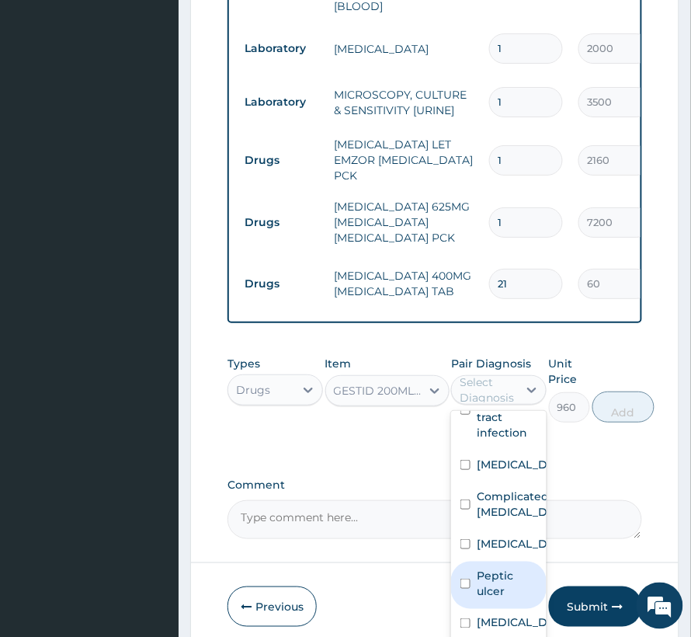
click at [486, 568] on label "Peptic ulcer" at bounding box center [507, 583] width 61 height 31
checkbox input "true"
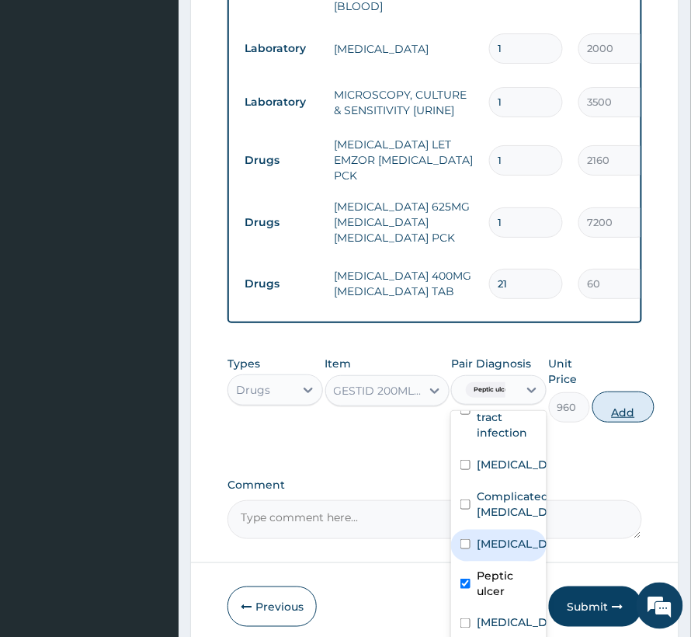
click at [610, 391] on button "Add" at bounding box center [624, 406] width 62 height 31
type input "0"
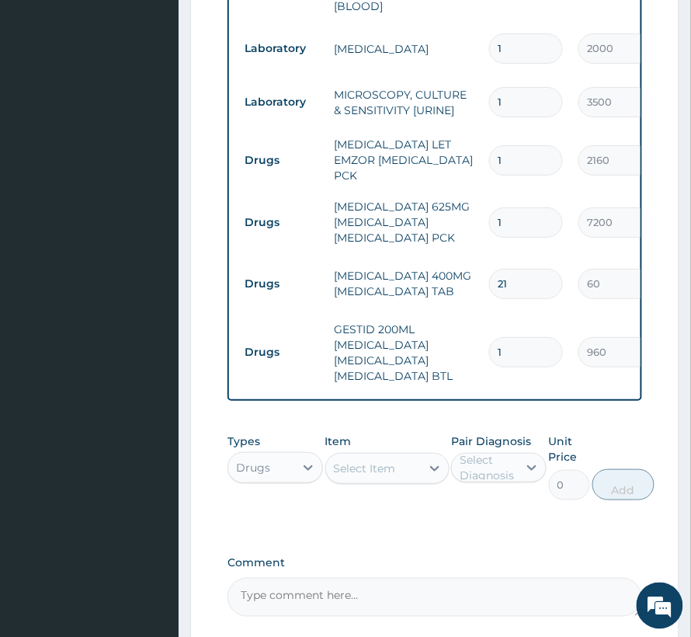
click at [359, 467] on div "Select Item" at bounding box center [365, 469] width 62 height 16
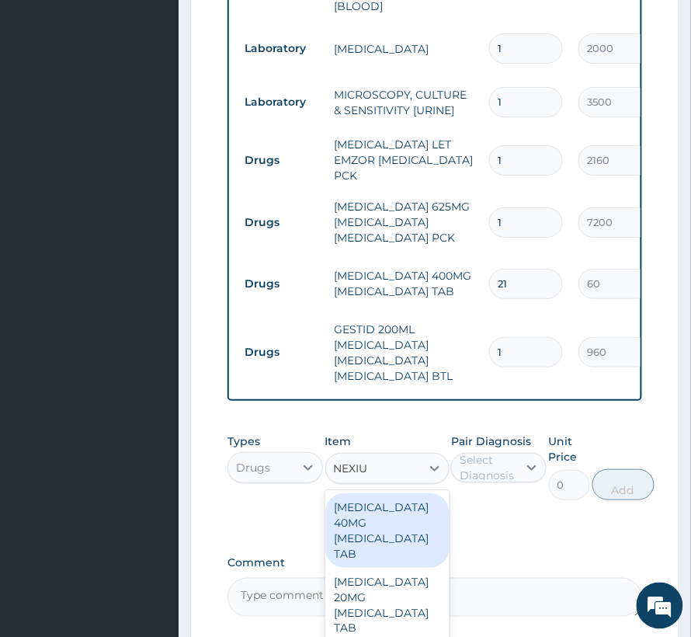
type input "NEXIUM"
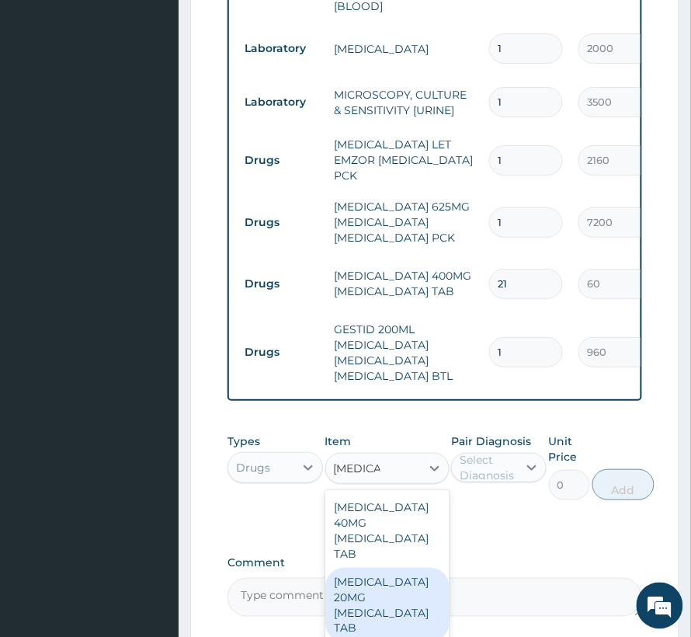
click at [373, 575] on div "NEXIUM 20MG ESOMEPRAZOLE TAB" at bounding box center [387, 605] width 124 height 75
type input "8040"
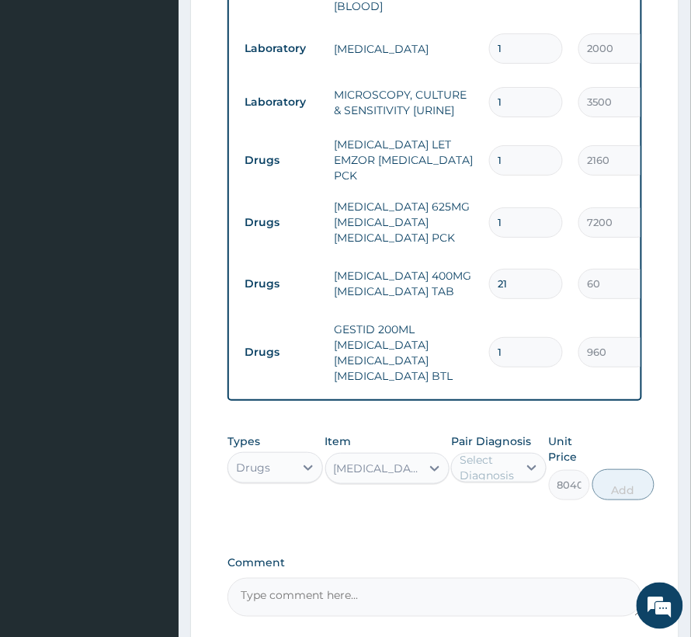
click at [497, 471] on div "Select Diagnosis" at bounding box center [488, 467] width 57 height 31
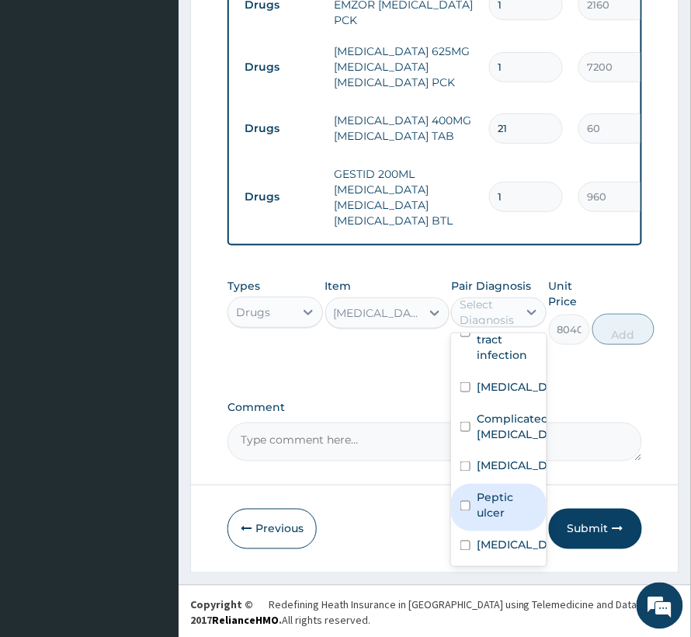
click at [510, 498] on label "Peptic ulcer" at bounding box center [507, 505] width 61 height 31
checkbox input "true"
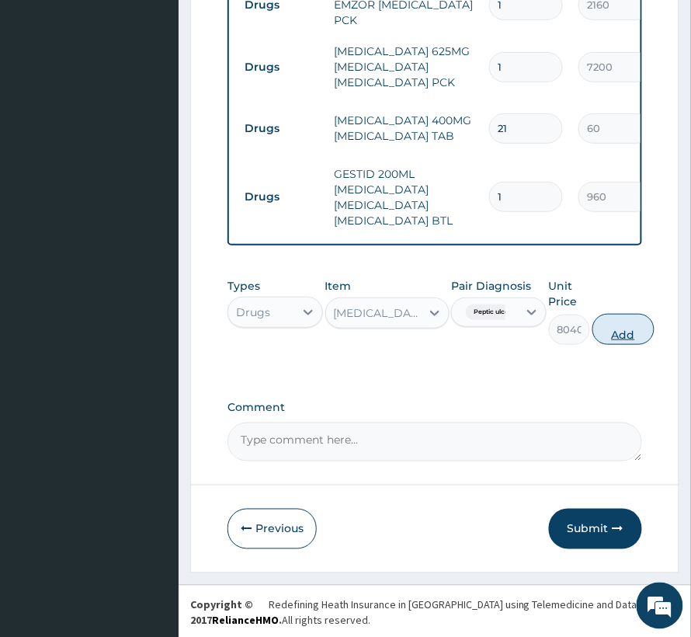
click at [616, 322] on button "Add" at bounding box center [624, 329] width 62 height 31
type input "0"
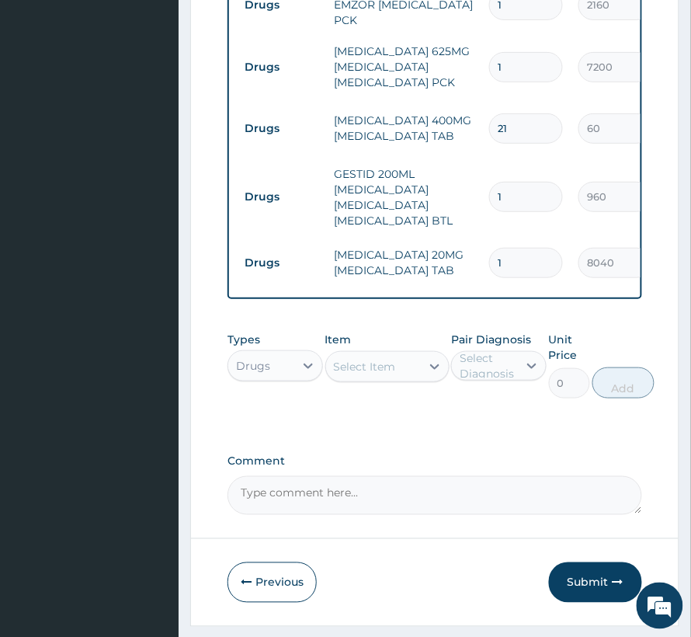
click at [373, 361] on div "Select Item" at bounding box center [365, 367] width 62 height 16
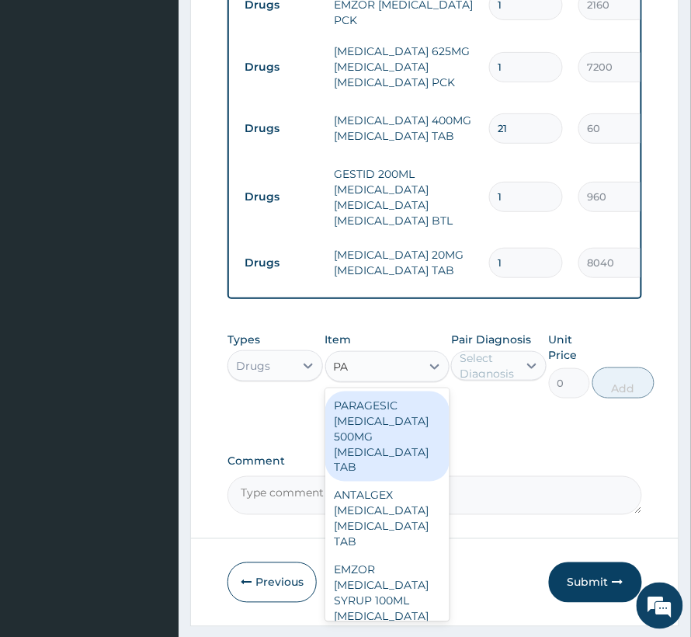
type input "P"
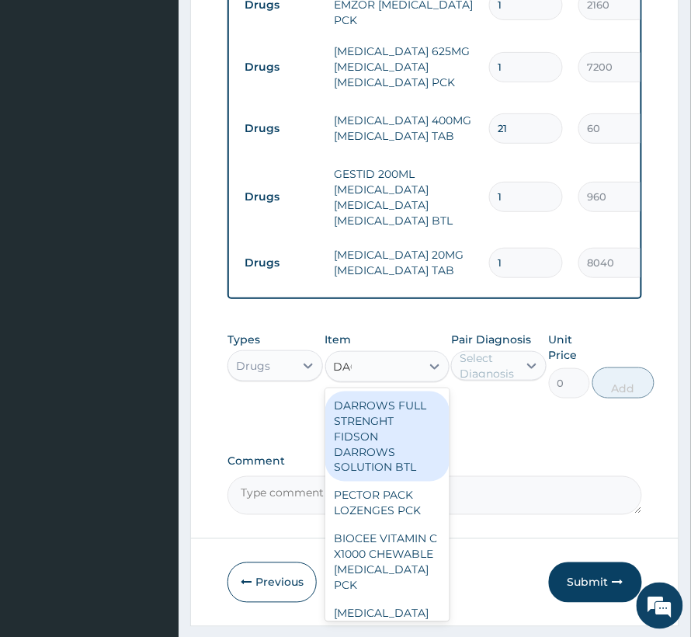
type input "DAGA"
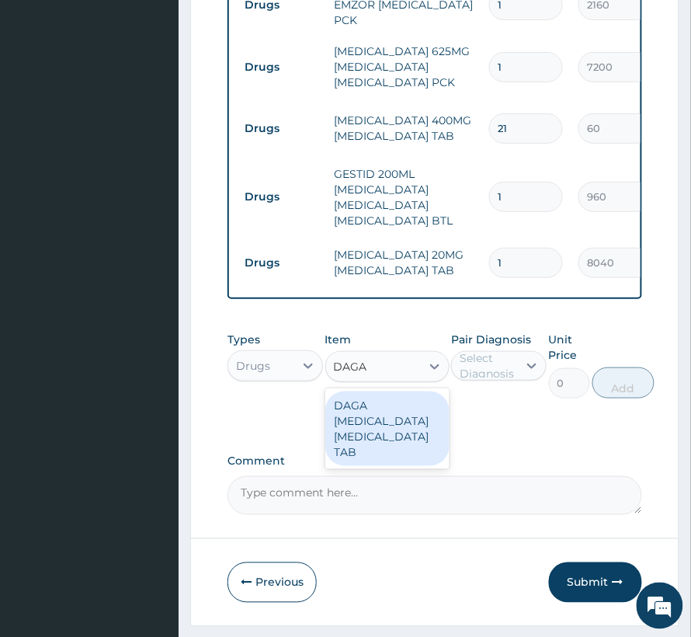
click at [393, 426] on div "DAGA PARACETAMOL ACETAMINOPHEN TAB" at bounding box center [387, 428] width 124 height 75
type input "24"
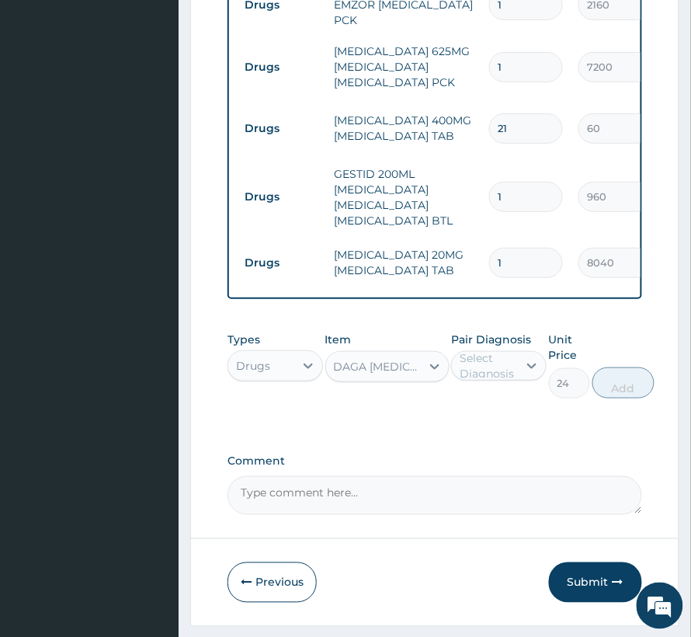
click at [488, 370] on div "Select Diagnosis" at bounding box center [488, 365] width 57 height 31
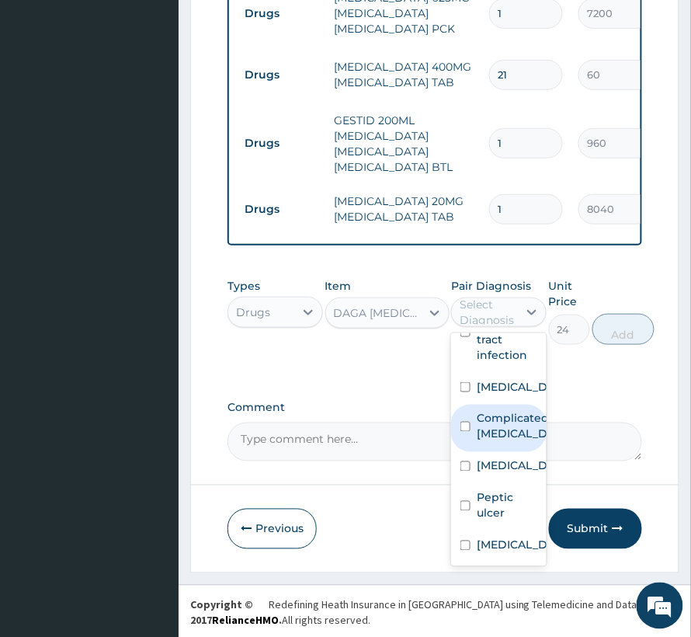
click at [506, 411] on label "Complicated malaria" at bounding box center [515, 426] width 77 height 31
checkbox input "true"
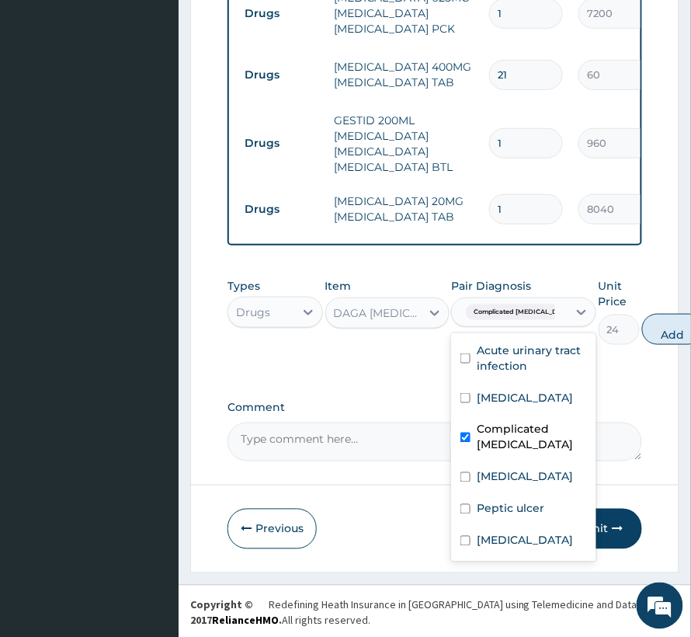
scroll to position [57, 0]
click at [662, 320] on button "Add" at bounding box center [673, 329] width 62 height 31
type input "0"
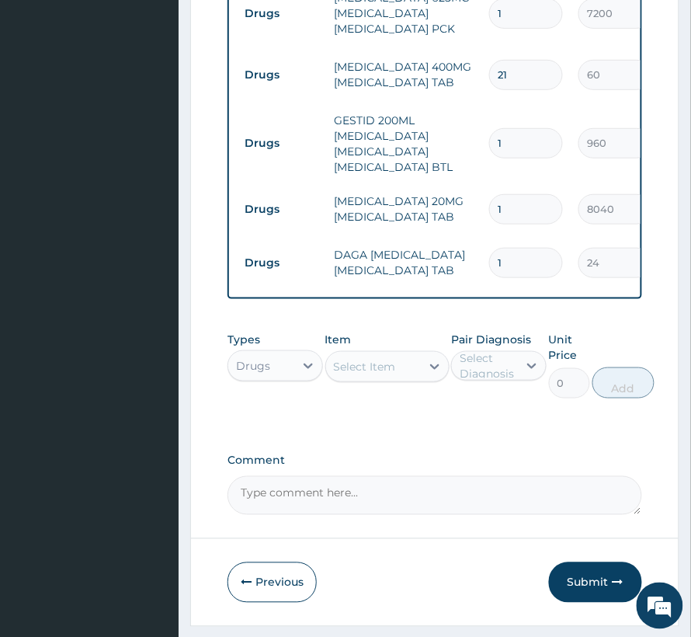
drag, startPoint x: 520, startPoint y: 238, endPoint x: 499, endPoint y: 239, distance: 21.0
click at [499, 248] on input "1" at bounding box center [526, 263] width 74 height 30
click at [506, 248] on input "1" at bounding box center [526, 263] width 74 height 30
type input "18"
type input "432.00"
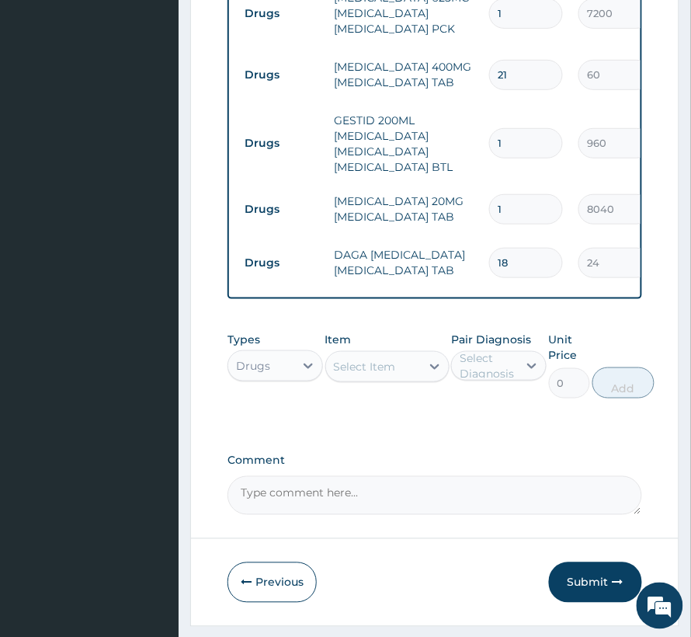
type input "18"
drag, startPoint x: 351, startPoint y: 362, endPoint x: 362, endPoint y: 351, distance: 15.4
click at [352, 362] on div "Select Item" at bounding box center [365, 367] width 62 height 16
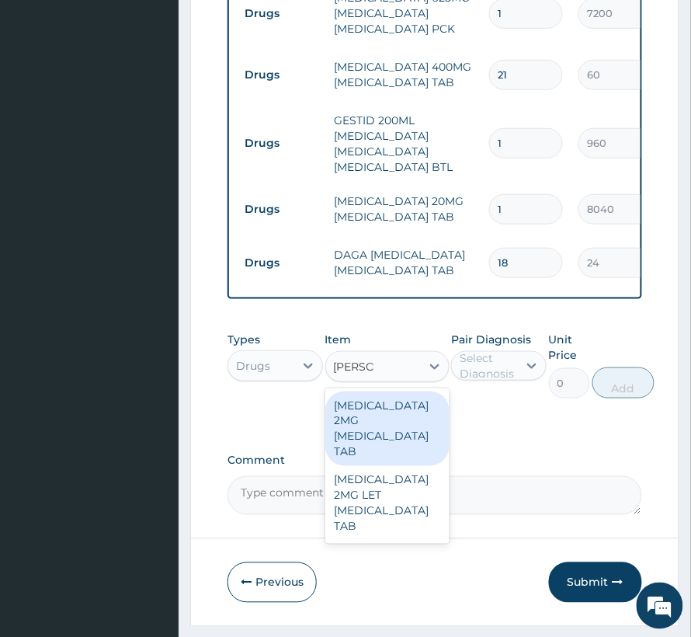
type input "LOPERA"
click at [407, 413] on div "LOPERAMIDE 2MG LOPERAMIDE TAB" at bounding box center [387, 428] width 124 height 75
type input "420"
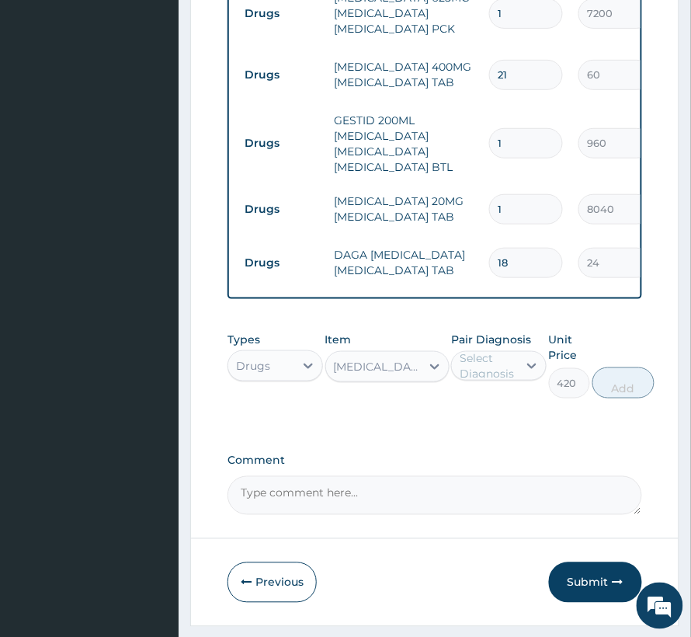
click at [467, 364] on div "Select Diagnosis" at bounding box center [488, 365] width 57 height 31
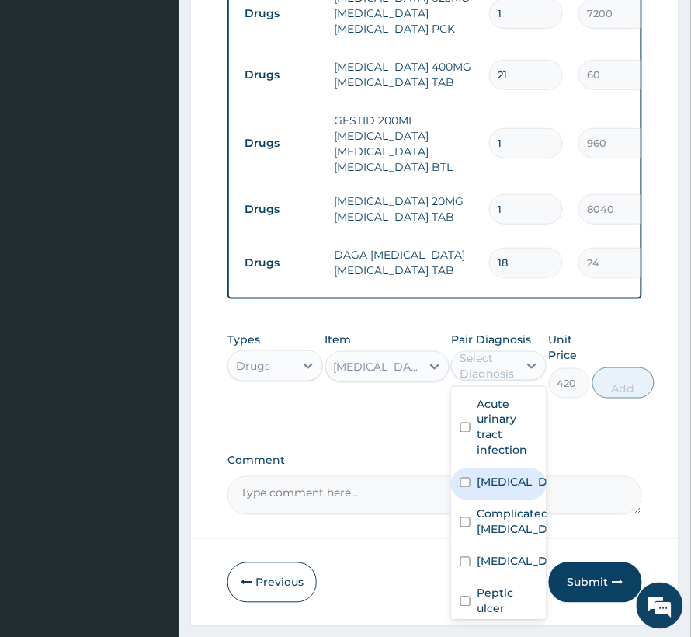
click at [510, 485] on label "Diarrhea" at bounding box center [515, 483] width 77 height 16
checkbox input "true"
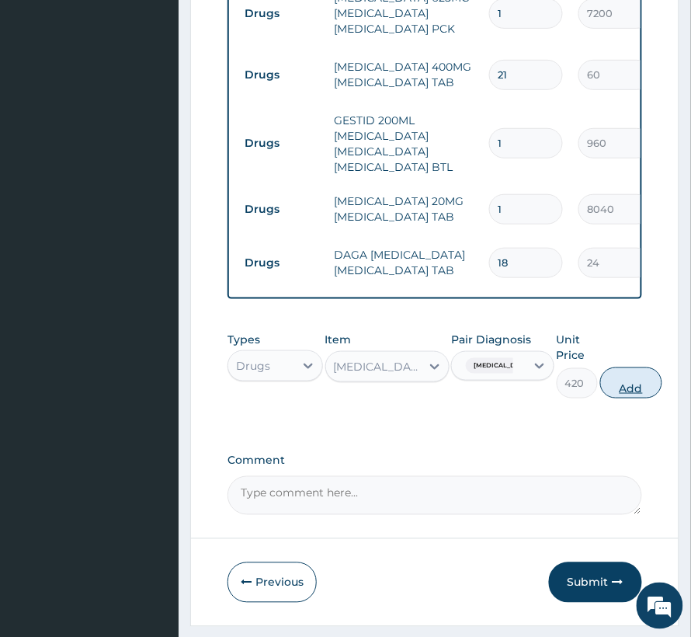
click at [614, 377] on button "Add" at bounding box center [631, 382] width 62 height 31
type input "0"
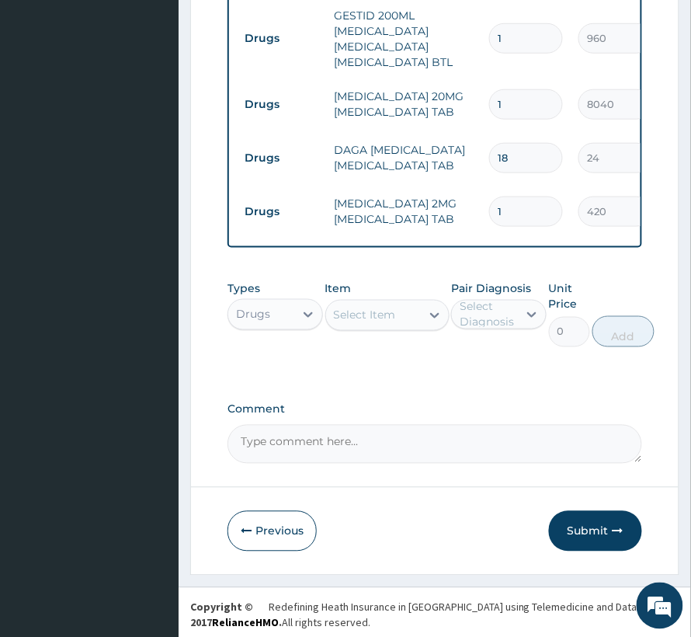
scroll to position [1250, 0]
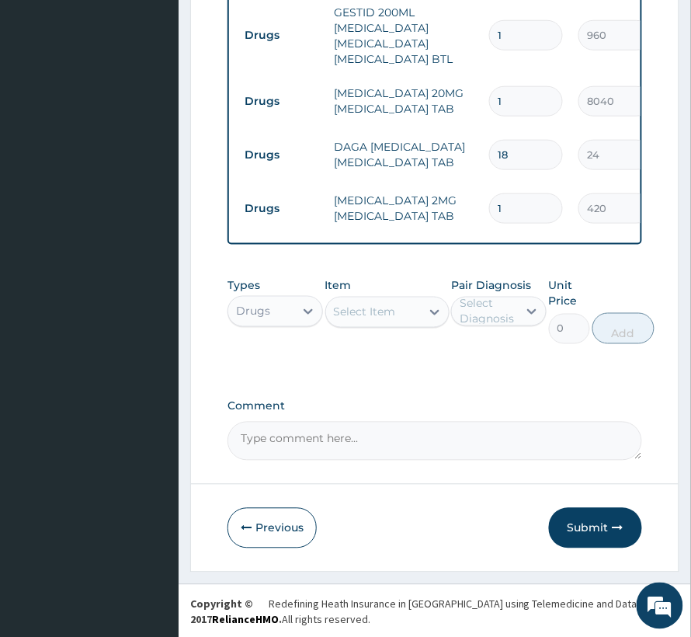
drag, startPoint x: 510, startPoint y: 182, endPoint x: 477, endPoint y: 199, distance: 37.5
click at [477, 199] on tr "Drugs LOPERAMIDE 2MG LOPERAMIDE TAB 1 420 420.00 Diarrhea Delete" at bounding box center [617, 209] width 761 height 54
type input "4"
type input "1680.00"
click at [364, 312] on div "Select Item" at bounding box center [365, 312] width 62 height 16
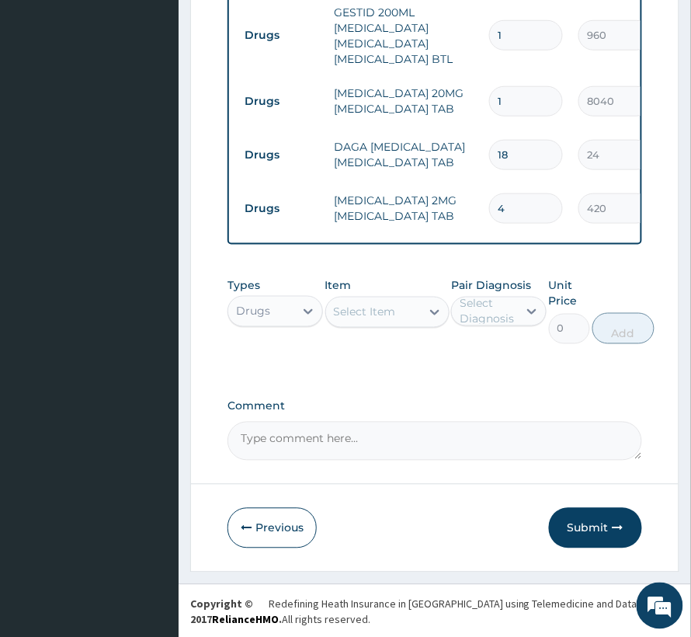
drag, startPoint x: 519, startPoint y: 193, endPoint x: 430, endPoint y: 203, distance: 89.2
click at [430, 203] on tr "Drugs LOPERAMIDE 2MG LOPERAMIDE TAB 4 420 1680.00 Diarrhea Delete" at bounding box center [617, 209] width 761 height 54
type input "6"
type input "2520.00"
type input "6"
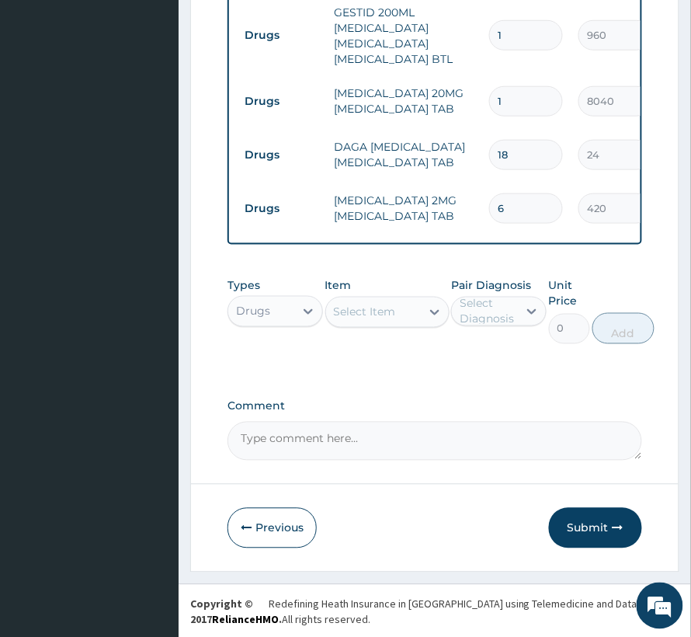
click at [360, 308] on div "Select Item" at bounding box center [365, 312] width 62 height 16
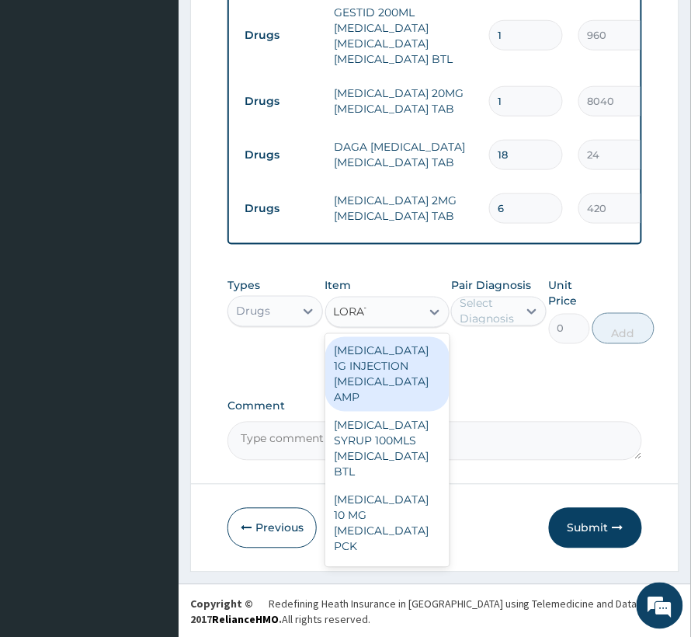
type input "LORATA"
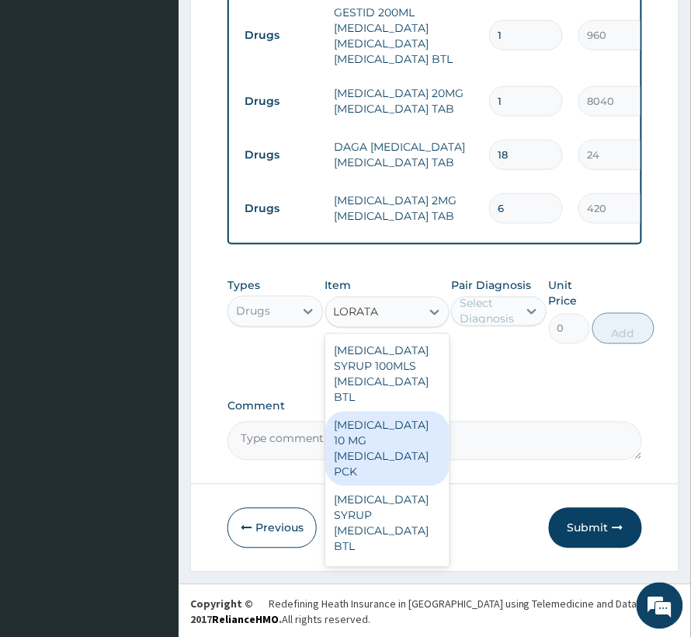
click at [365, 445] on div "LORATADINE 10 MG LORATADINE PCK" at bounding box center [387, 449] width 124 height 75
type input "840"
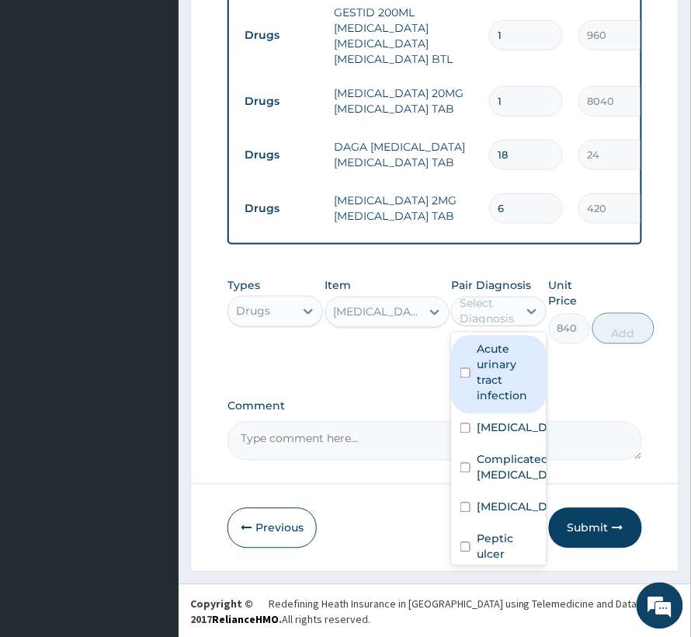
click at [498, 296] on div "Select Diagnosis" at bounding box center [488, 311] width 57 height 31
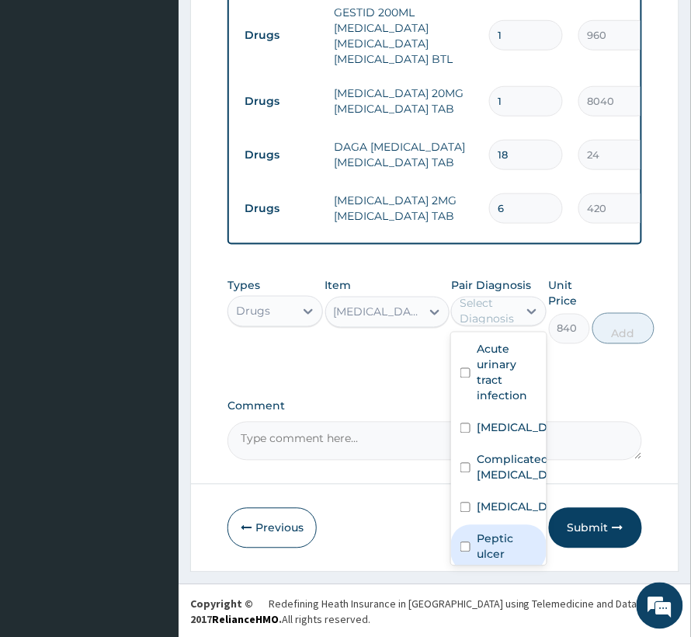
scroll to position [73, 0]
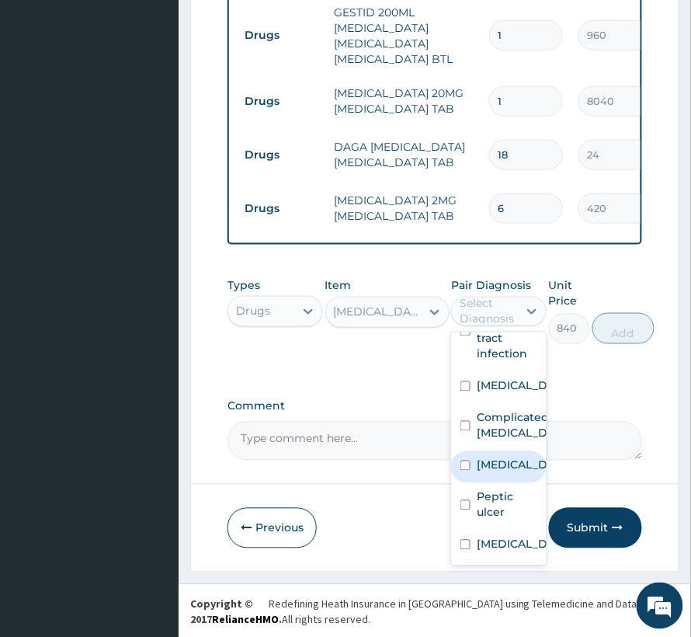
click at [506, 457] on label "Premature labor" at bounding box center [515, 465] width 77 height 16
checkbox input "true"
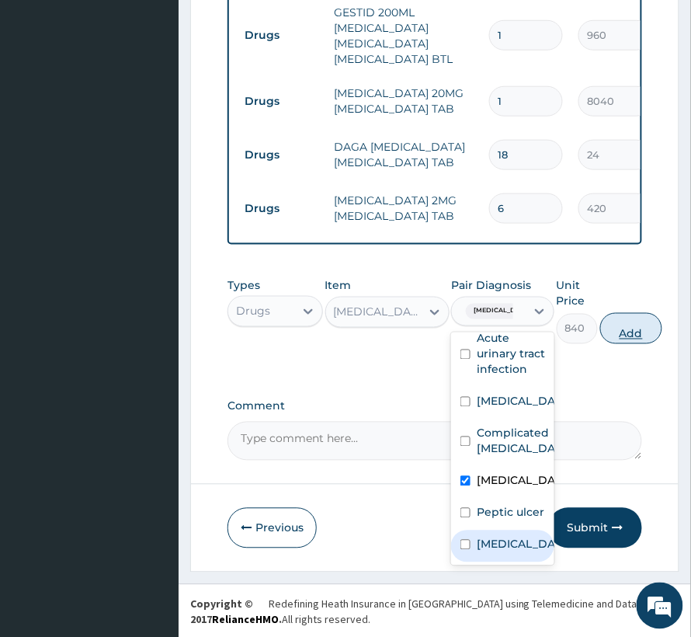
click at [635, 325] on button "Add" at bounding box center [631, 328] width 62 height 31
type input "0"
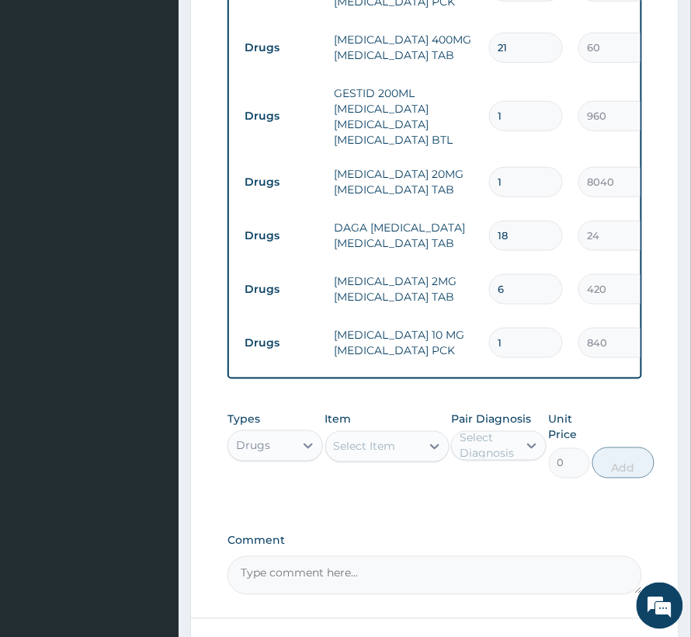
scroll to position [1303, 0]
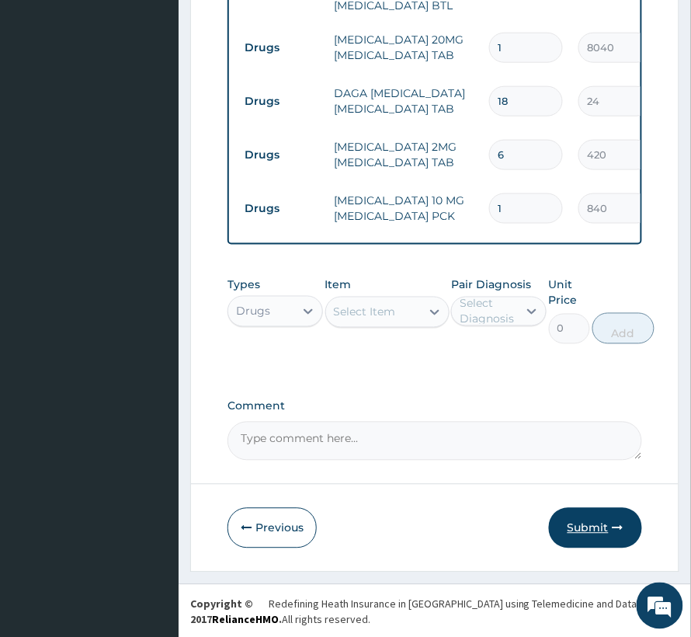
click at [596, 530] on button "Submit" at bounding box center [595, 528] width 93 height 40
